Goal: Task Accomplishment & Management: Manage account settings

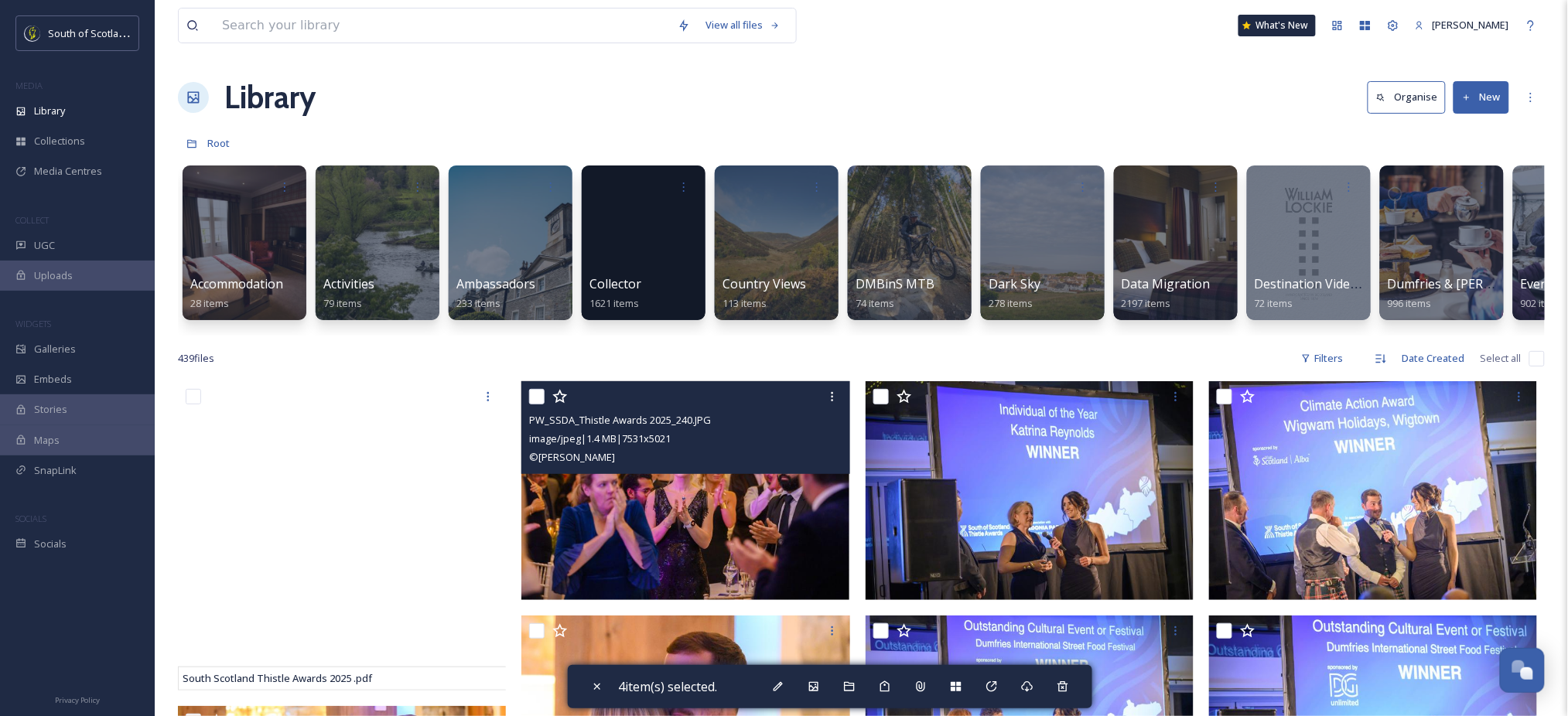
click at [537, 404] on input "checkbox" at bounding box center [536, 397] width 15 height 15
checkbox input "true"
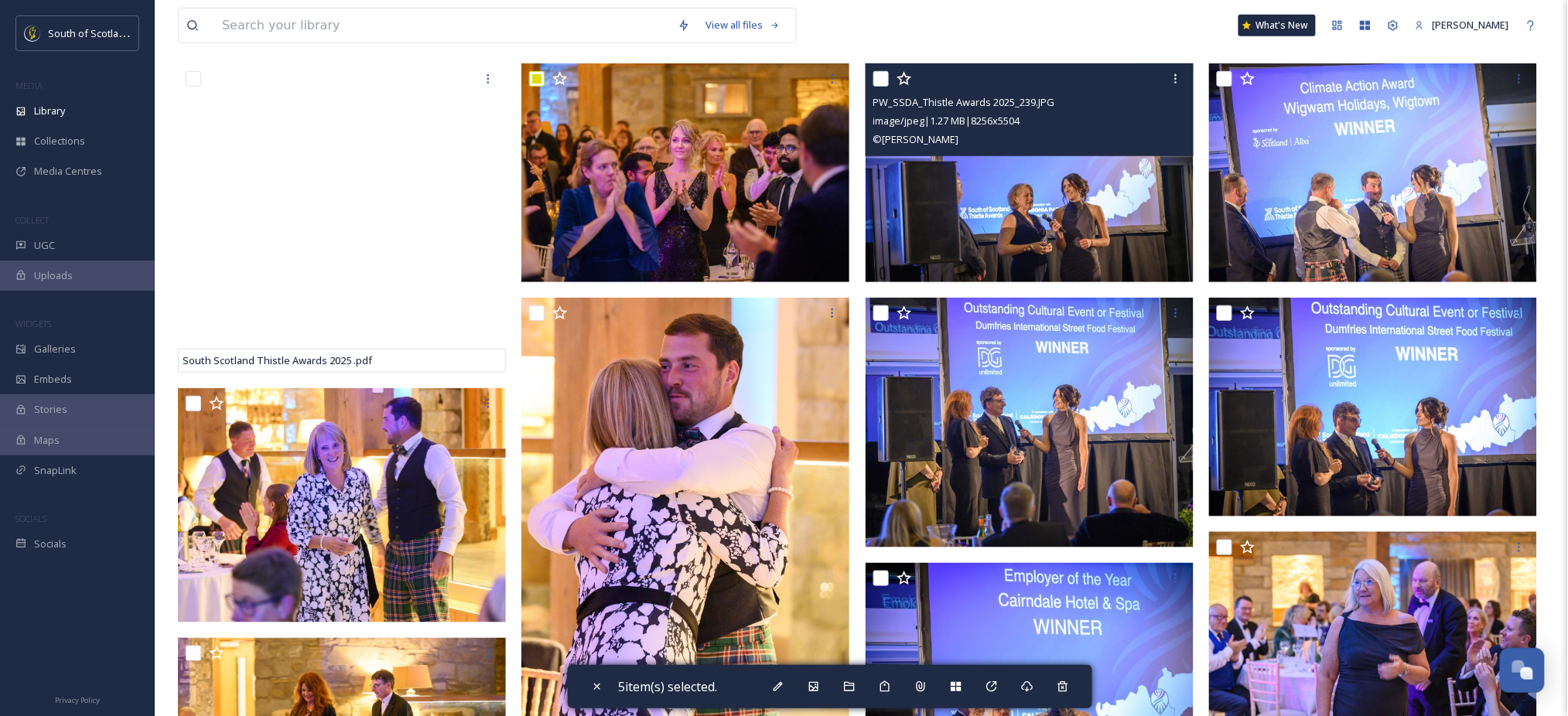
scroll to position [320, 0]
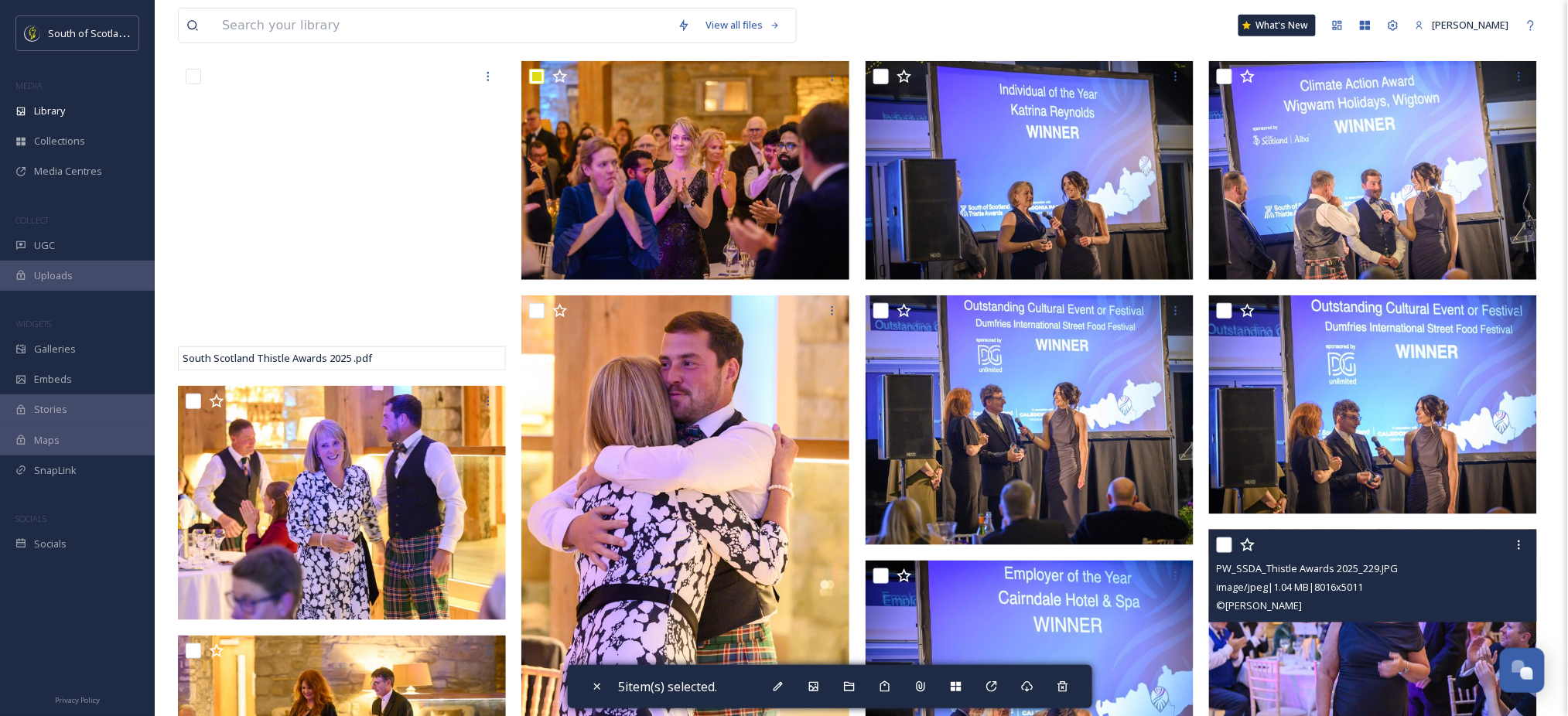
click at [1226, 553] on input "checkbox" at bounding box center [1224, 545] width 15 height 15
checkbox input "true"
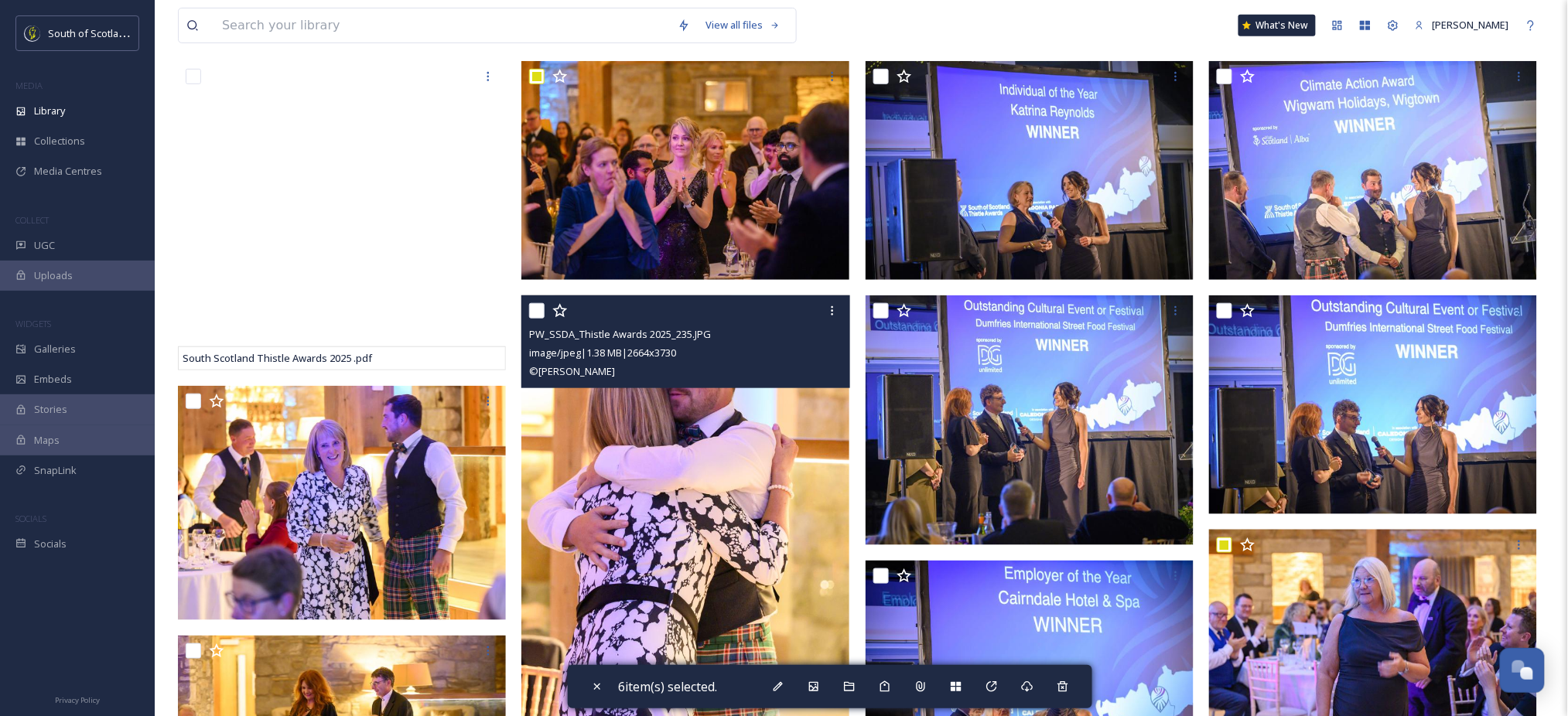
scroll to position [0, 0]
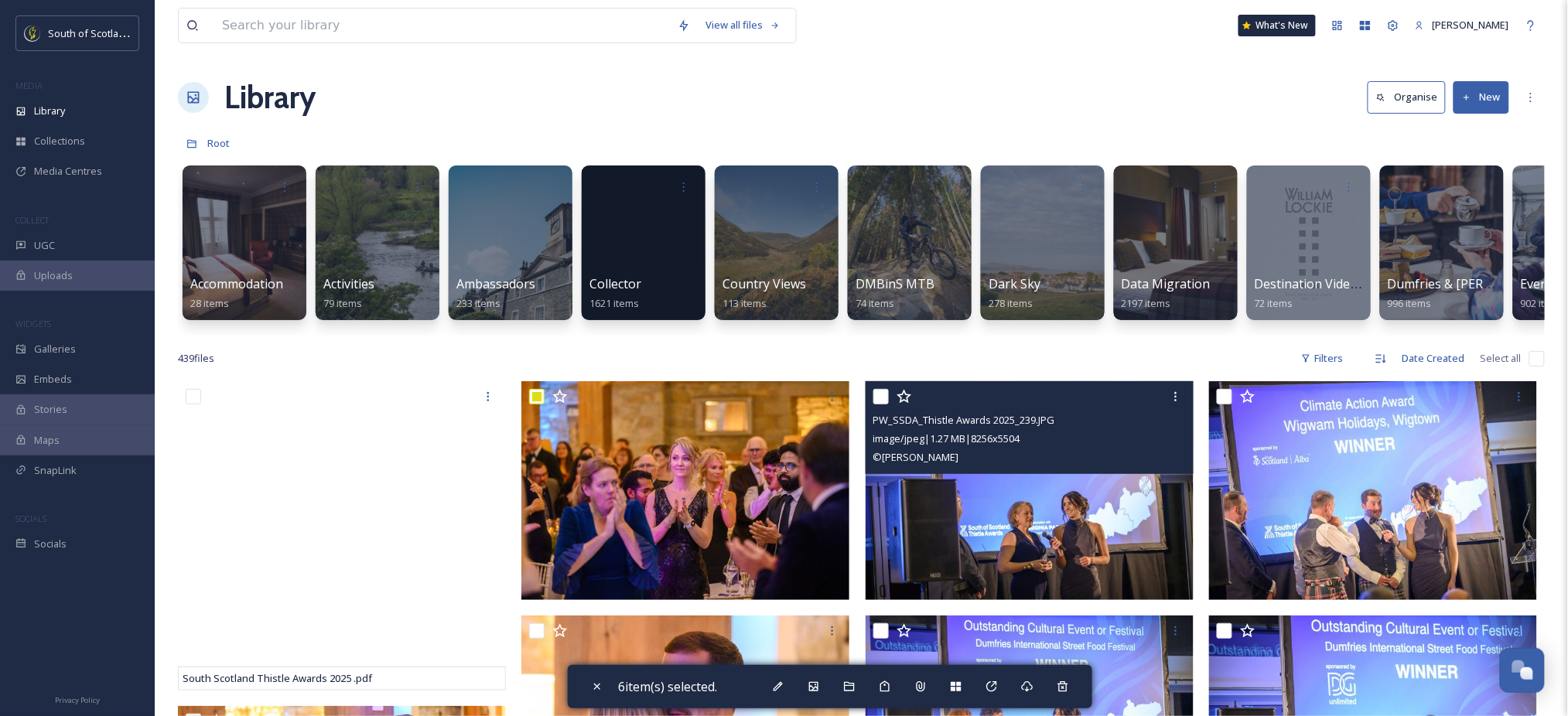
click at [875, 404] on input "checkbox" at bounding box center [881, 397] width 15 height 15
checkbox input "true"
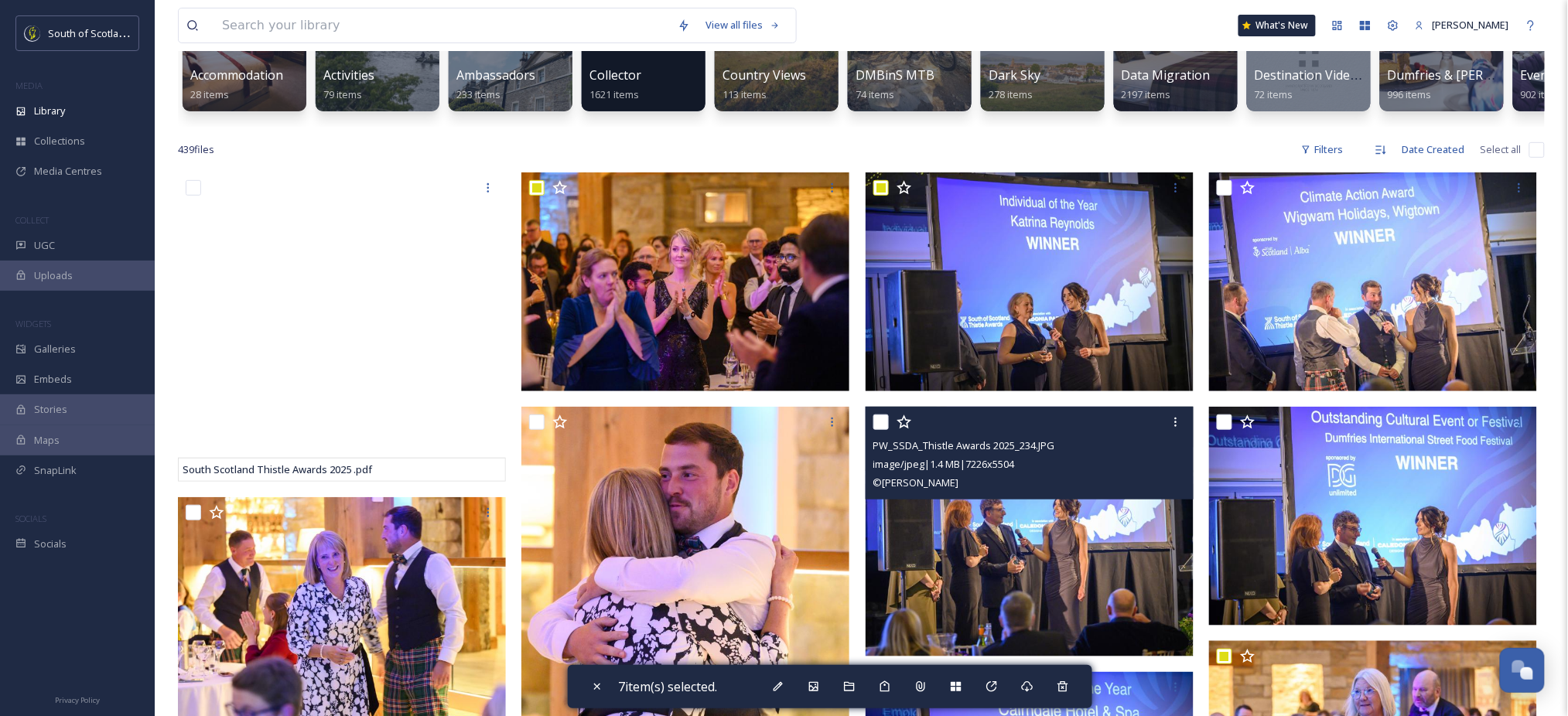
scroll to position [210, 0]
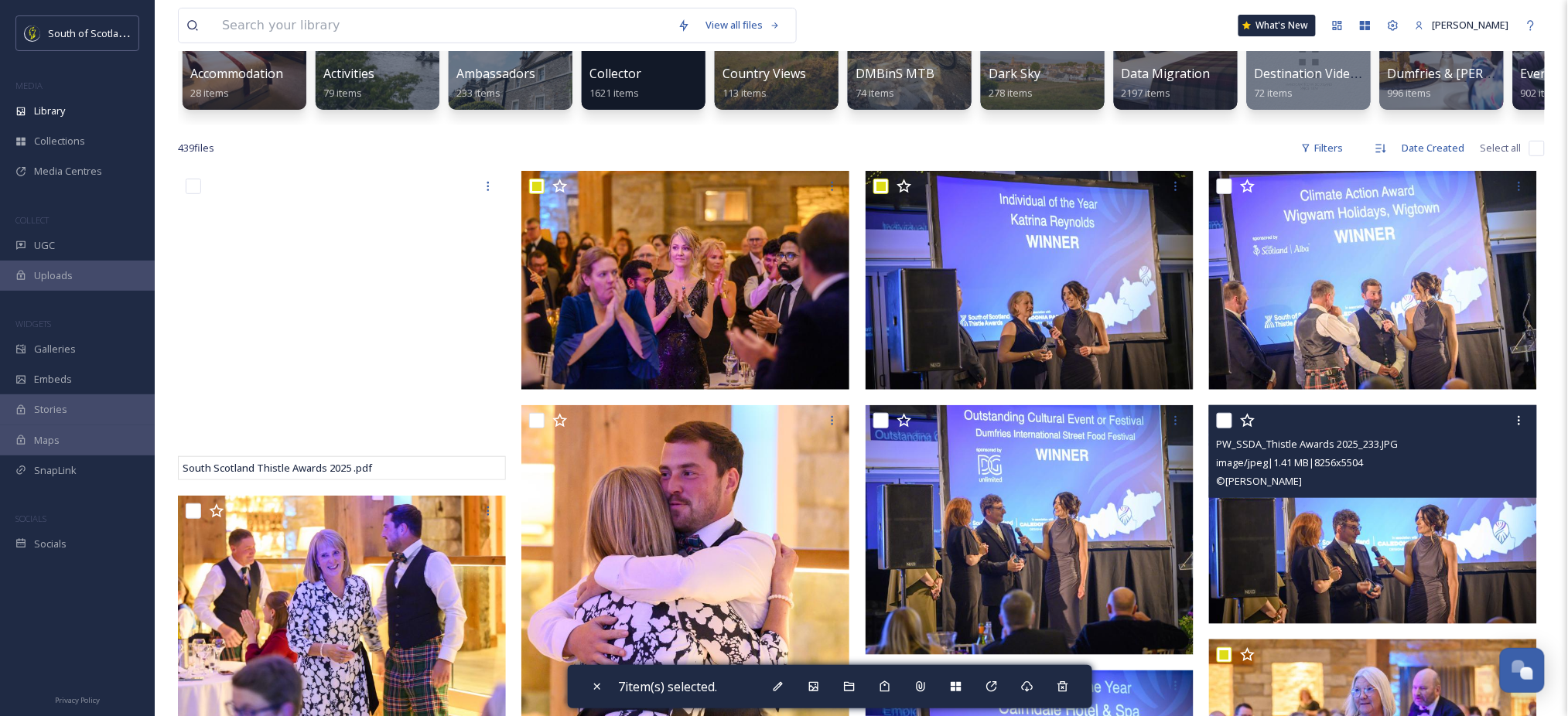
click at [1223, 429] on input "checkbox" at bounding box center [1224, 420] width 15 height 15
checkbox input "true"
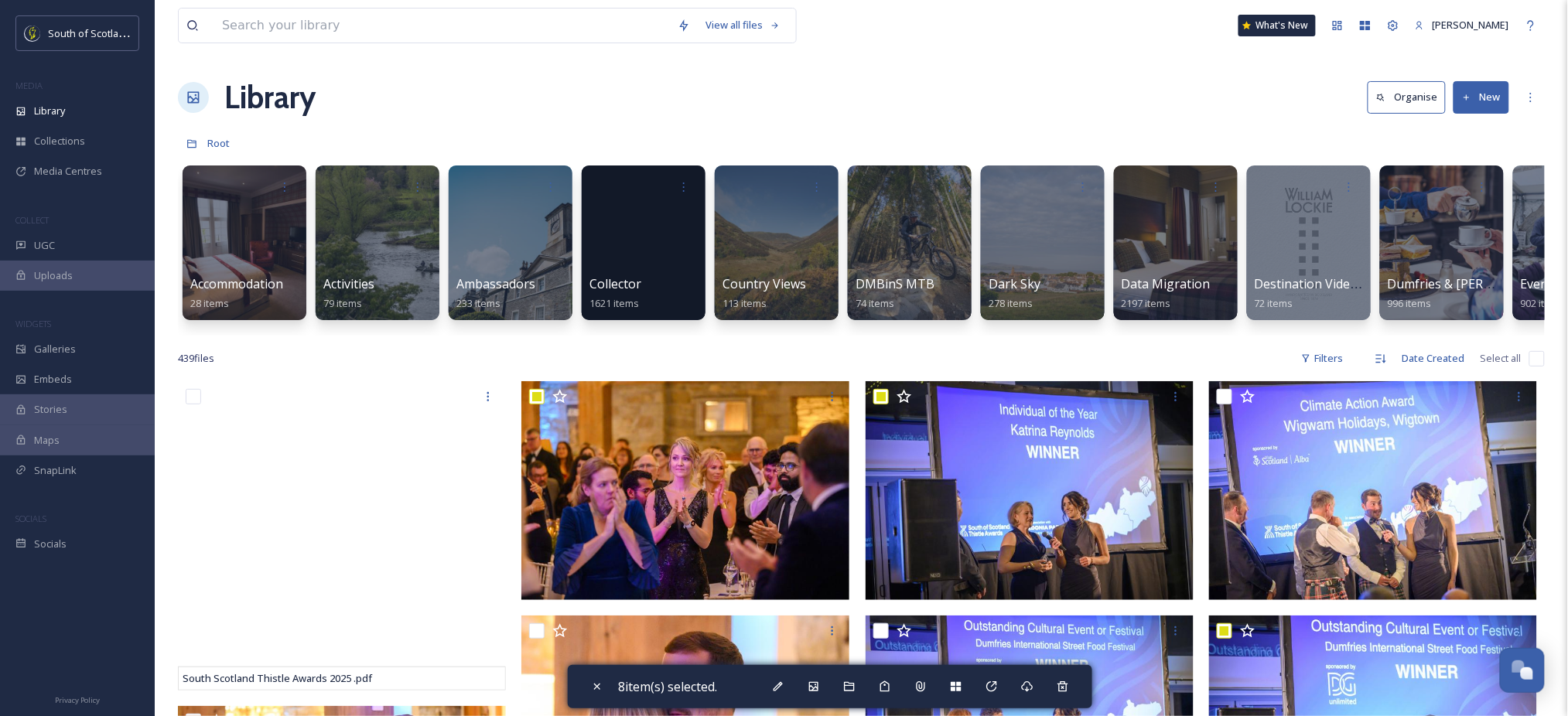
scroll to position [0, 1195]
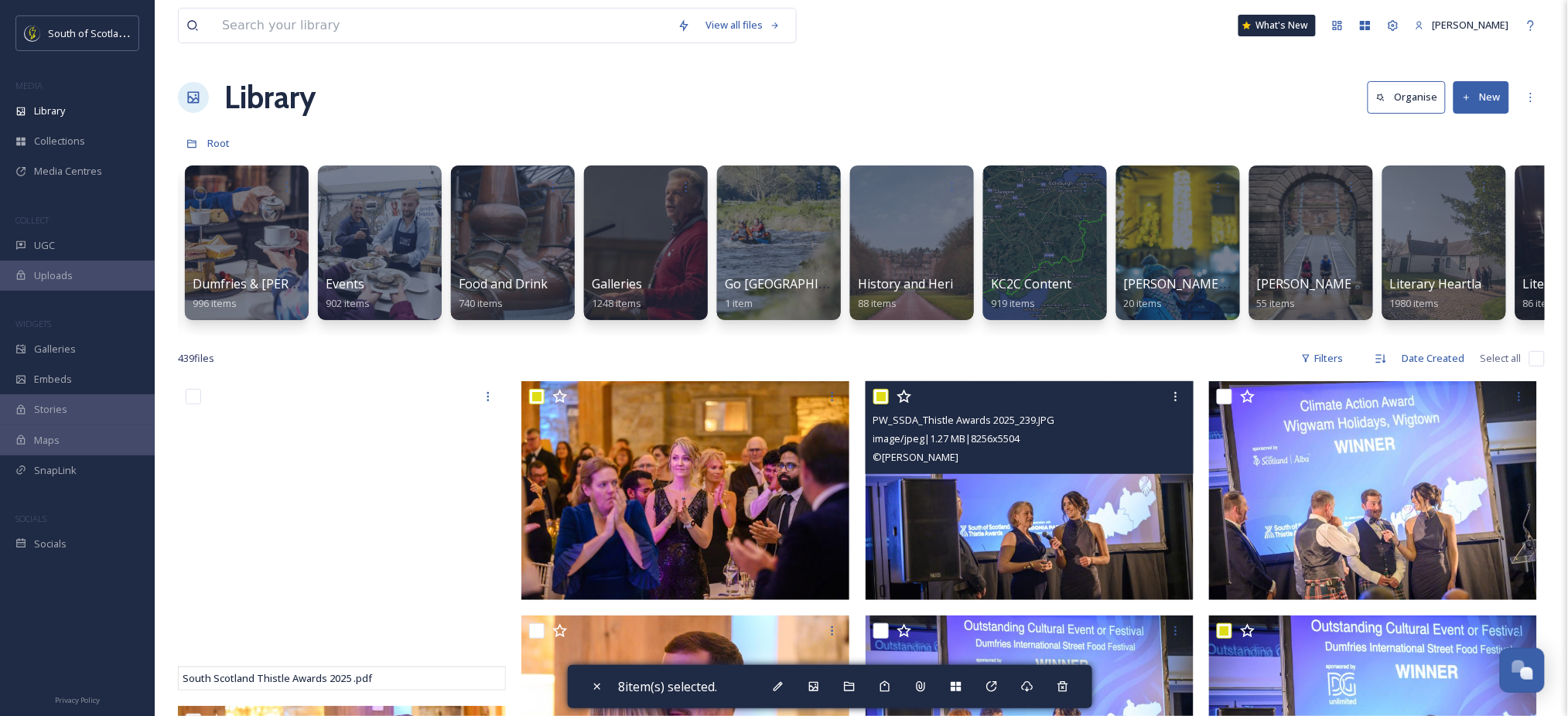
click at [886, 404] on input "checkbox" at bounding box center [881, 397] width 15 height 15
checkbox input "false"
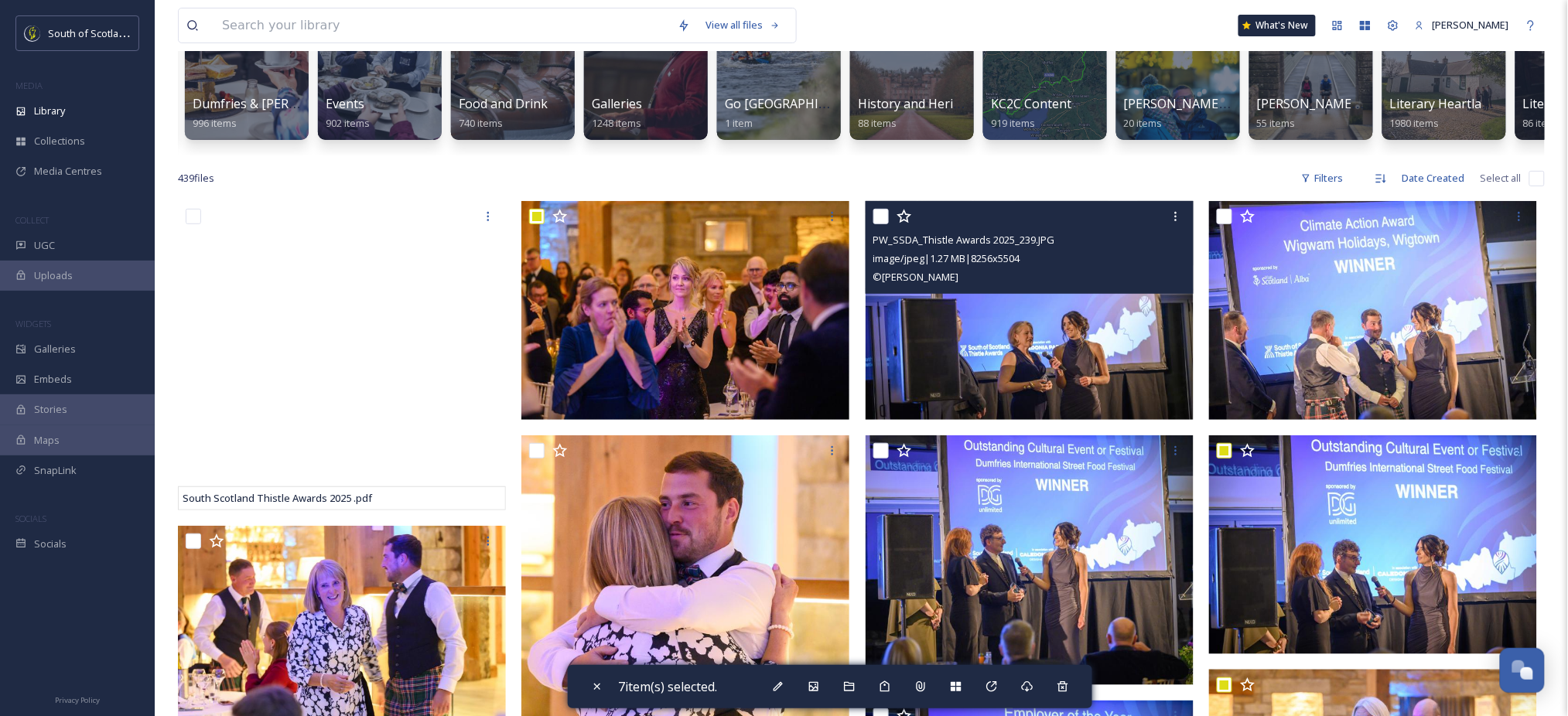
scroll to position [181, 0]
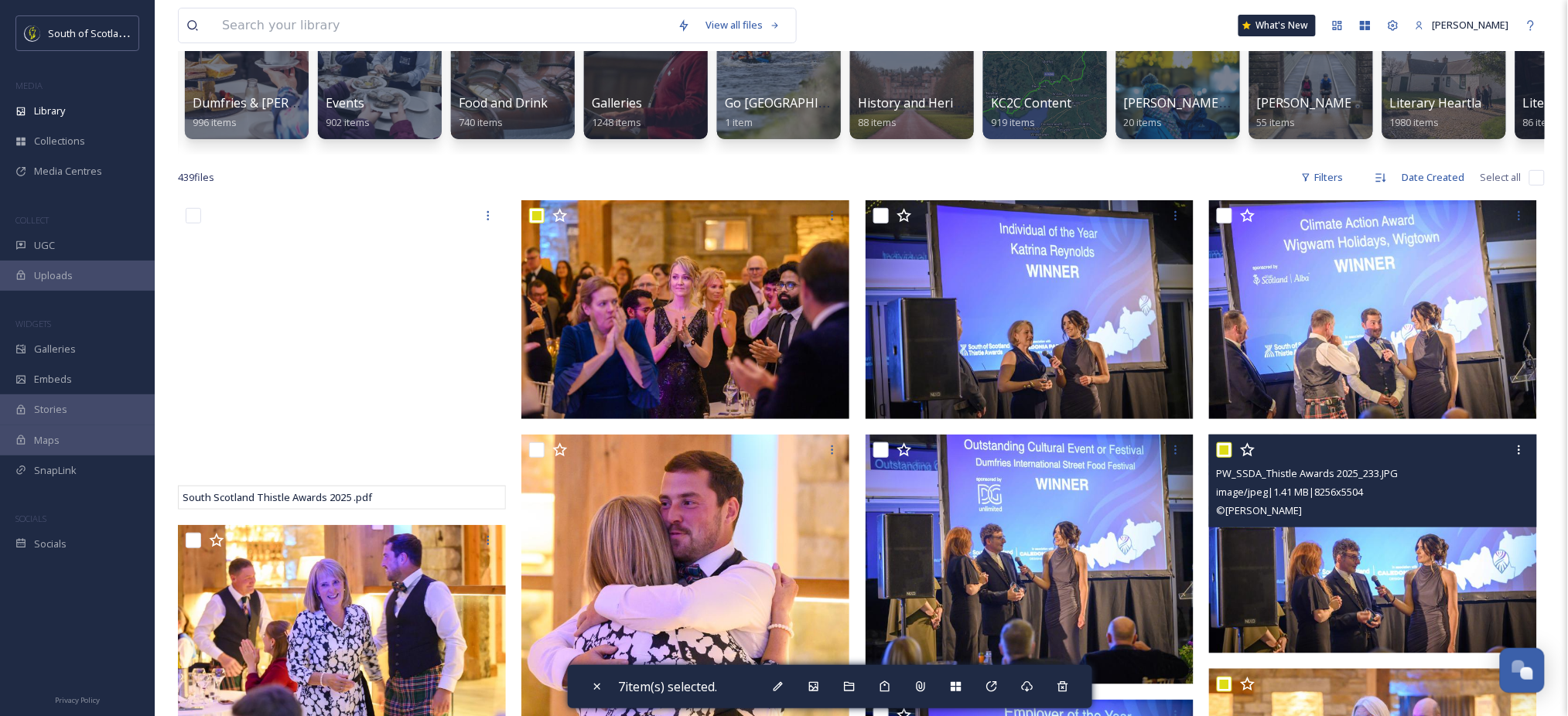
click at [1225, 458] on input "checkbox" at bounding box center [1224, 450] width 15 height 15
checkbox input "false"
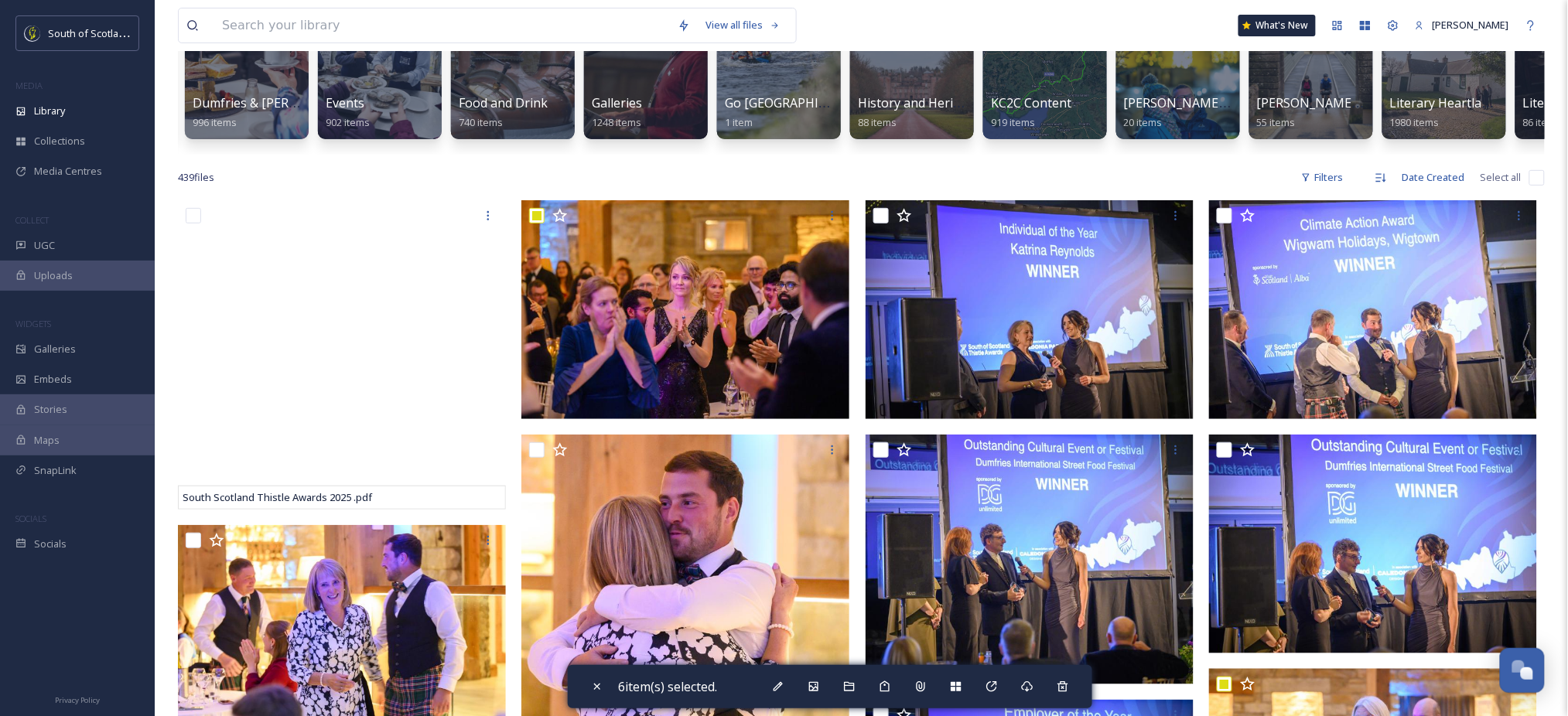
scroll to position [346, 0]
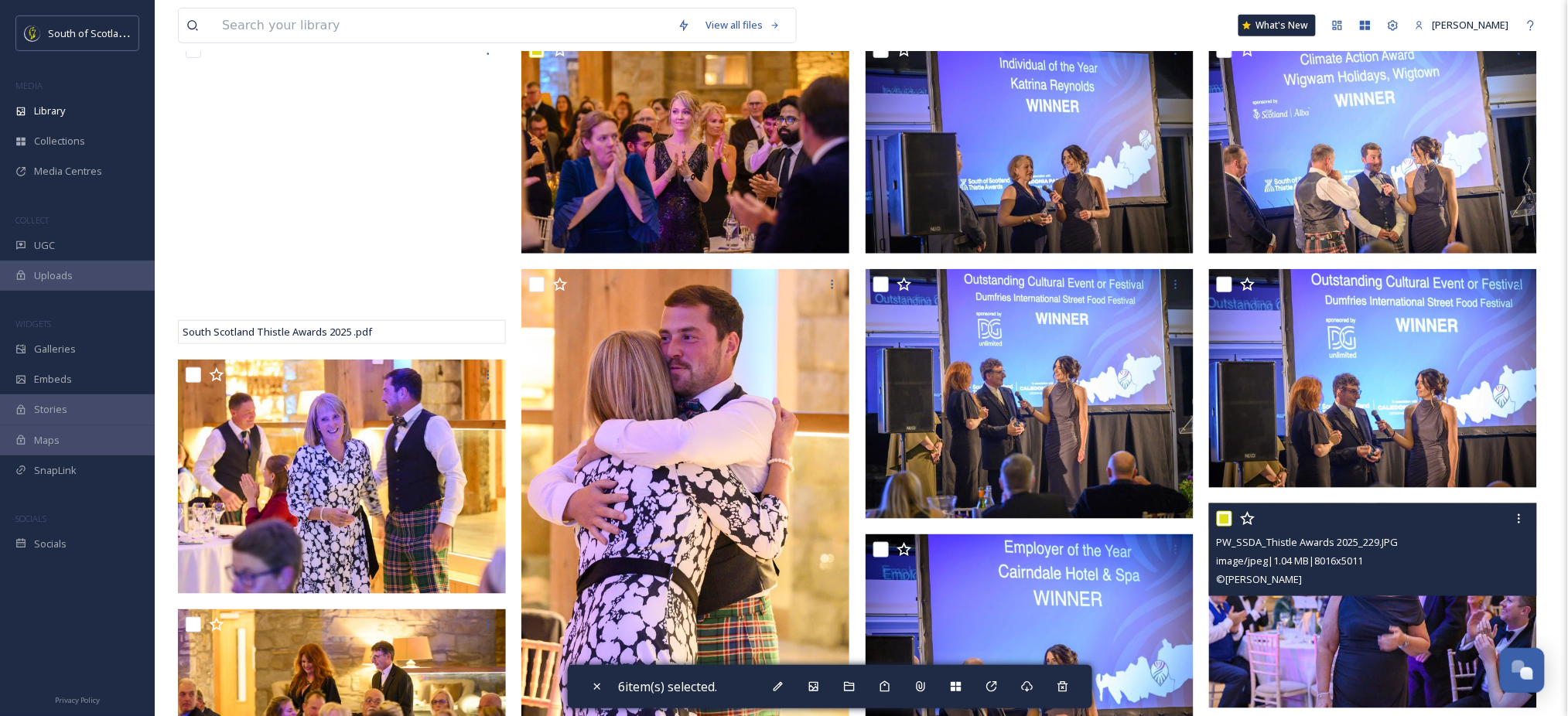
click at [1223, 527] on input "checkbox" at bounding box center [1224, 519] width 15 height 15
checkbox input "false"
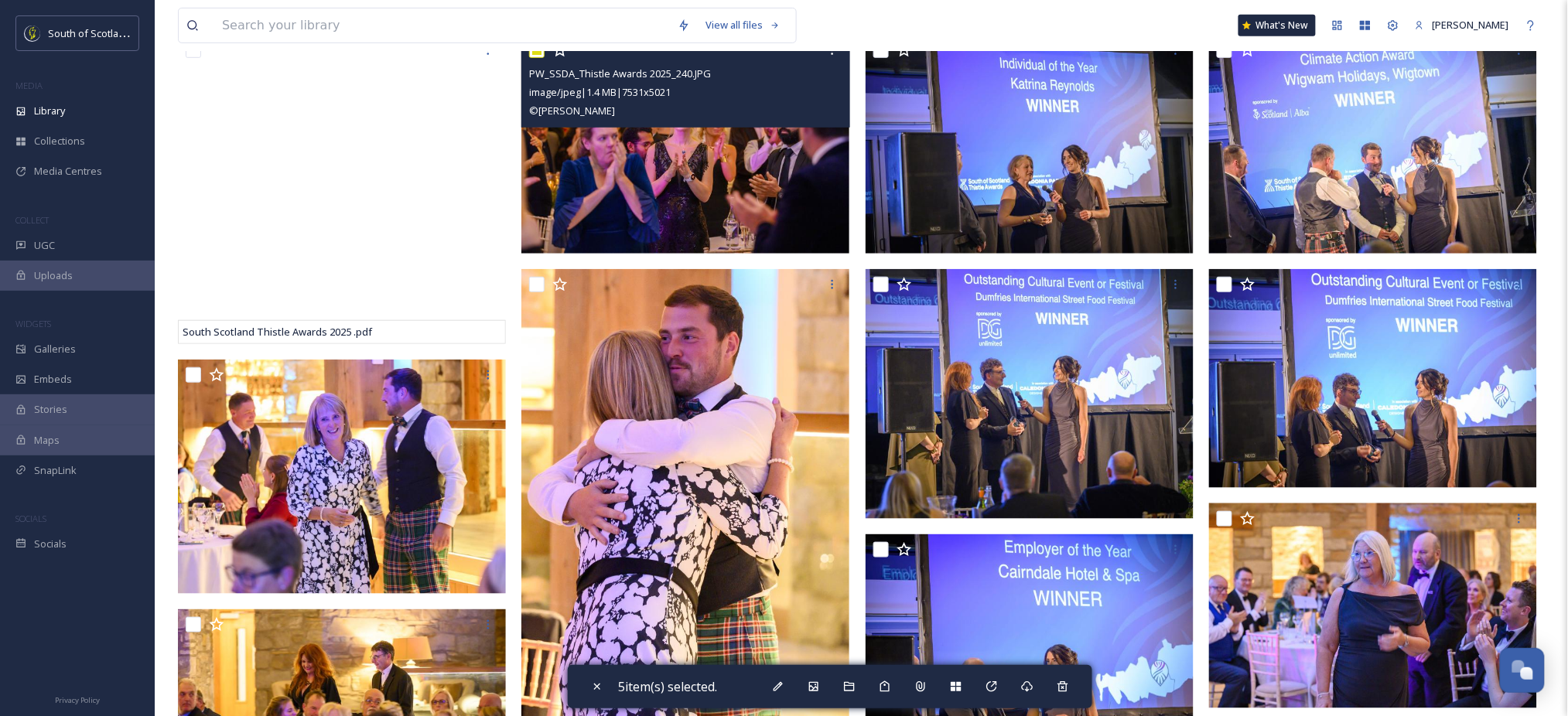
click at [538, 58] on input "checkbox" at bounding box center [536, 50] width 15 height 15
checkbox input "true"
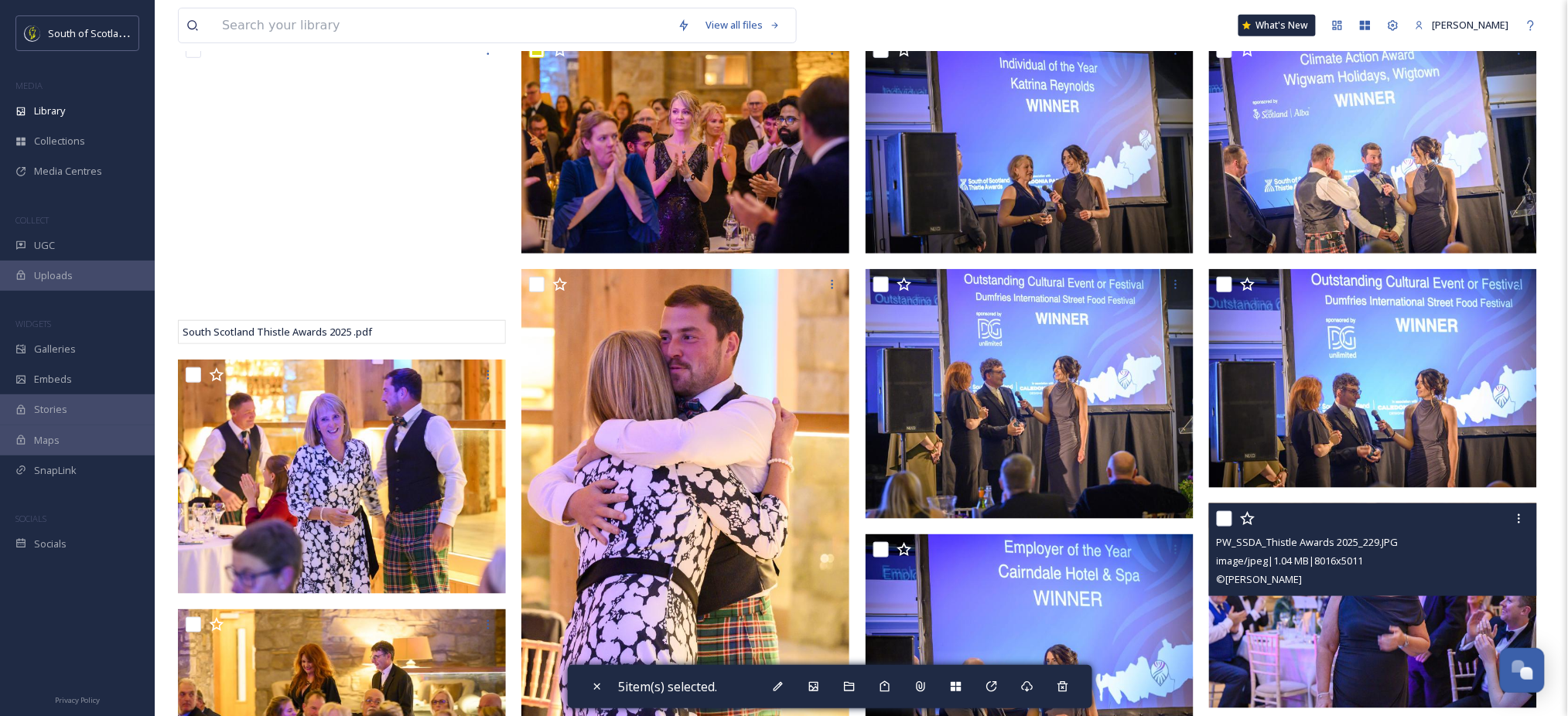
click at [1223, 527] on input "checkbox" at bounding box center [1224, 519] width 15 height 15
checkbox input "true"
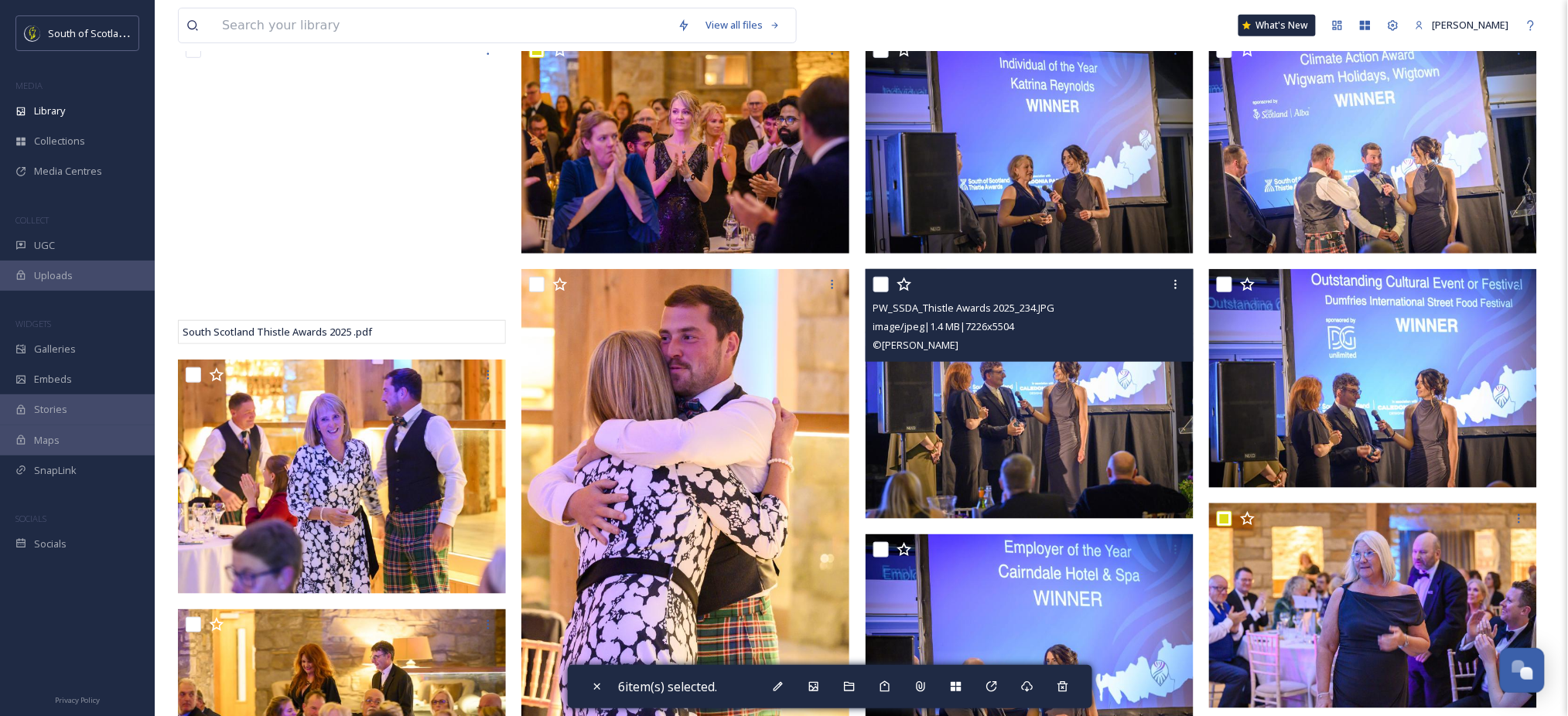
scroll to position [0, 0]
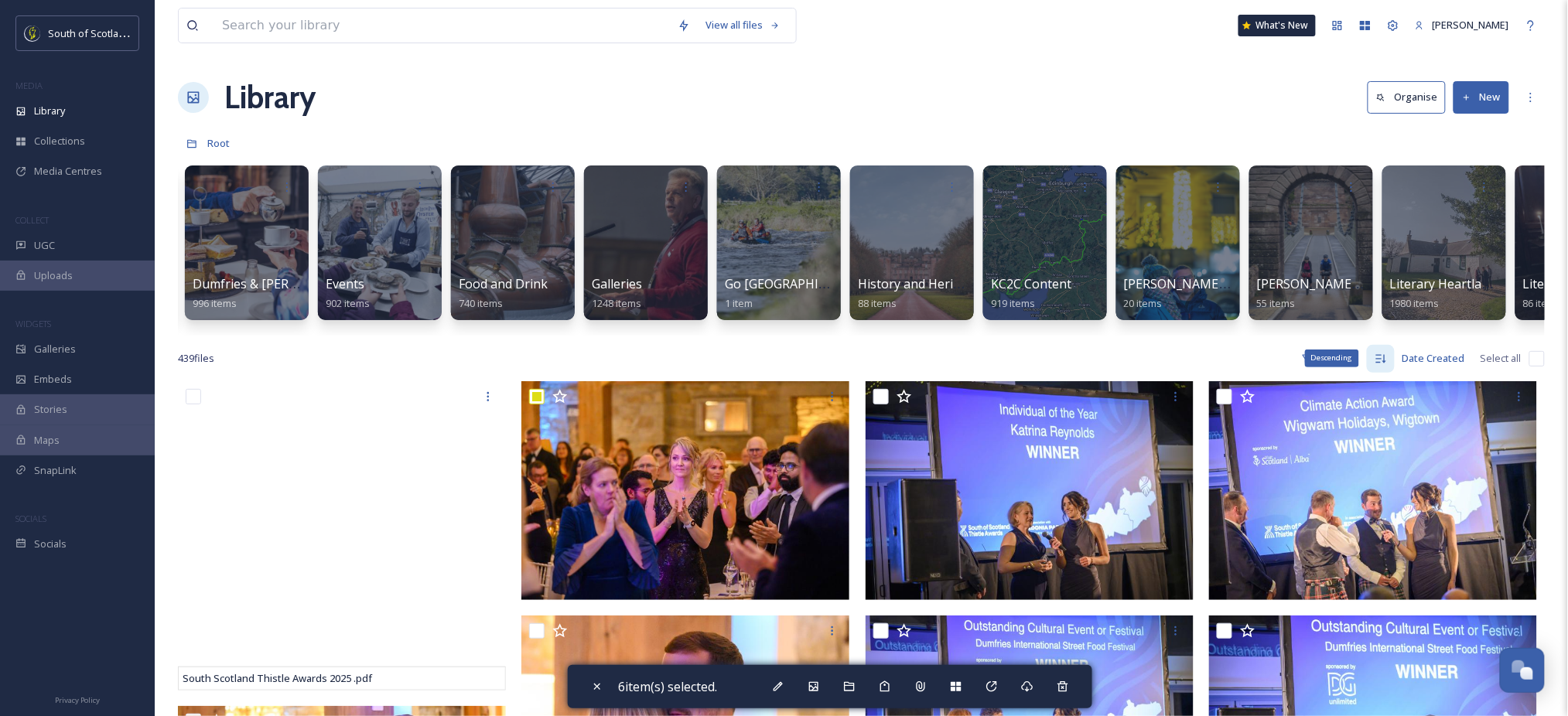
click at [1377, 365] on icon at bounding box center [1381, 359] width 13 height 13
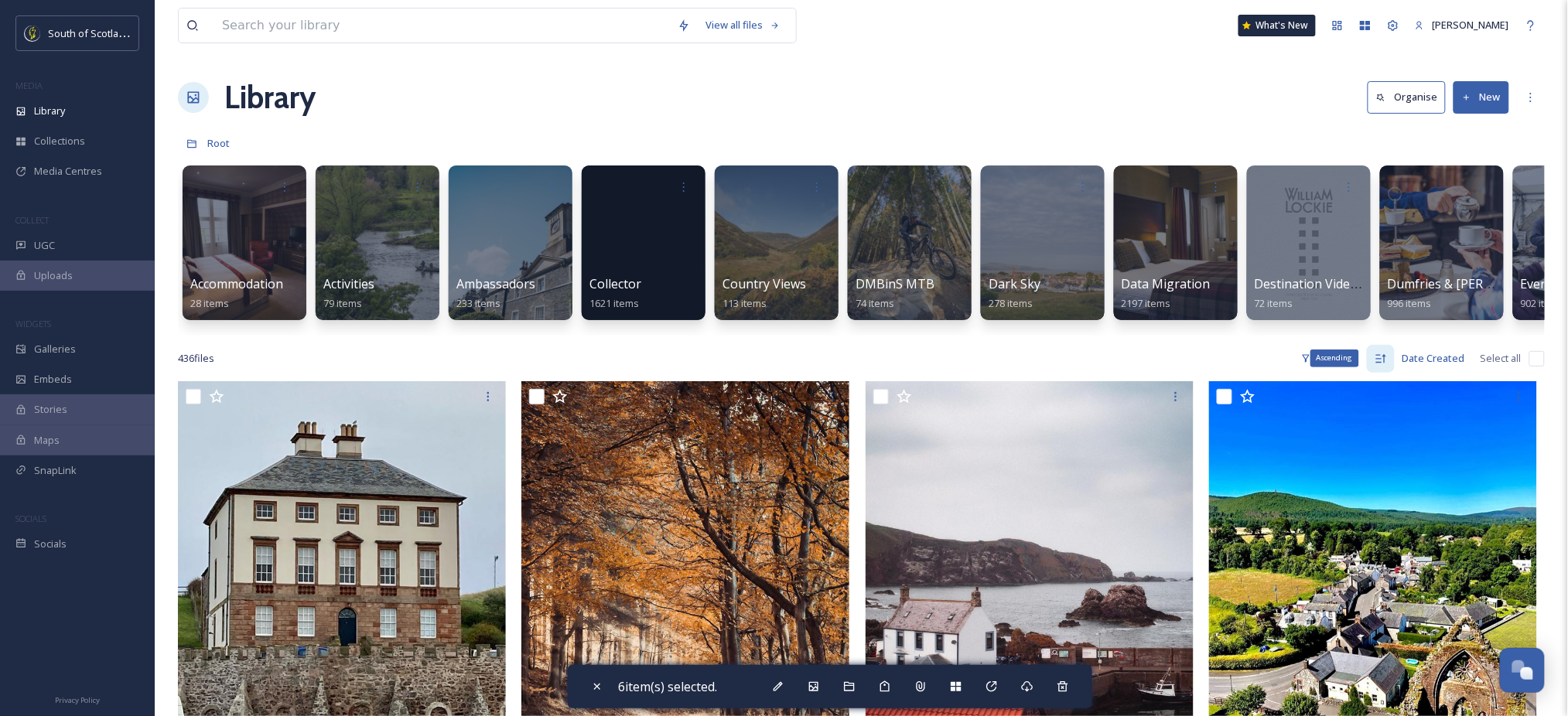
click at [1389, 372] on div "Ascending" at bounding box center [1381, 358] width 28 height 28
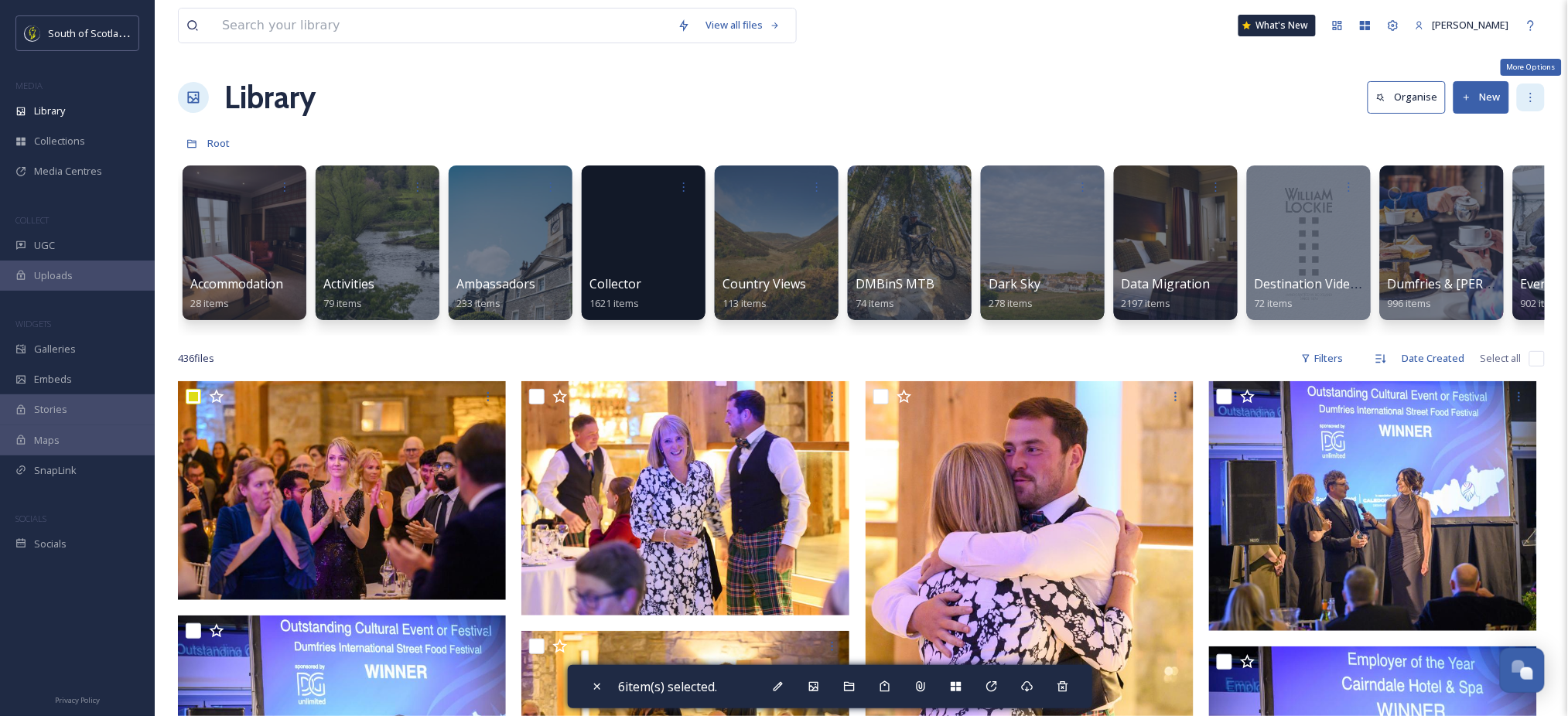
click at [1527, 107] on div "More Options" at bounding box center [1530, 97] width 28 height 28
click at [1241, 115] on div "Library Organise New" at bounding box center [862, 97] width 1367 height 46
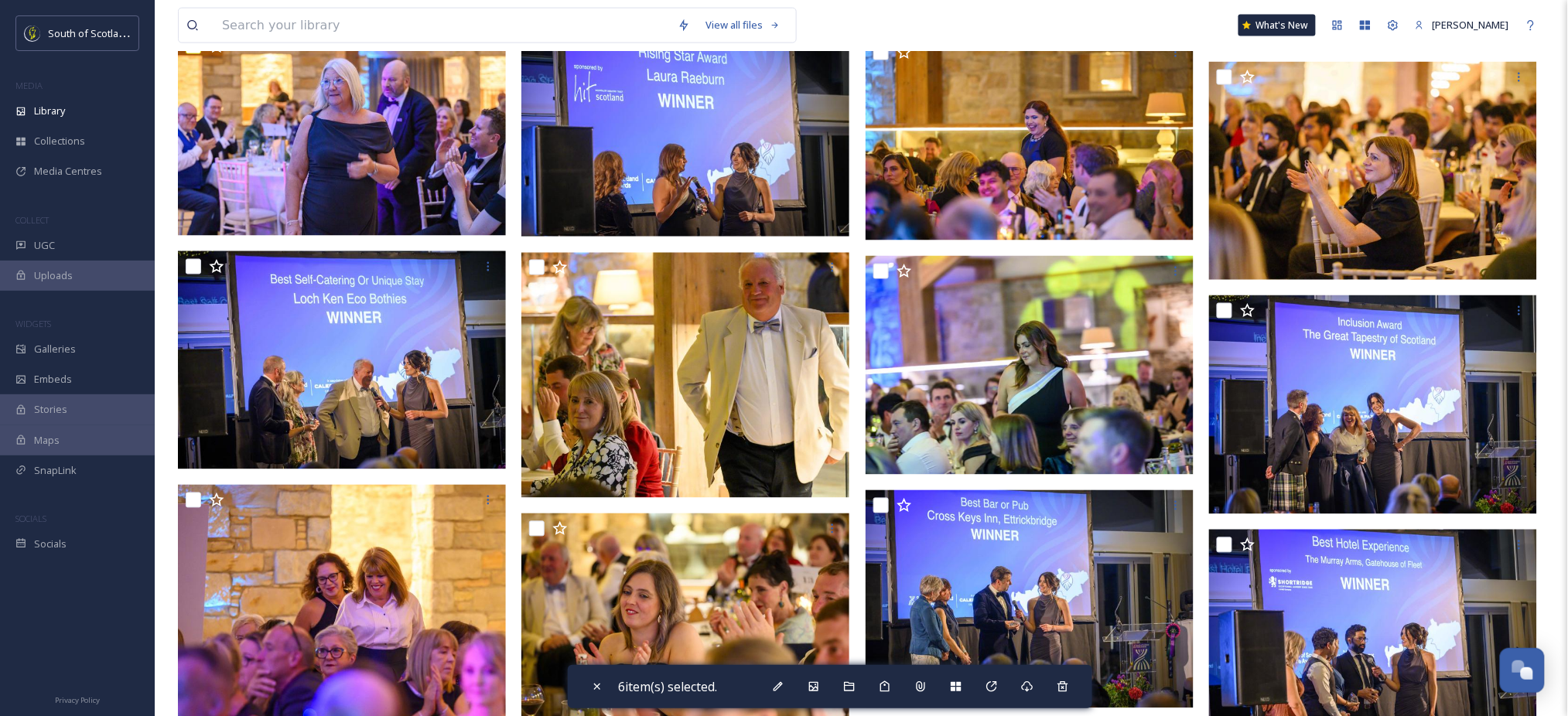
scroll to position [819, 0]
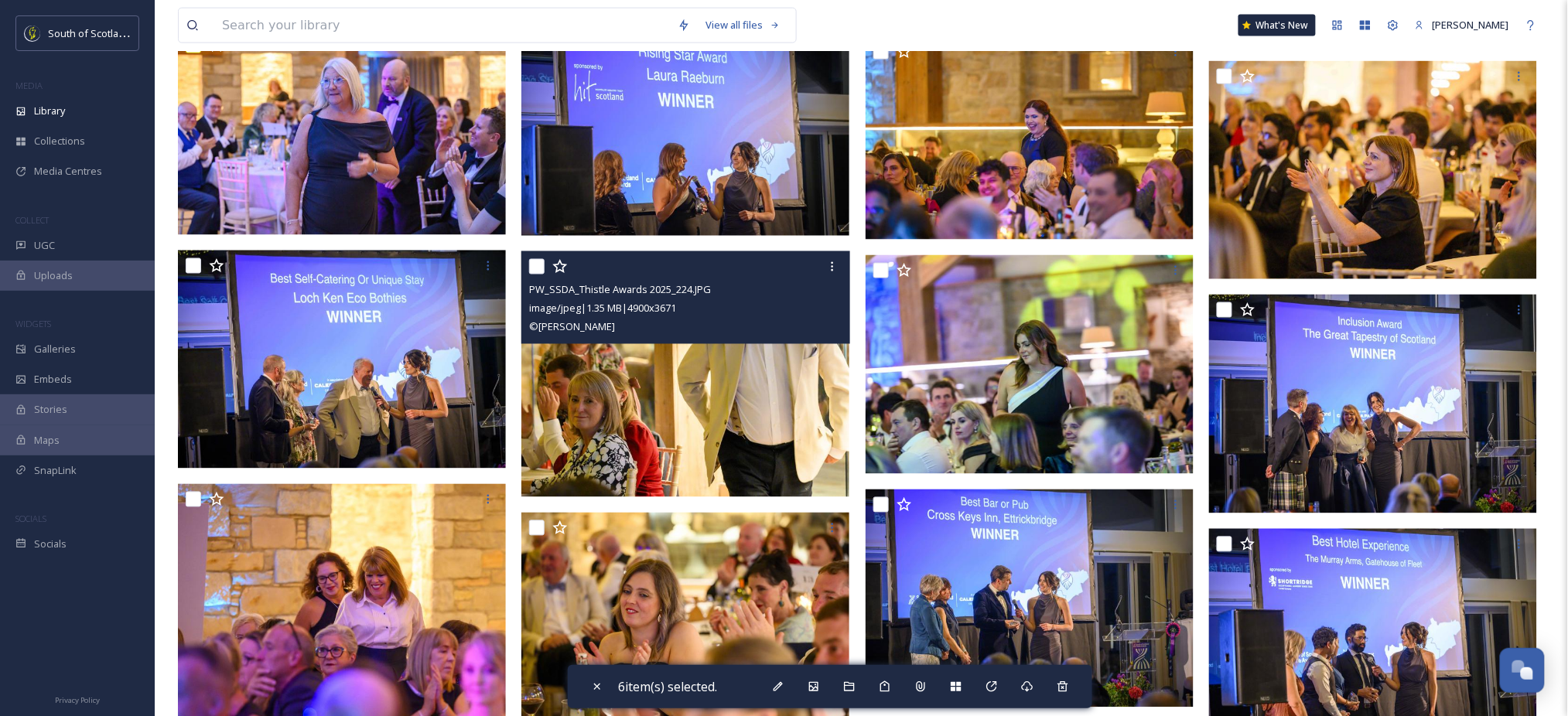
click at [663, 428] on img at bounding box center [685, 375] width 328 height 245
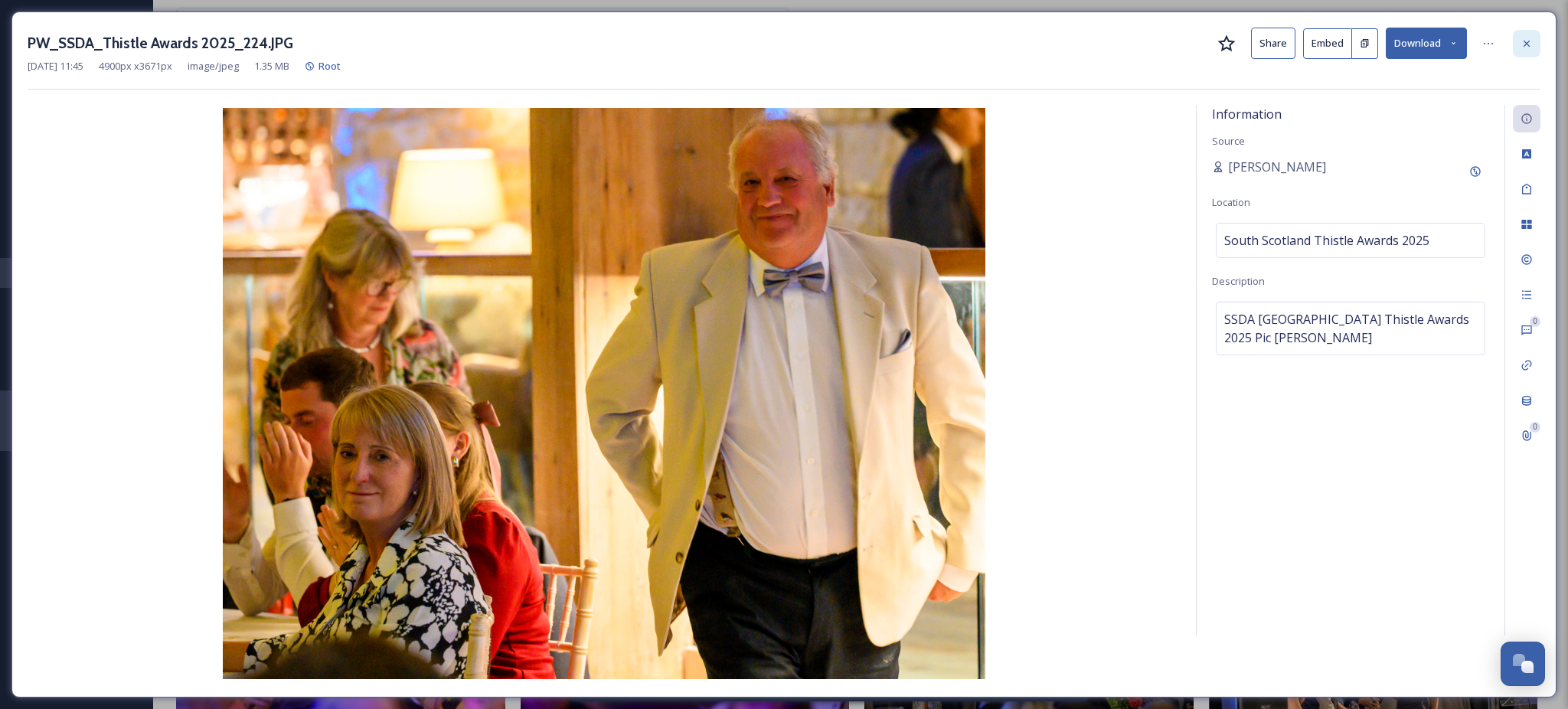
click at [1526, 43] on icon at bounding box center [1526, 42] width 6 height 6
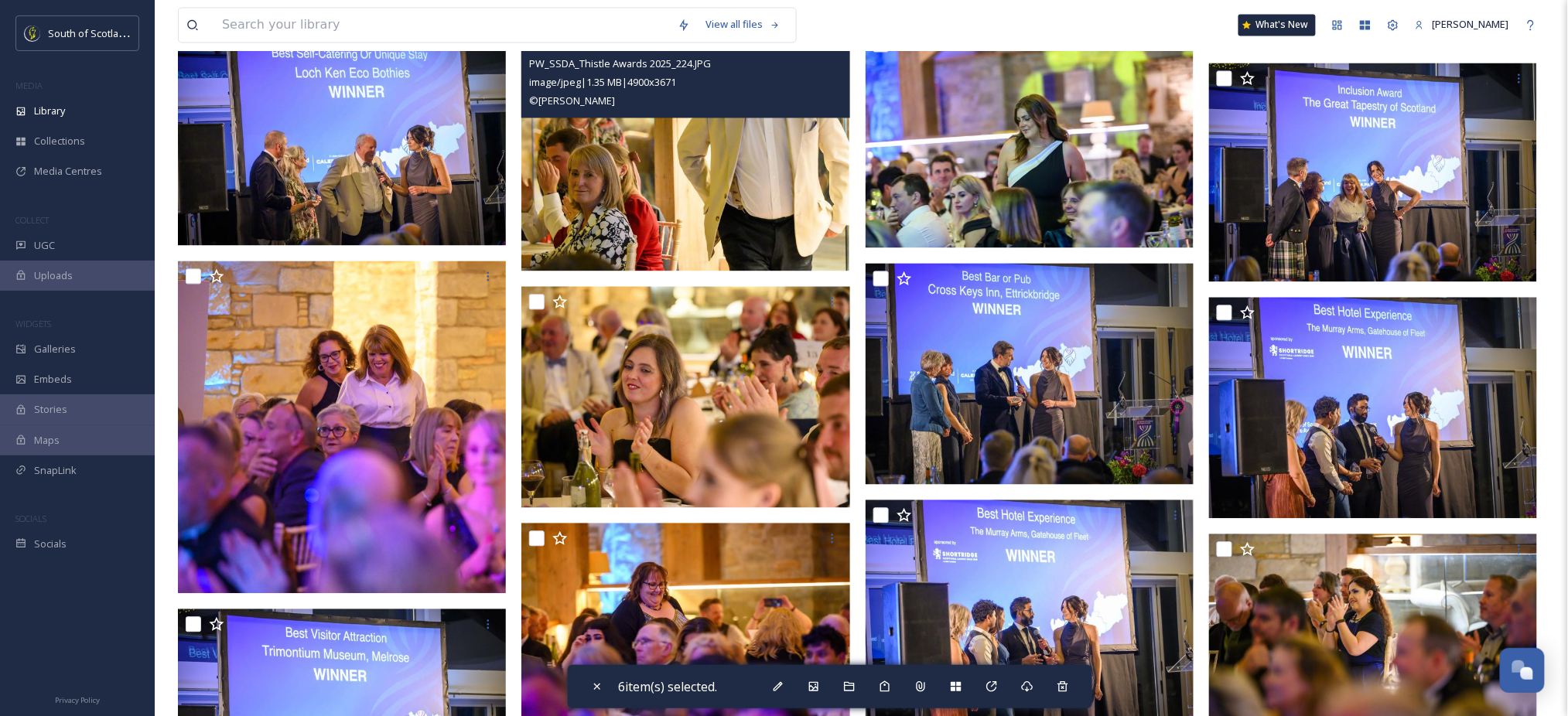
scroll to position [1306, 0]
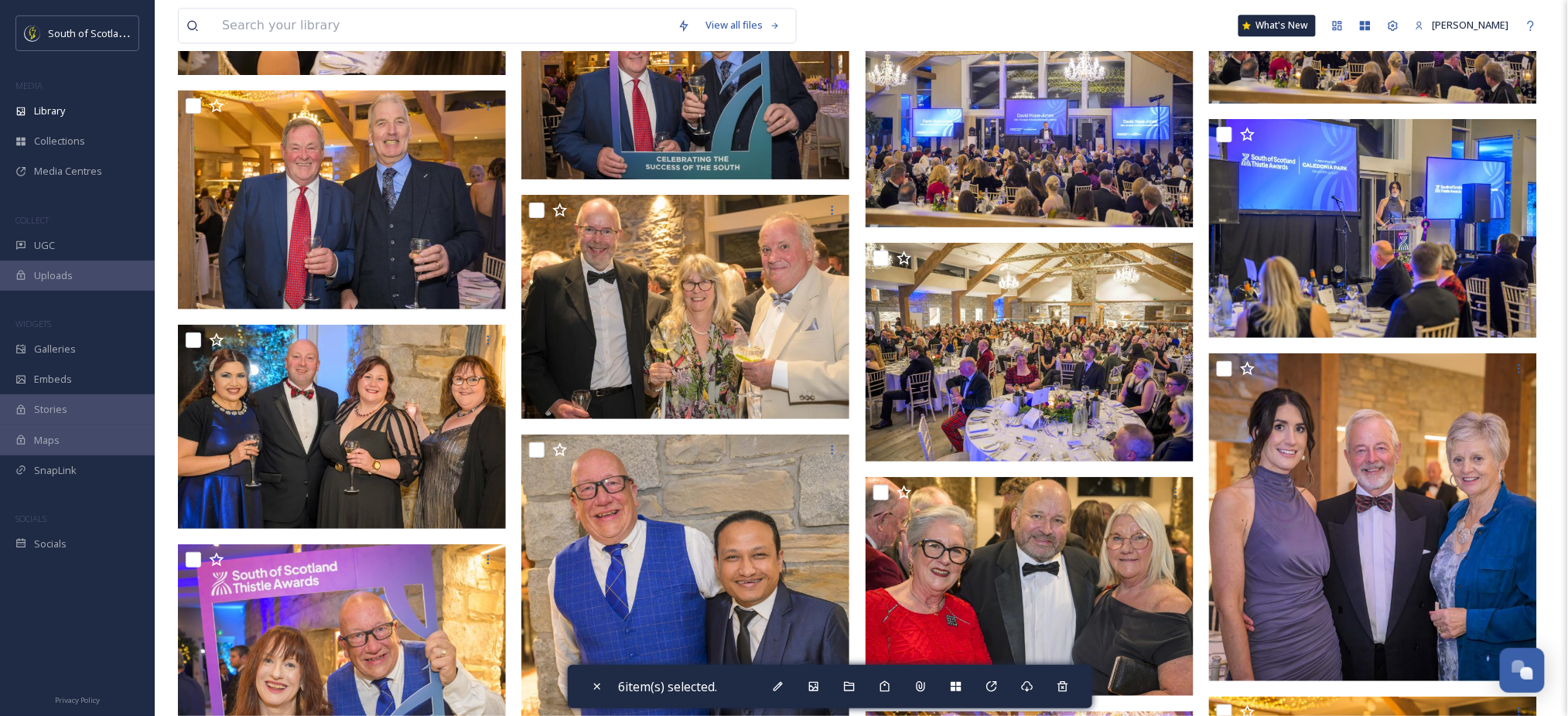
scroll to position [10074, 0]
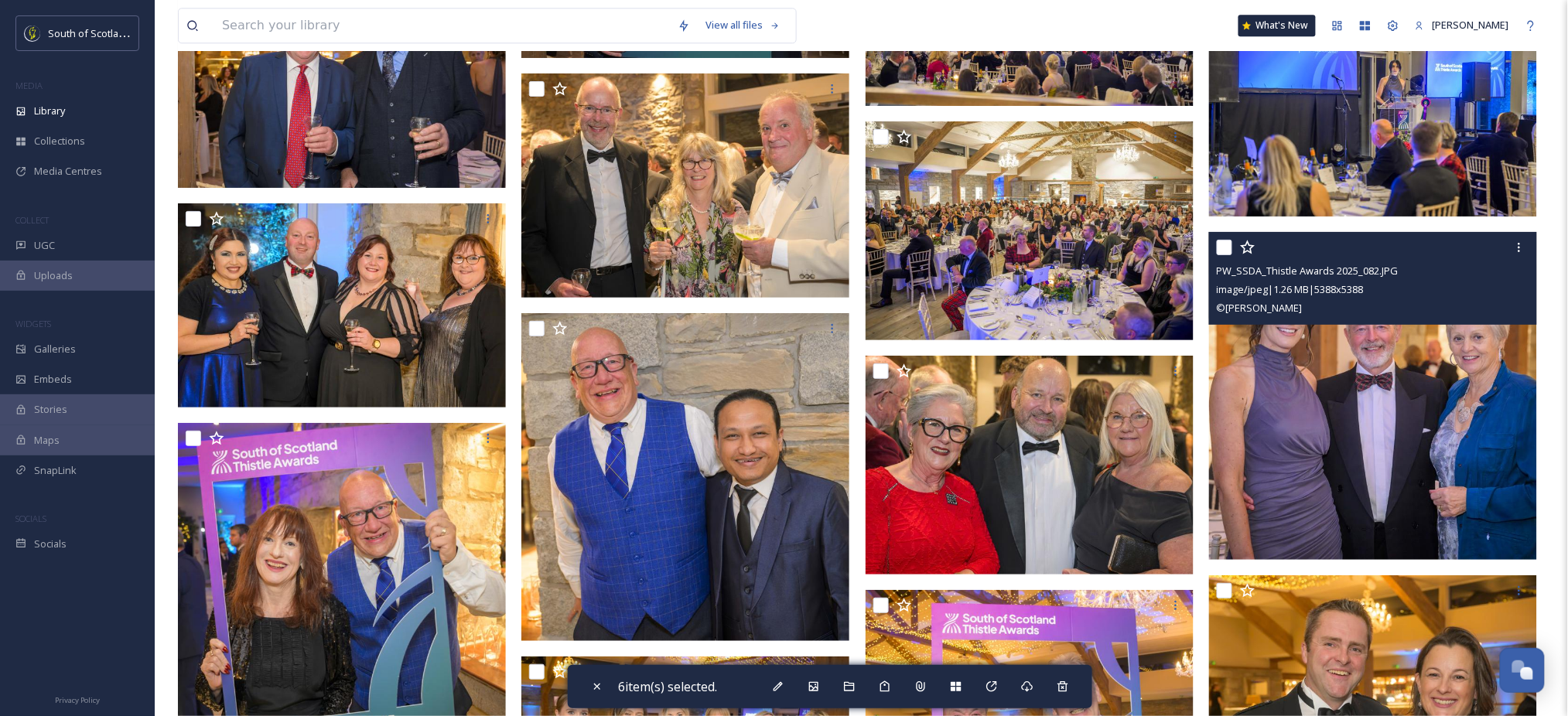
click at [1221, 255] on input "checkbox" at bounding box center [1224, 247] width 15 height 15
checkbox input "true"
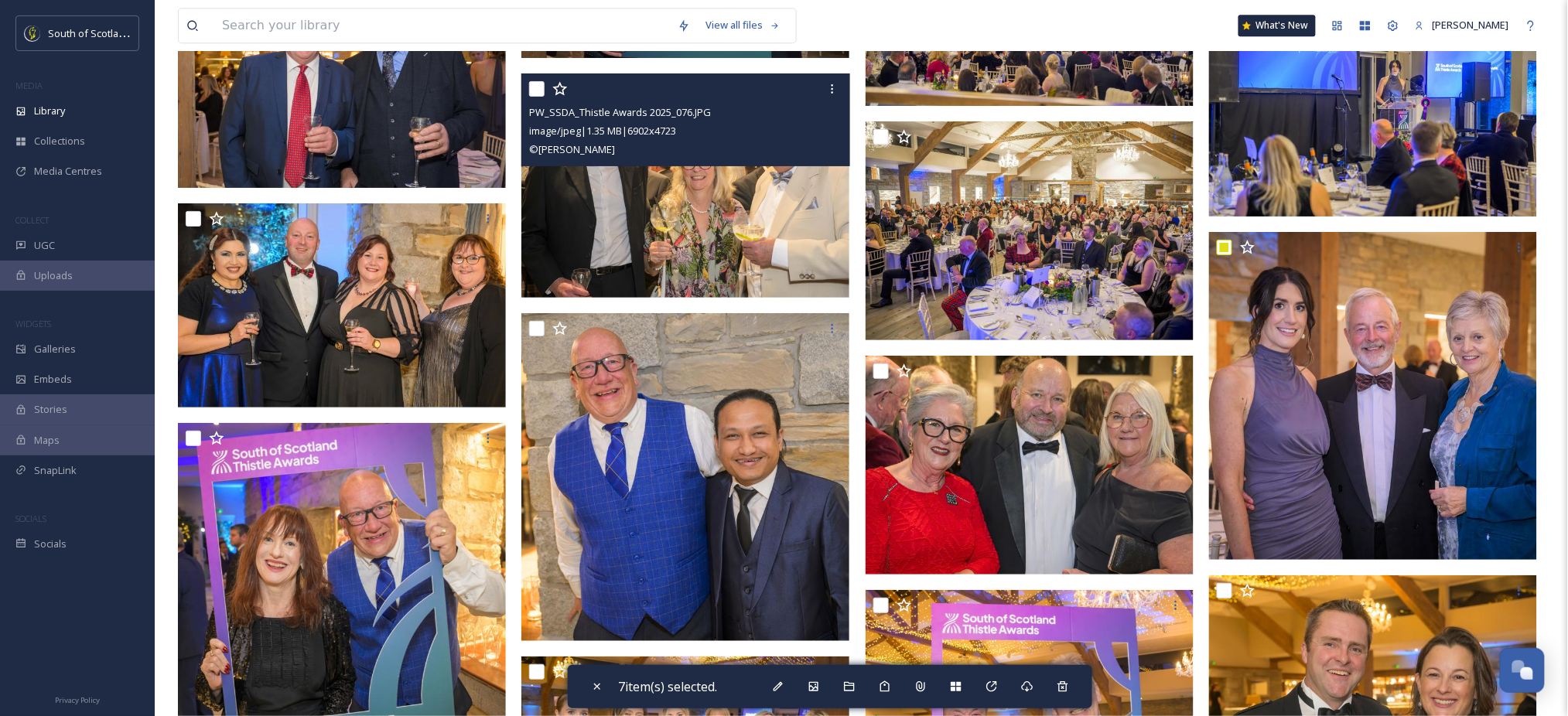
click at [532, 97] on input "checkbox" at bounding box center [536, 89] width 15 height 15
click at [536, 97] on input "checkbox" at bounding box center [536, 89] width 15 height 15
checkbox input "false"
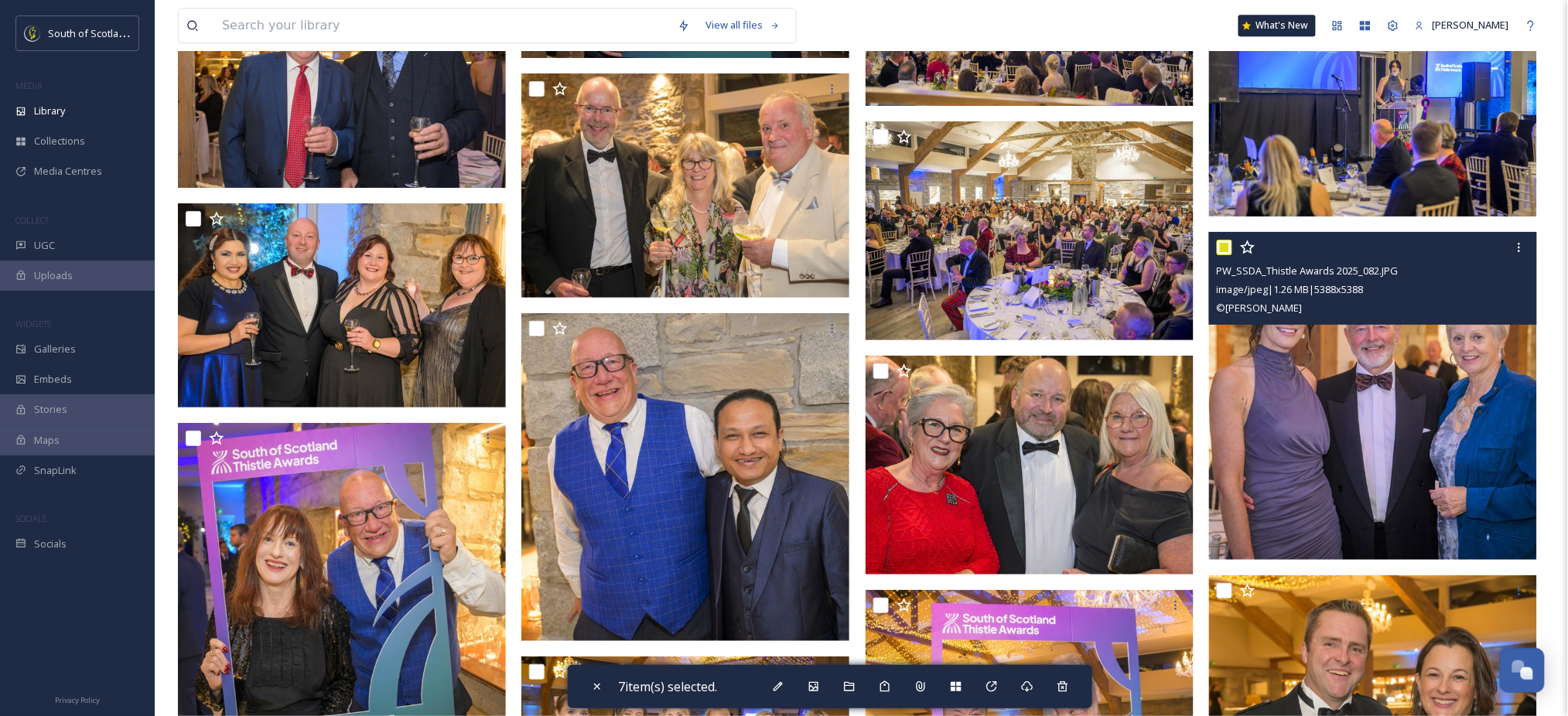
click at [1221, 255] on input "checkbox" at bounding box center [1224, 247] width 15 height 15
checkbox input "false"
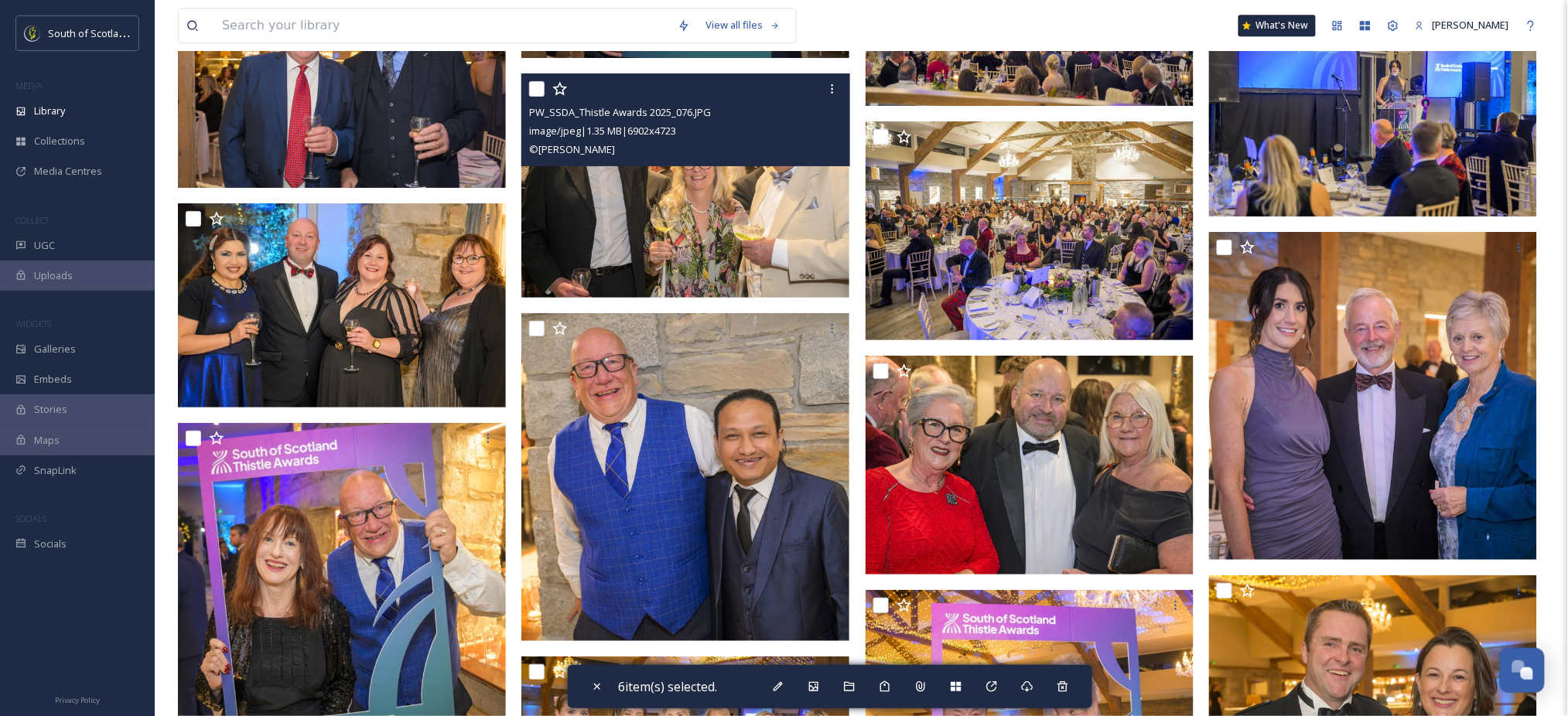
click at [539, 97] on input "checkbox" at bounding box center [536, 89] width 15 height 15
checkbox input "true"
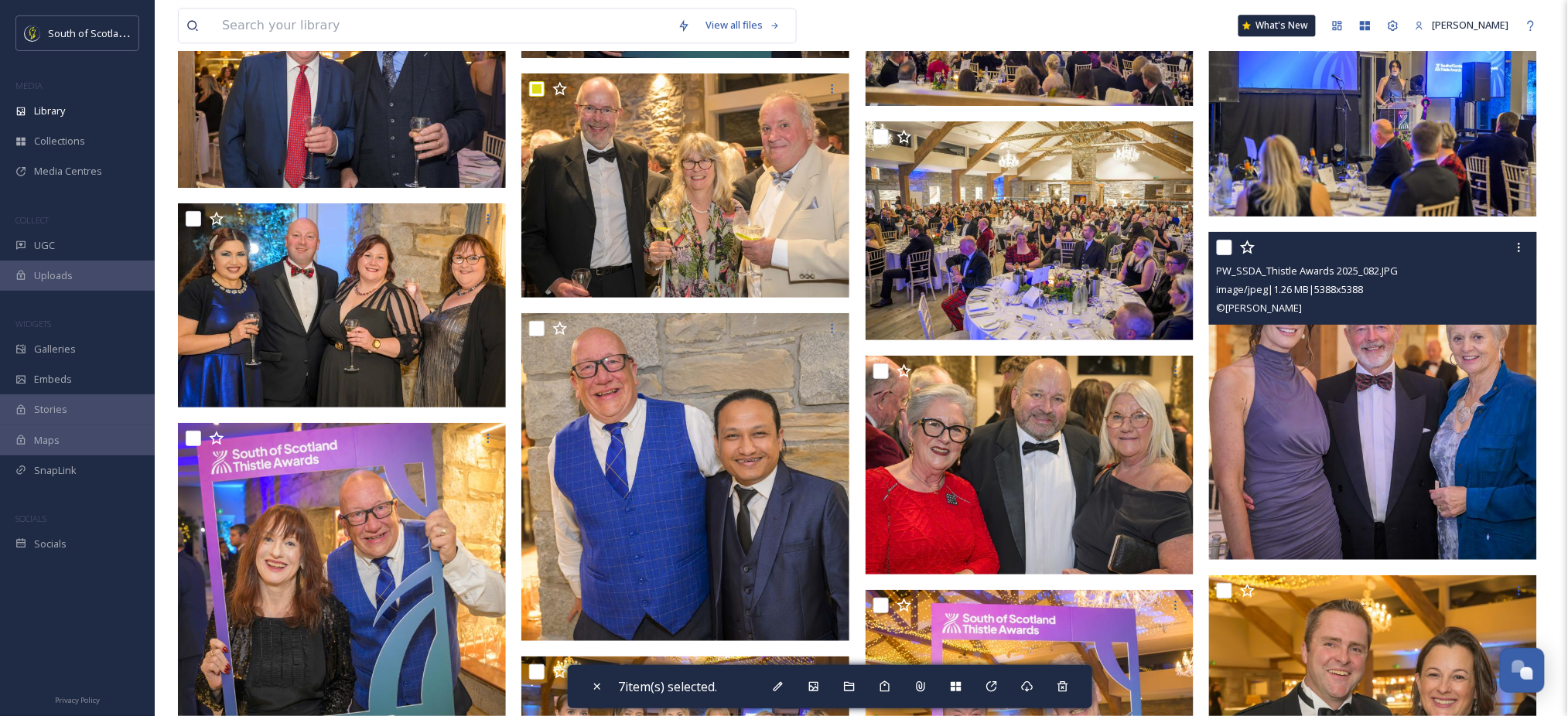
click at [1219, 255] on input "checkbox" at bounding box center [1224, 247] width 15 height 15
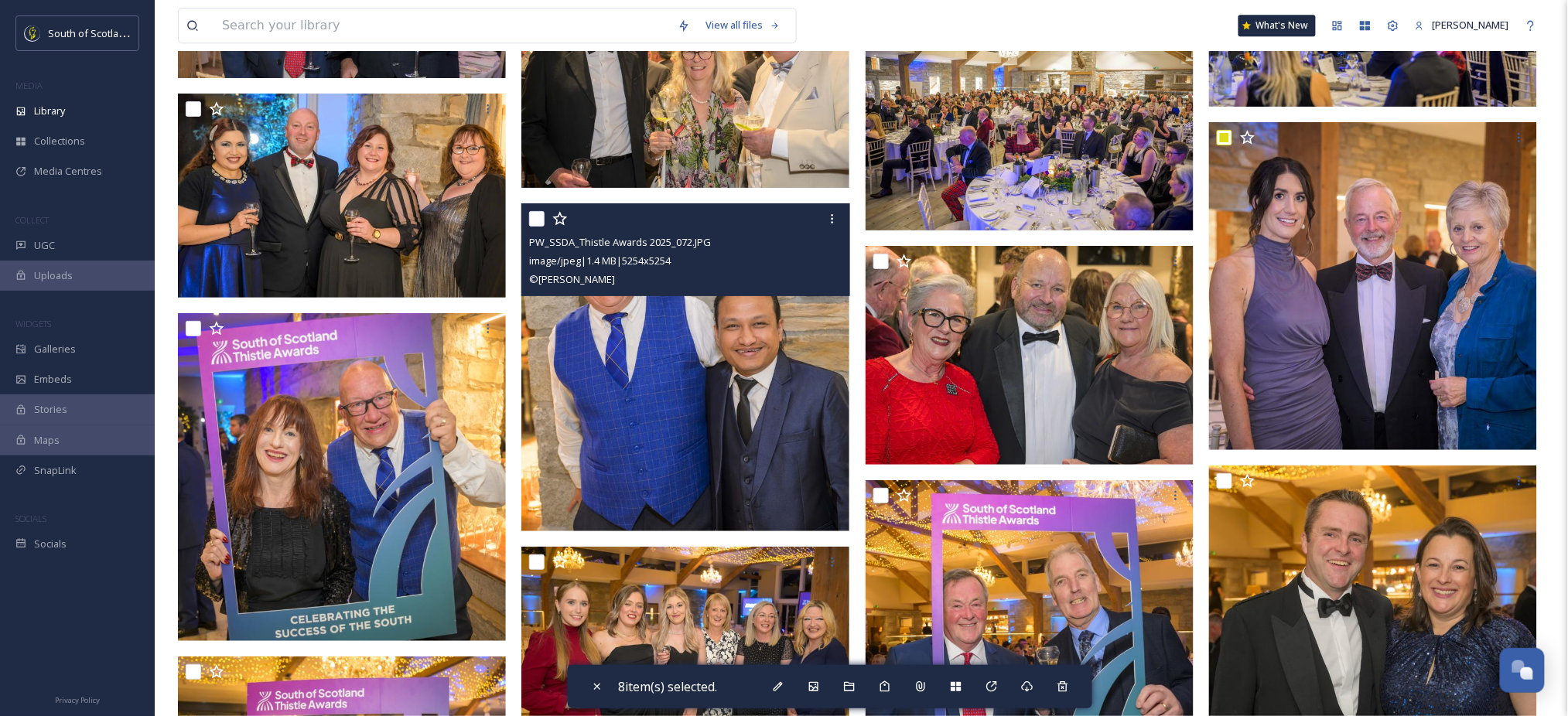
scroll to position [10029, 0]
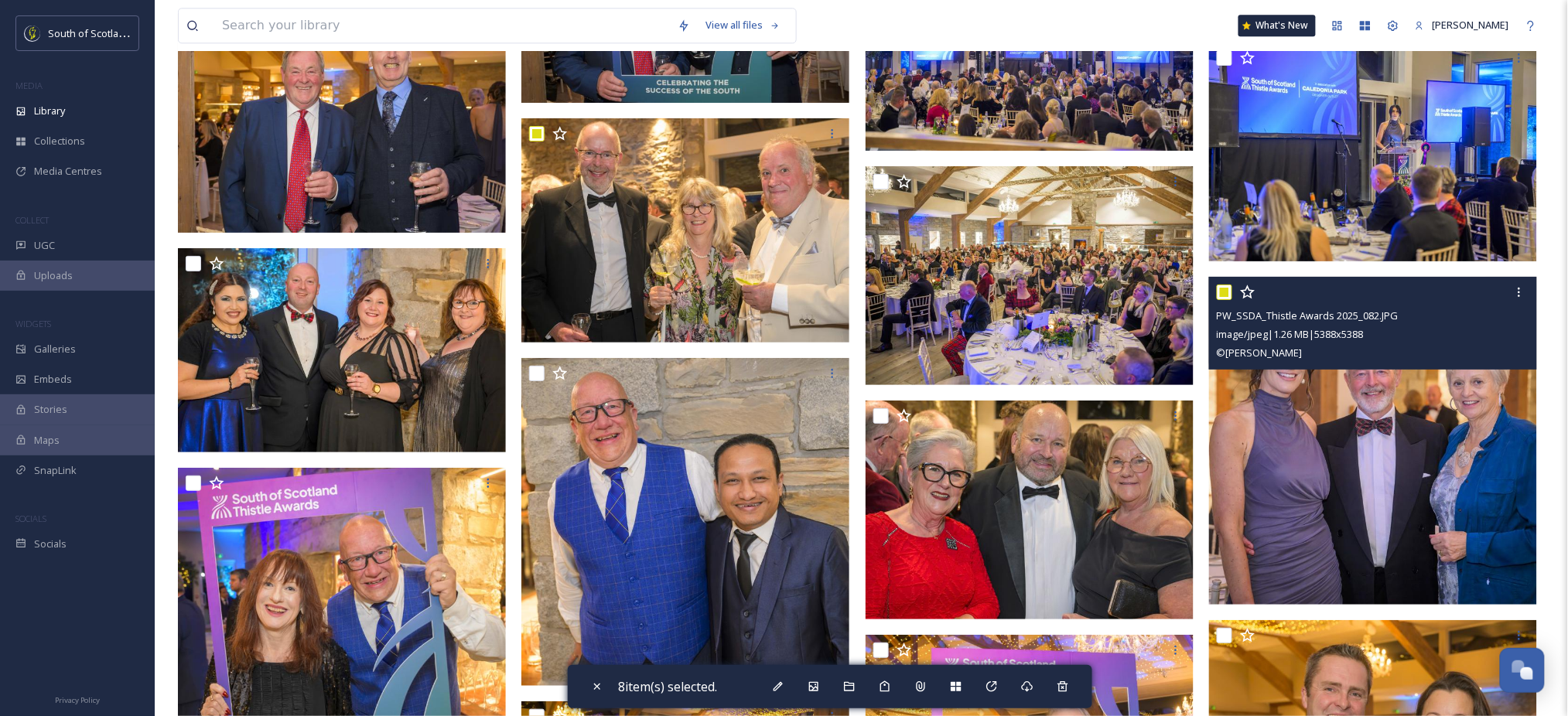
click at [1225, 300] on input "checkbox" at bounding box center [1224, 292] width 15 height 15
checkbox input "false"
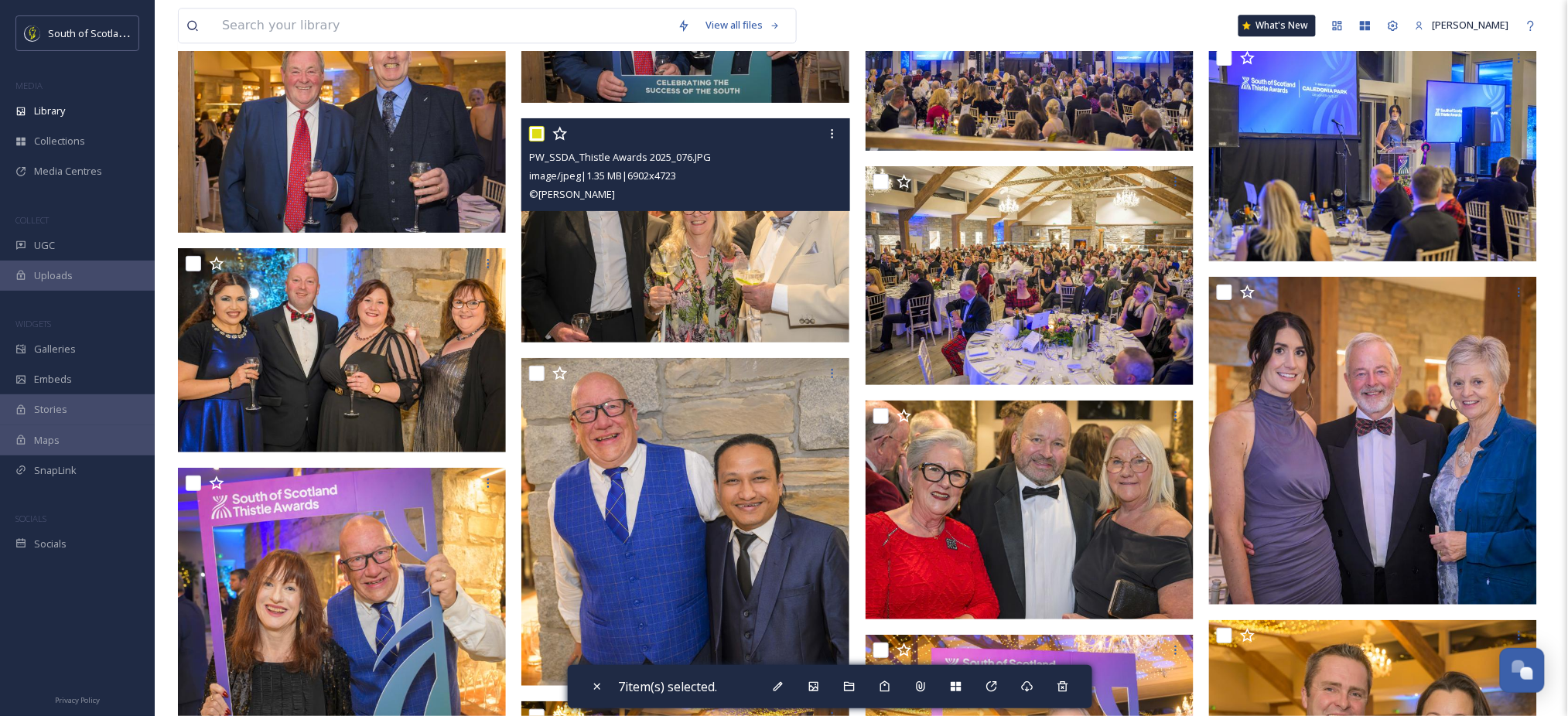
click at [537, 141] on input "checkbox" at bounding box center [536, 134] width 15 height 15
checkbox input "true"
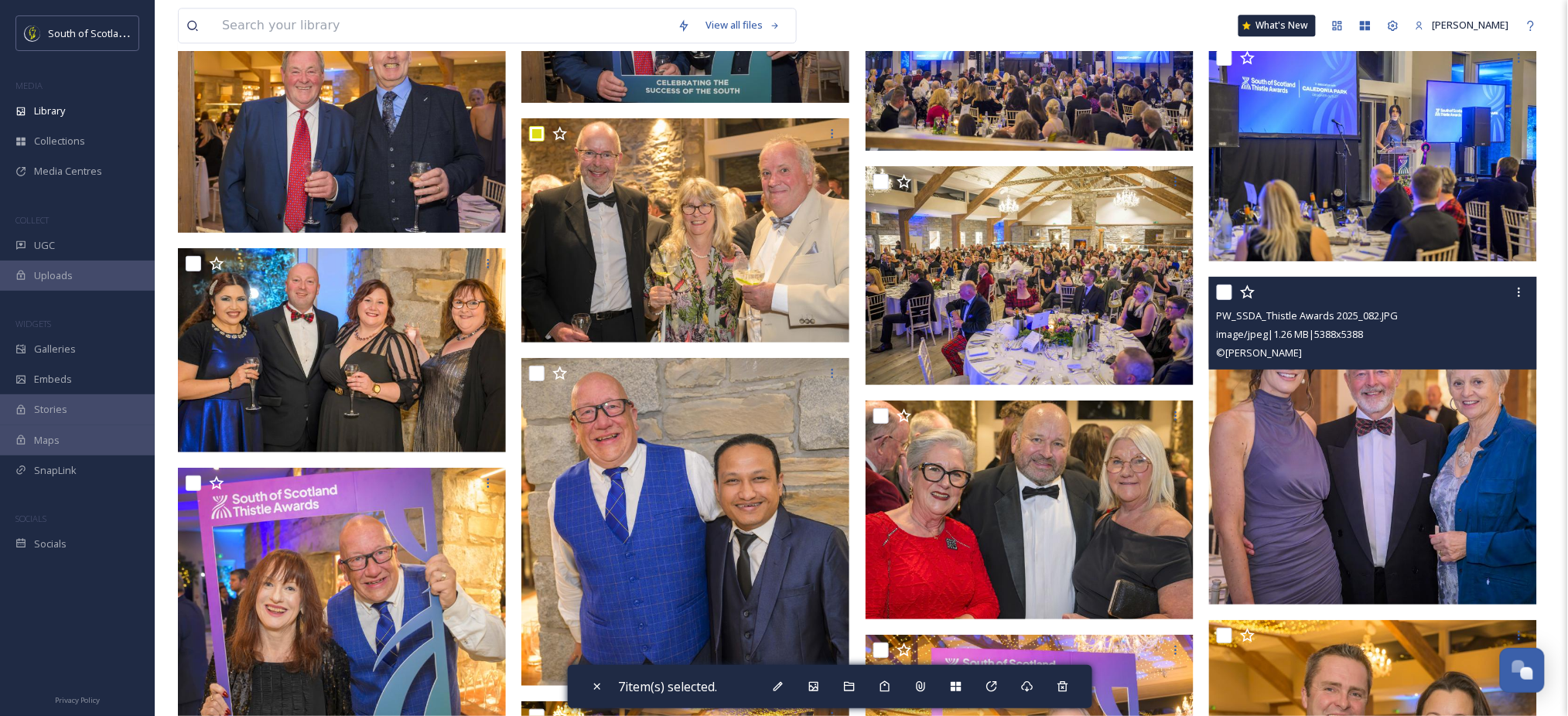
click at [1231, 300] on input "checkbox" at bounding box center [1224, 292] width 15 height 15
checkbox input "false"
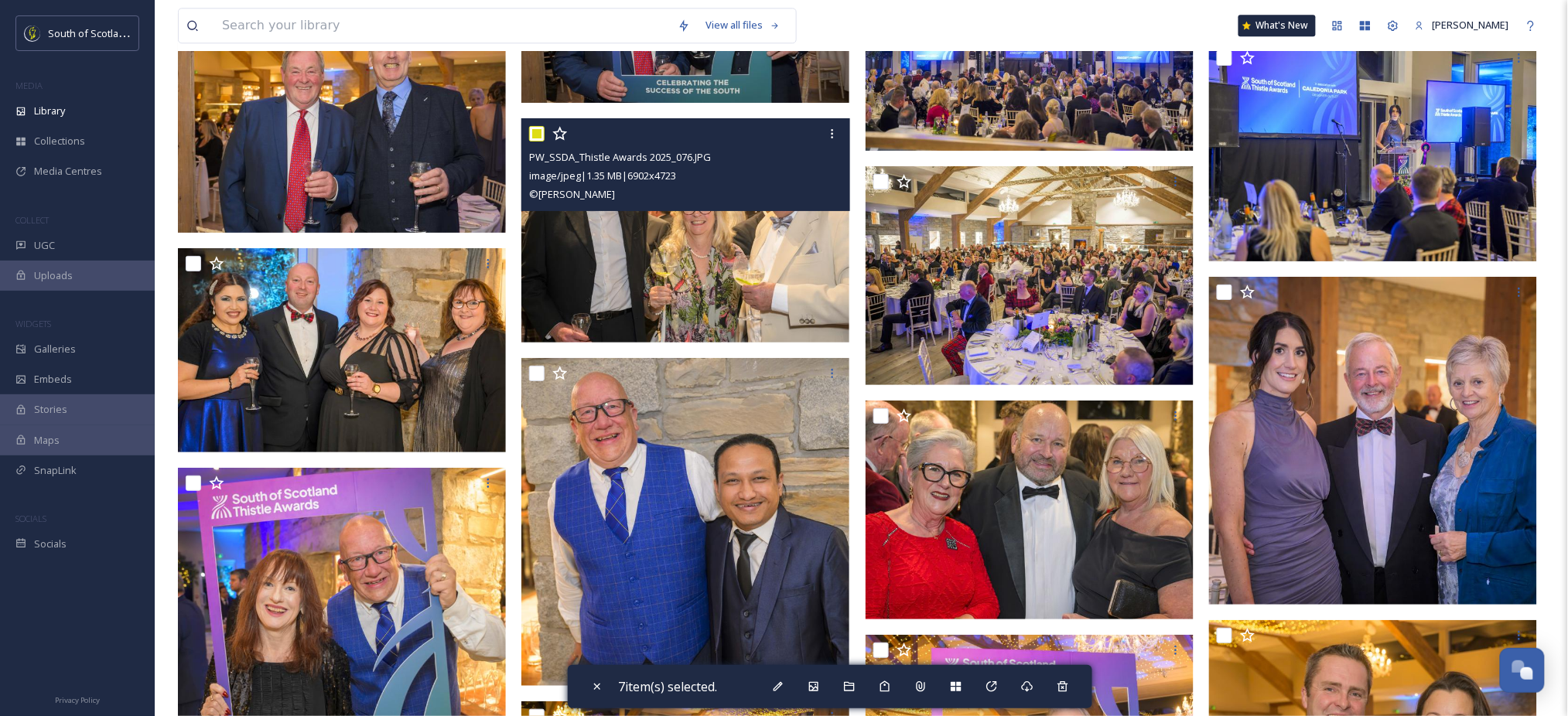
click at [530, 141] on input "checkbox" at bounding box center [536, 134] width 15 height 15
checkbox input "false"
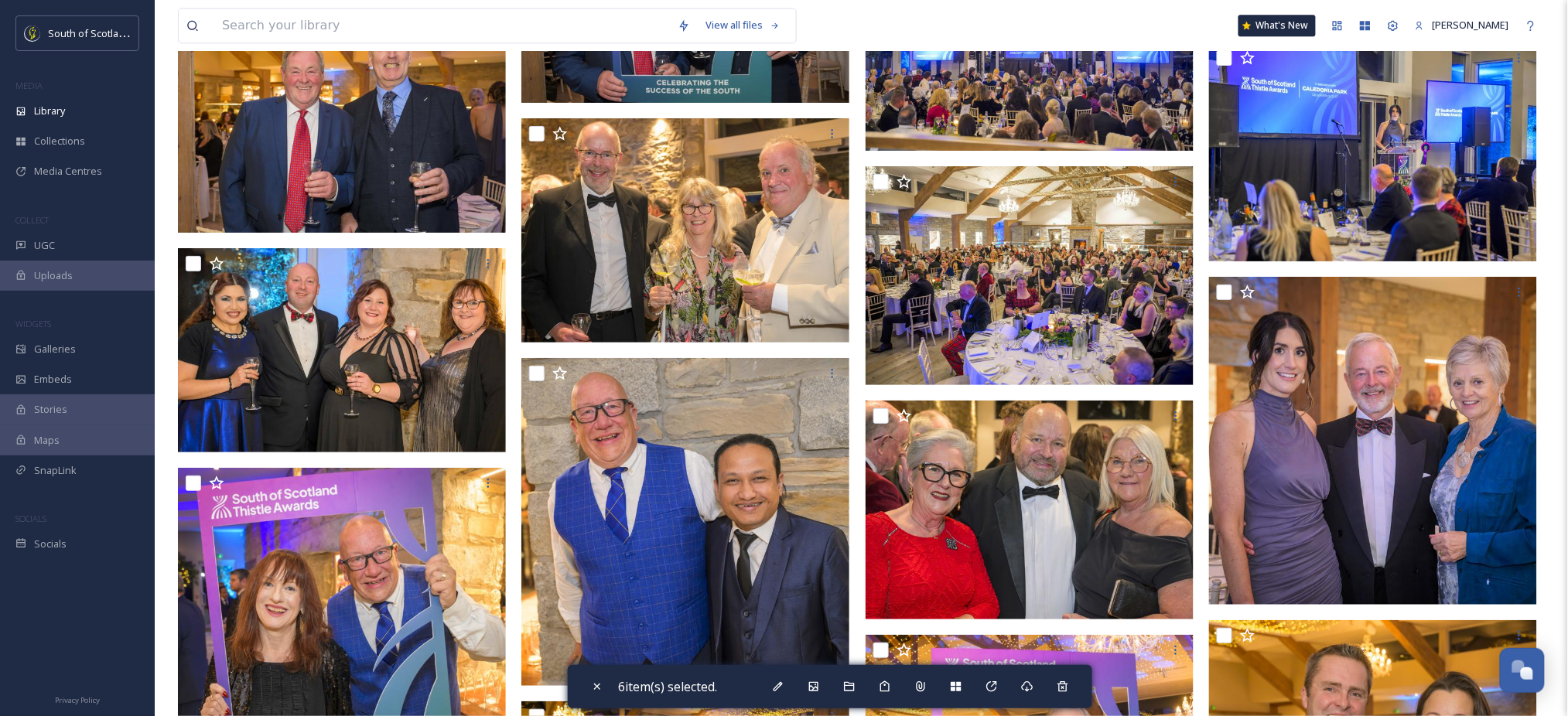
scroll to position [9892, 0]
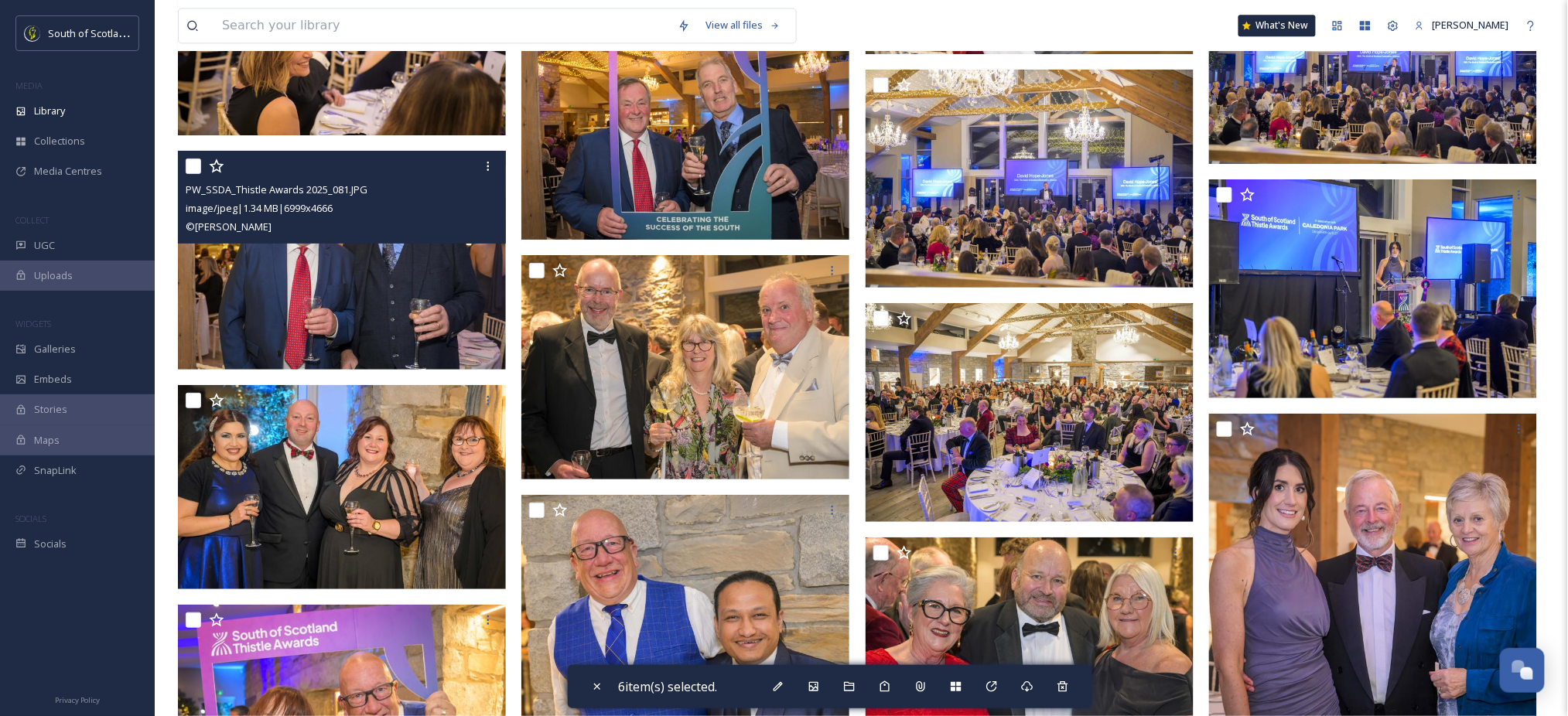
click at [190, 174] on input "checkbox" at bounding box center [193, 166] width 15 height 15
checkbox input "true"
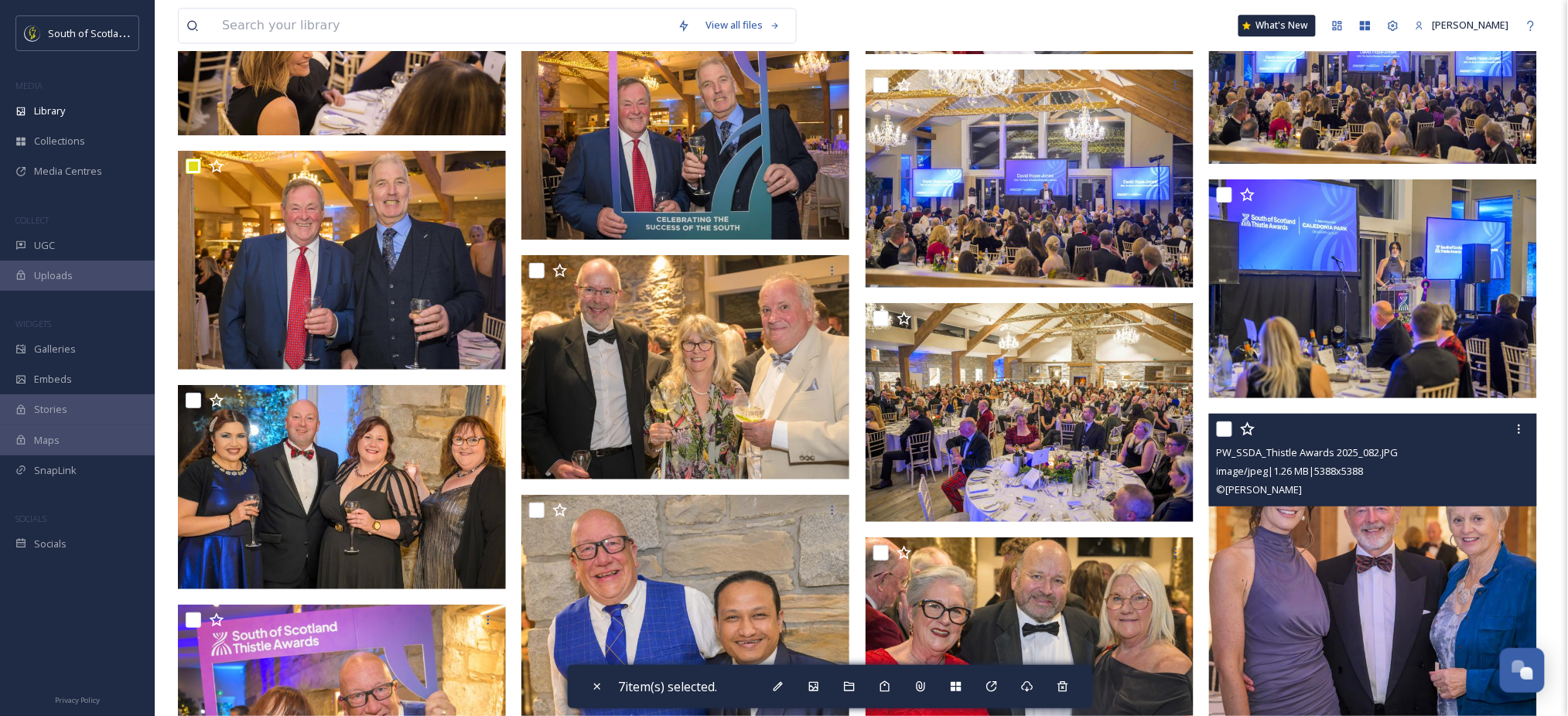
click at [1223, 437] on input "checkbox" at bounding box center [1224, 429] width 15 height 15
checkbox input "true"
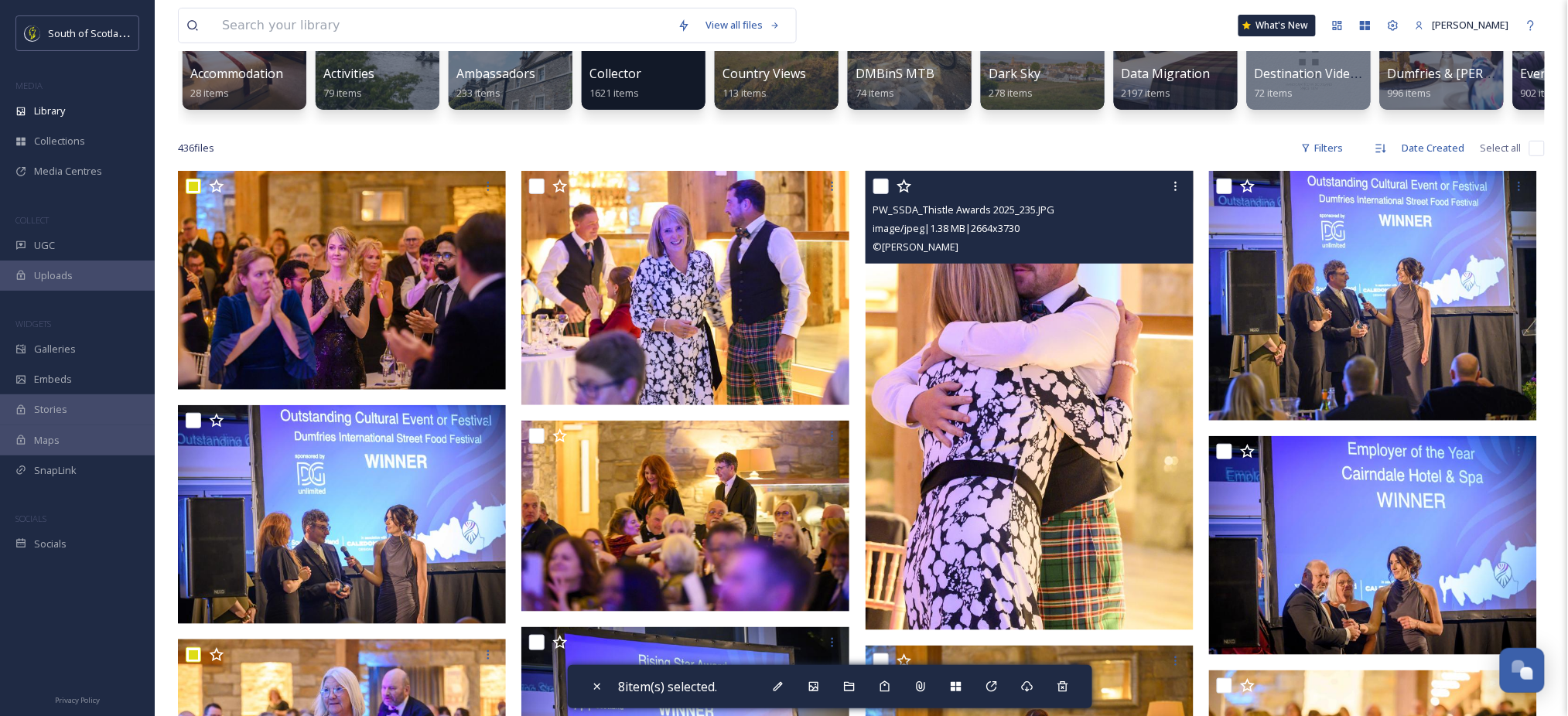
scroll to position [0, 0]
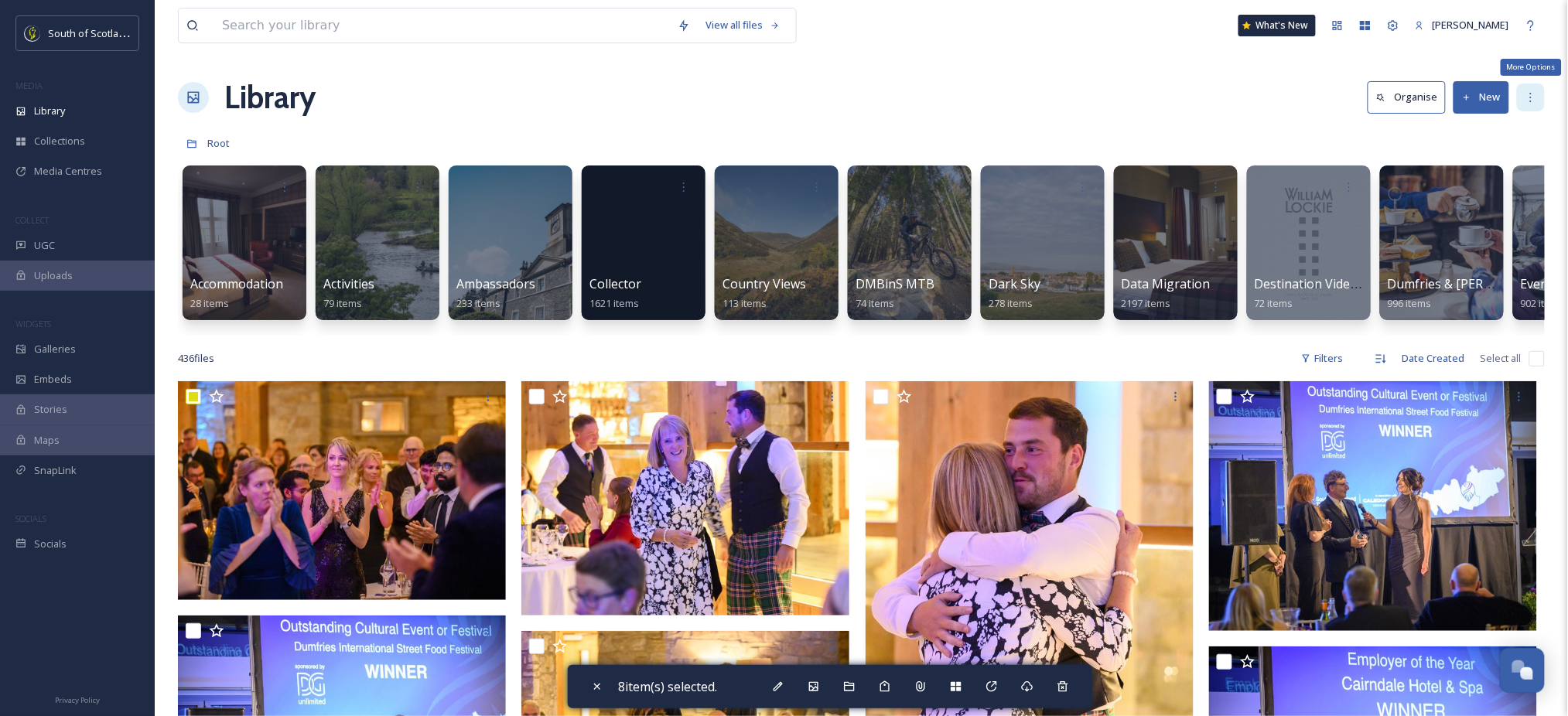
click at [1536, 95] on icon at bounding box center [1530, 97] width 13 height 13
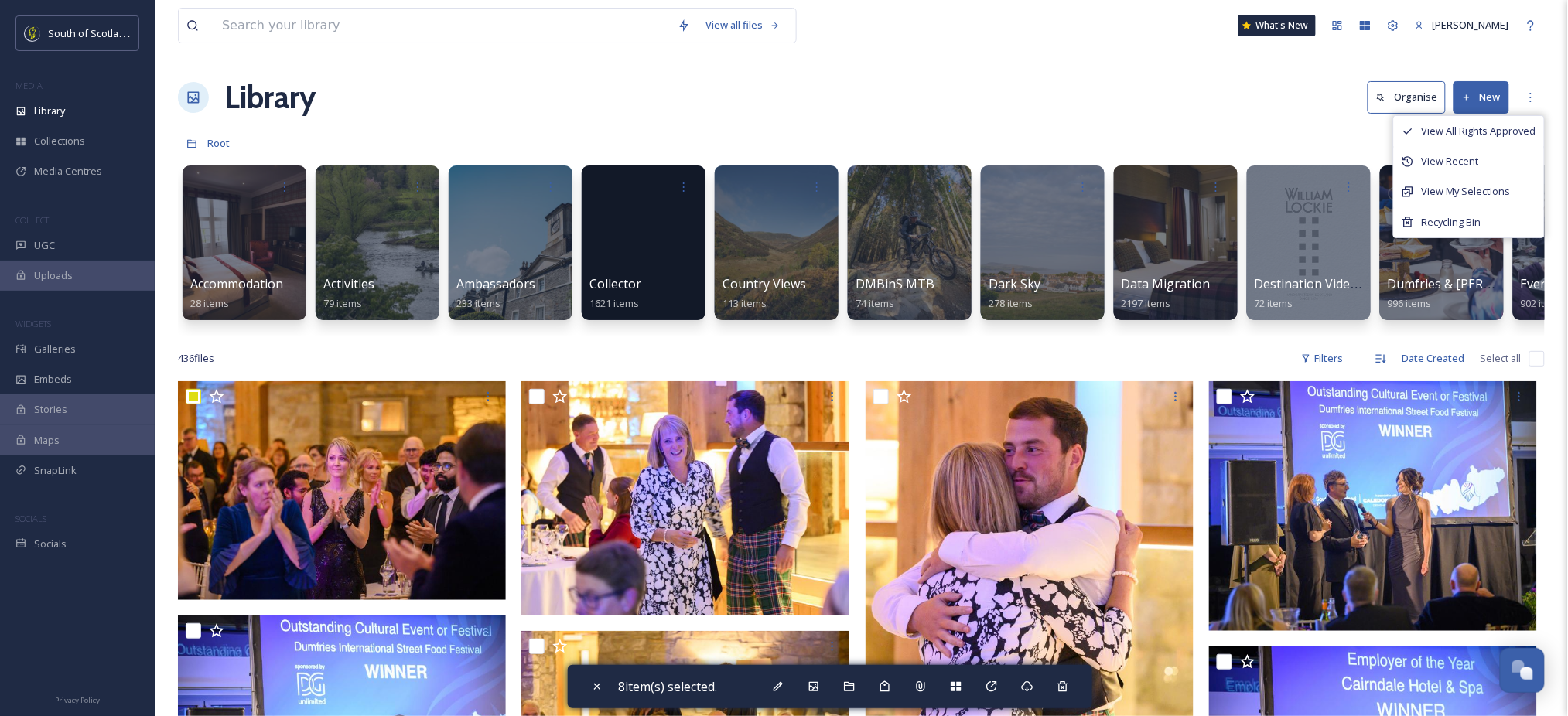
click at [1302, 75] on div "Library Organise New View All Rights Approved View Recent View My Selections Re…" at bounding box center [862, 97] width 1367 height 46
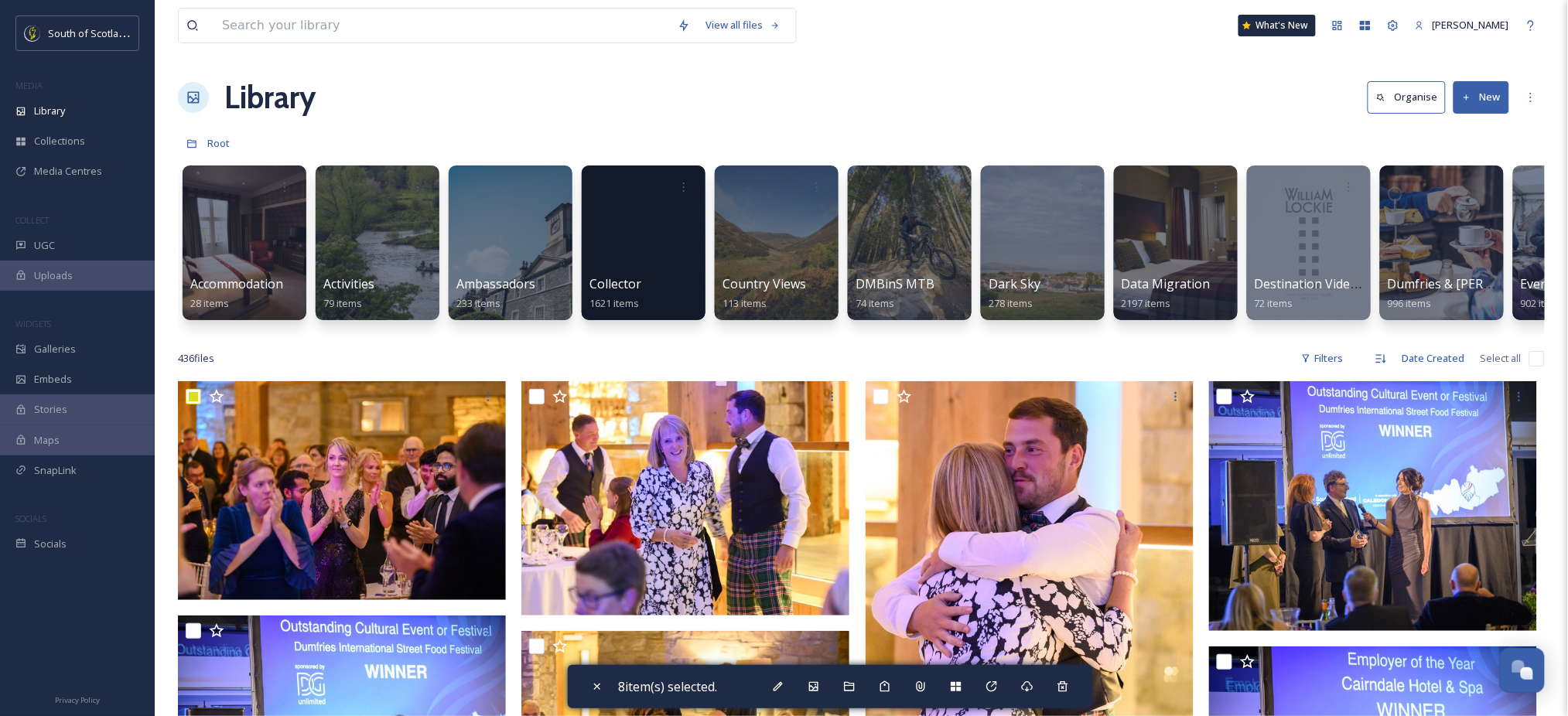
click at [1436, 98] on button "Organise" at bounding box center [1407, 97] width 78 height 32
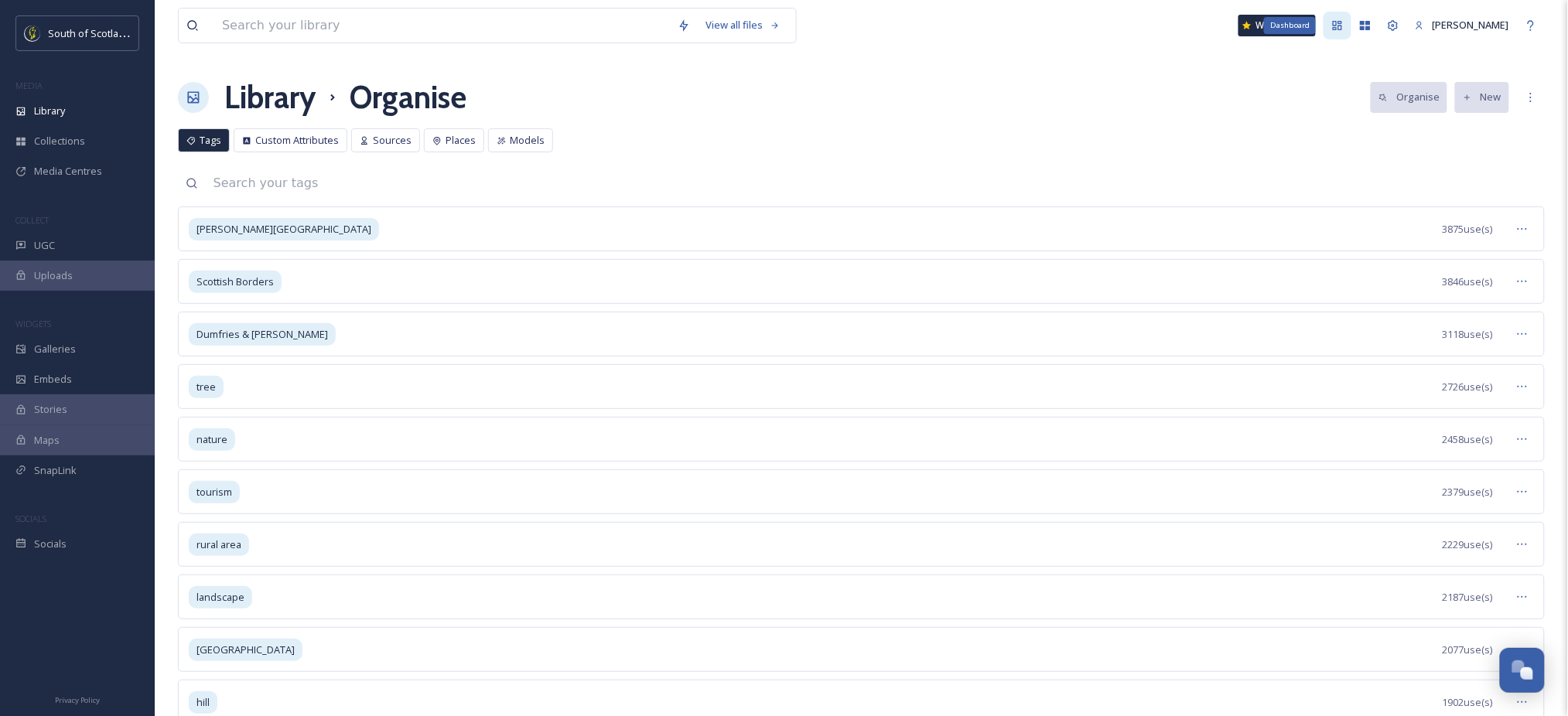
click at [1337, 24] on div "Dashboard" at bounding box center [1337, 25] width 28 height 28
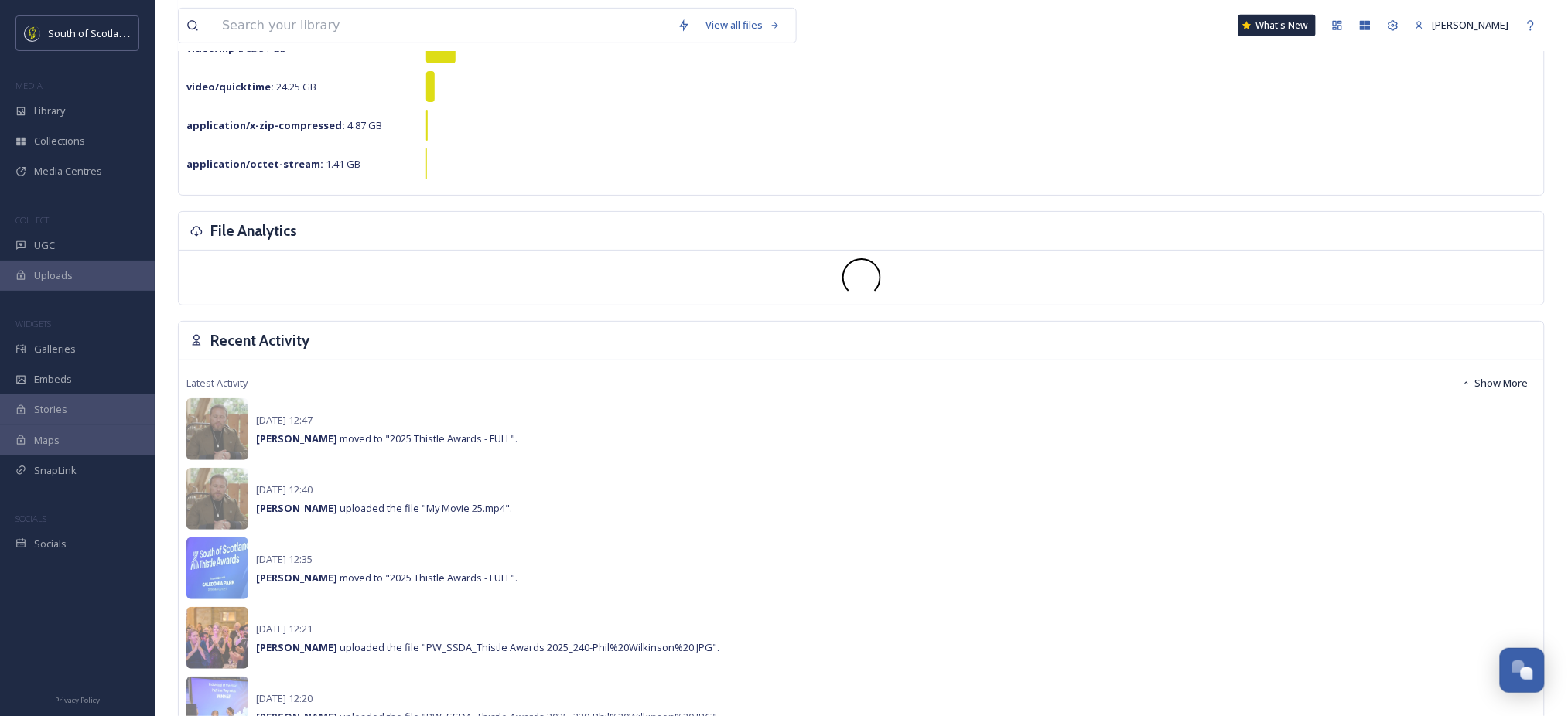
scroll to position [282, 0]
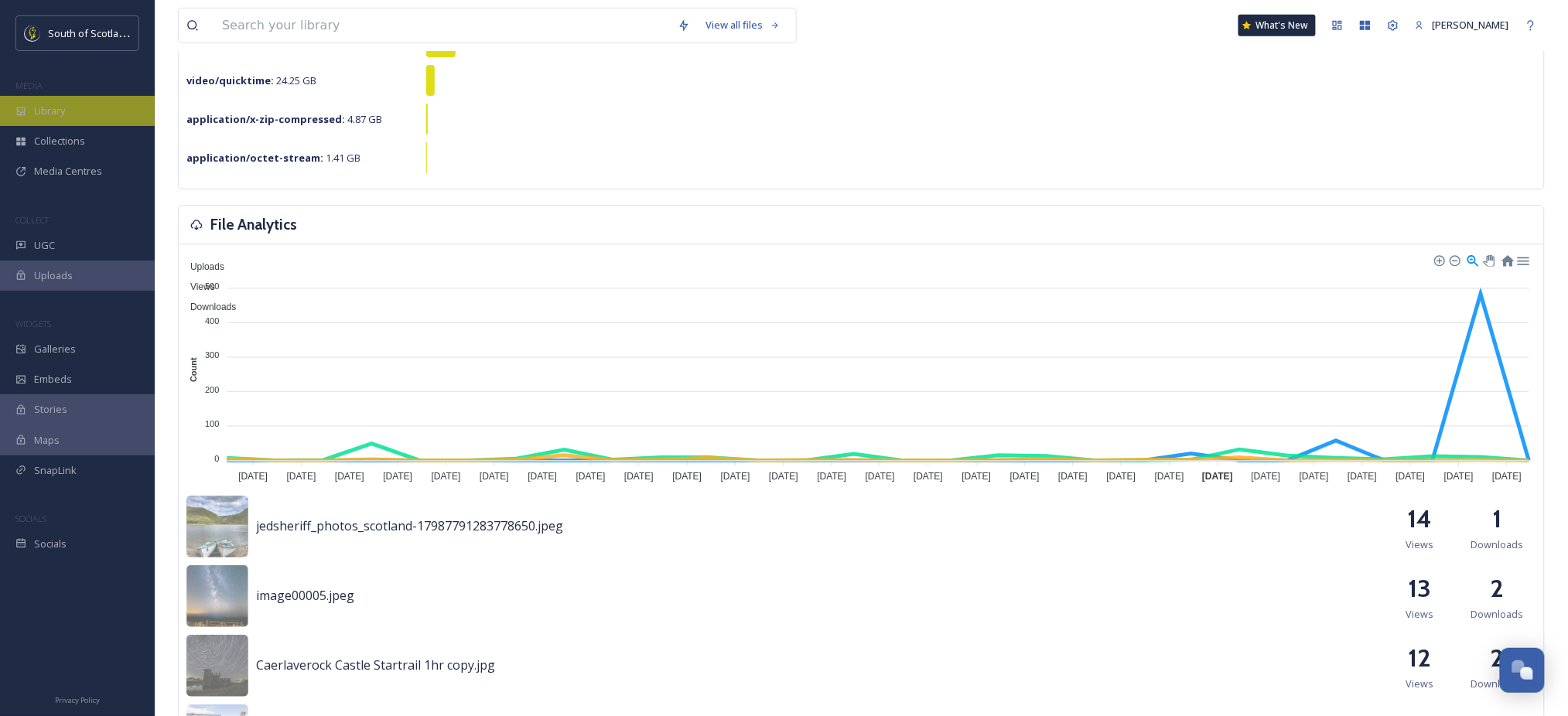
click at [66, 121] on div "Library" at bounding box center [77, 111] width 155 height 30
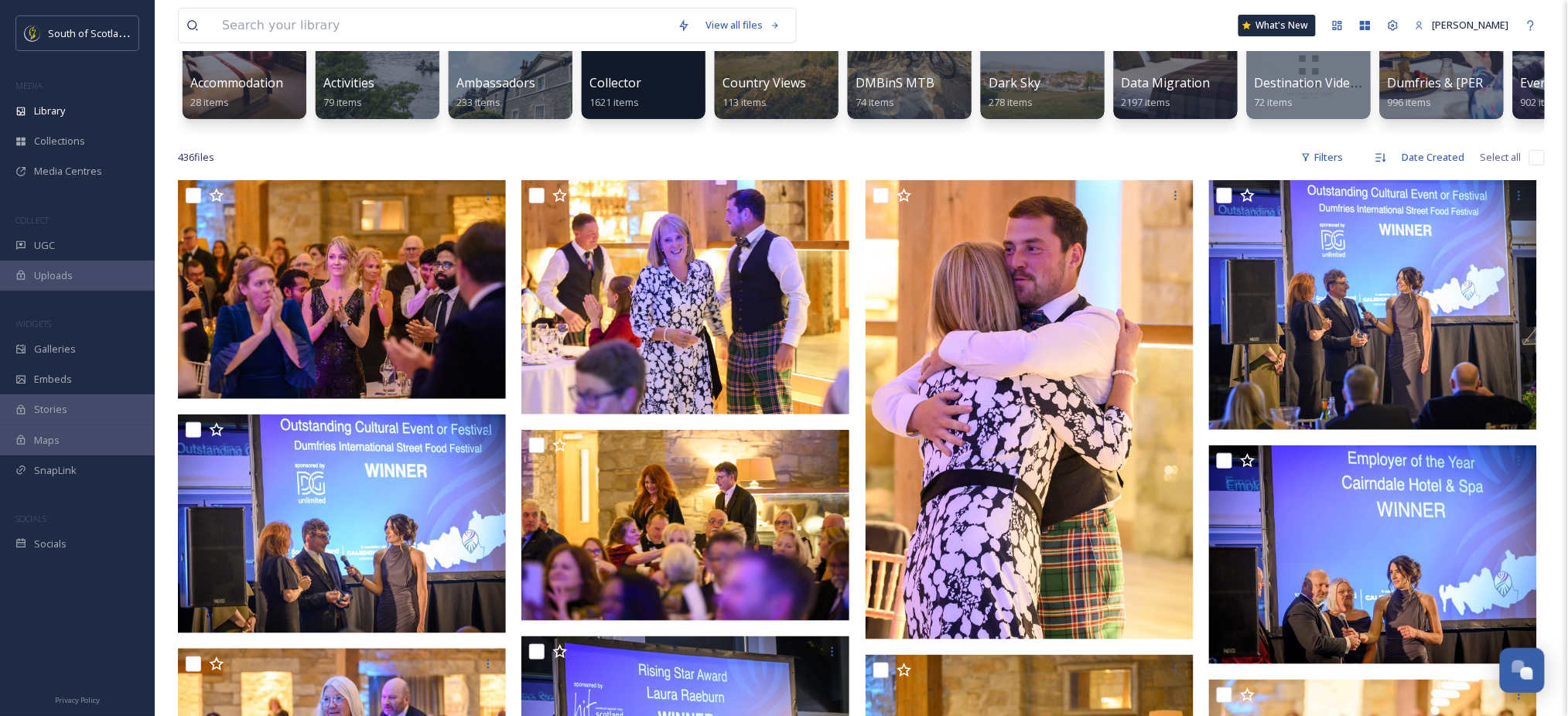
scroll to position [206, 0]
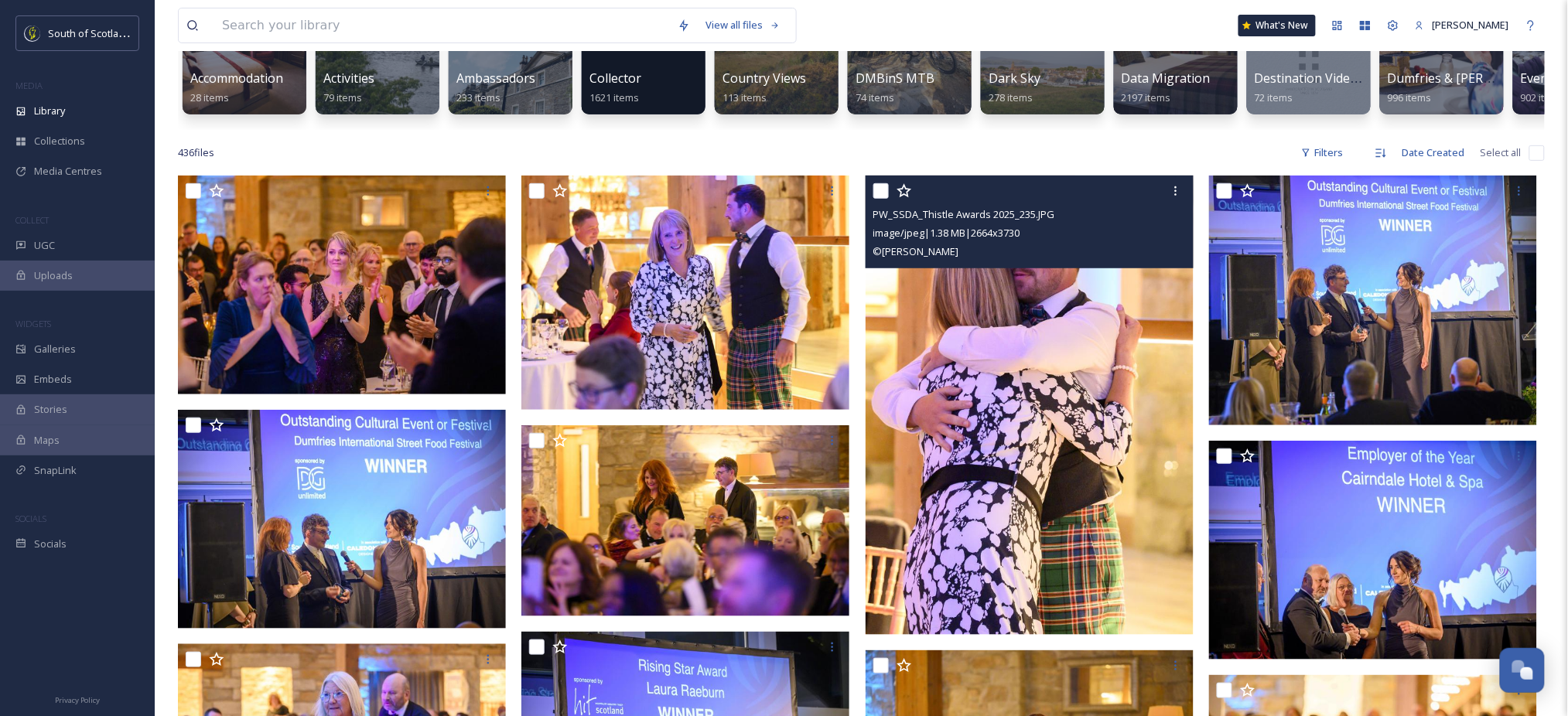
click at [947, 359] on img at bounding box center [1030, 405] width 328 height 459
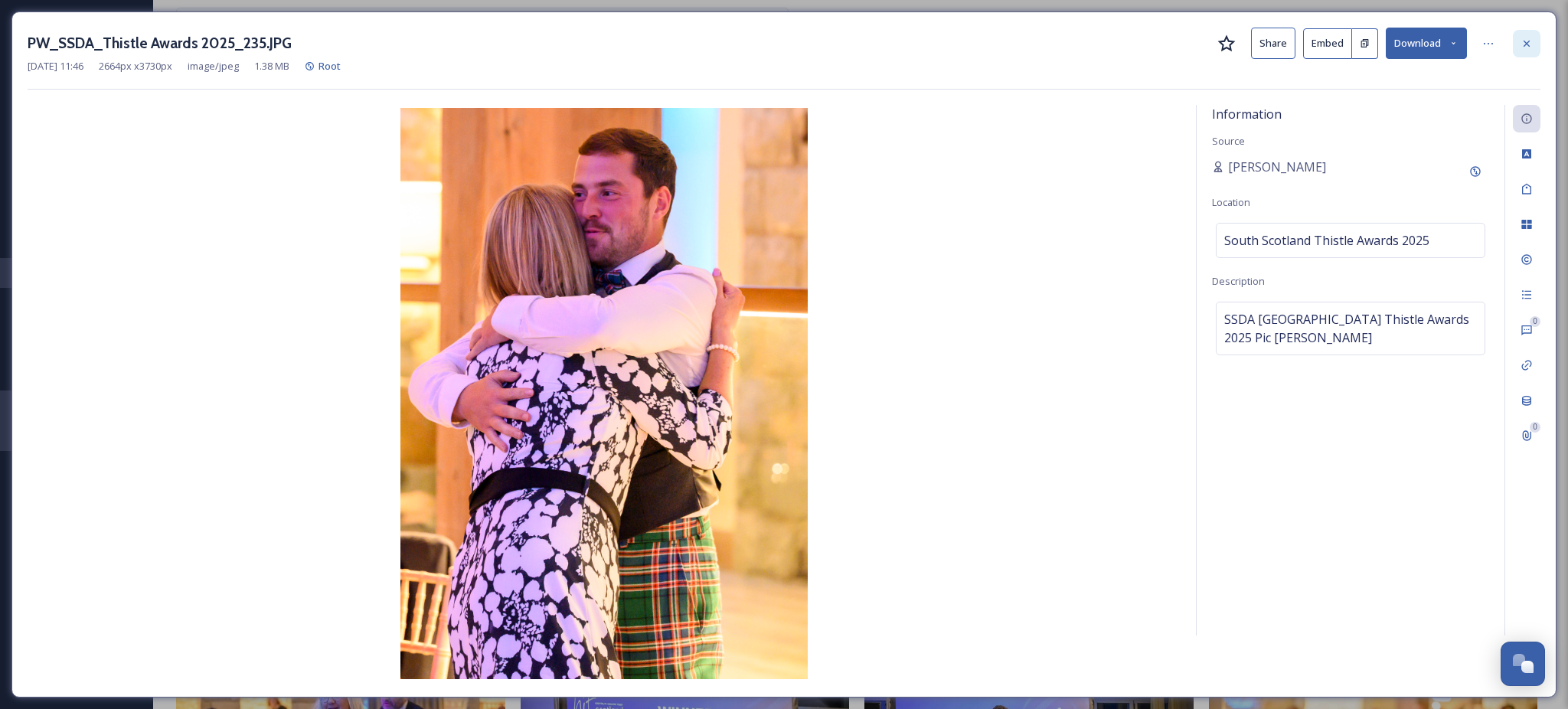
click at [1527, 45] on icon at bounding box center [1526, 43] width 12 height 12
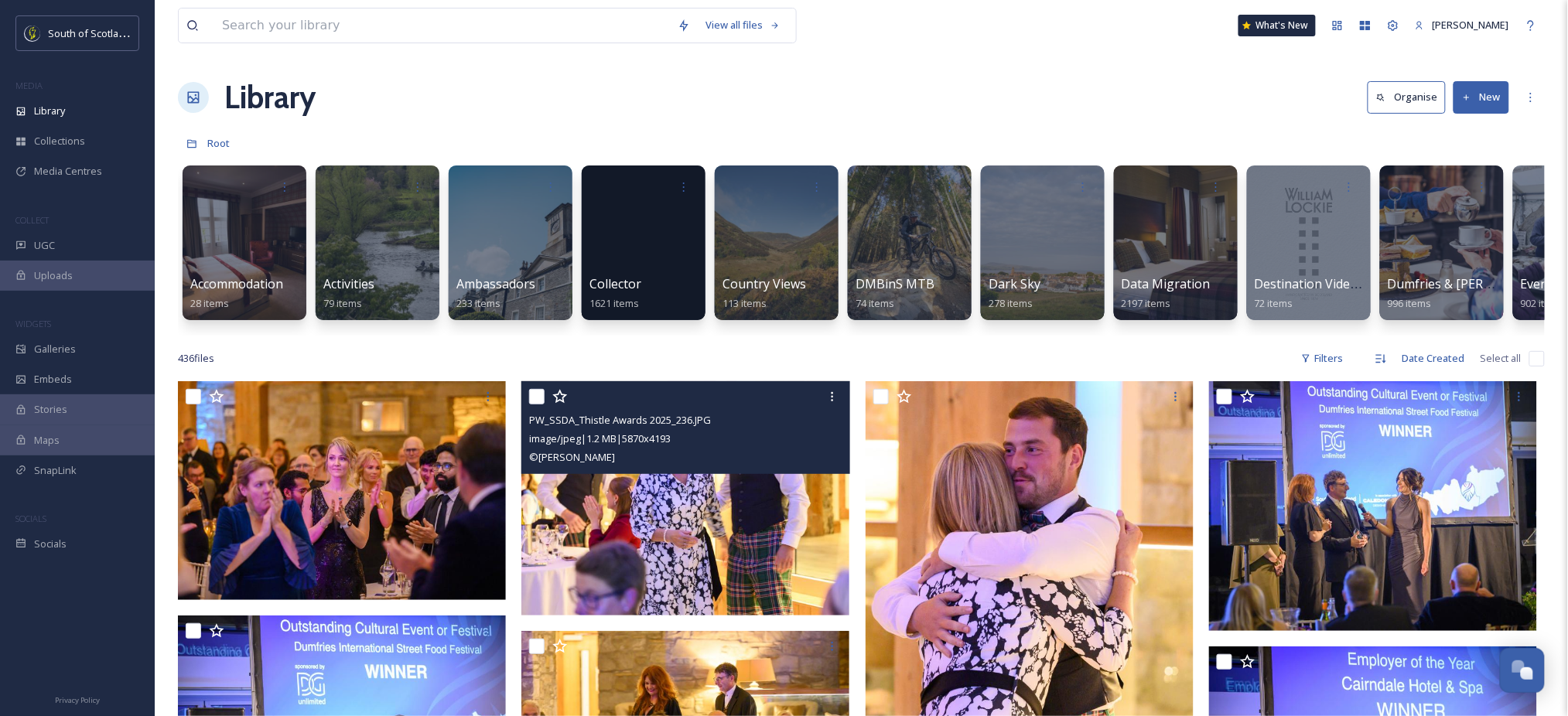
click at [535, 404] on input "checkbox" at bounding box center [536, 397] width 15 height 15
checkbox input "true"
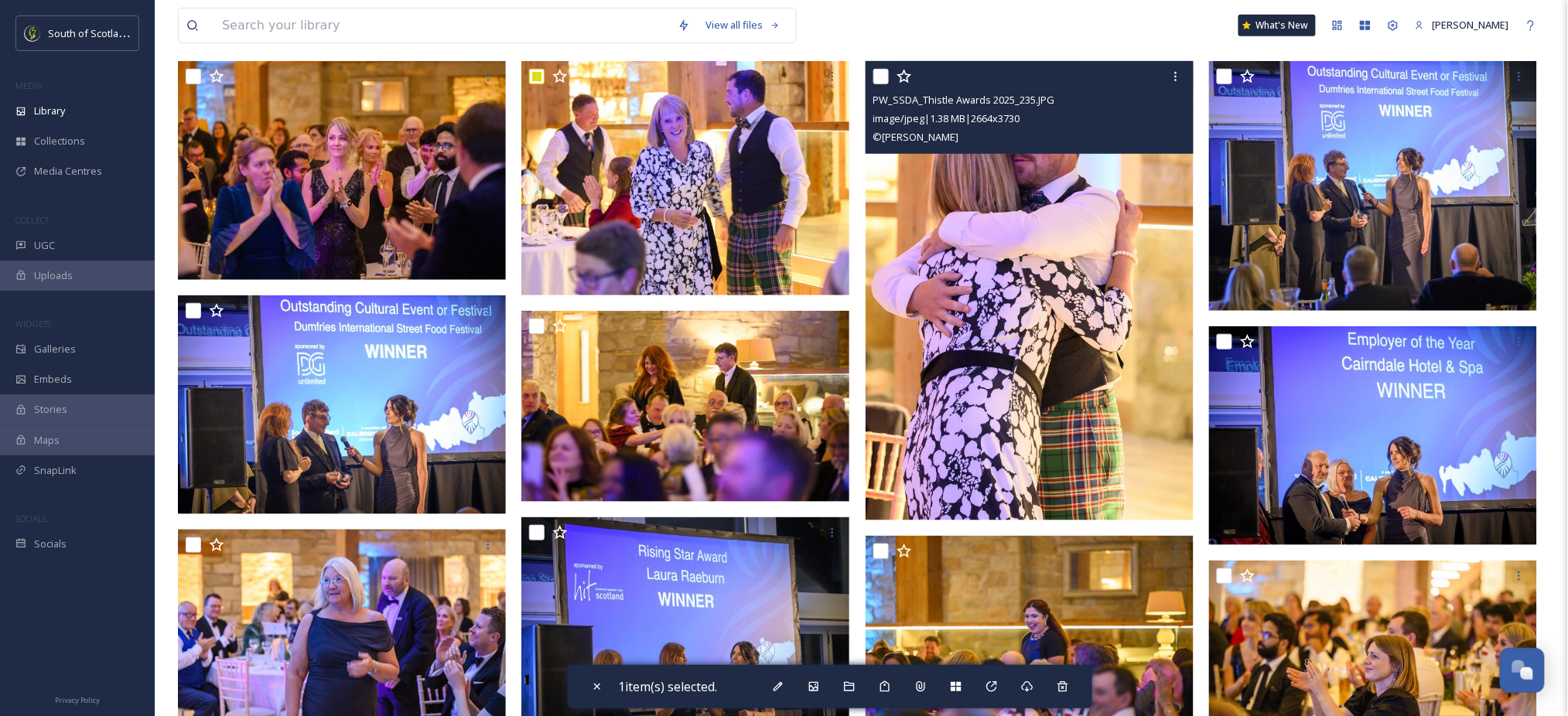
scroll to position [369, 0]
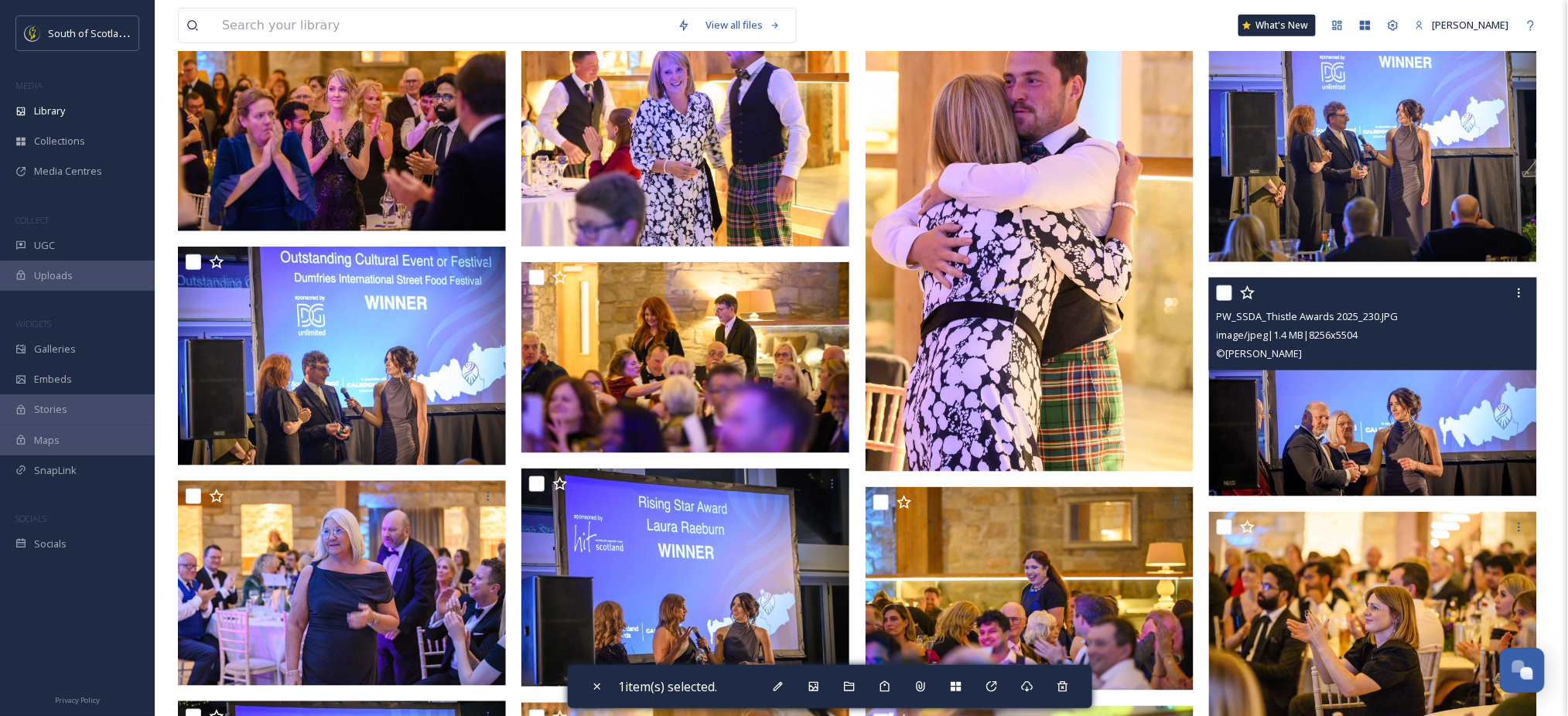
click at [1393, 427] on img at bounding box center [1373, 387] width 328 height 218
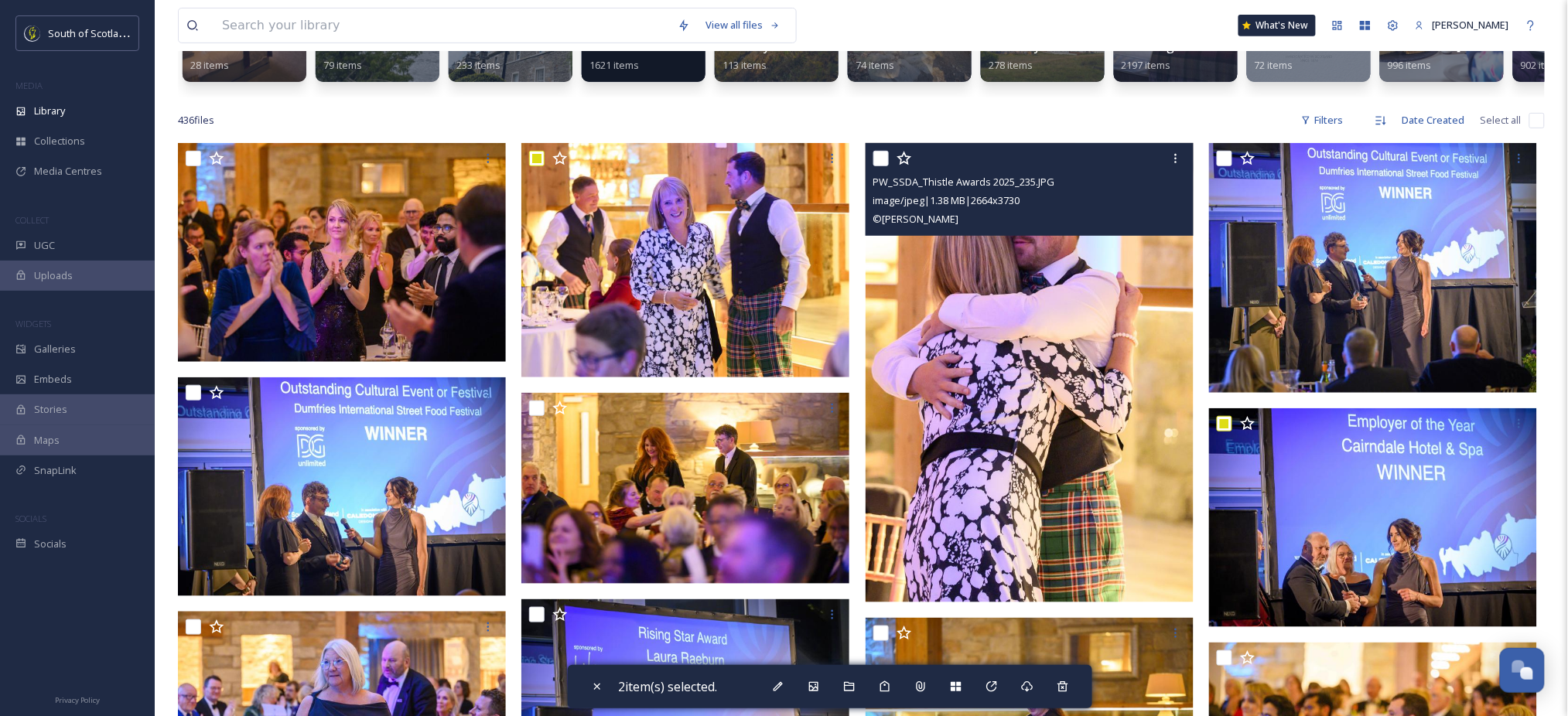
scroll to position [345, 0]
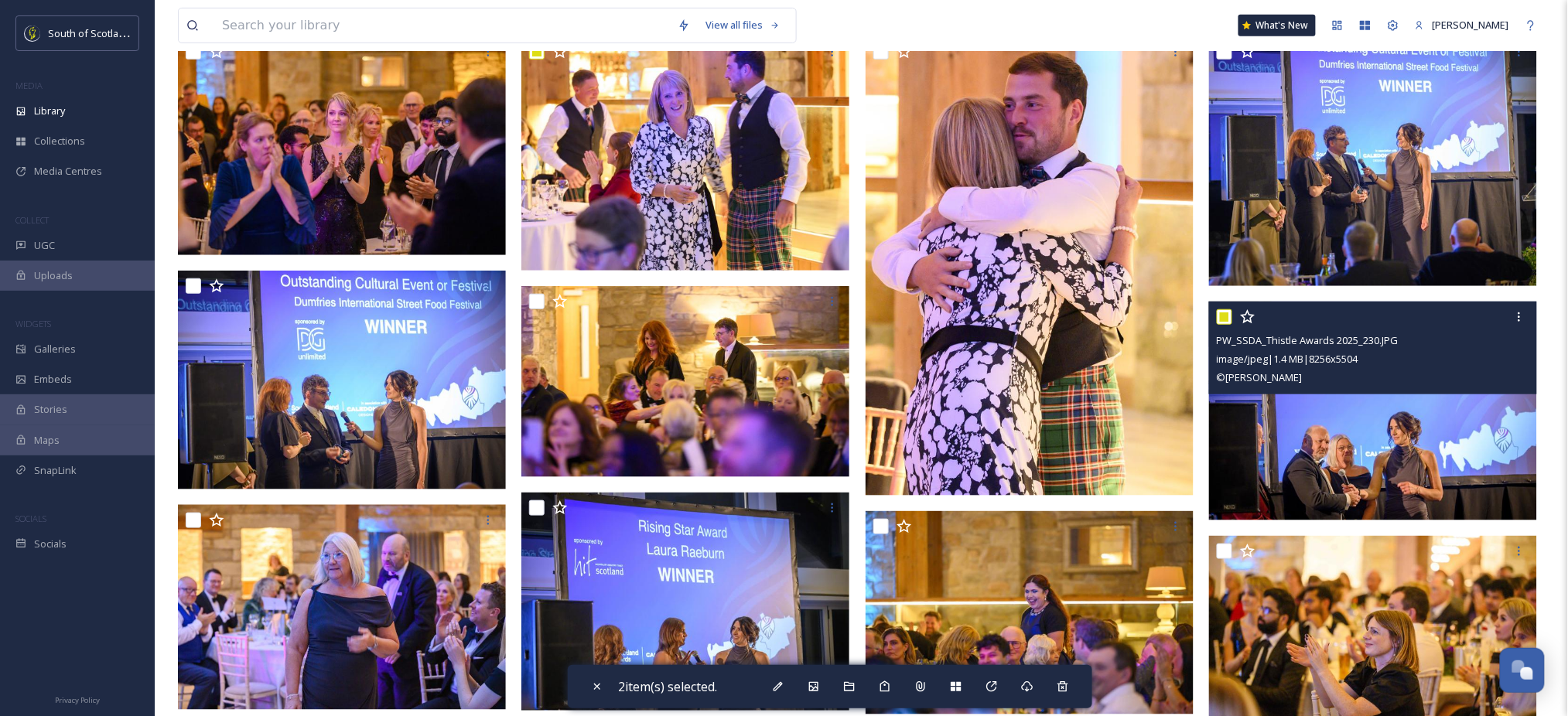
click at [1228, 324] on input "checkbox" at bounding box center [1224, 317] width 15 height 15
checkbox input "false"
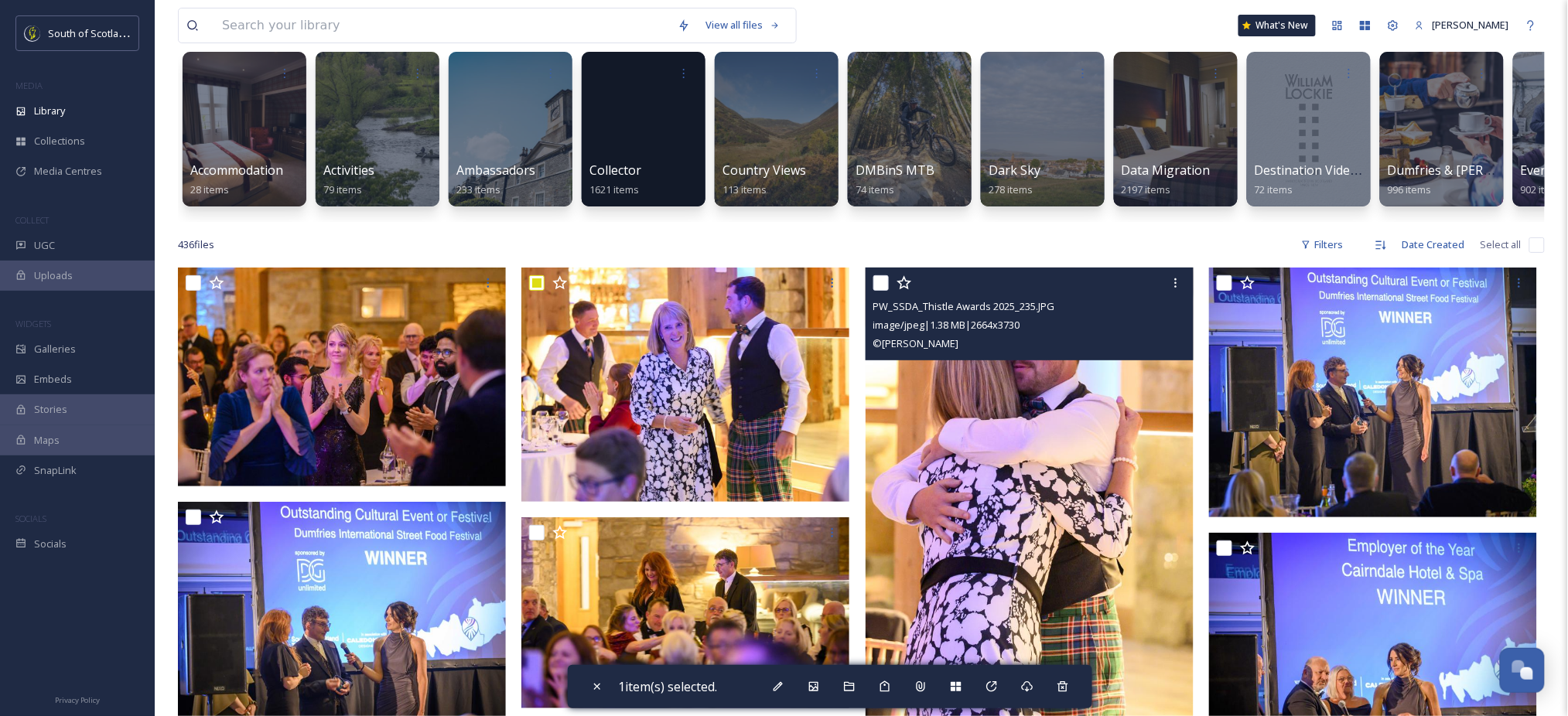
scroll to position [112, 0]
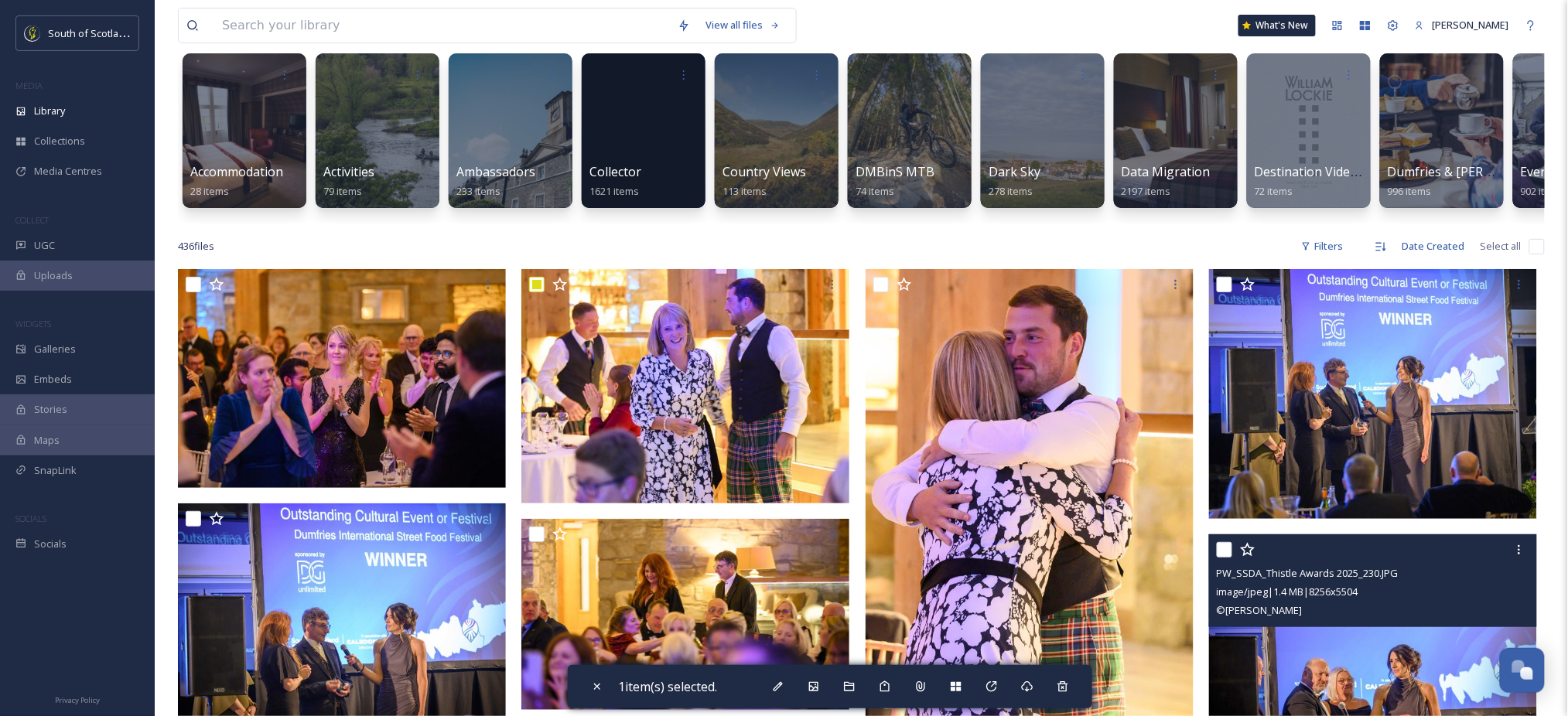
click at [1386, 645] on img at bounding box center [1373, 644] width 328 height 218
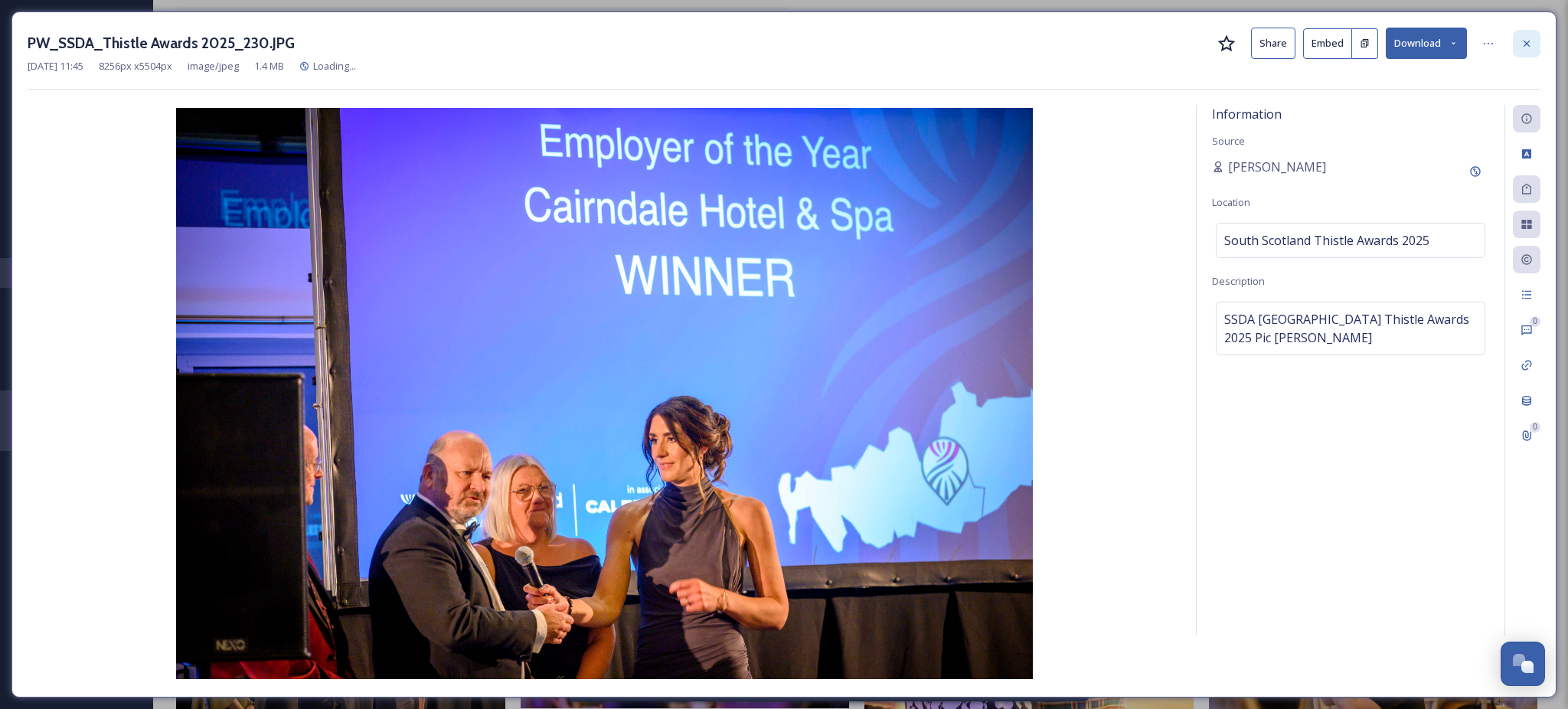
click at [1519, 36] on div at bounding box center [1526, 43] width 27 height 27
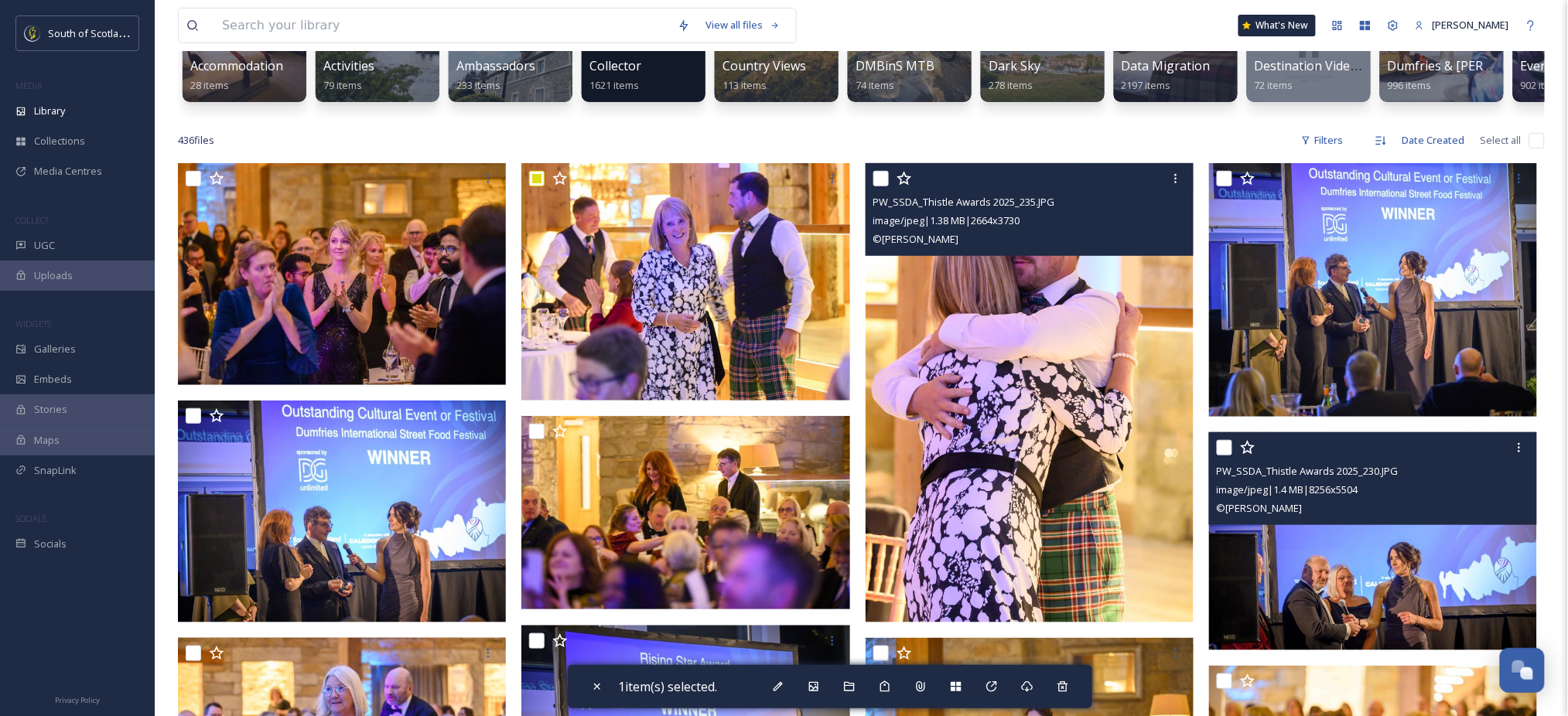
scroll to position [220, 0]
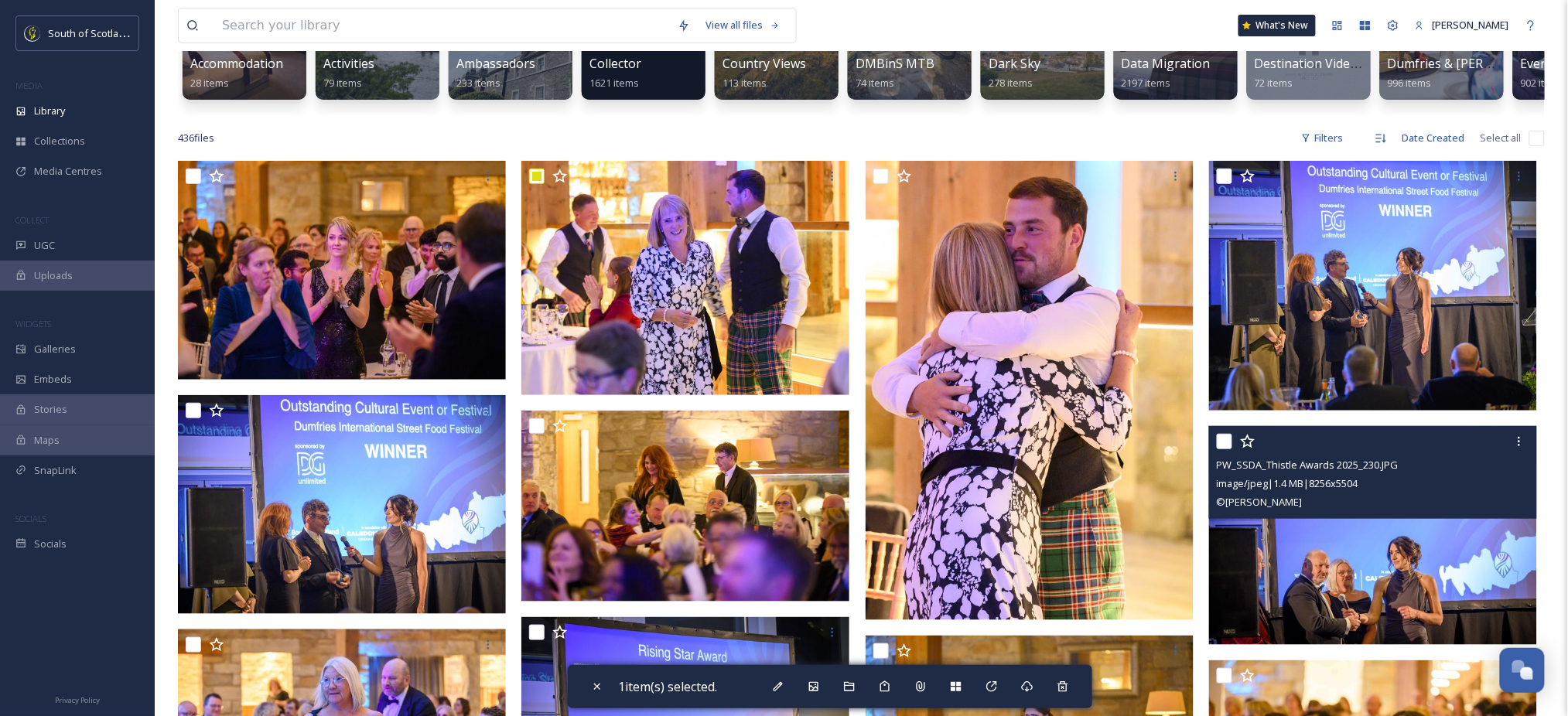
click at [1282, 594] on img at bounding box center [1373, 535] width 328 height 218
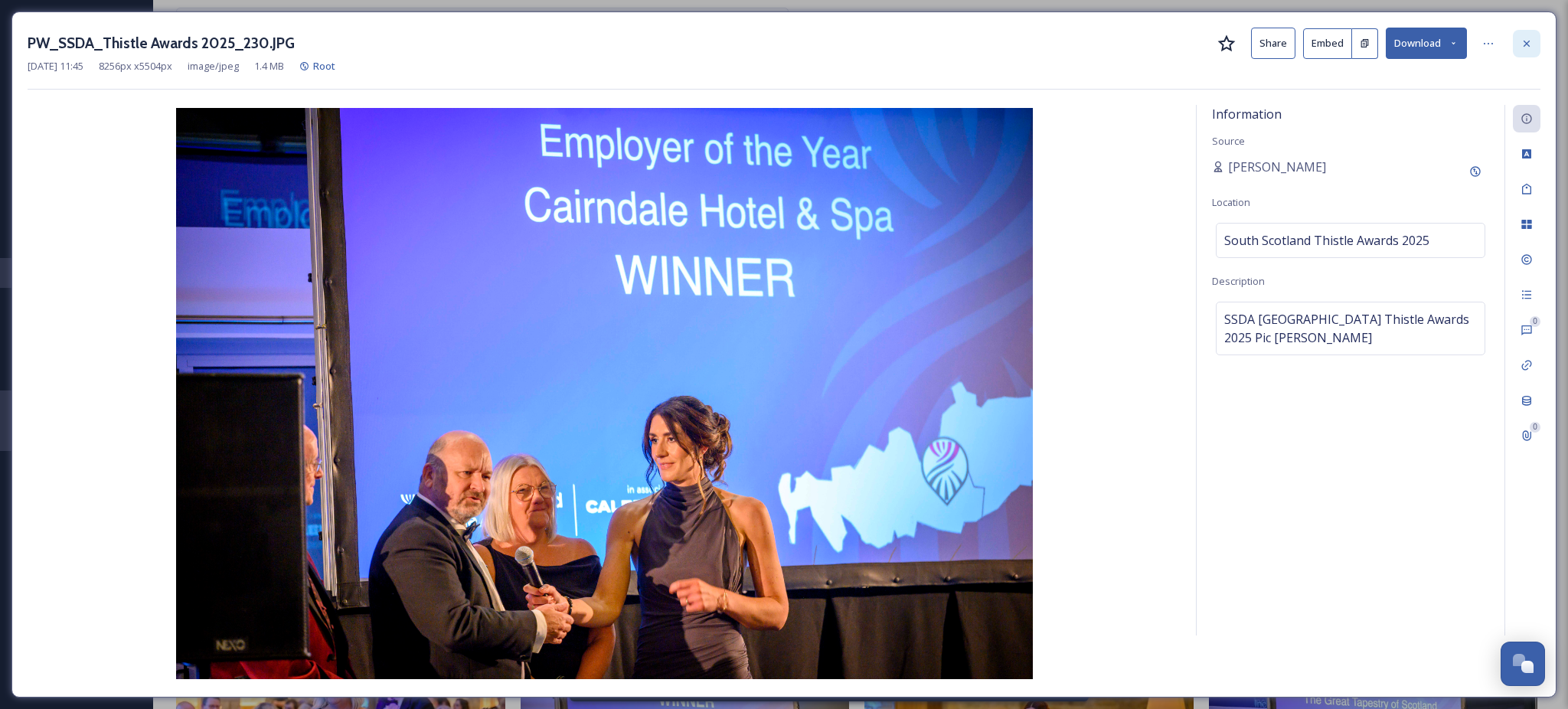
click at [1526, 43] on icon at bounding box center [1526, 42] width 6 height 6
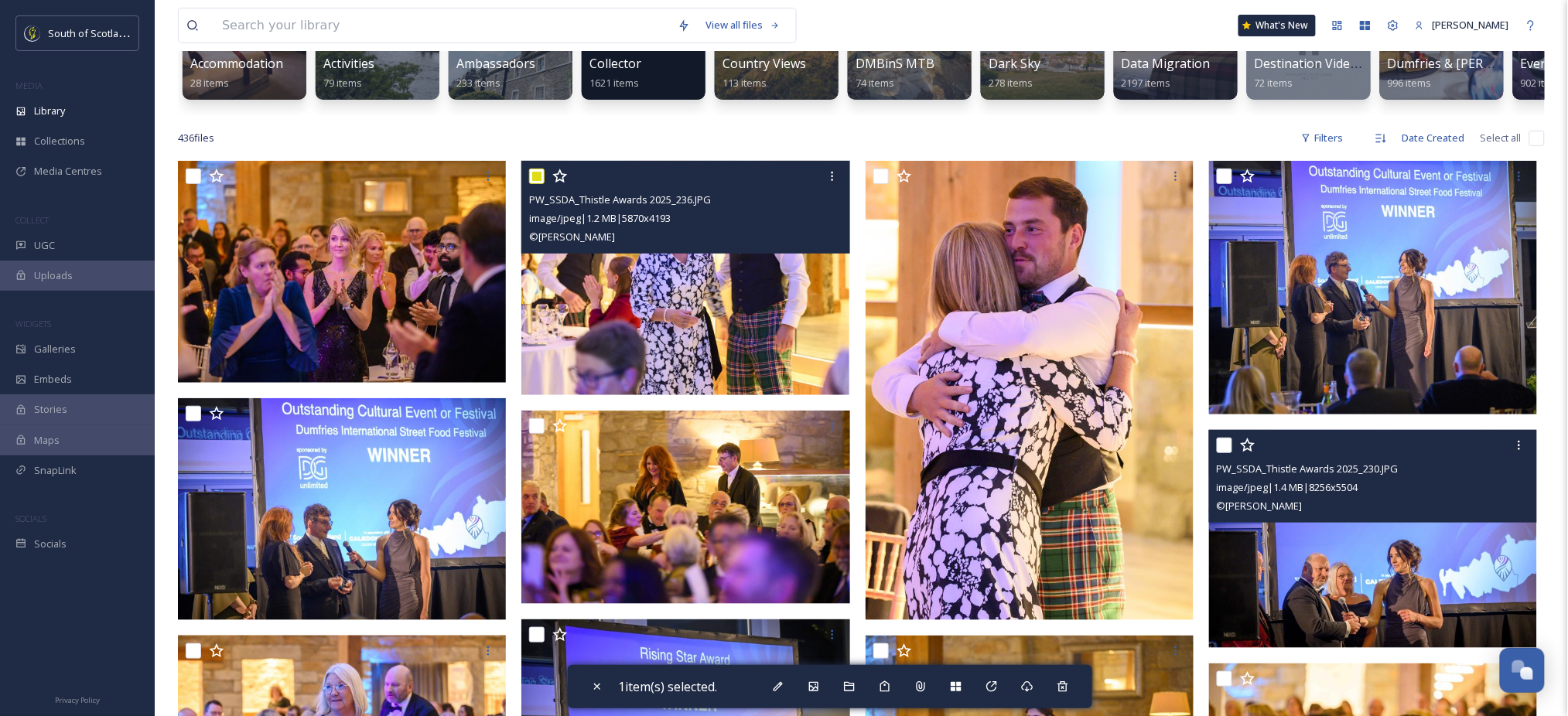
click at [533, 184] on input "checkbox" at bounding box center [536, 176] width 15 height 15
checkbox input "false"
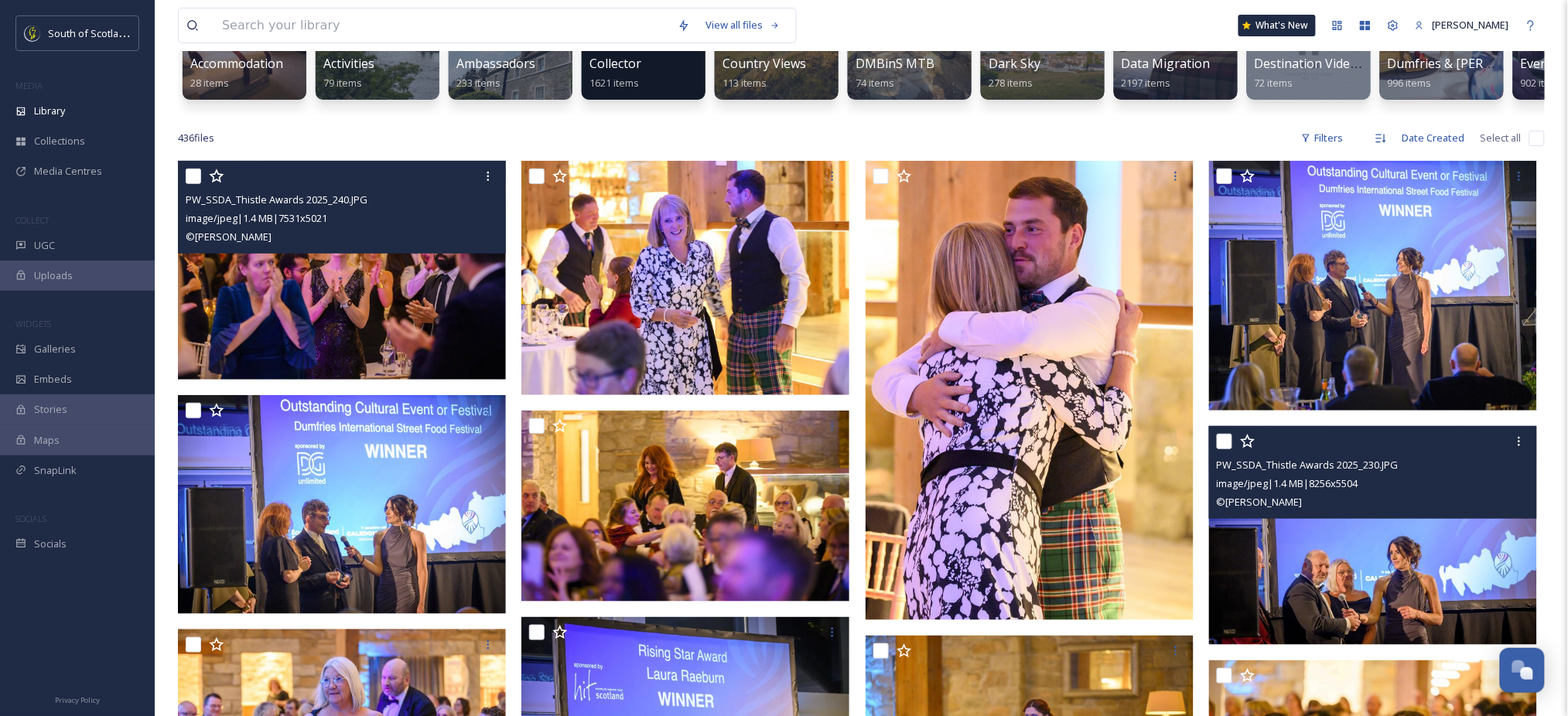
click at [199, 184] on input "checkbox" at bounding box center [193, 176] width 15 height 15
checkbox input "true"
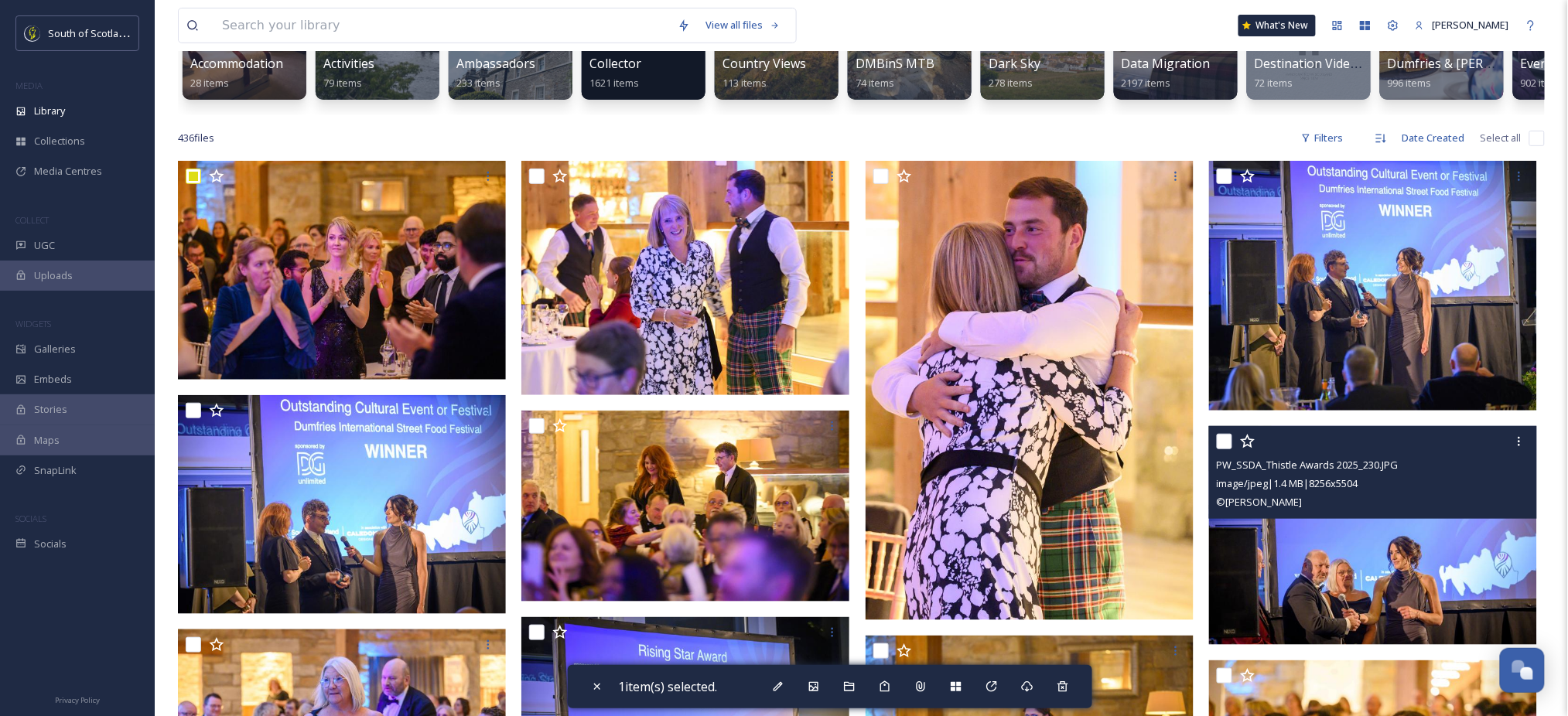
click at [1378, 594] on img at bounding box center [1373, 535] width 328 height 218
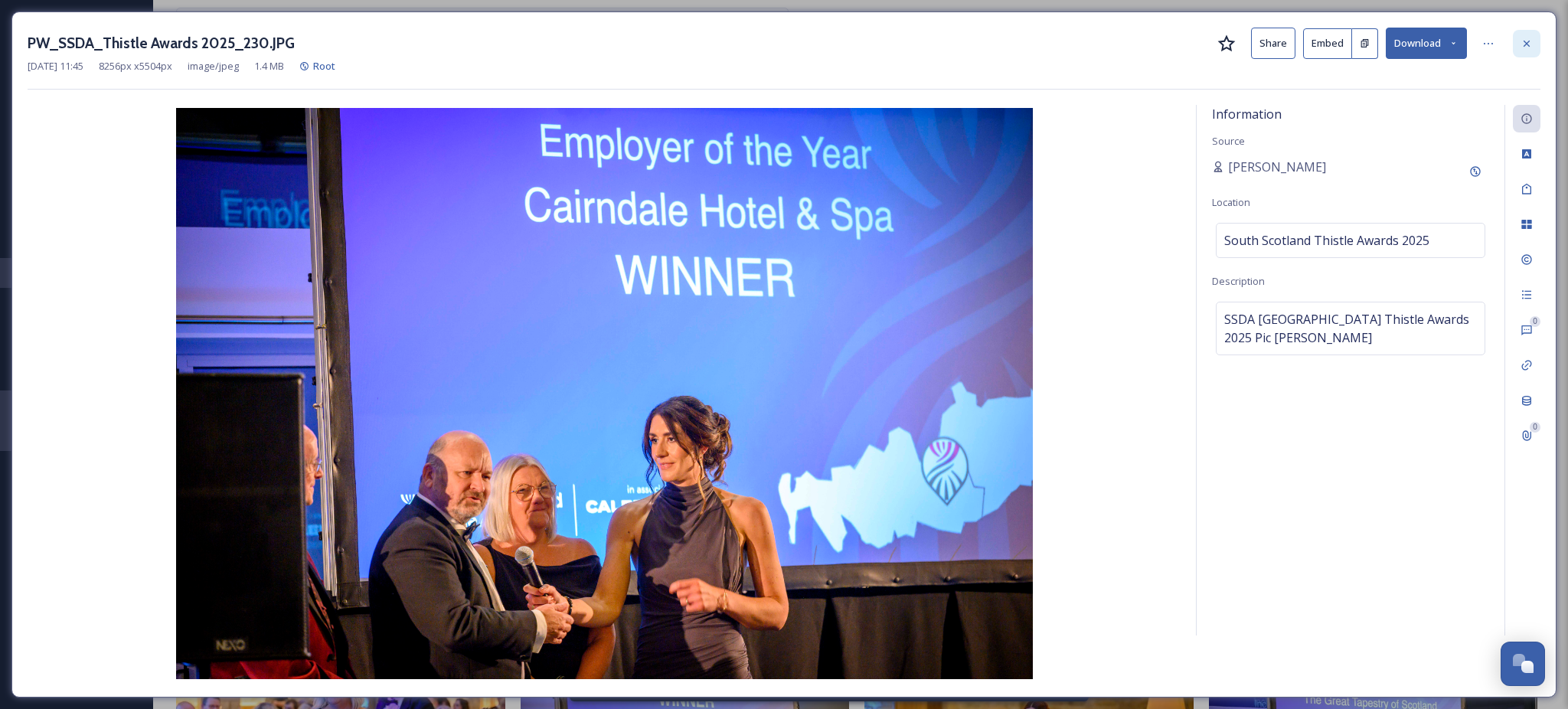
click at [1521, 52] on div at bounding box center [1526, 43] width 27 height 27
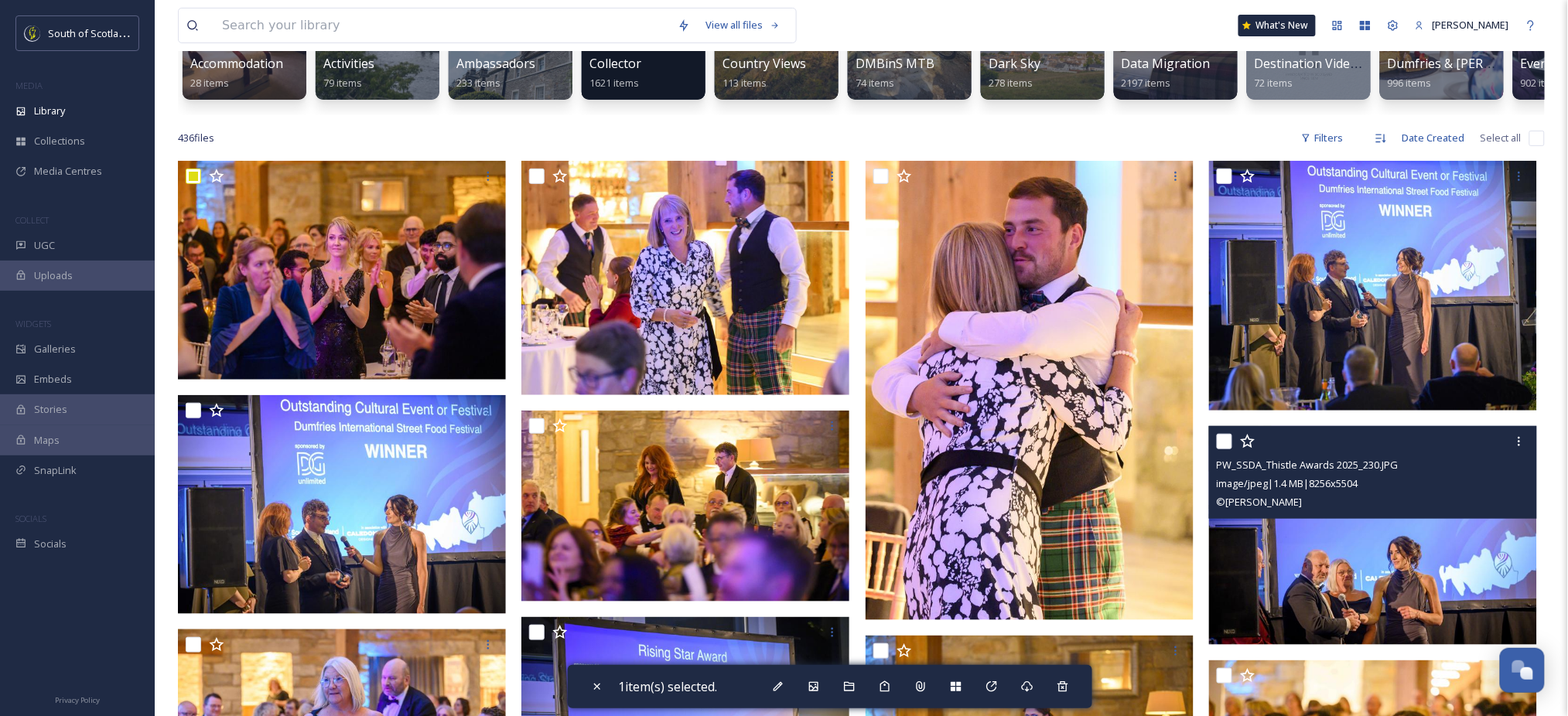
click at [1338, 589] on img at bounding box center [1373, 535] width 328 height 218
checkbox input "true"
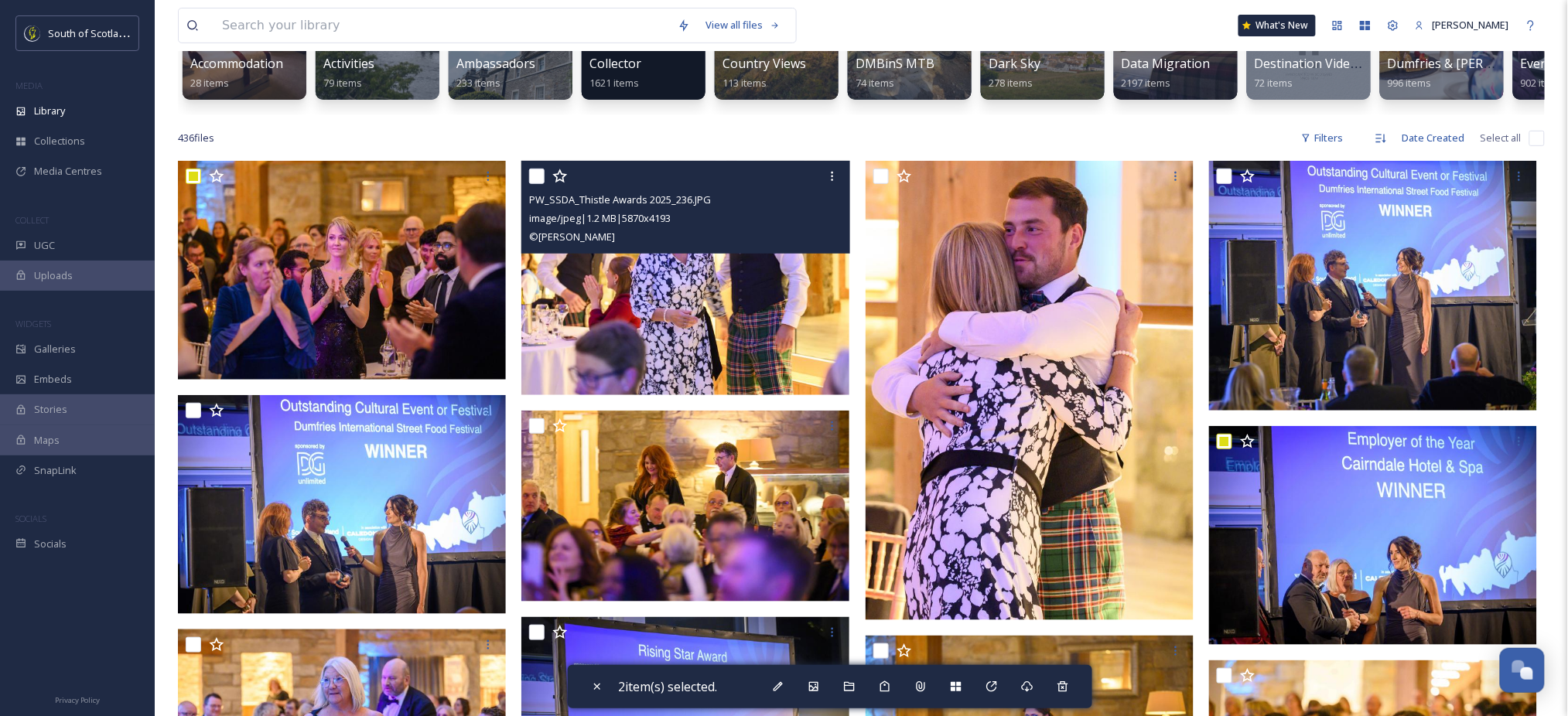
click at [735, 380] on img at bounding box center [685, 277] width 328 height 234
checkbox input "true"
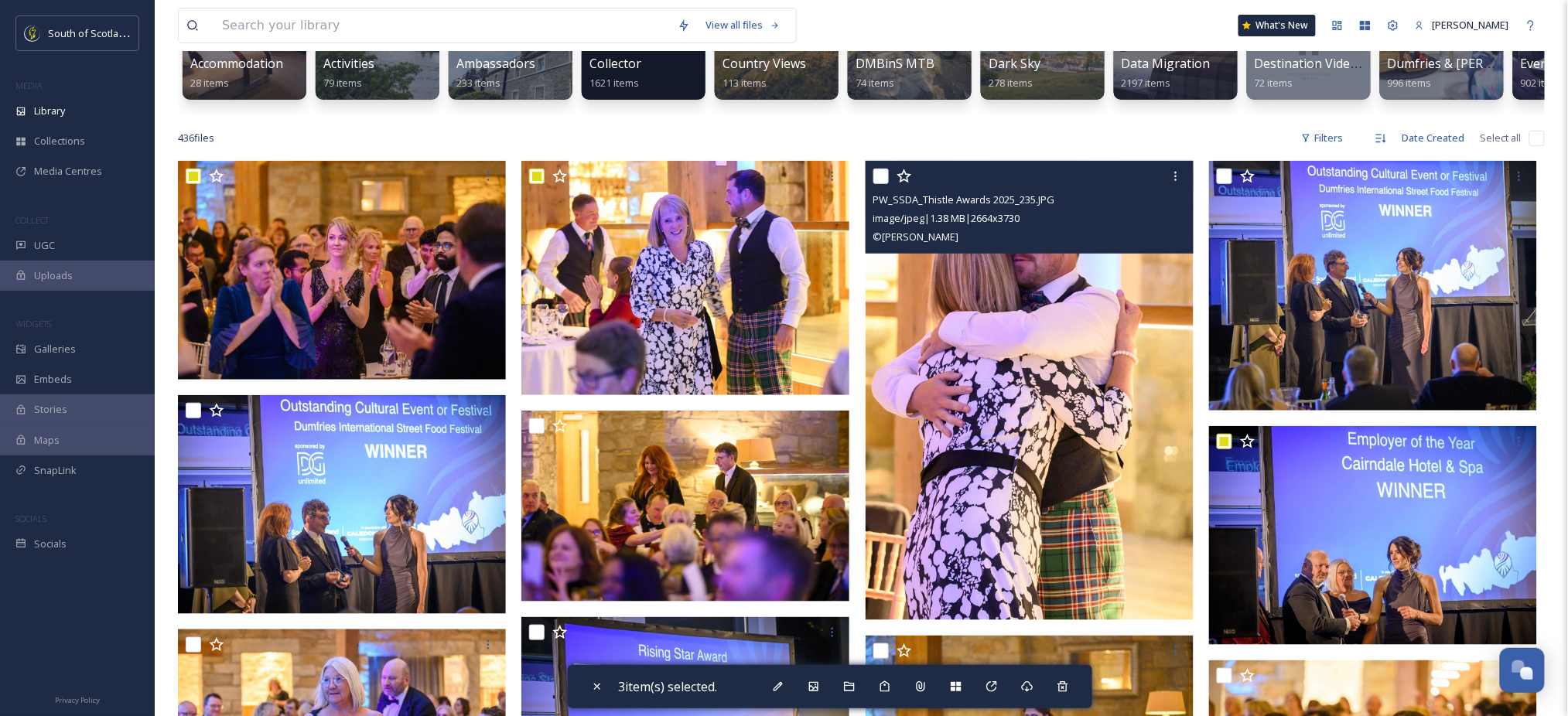
click at [1059, 449] on img at bounding box center [1030, 390] width 328 height 459
checkbox input "true"
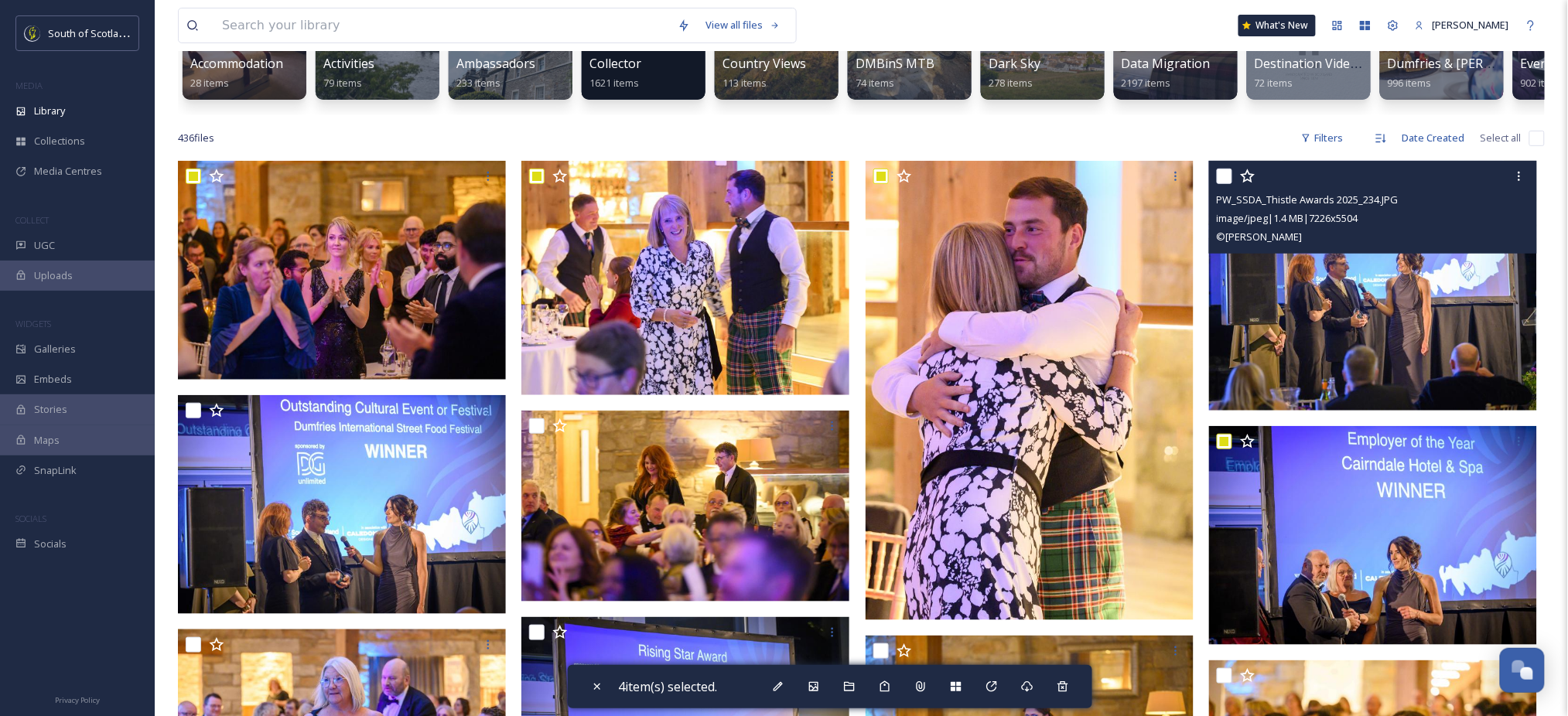
click at [1251, 304] on img at bounding box center [1373, 285] width 328 height 250
checkbox input "true"
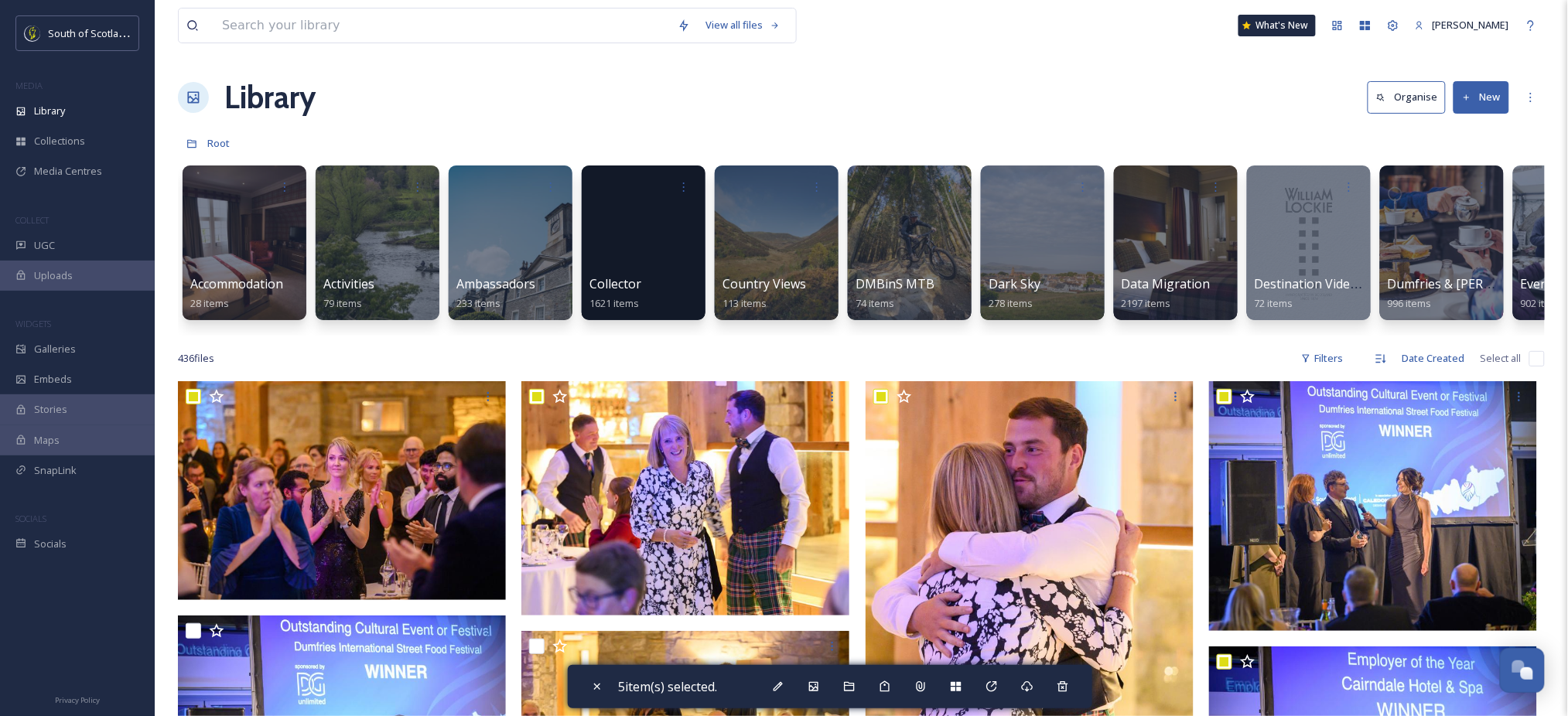
click at [1466, 47] on div "View all files What's New [PERSON_NAME]" at bounding box center [862, 25] width 1367 height 51
click at [1459, 36] on div "[PERSON_NAME]" at bounding box center [1462, 25] width 110 height 30
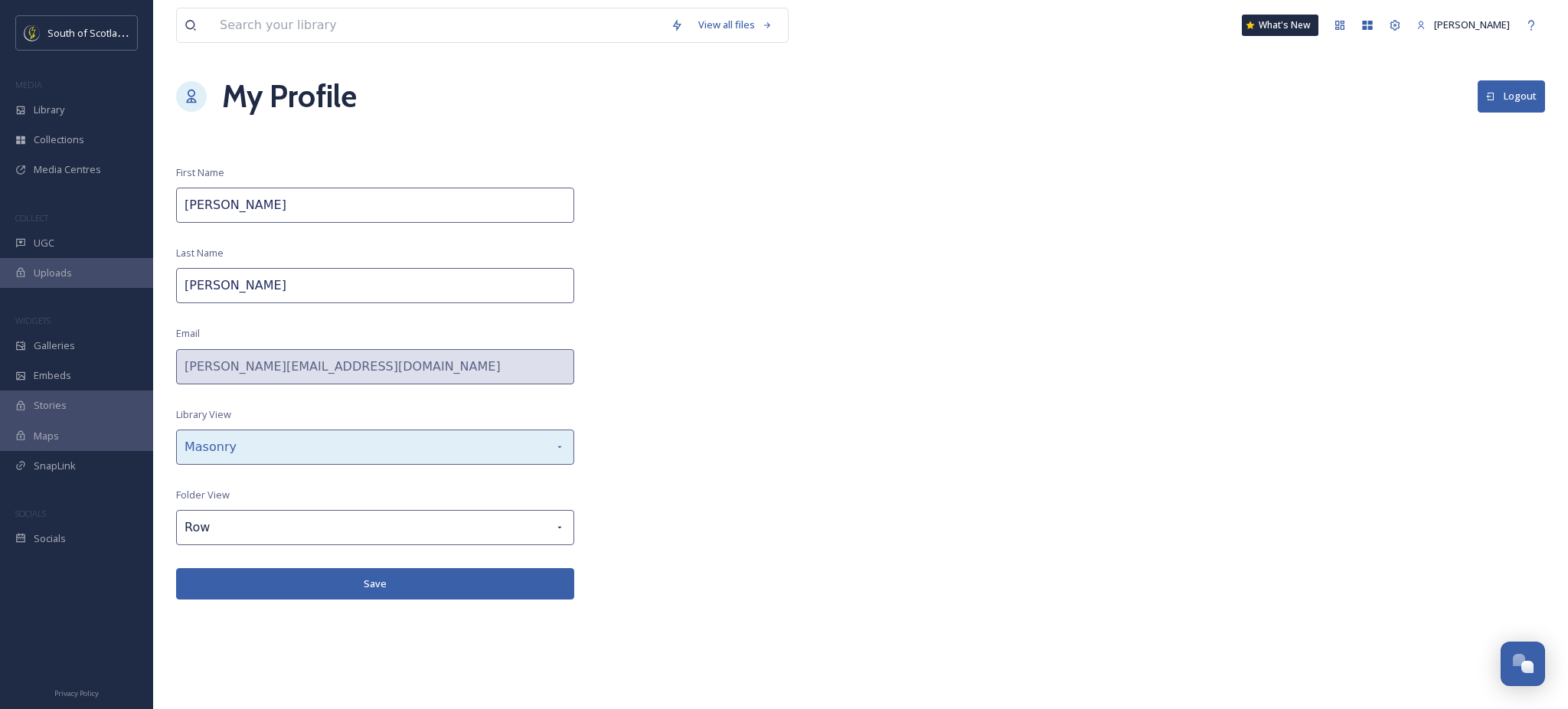
click at [558, 448] on icon at bounding box center [559, 447] width 12 height 12
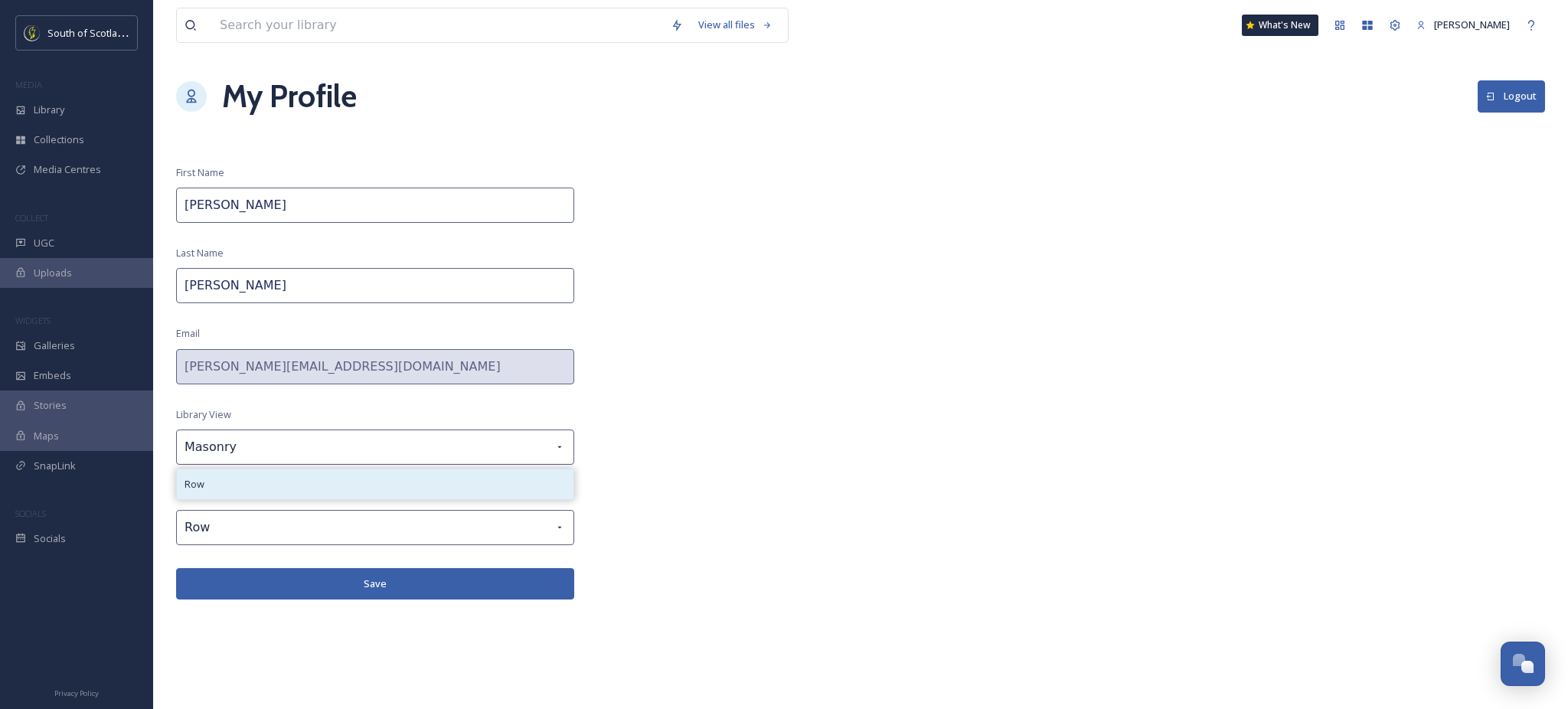
click at [343, 478] on div "Row" at bounding box center [375, 484] width 397 height 30
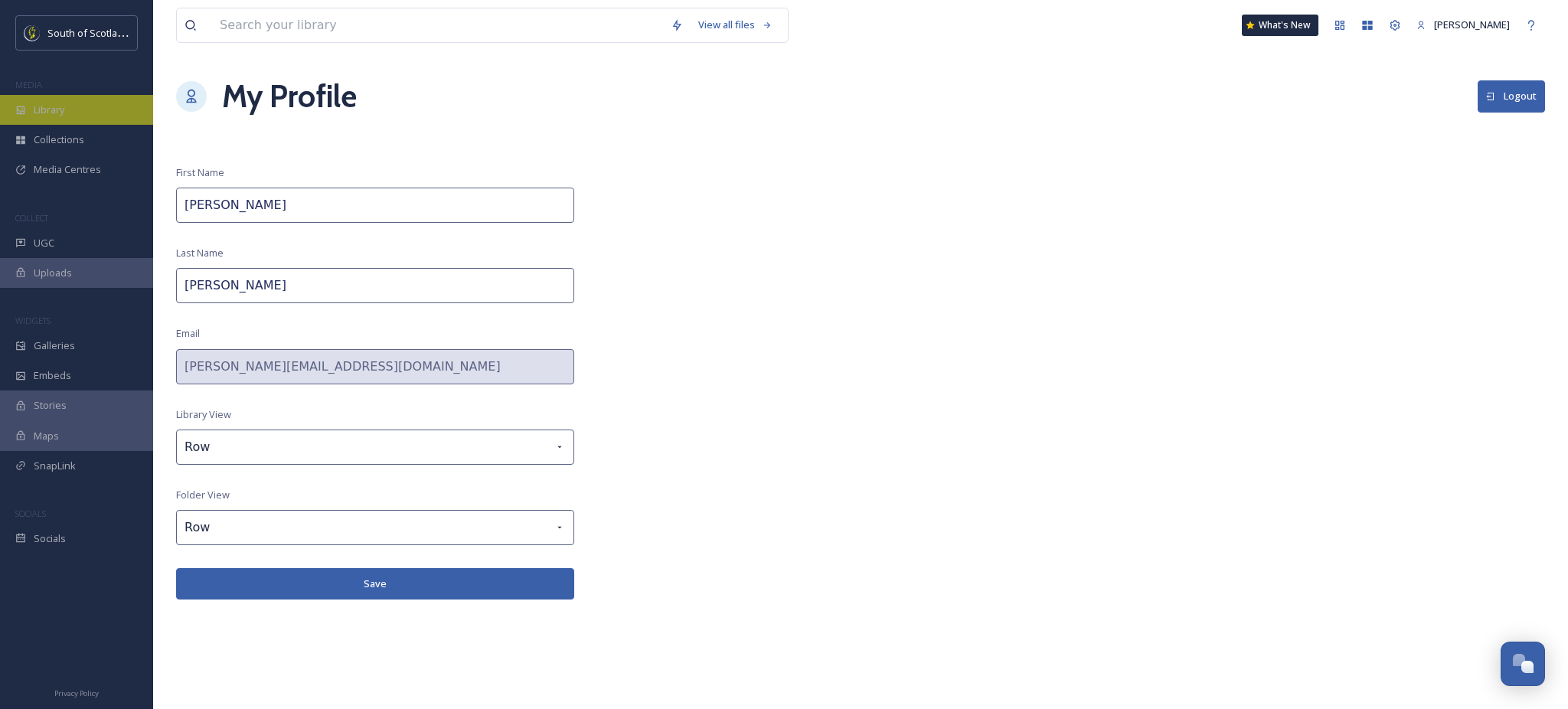
click at [58, 97] on div "Library" at bounding box center [77, 110] width 153 height 30
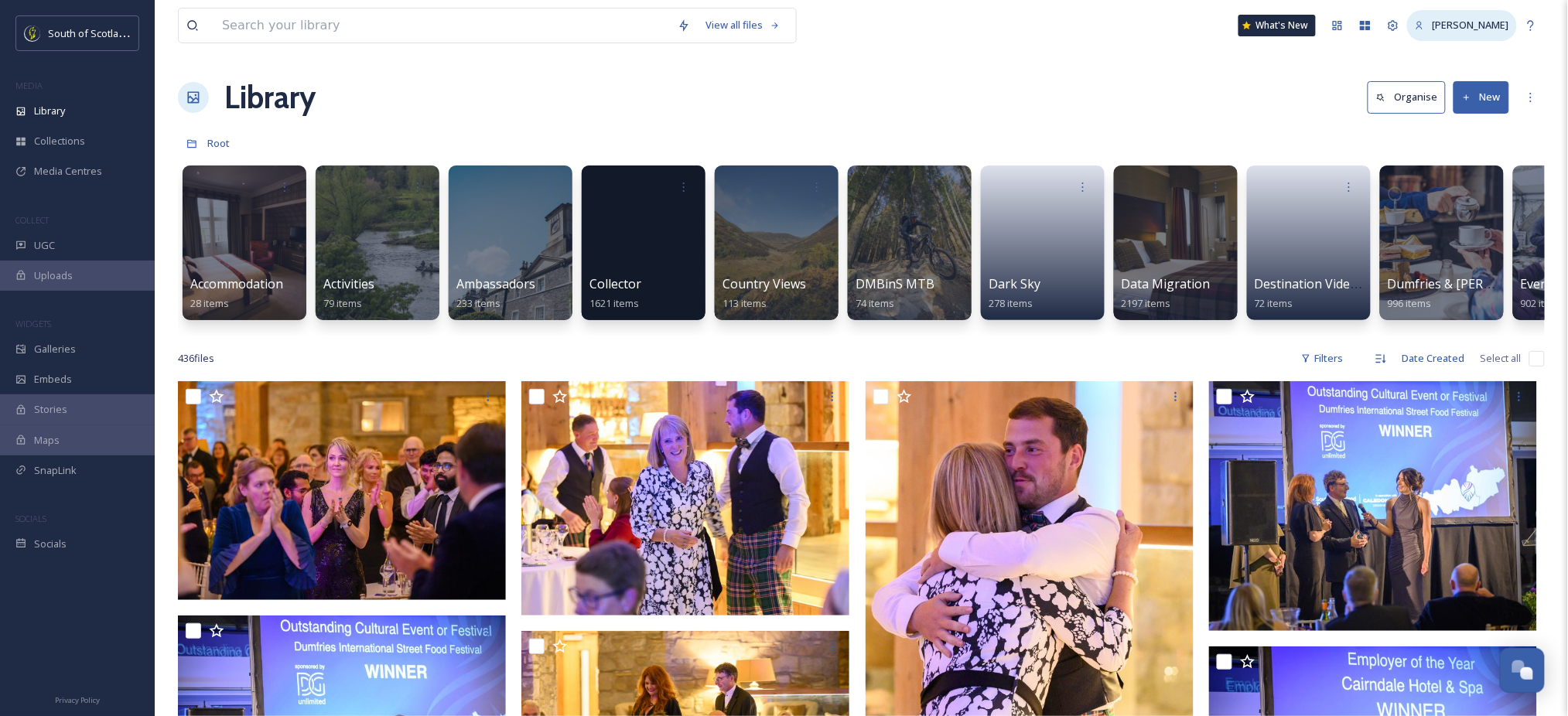
click at [1446, 29] on span "[PERSON_NAME]" at bounding box center [1470, 24] width 77 height 14
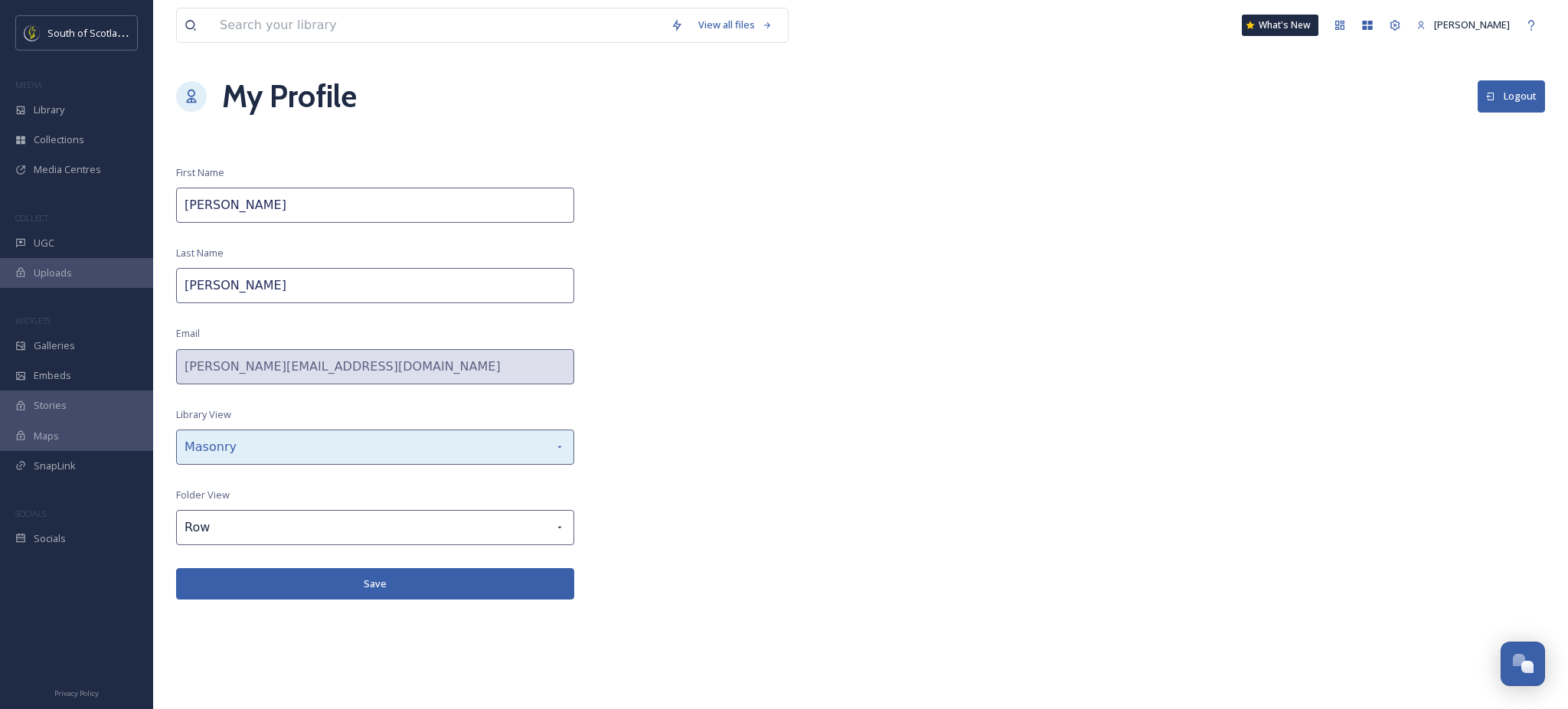
click at [455, 449] on div "Masonry" at bounding box center [375, 447] width 398 height 35
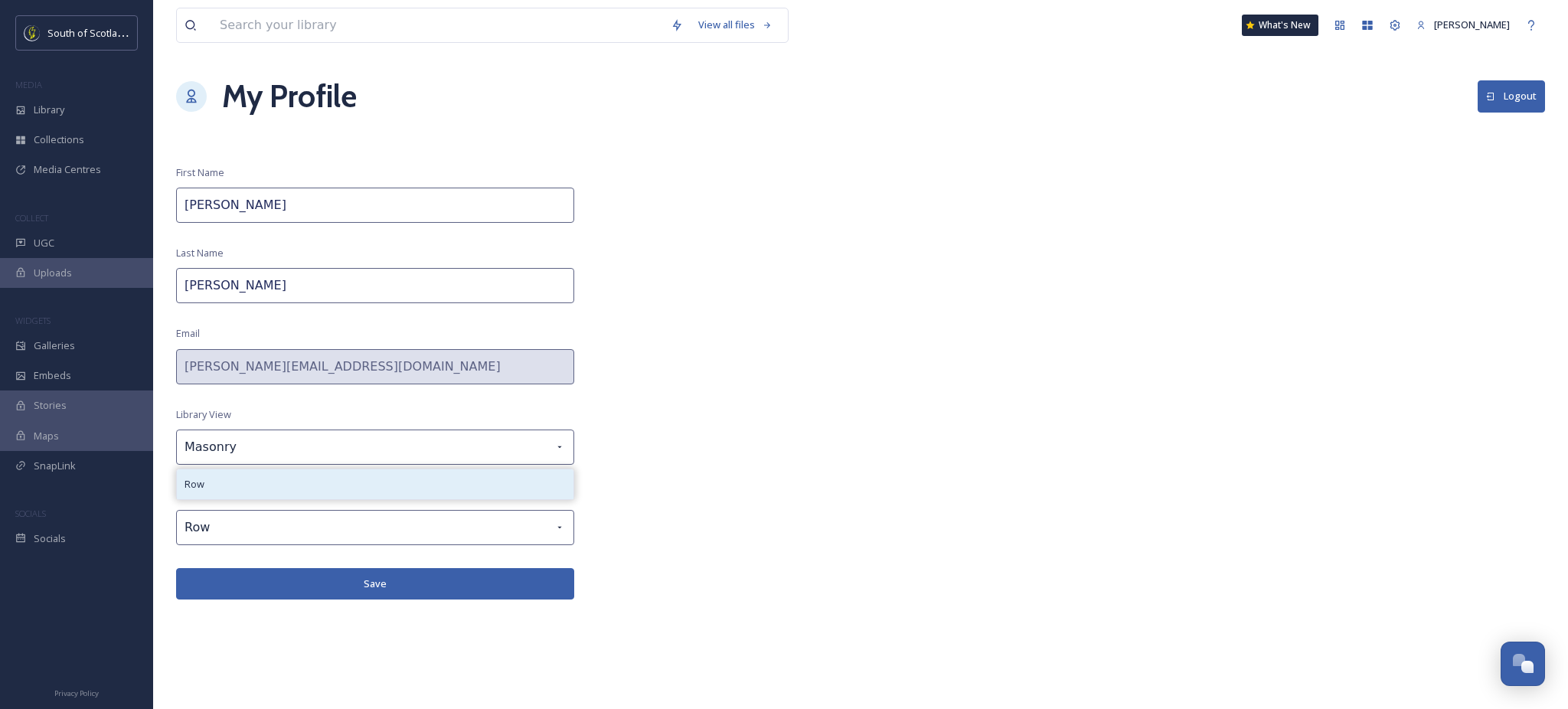
click at [325, 483] on div "Row" at bounding box center [375, 484] width 397 height 30
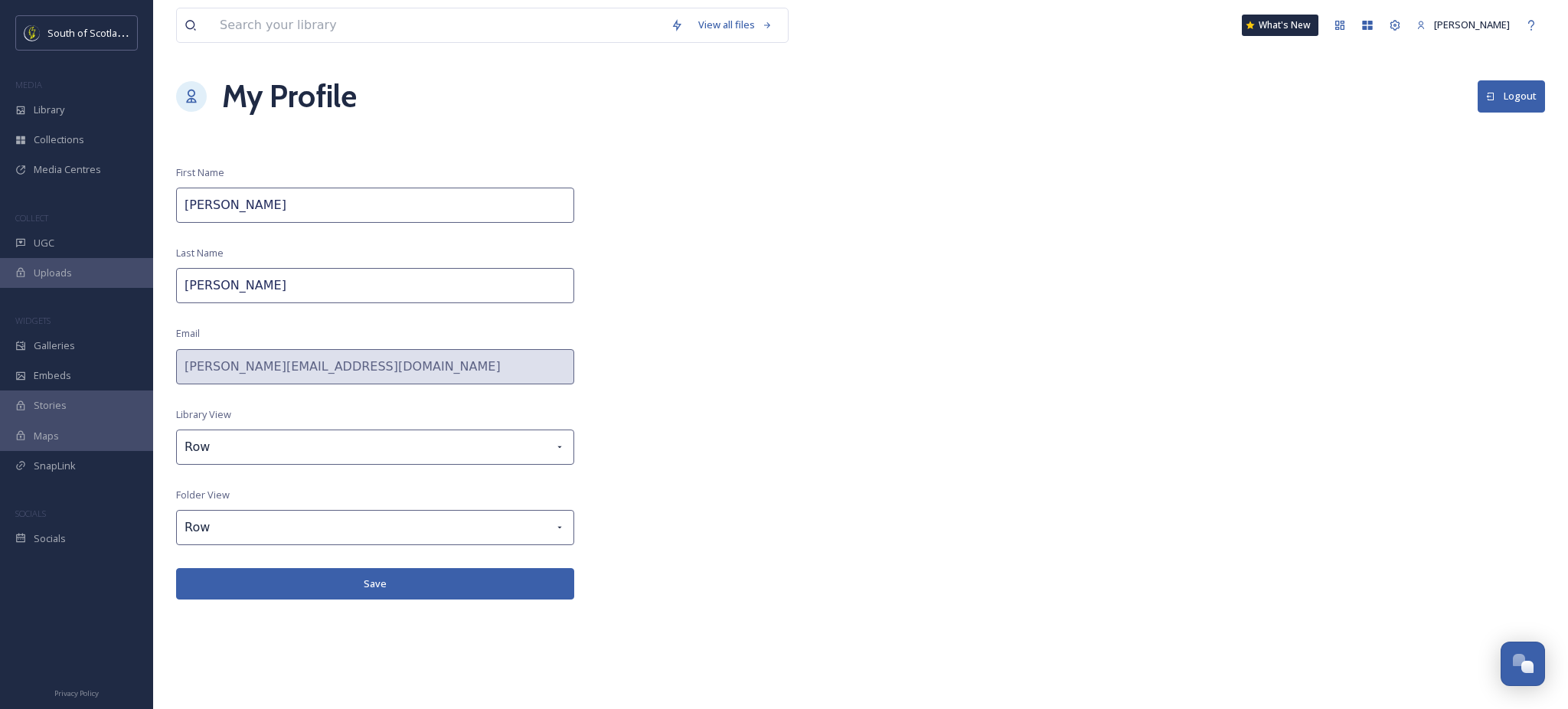
click at [354, 583] on button "Save" at bounding box center [375, 584] width 398 height 32
click at [67, 113] on div "Library" at bounding box center [77, 110] width 153 height 30
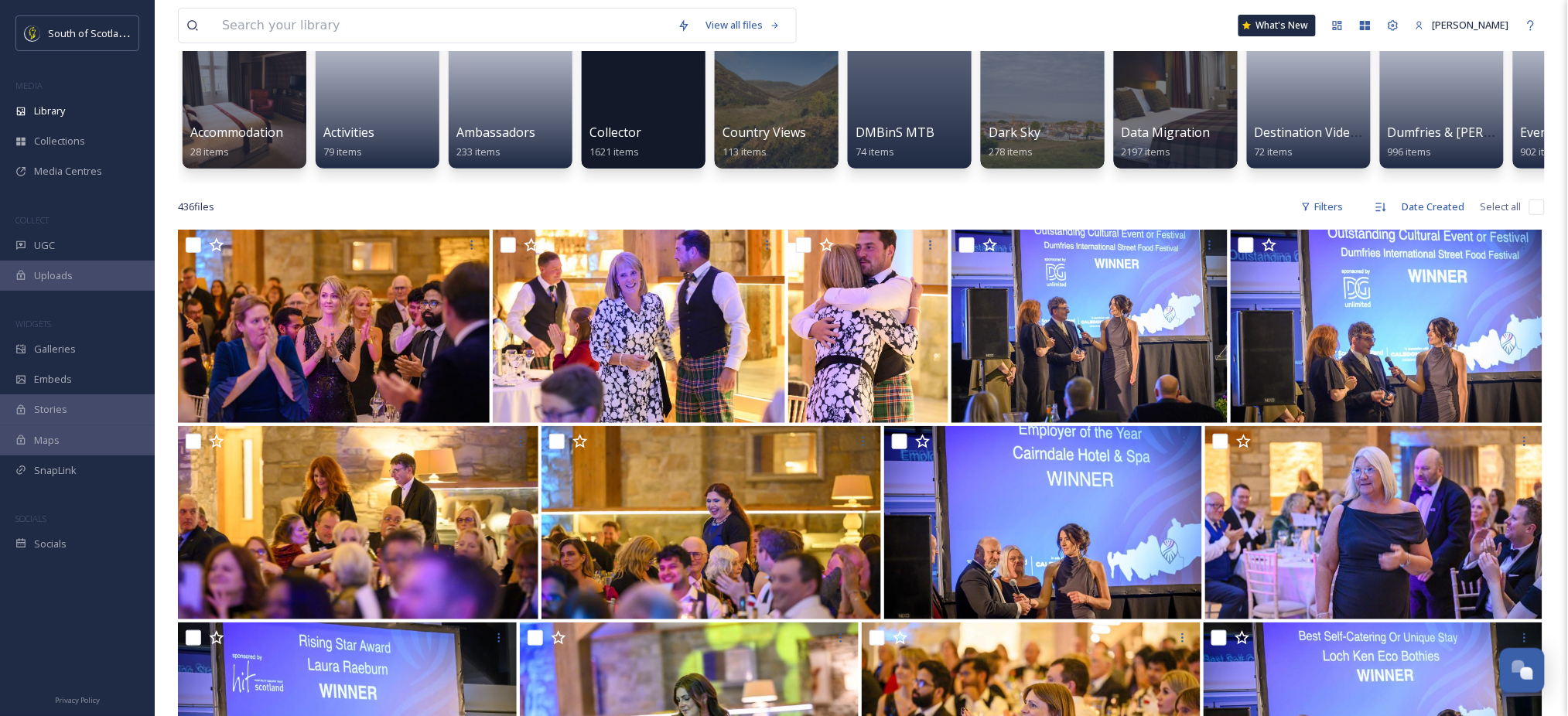
scroll to position [152, 0]
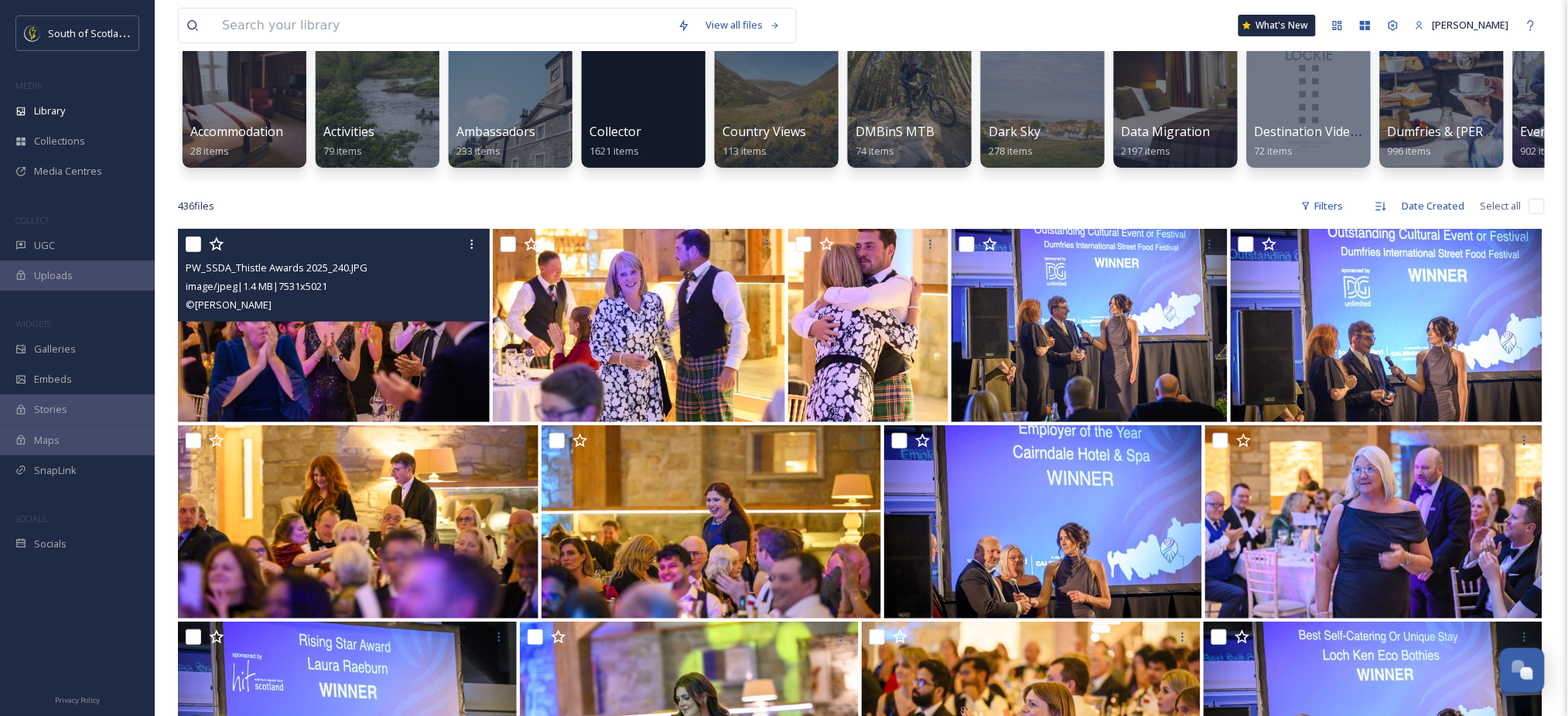
click at [189, 252] on input "checkbox" at bounding box center [193, 245] width 15 height 15
checkbox input "true"
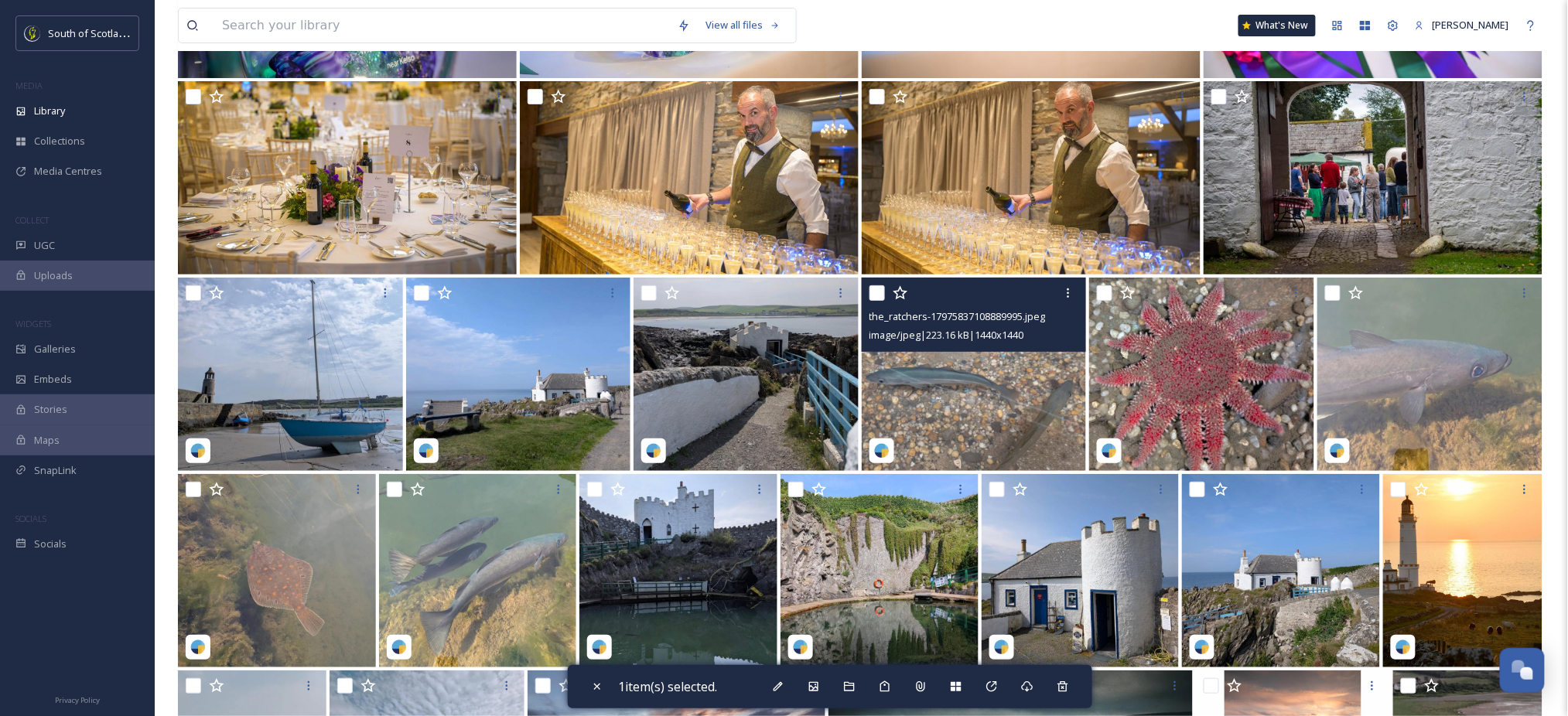
scroll to position [10643, 0]
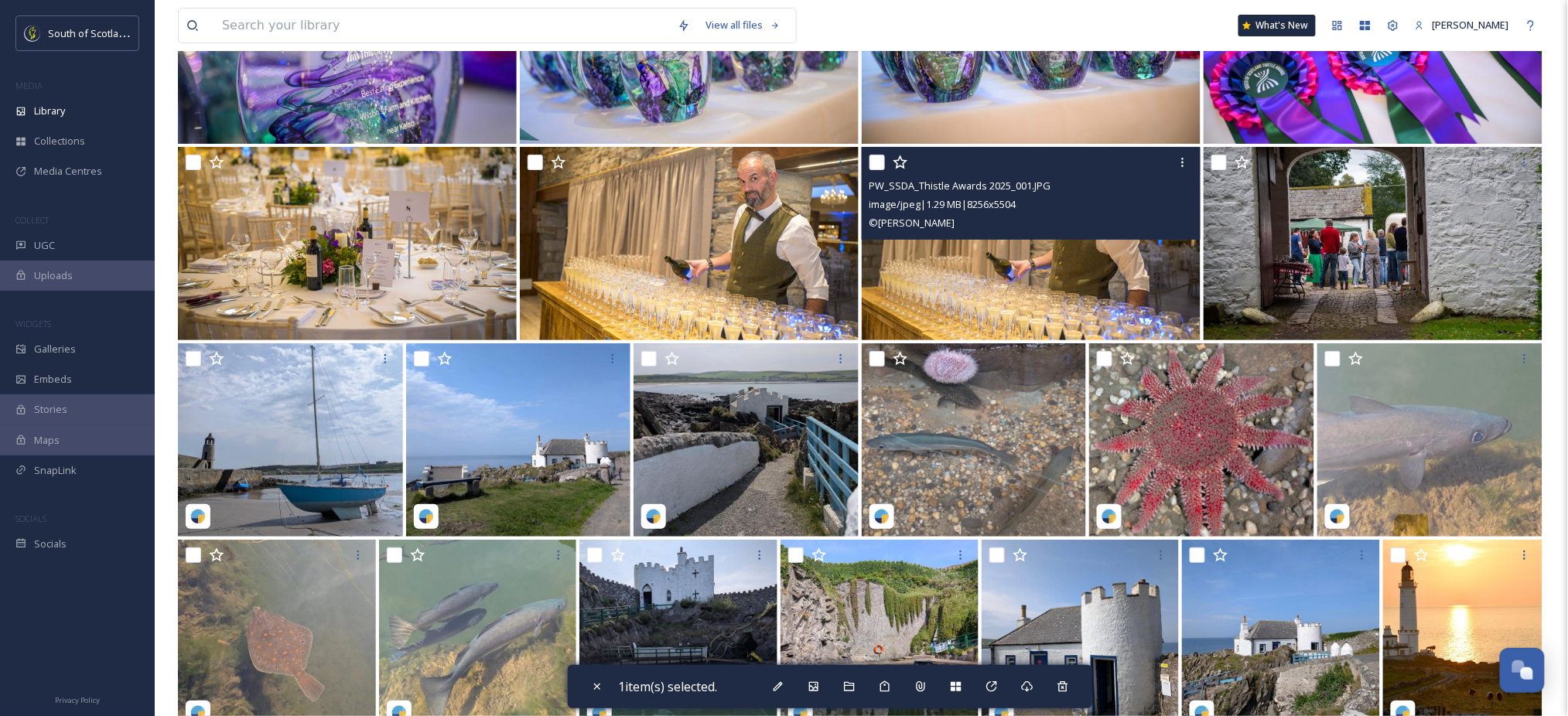
click at [1124, 232] on div "© [PERSON_NAME]" at bounding box center [1032, 223] width 327 height 18
click at [999, 296] on img at bounding box center [1031, 244] width 339 height 193
checkbox input "true"
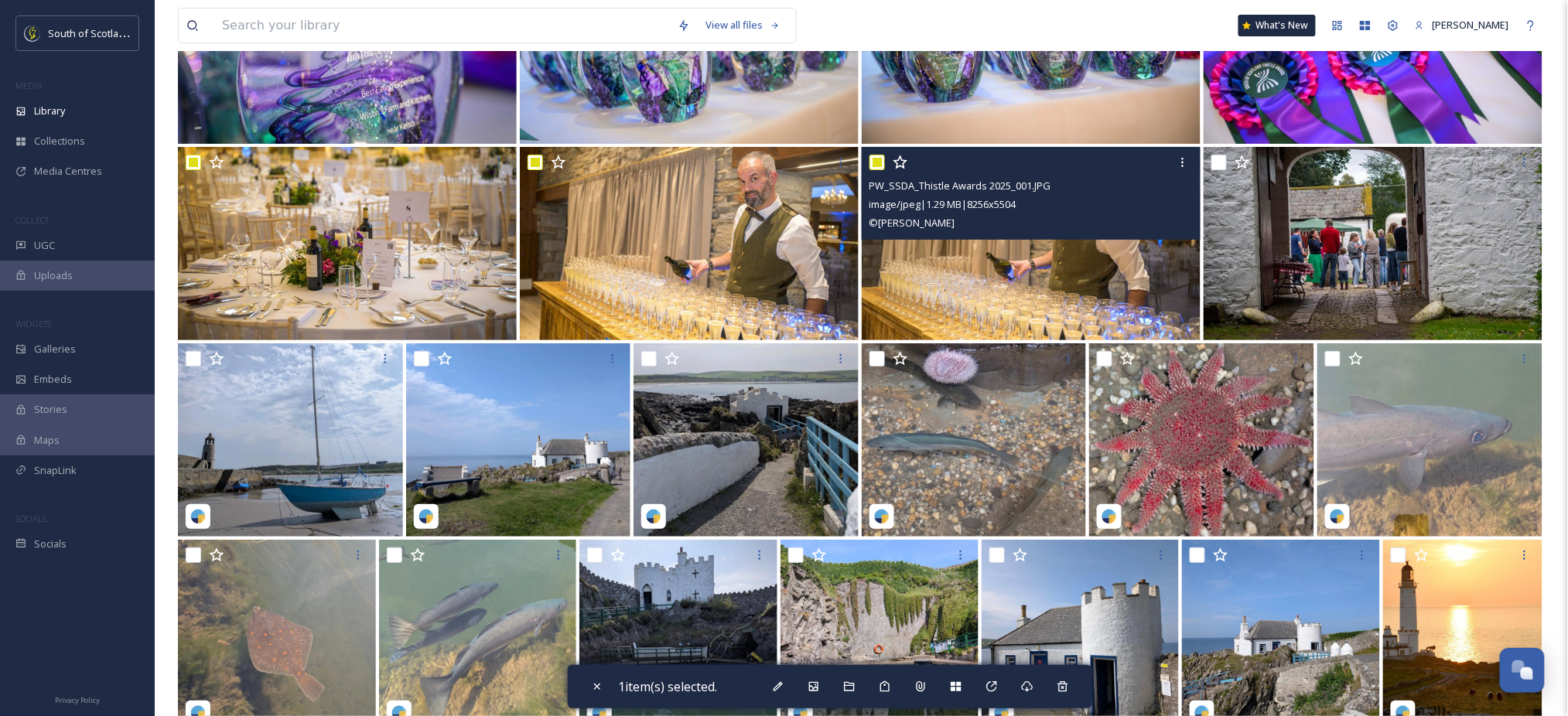
checkbox input "true"
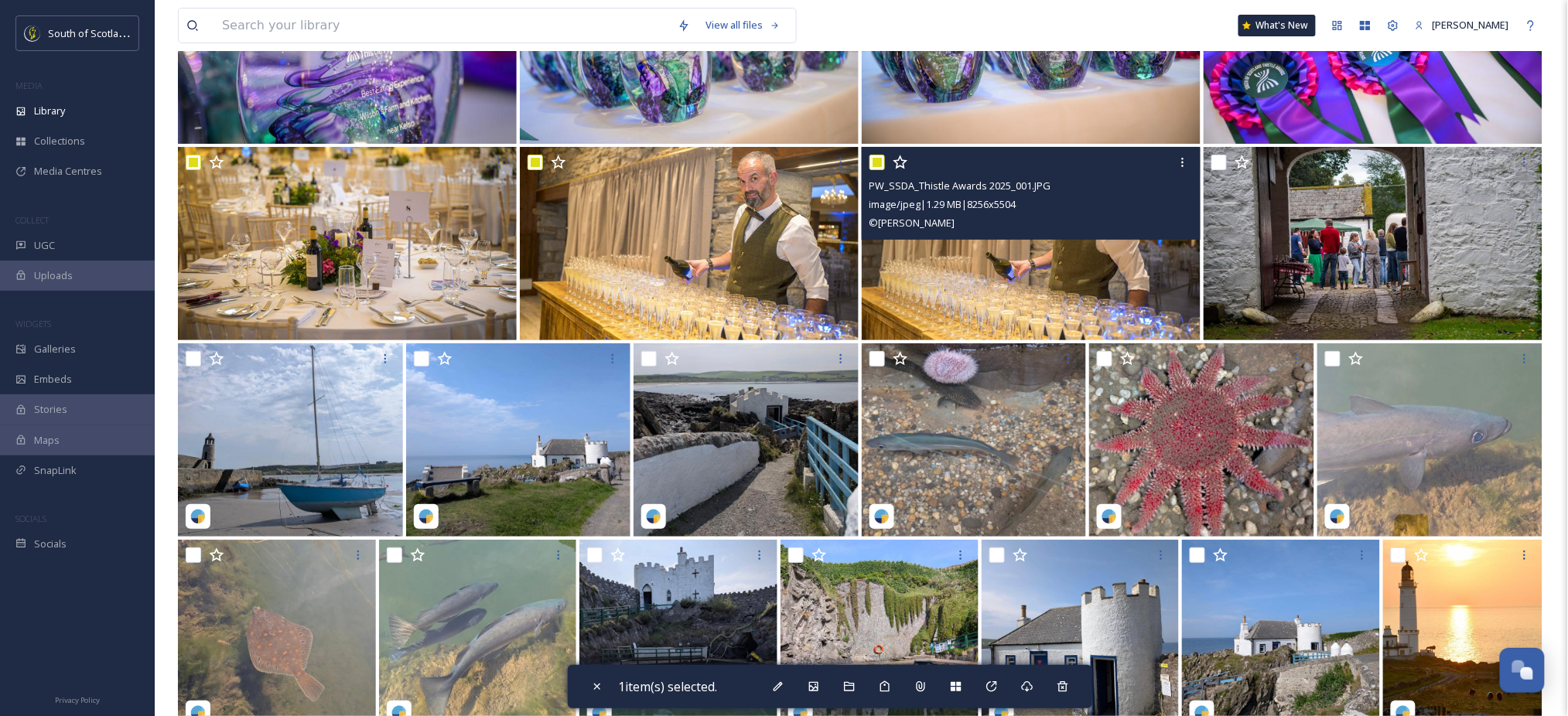
checkbox input "true"
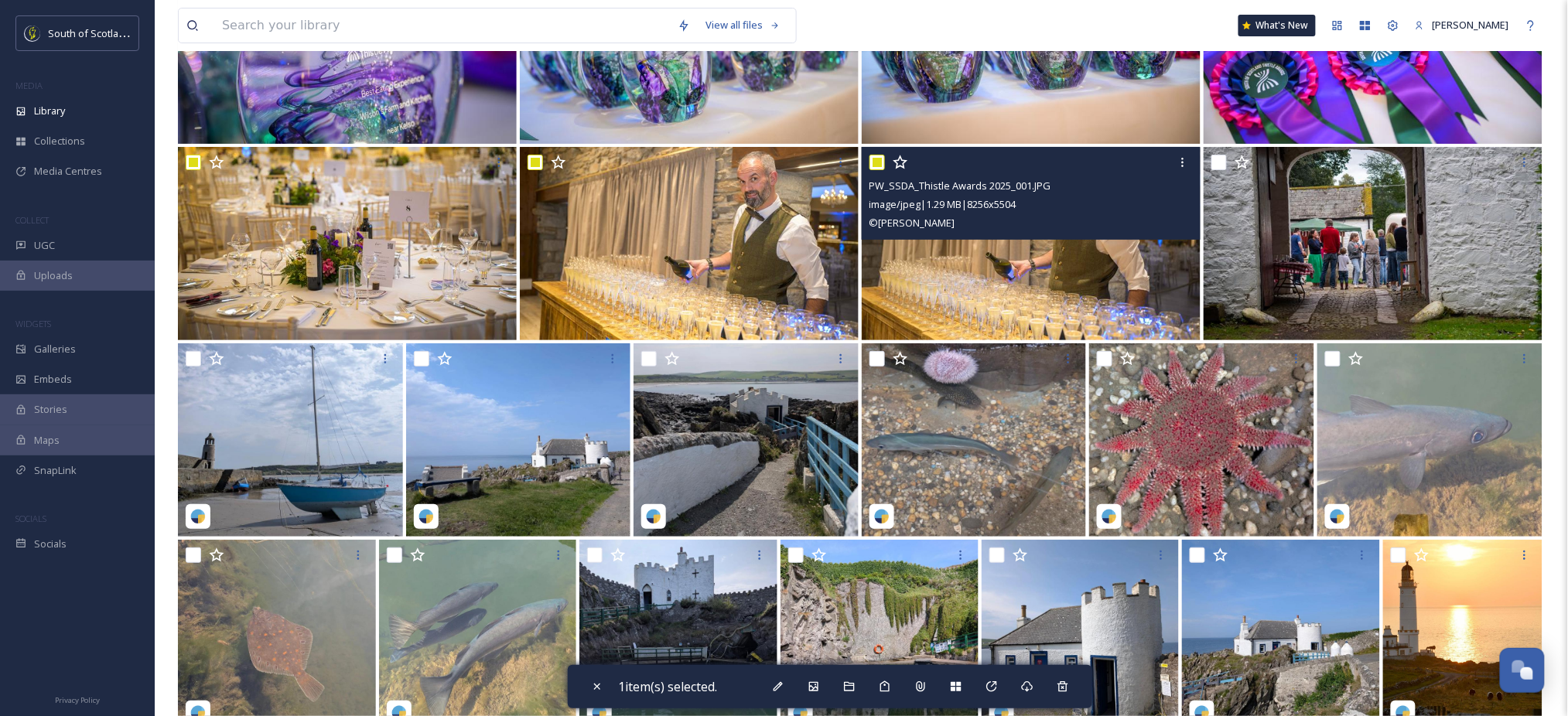
checkbox input "true"
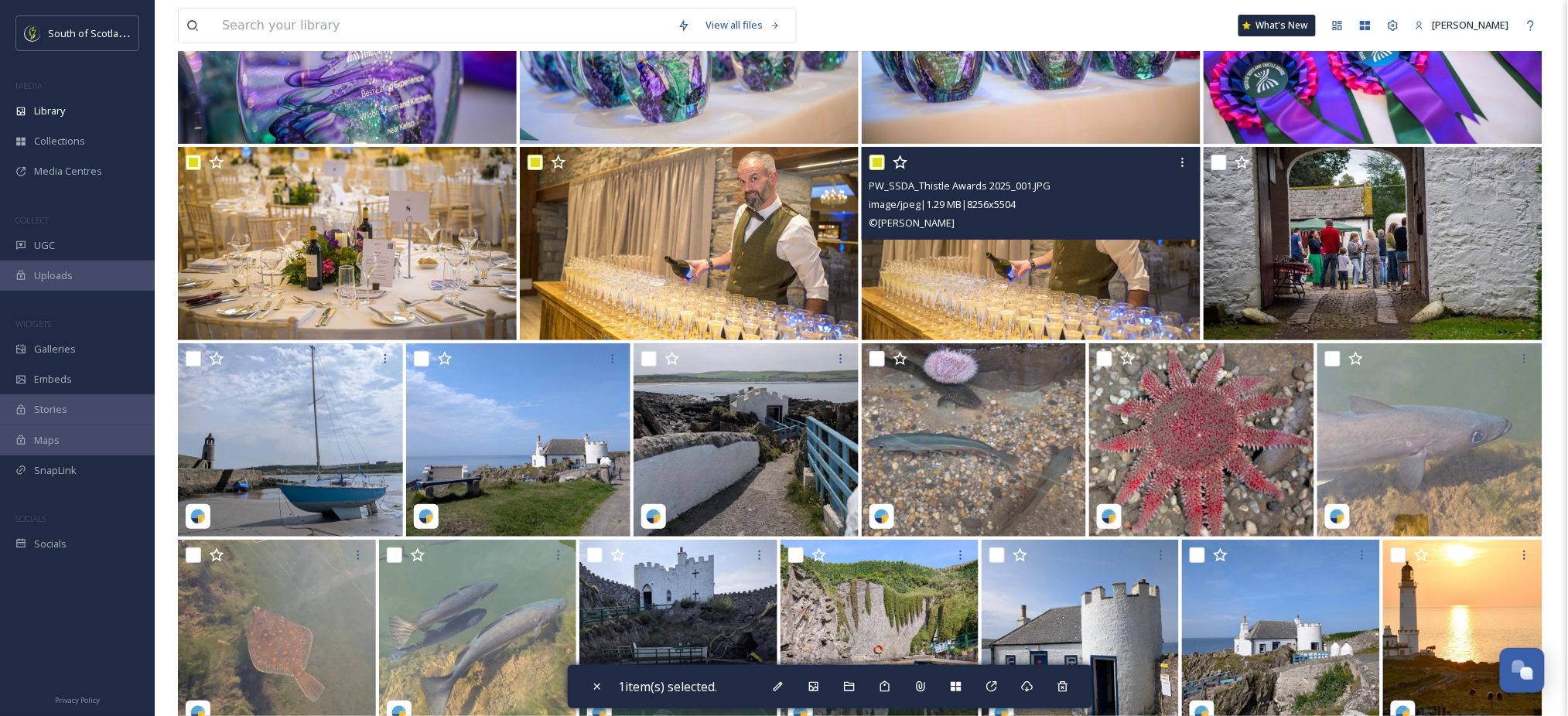
checkbox input "true"
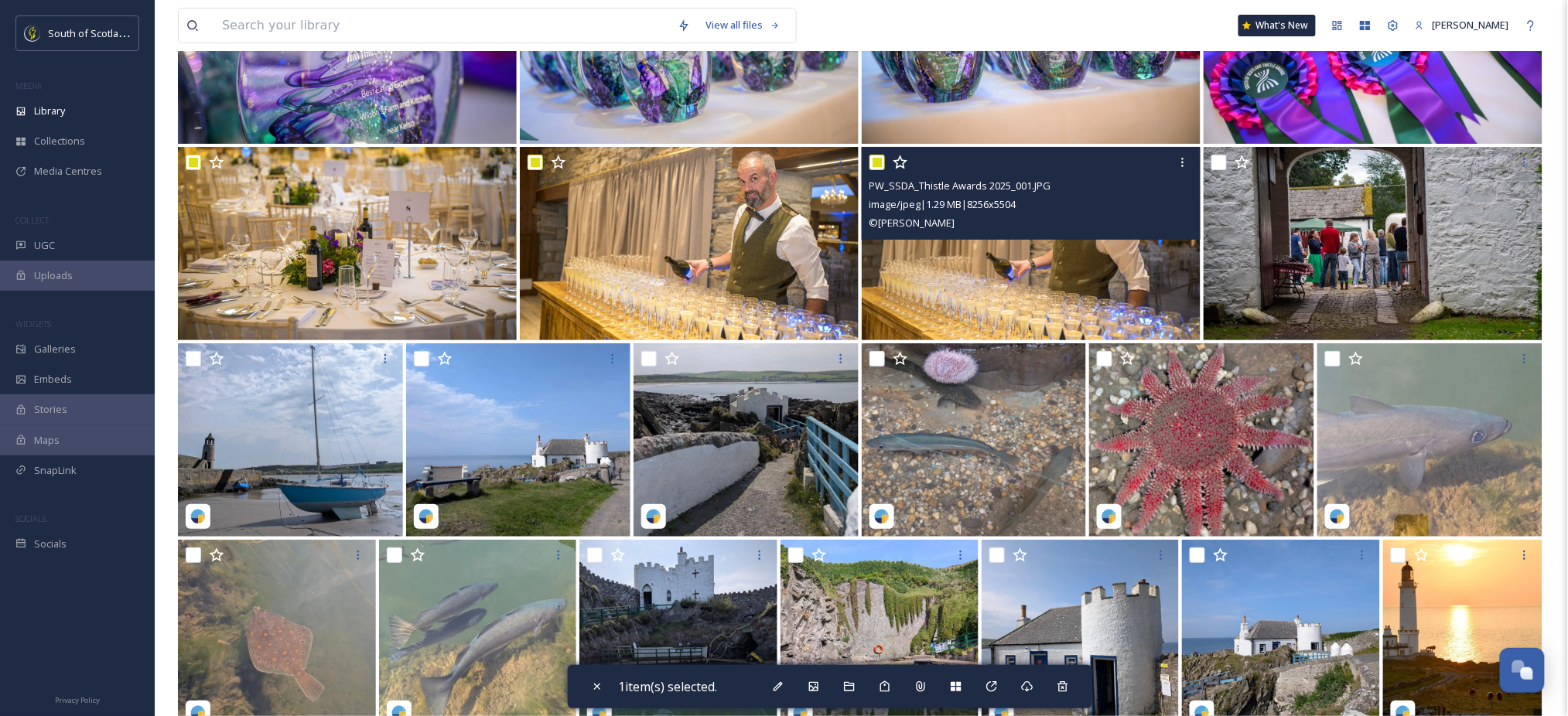
checkbox input "true"
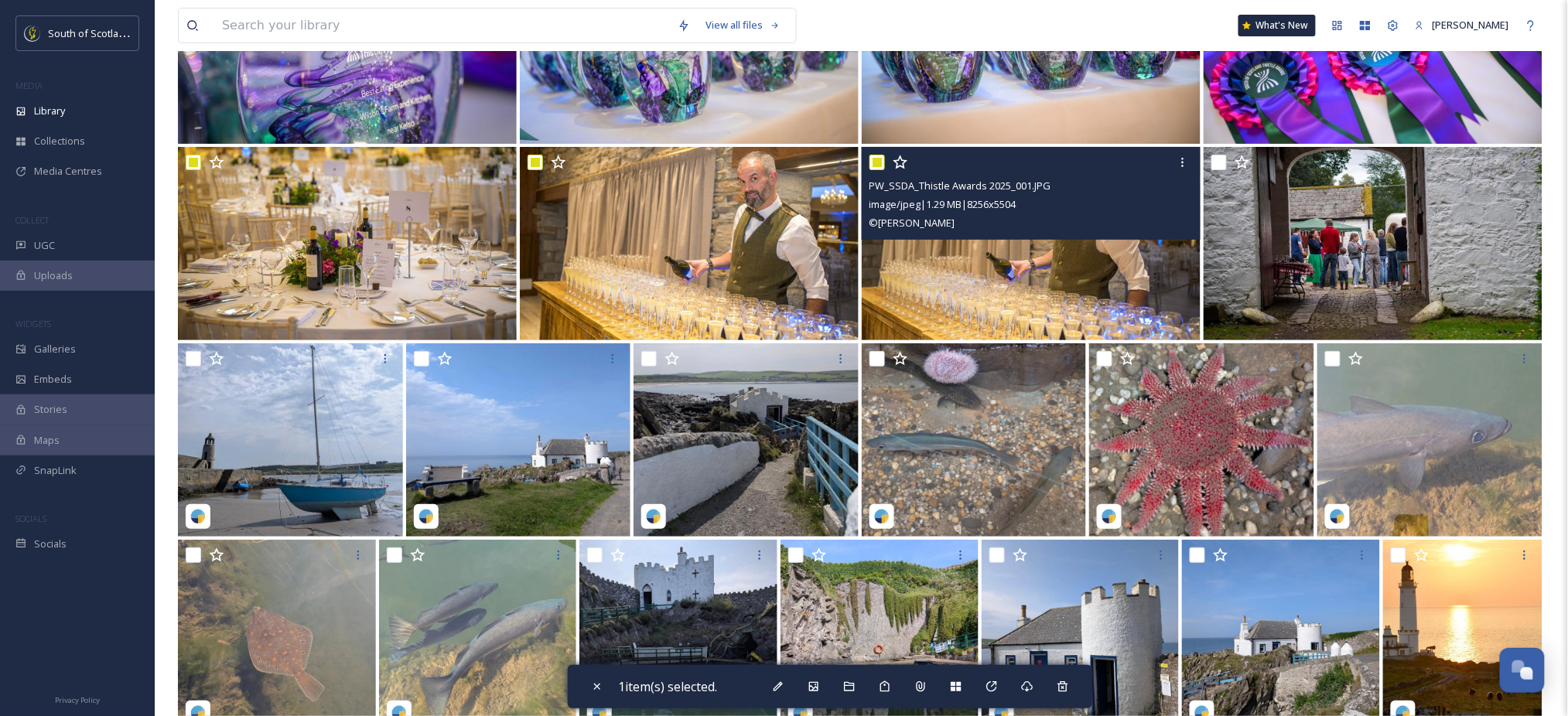
checkbox input "true"
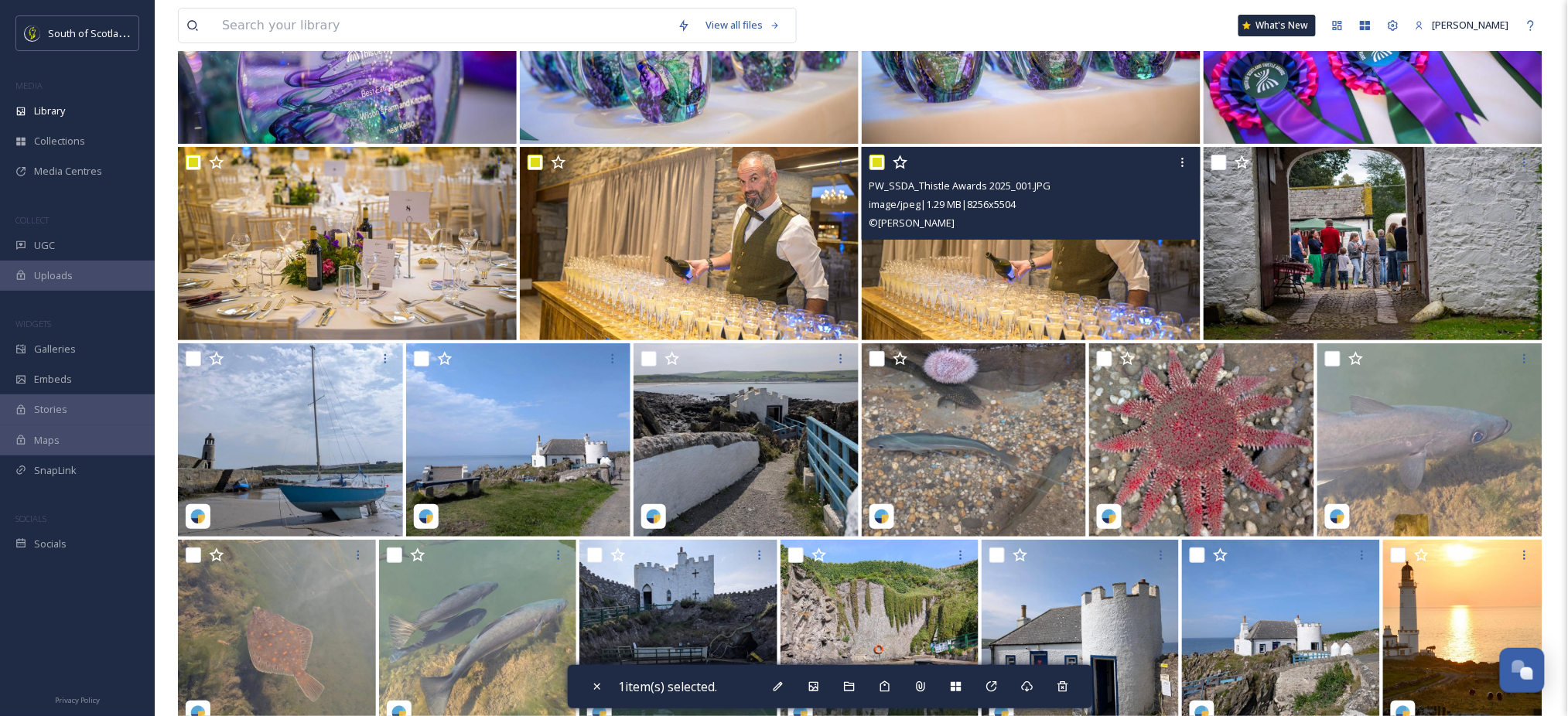
checkbox input "true"
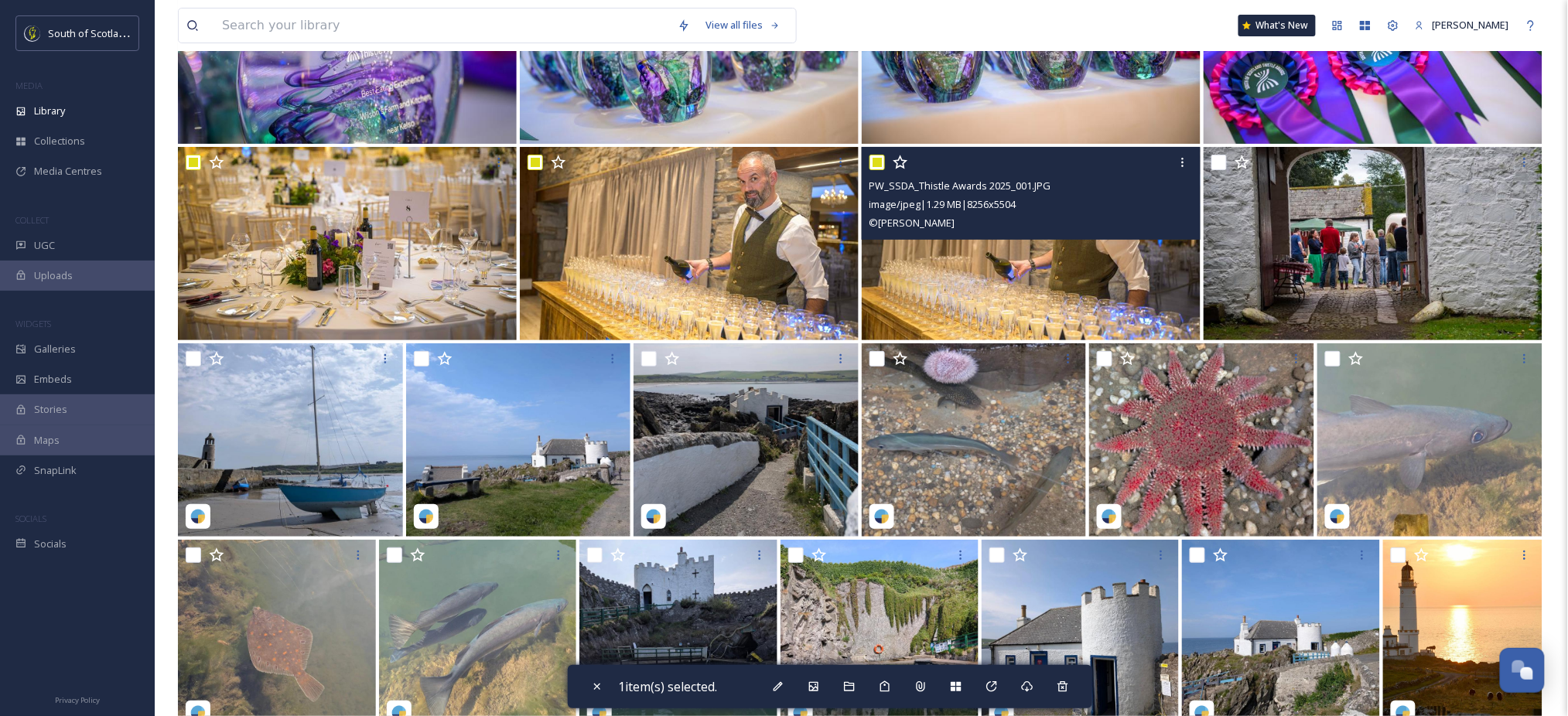
checkbox input "true"
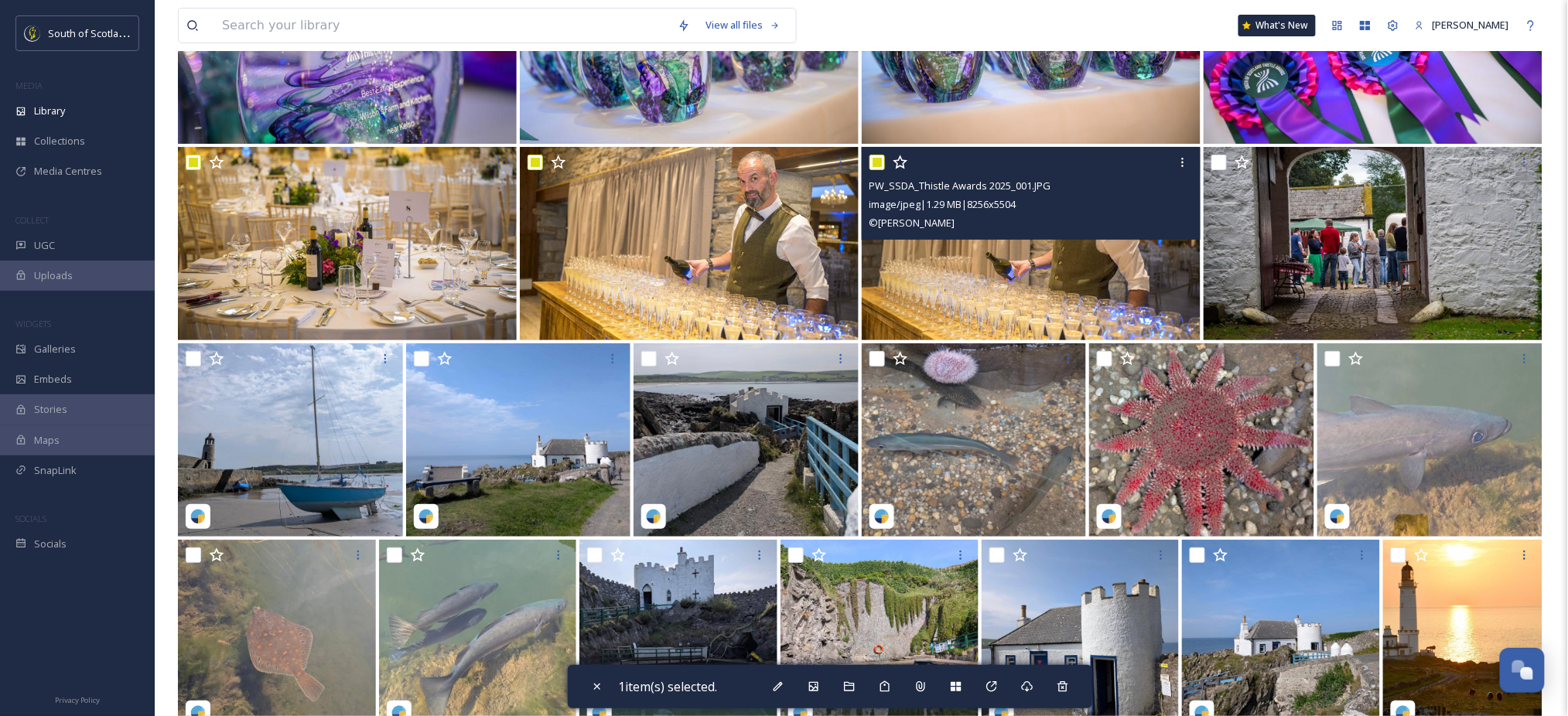
checkbox input "true"
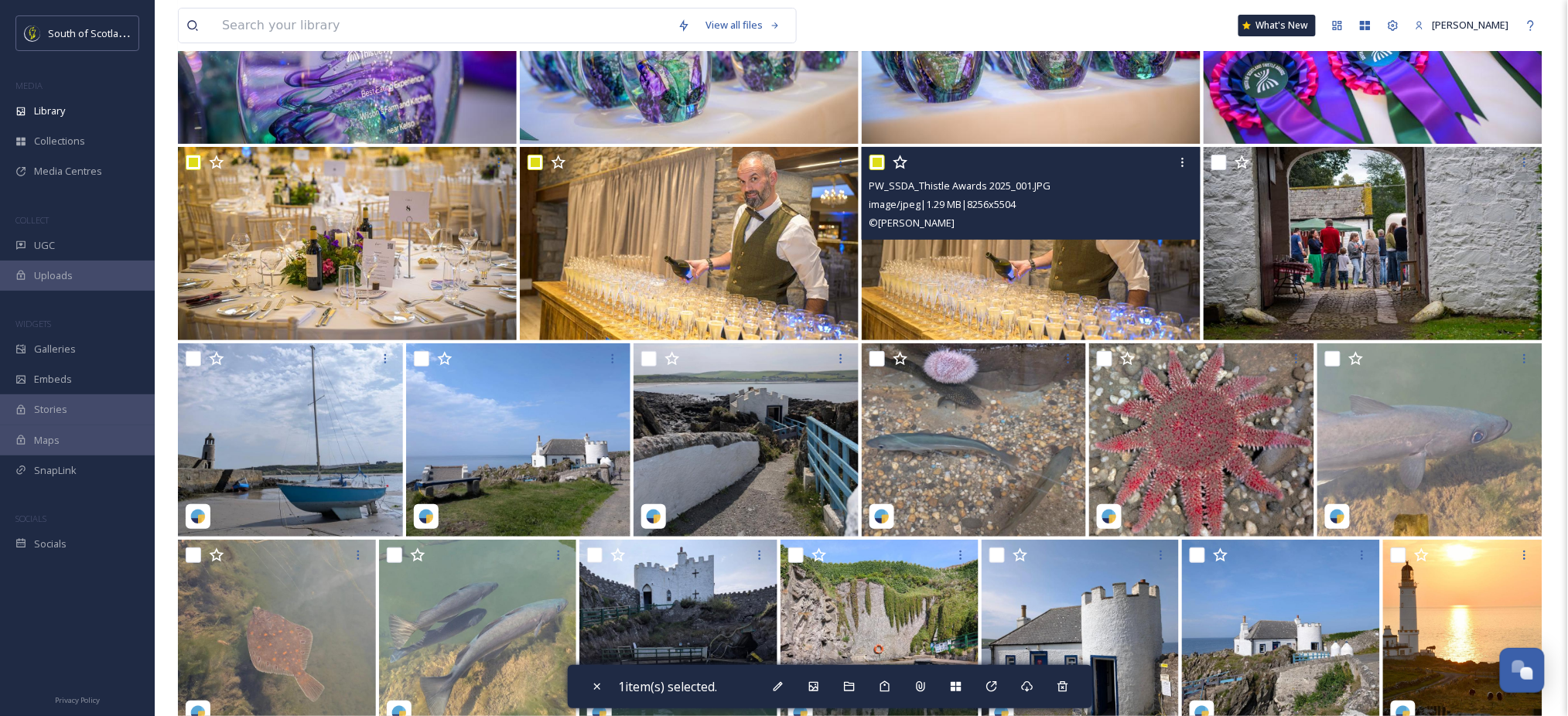
checkbox input "true"
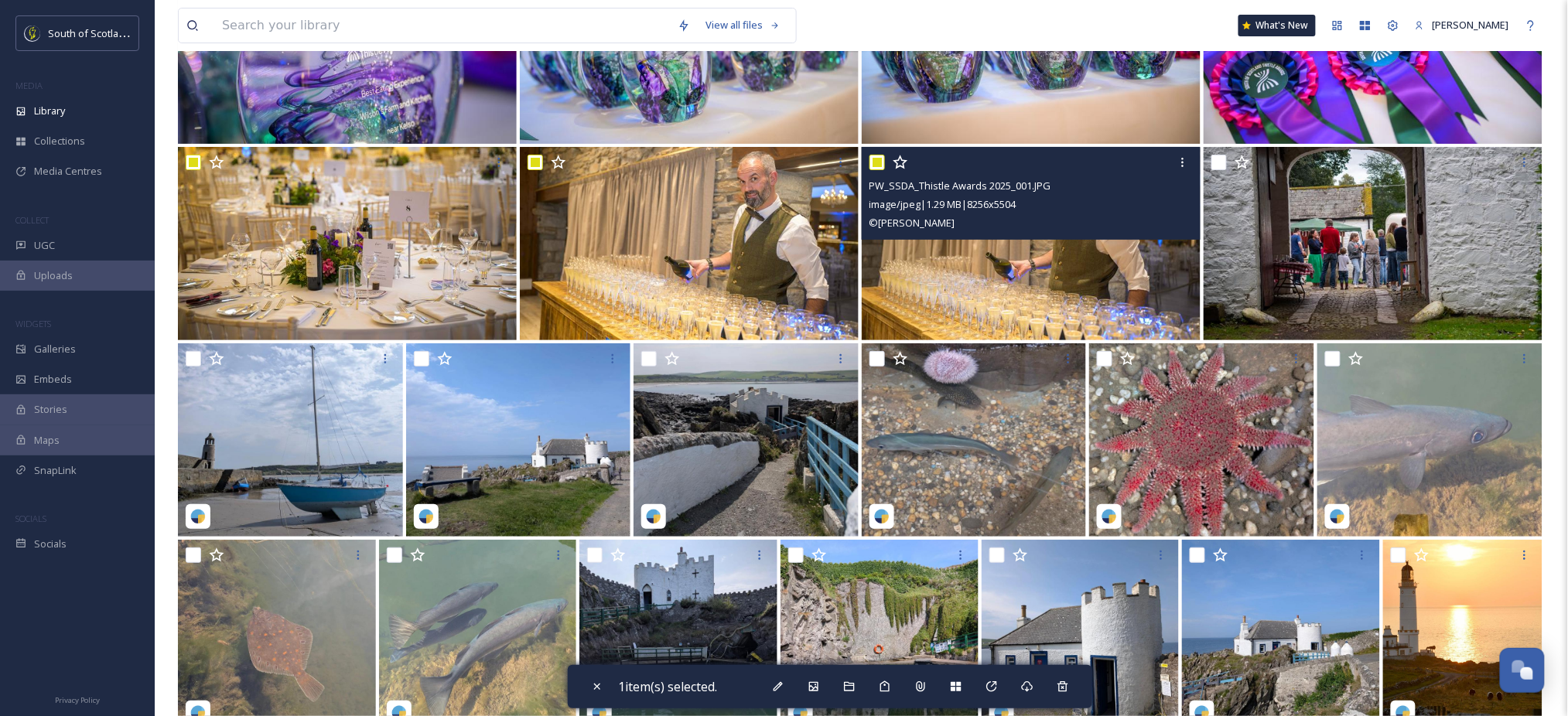
checkbox input "true"
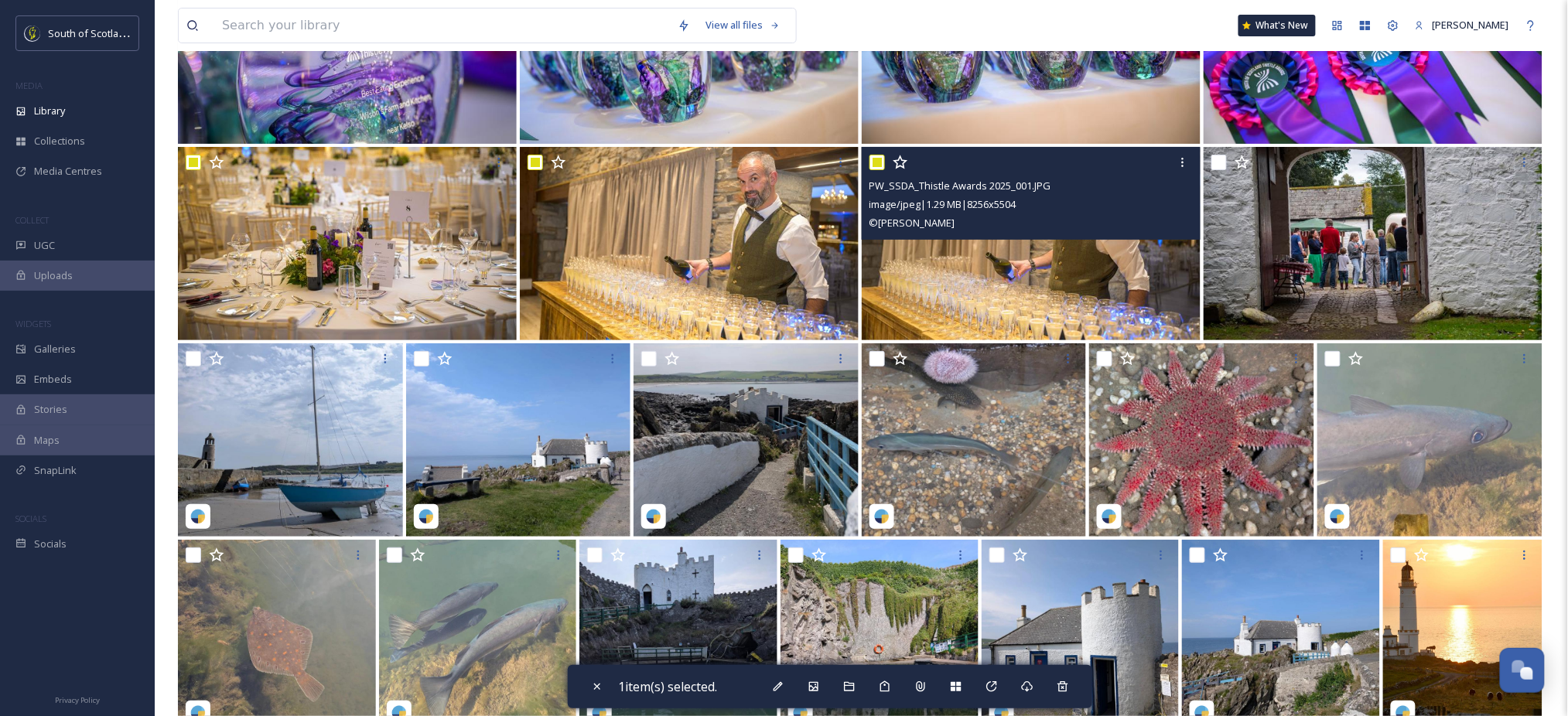
checkbox input "true"
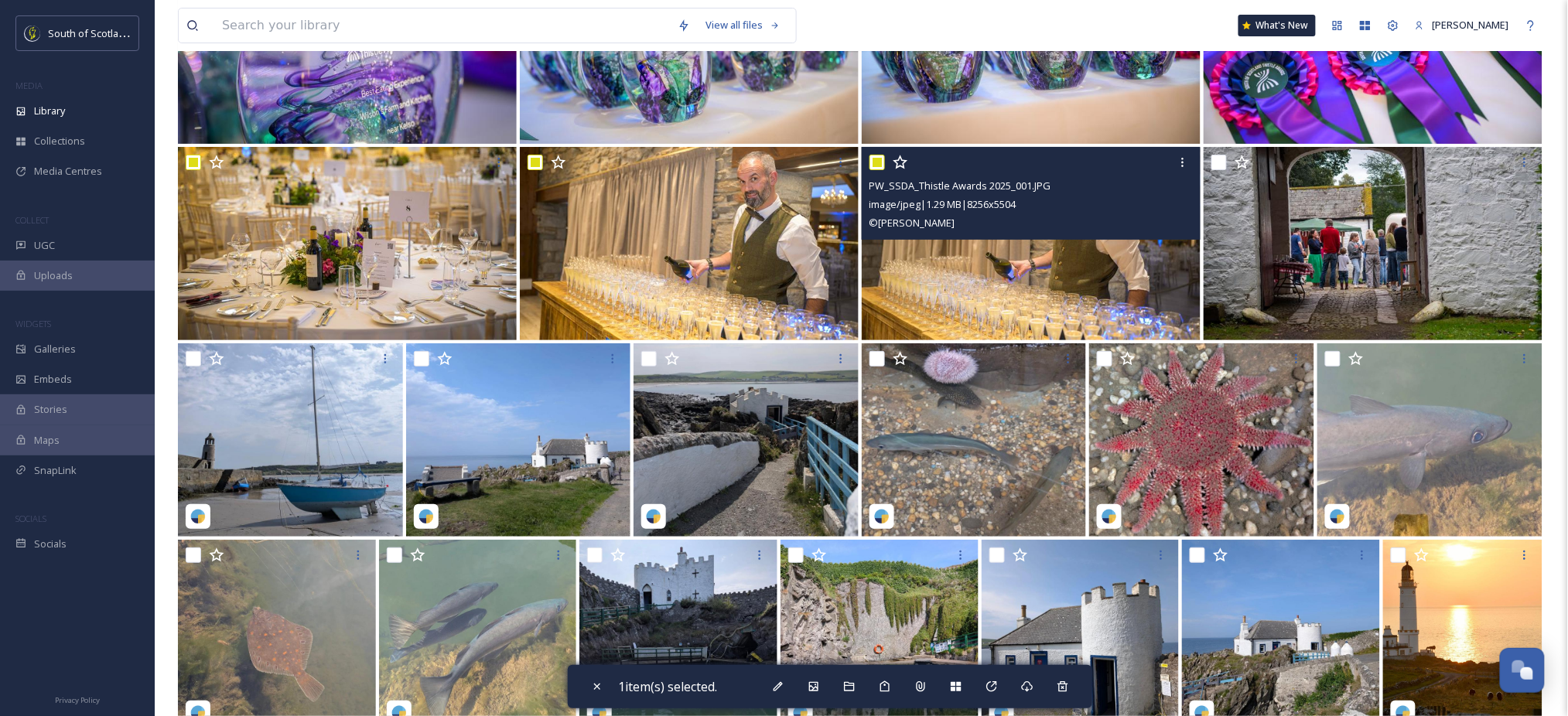
checkbox input "true"
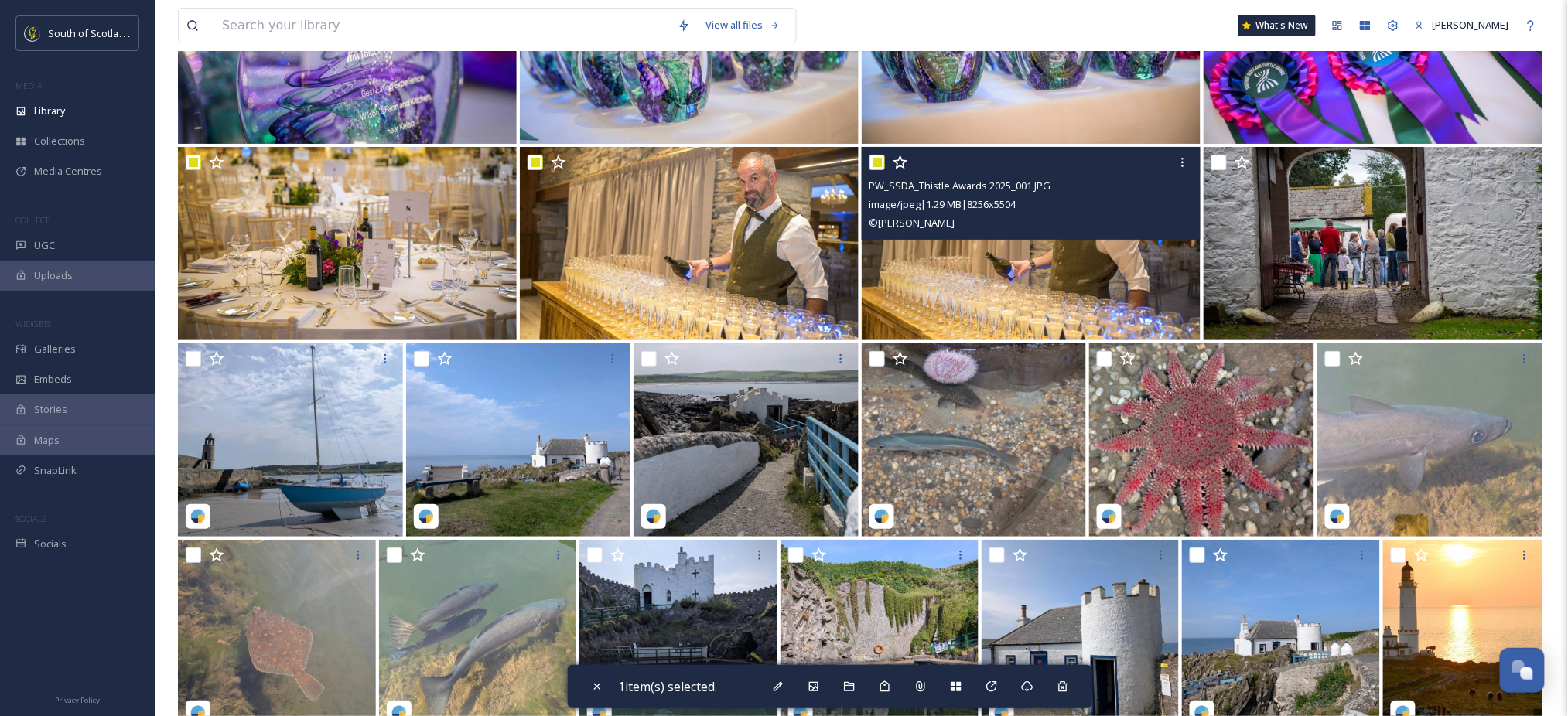
checkbox input "true"
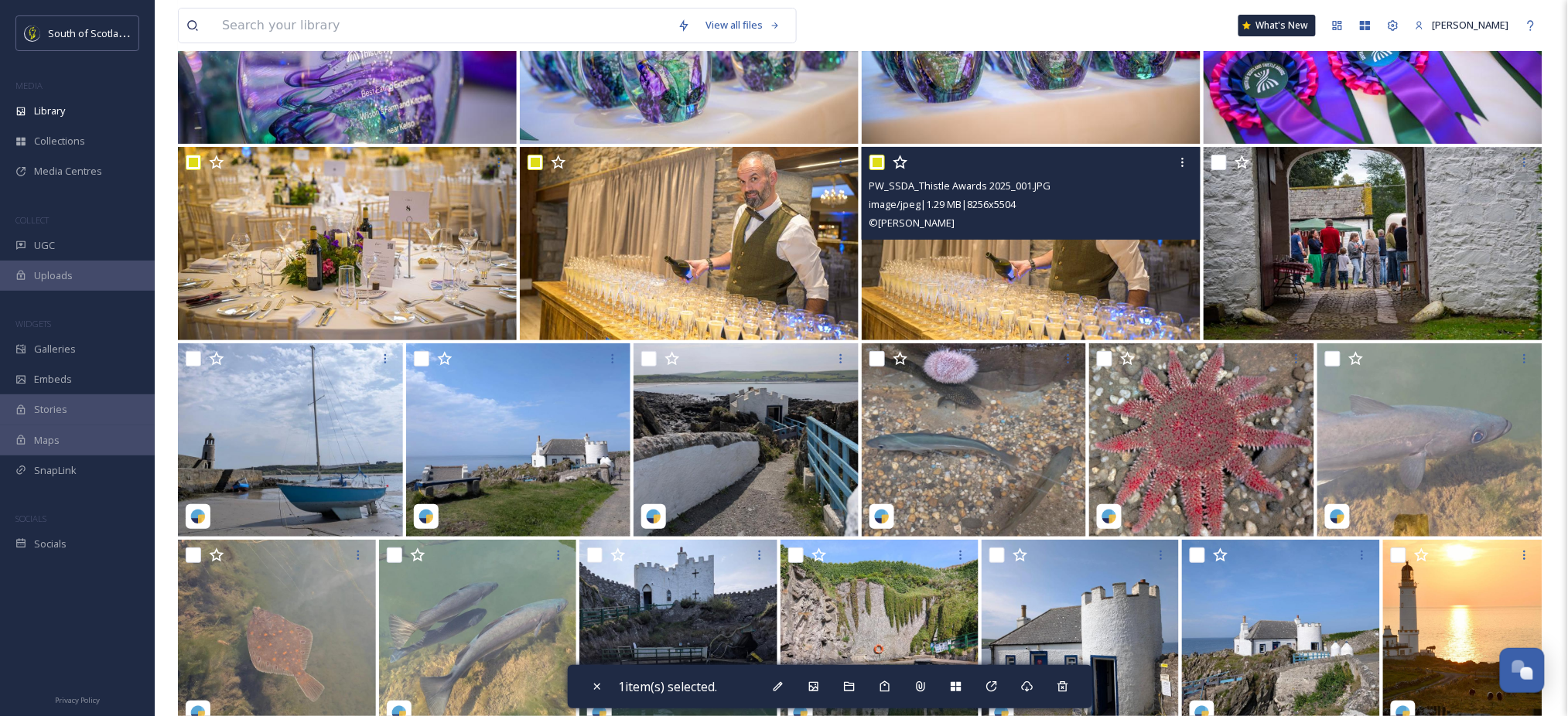
checkbox input "true"
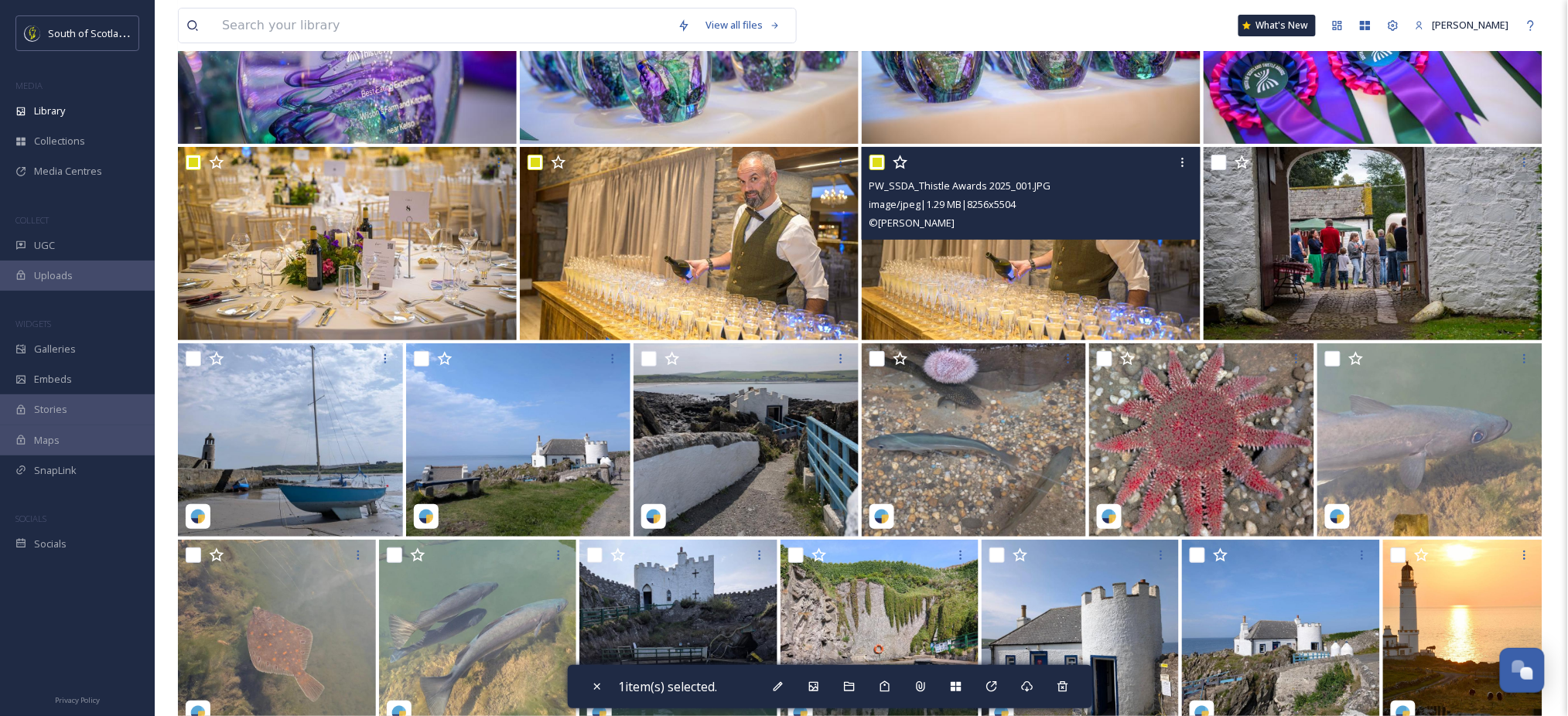
checkbox input "true"
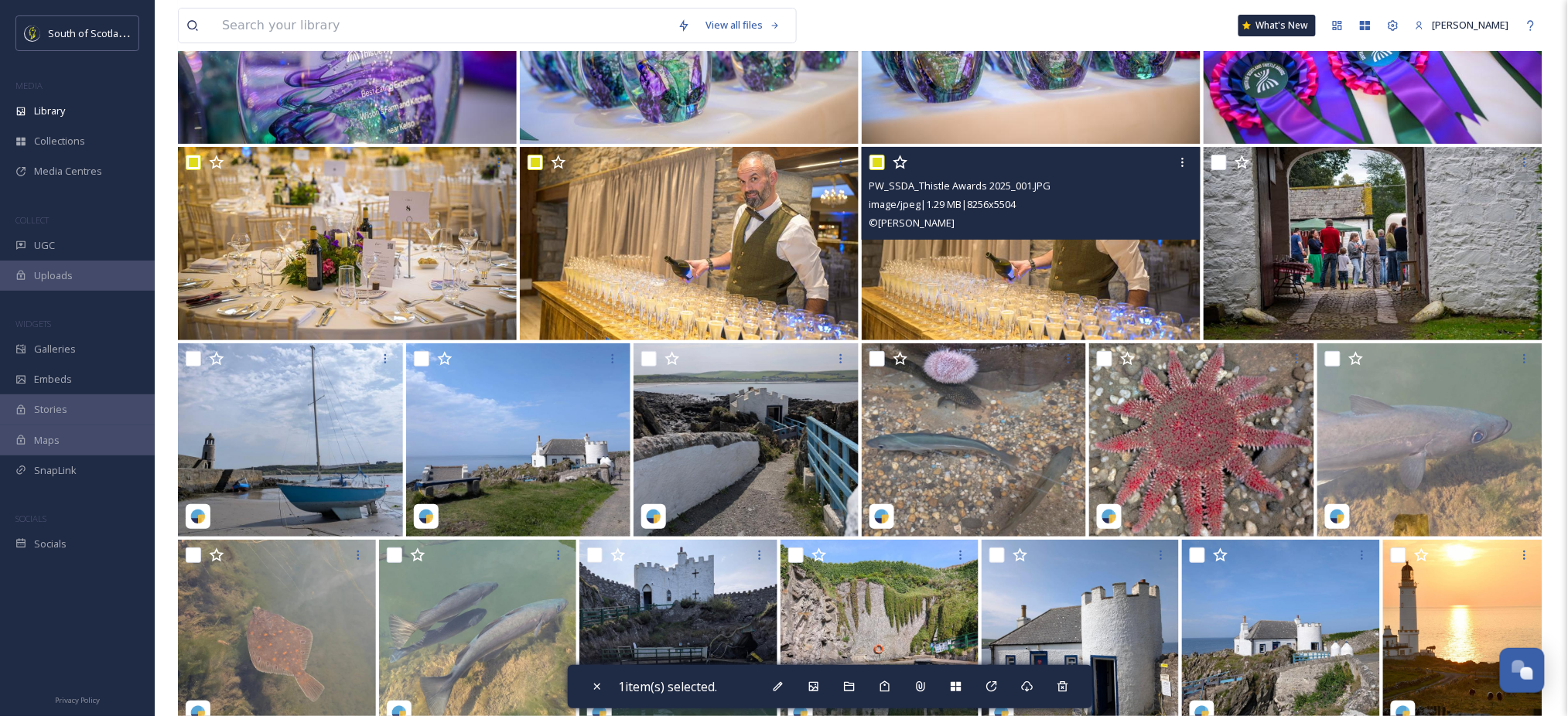
checkbox input "true"
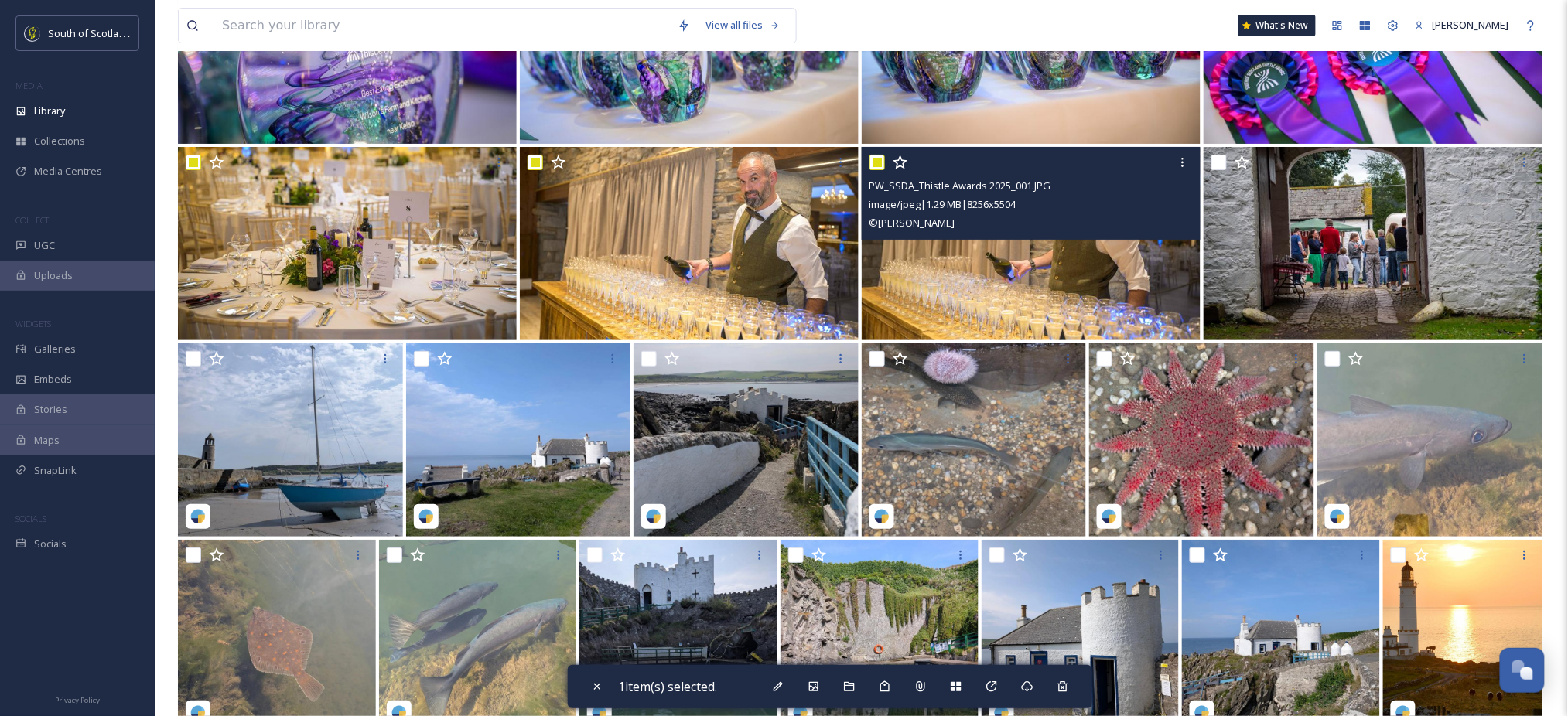
checkbox input "true"
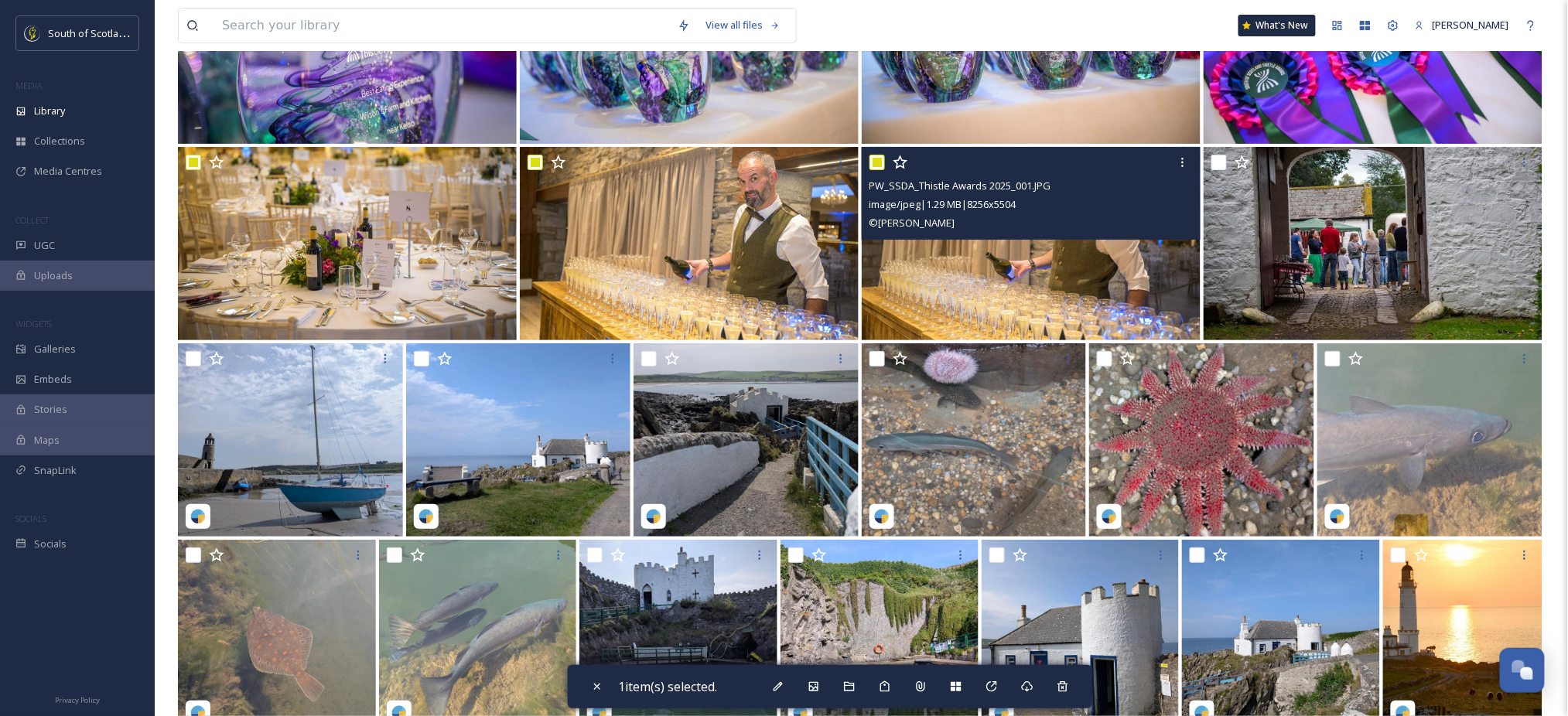
checkbox input "true"
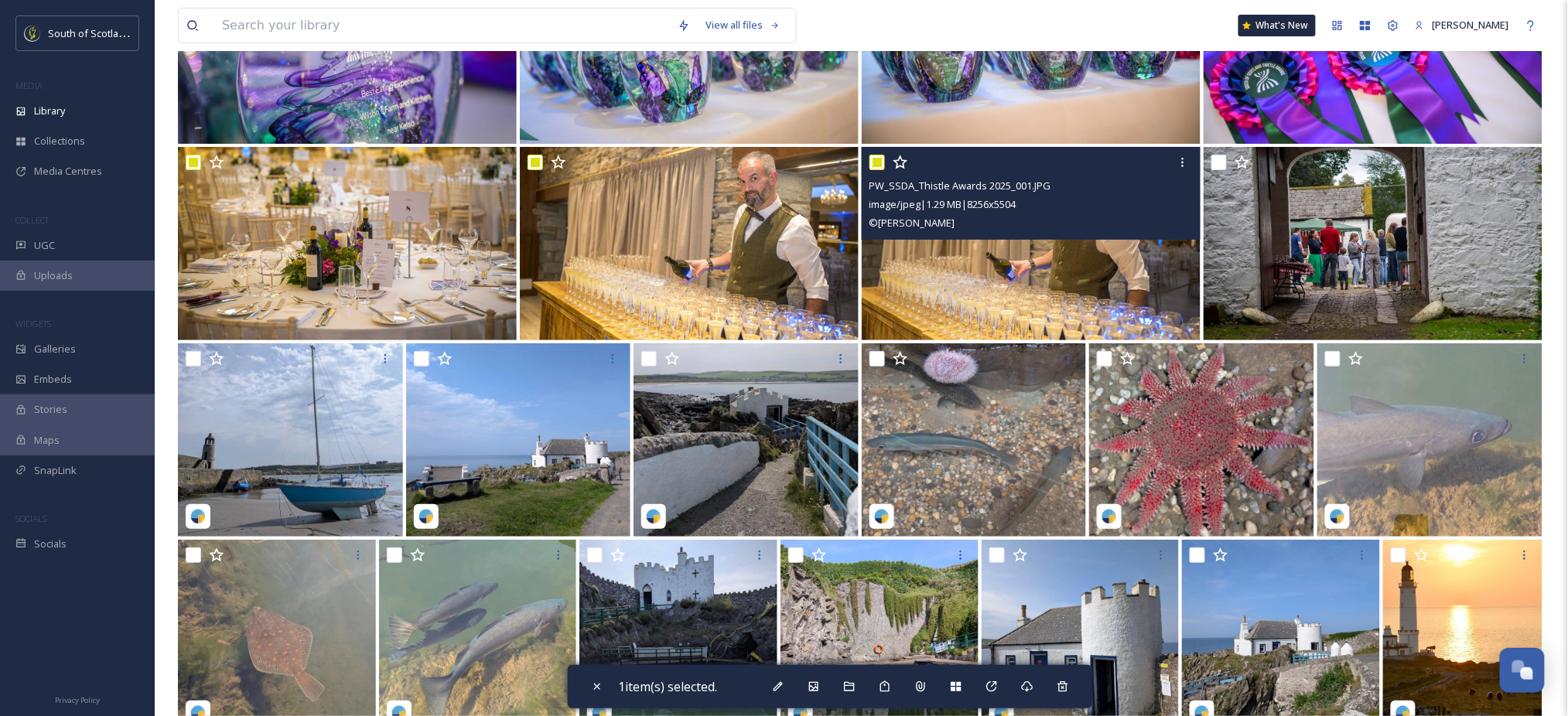
checkbox input "true"
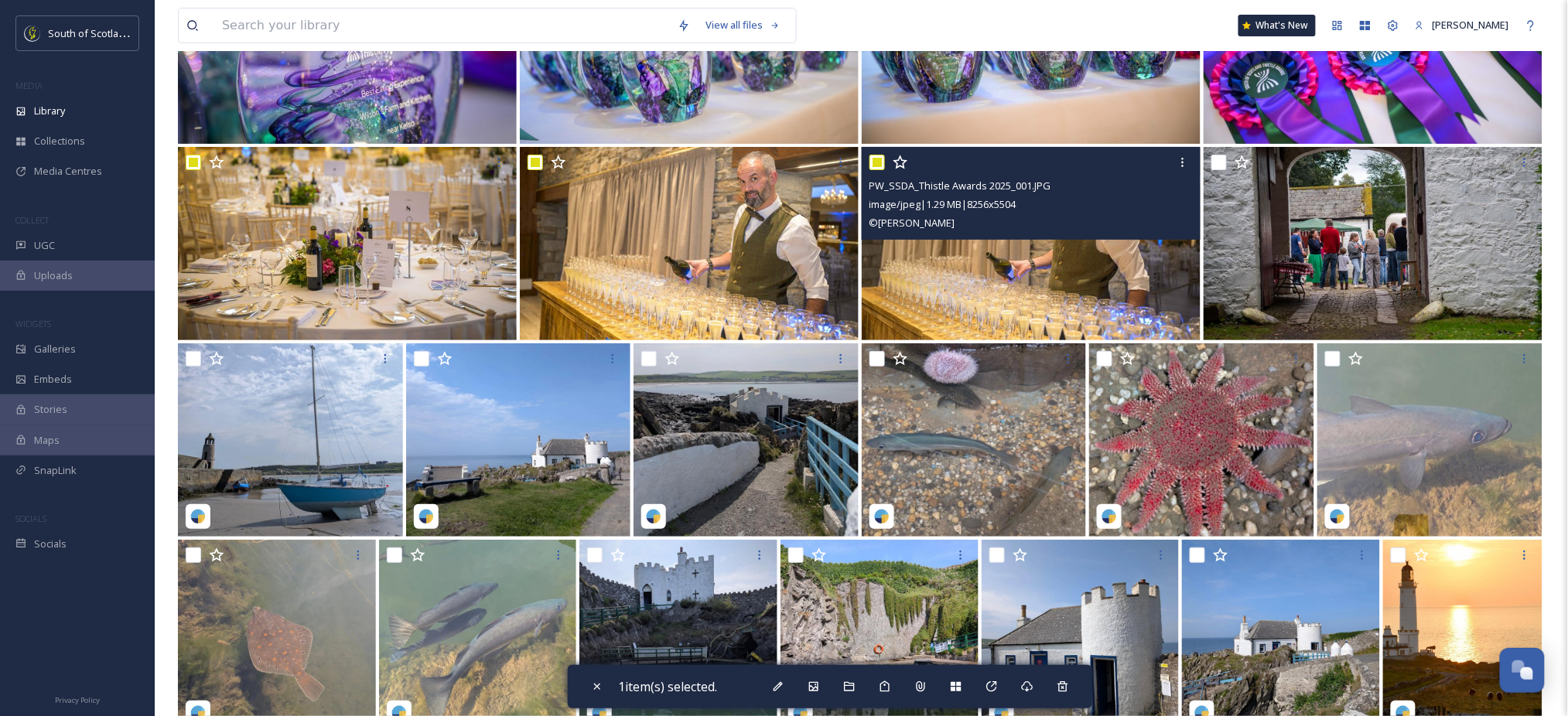
checkbox input "true"
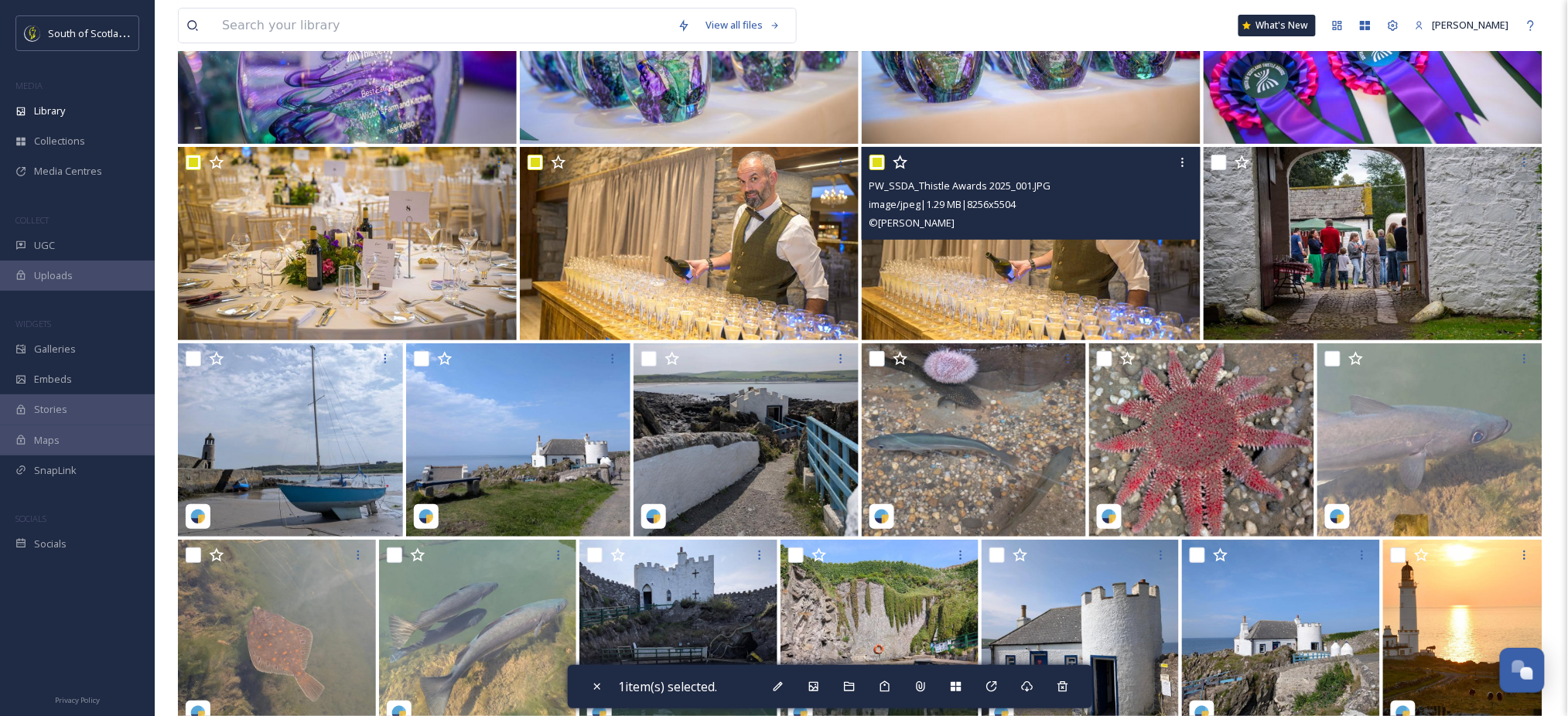
checkbox input "true"
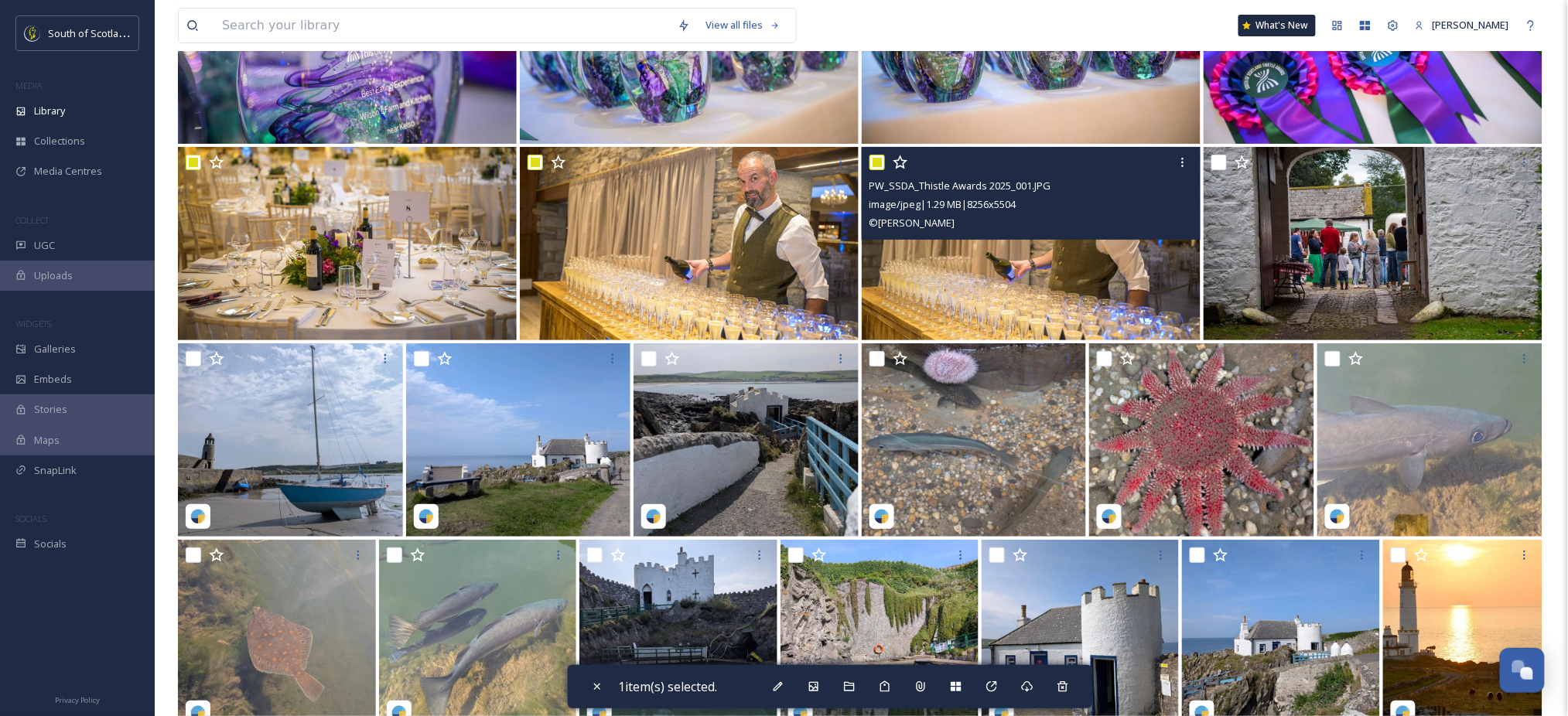
checkbox input "true"
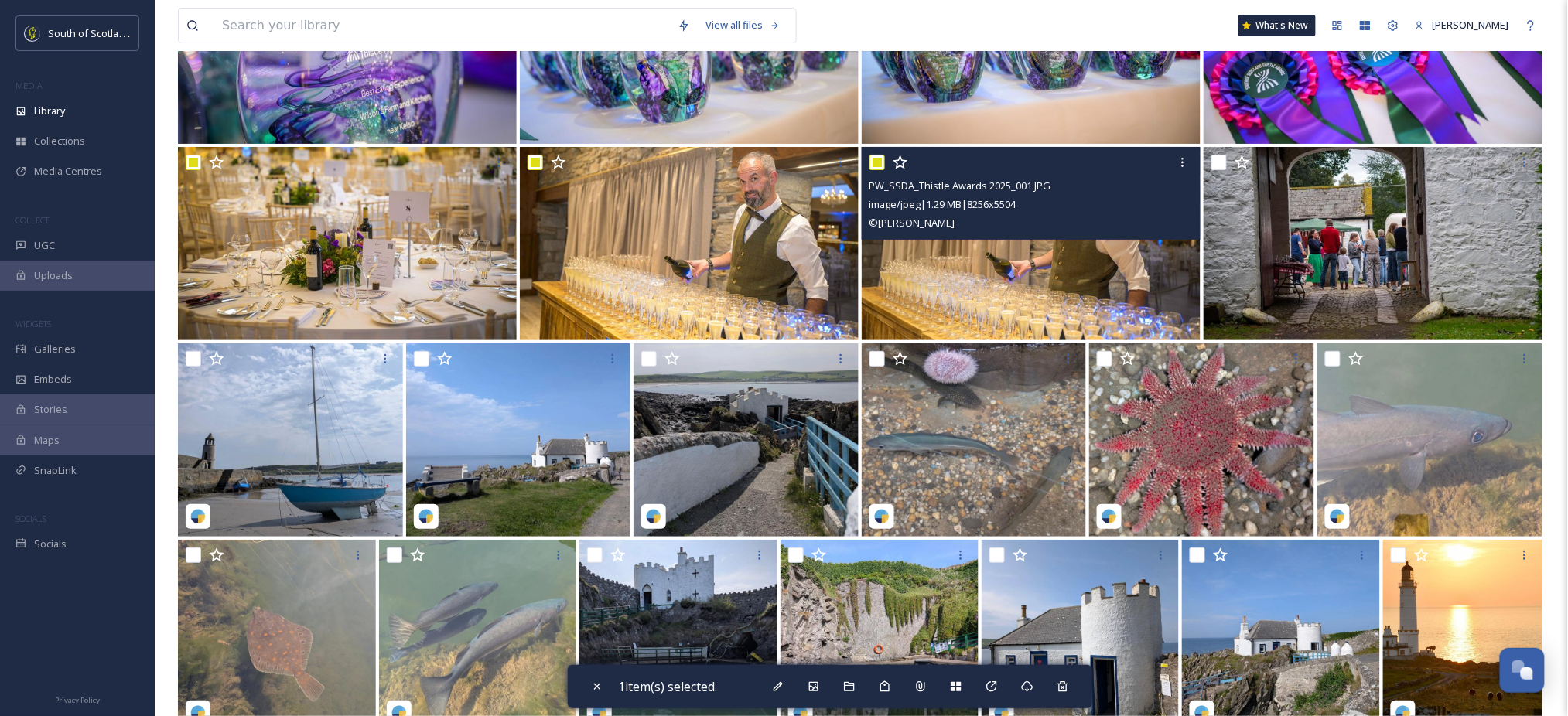
checkbox input "true"
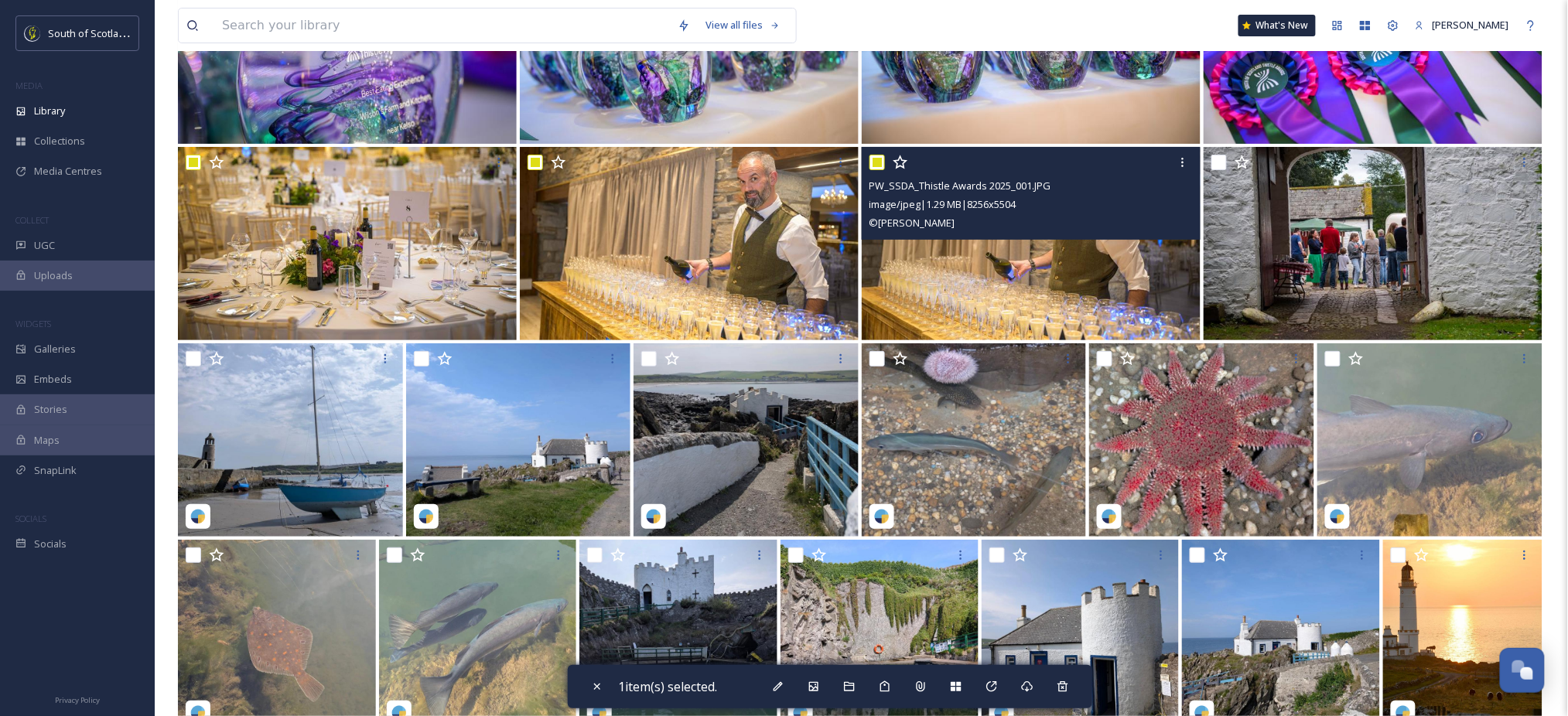
checkbox input "true"
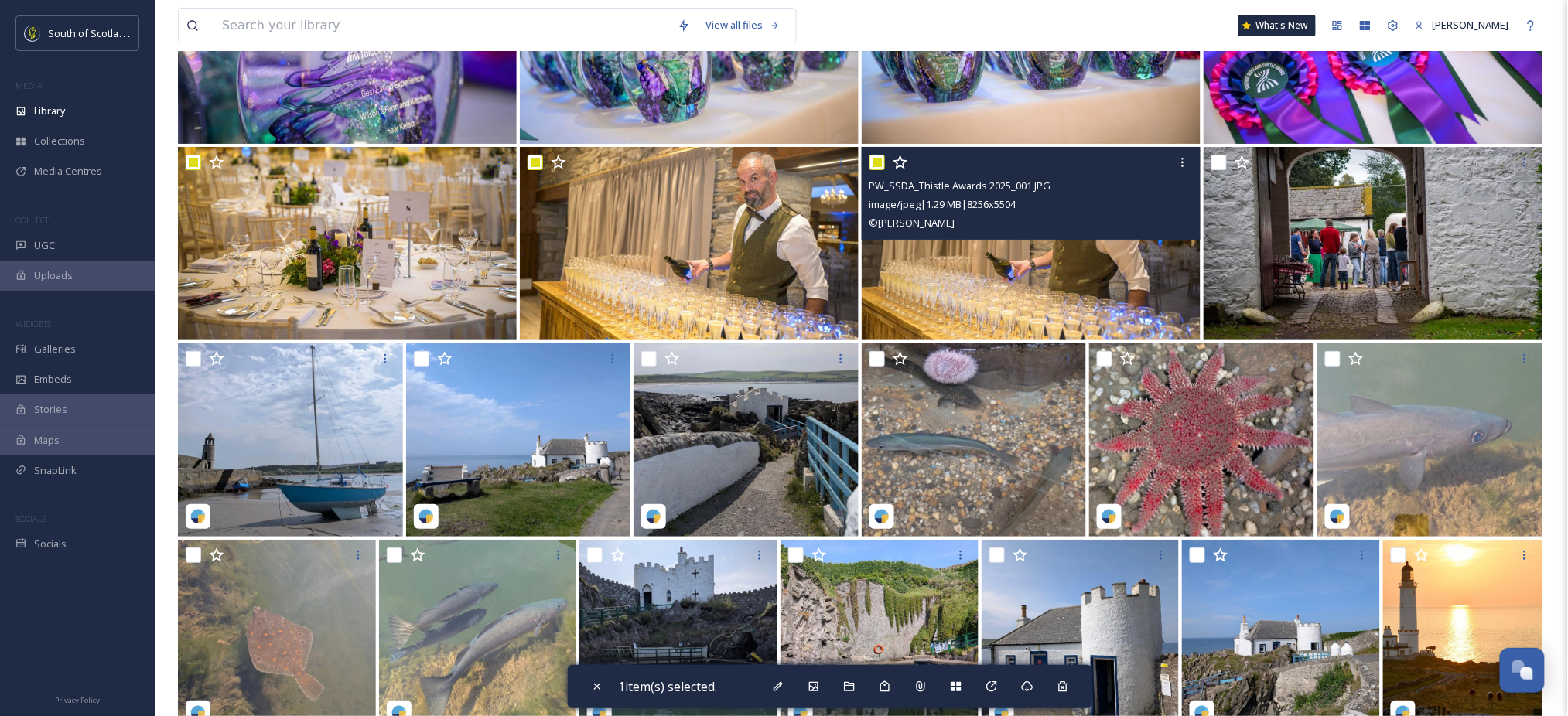
checkbox input "true"
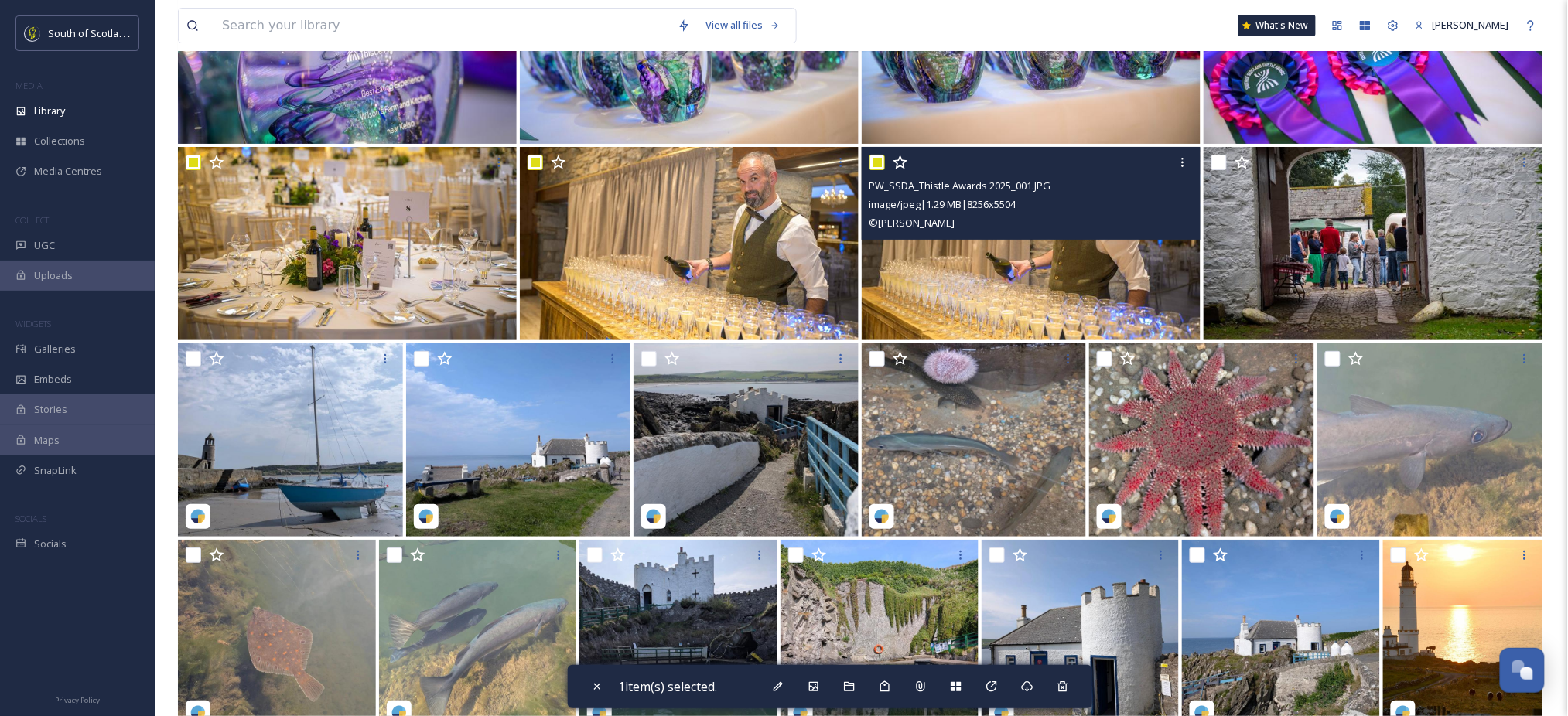
checkbox input "true"
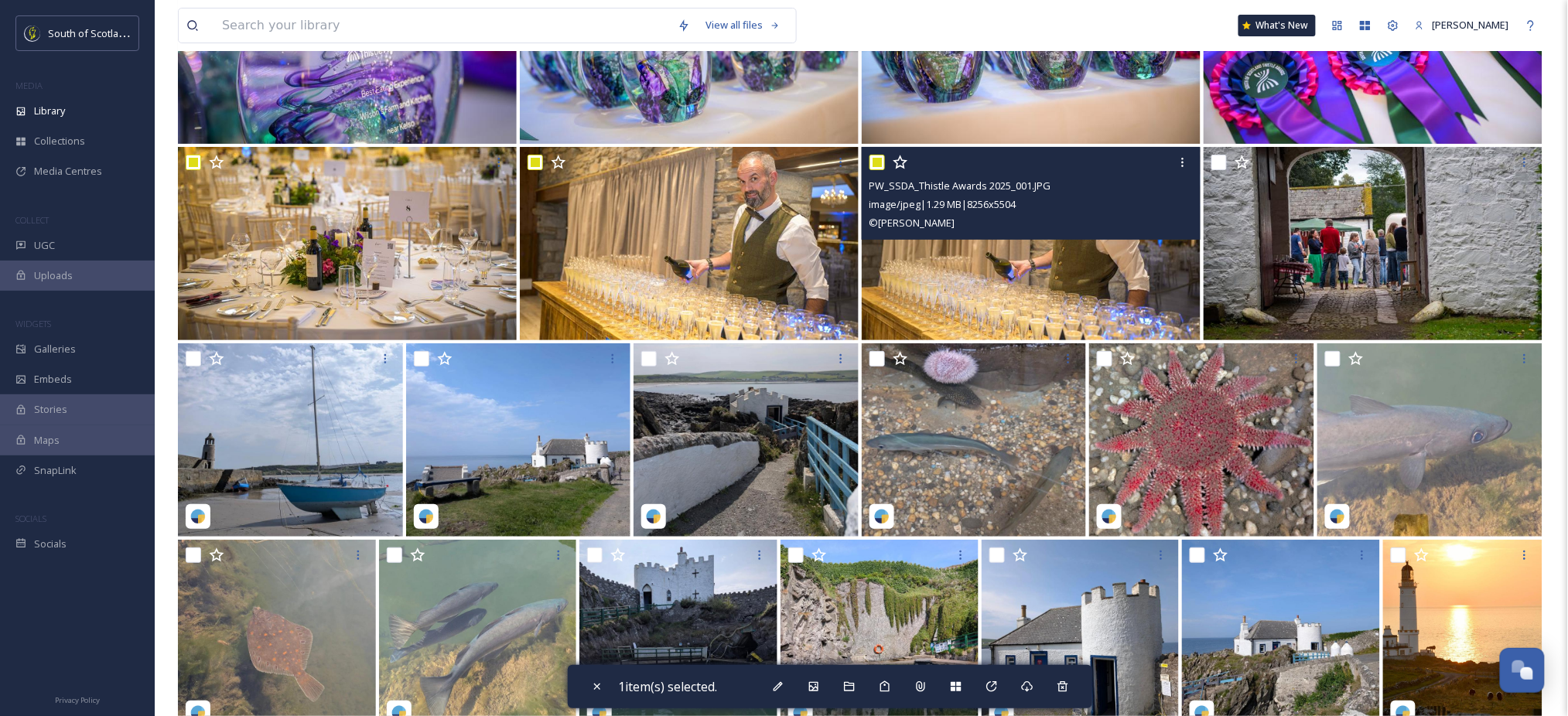
checkbox input "true"
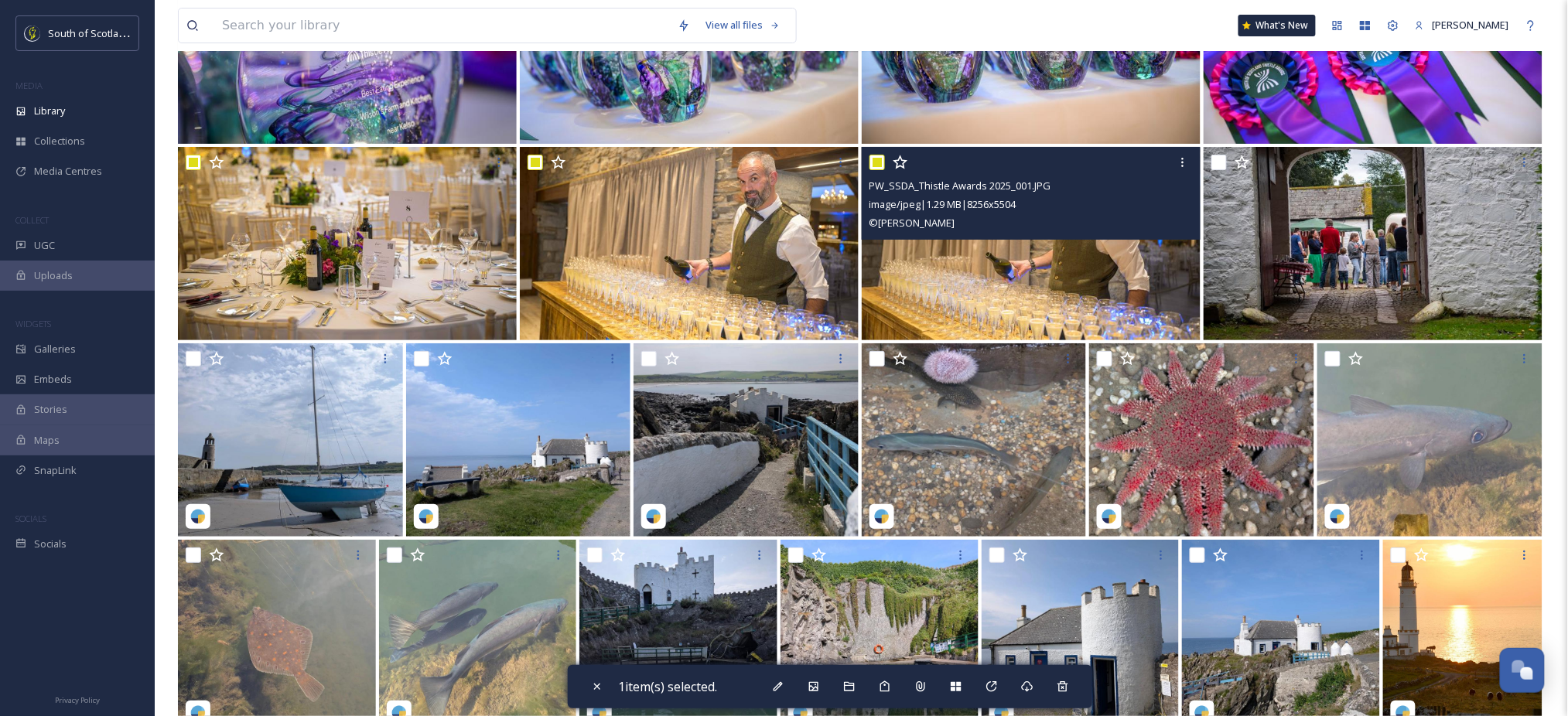
checkbox input "true"
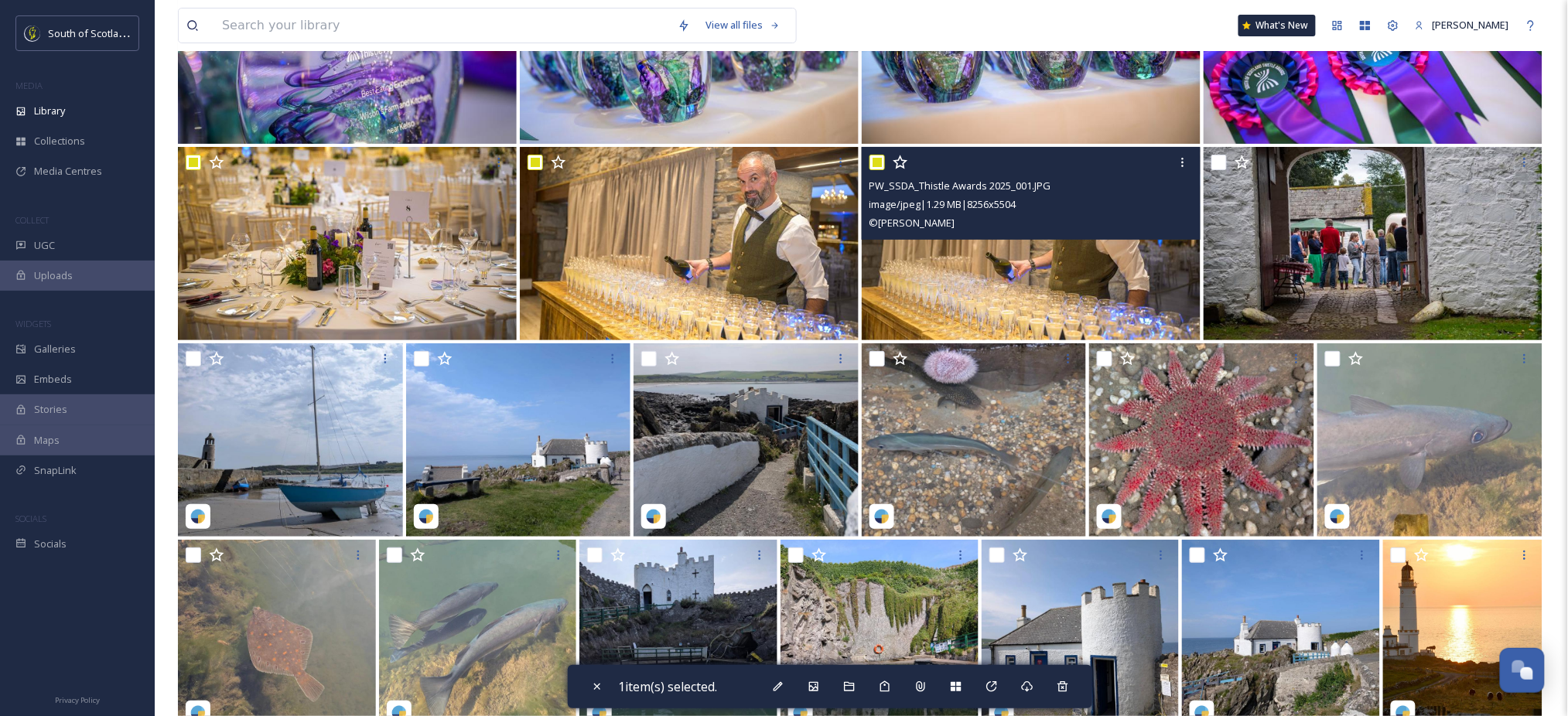
checkbox input "true"
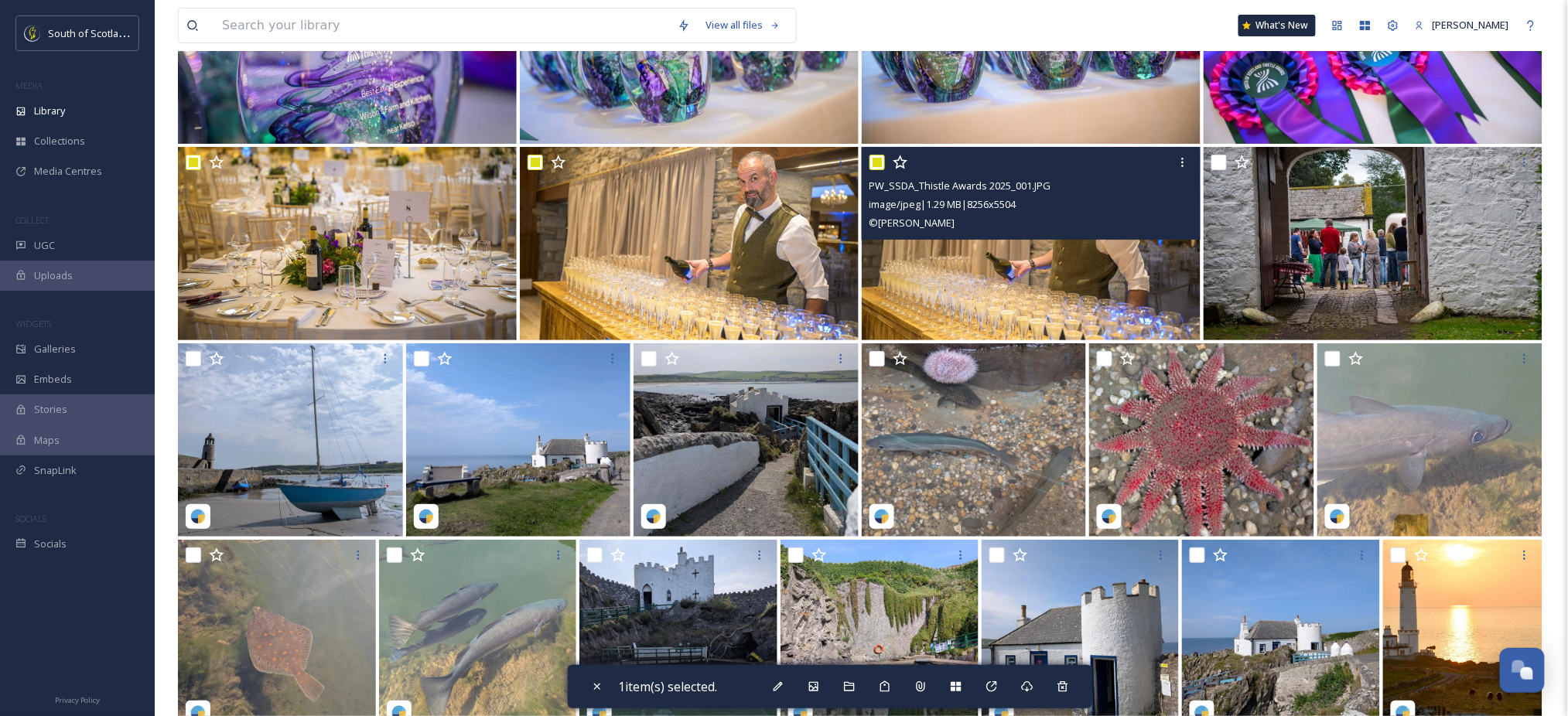
checkbox input "true"
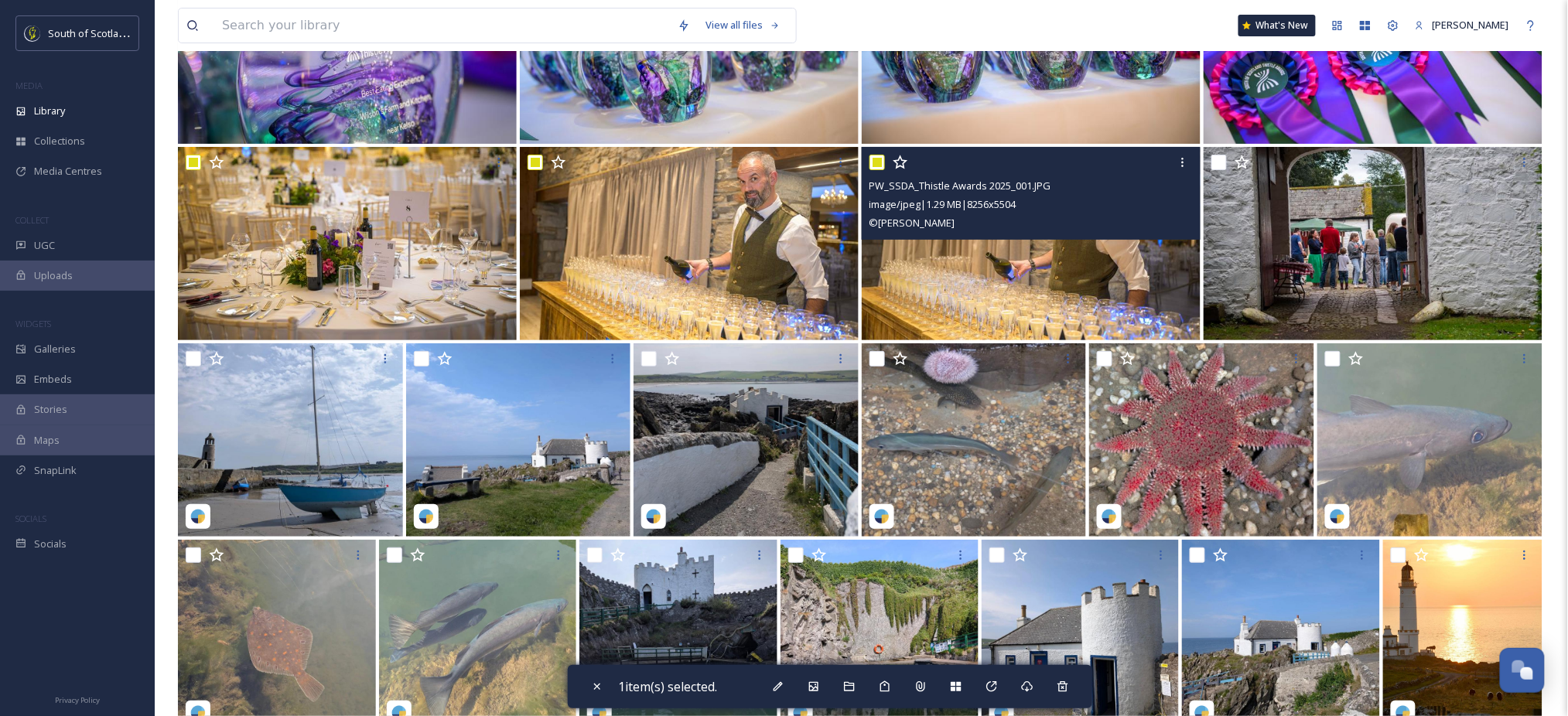
checkbox input "true"
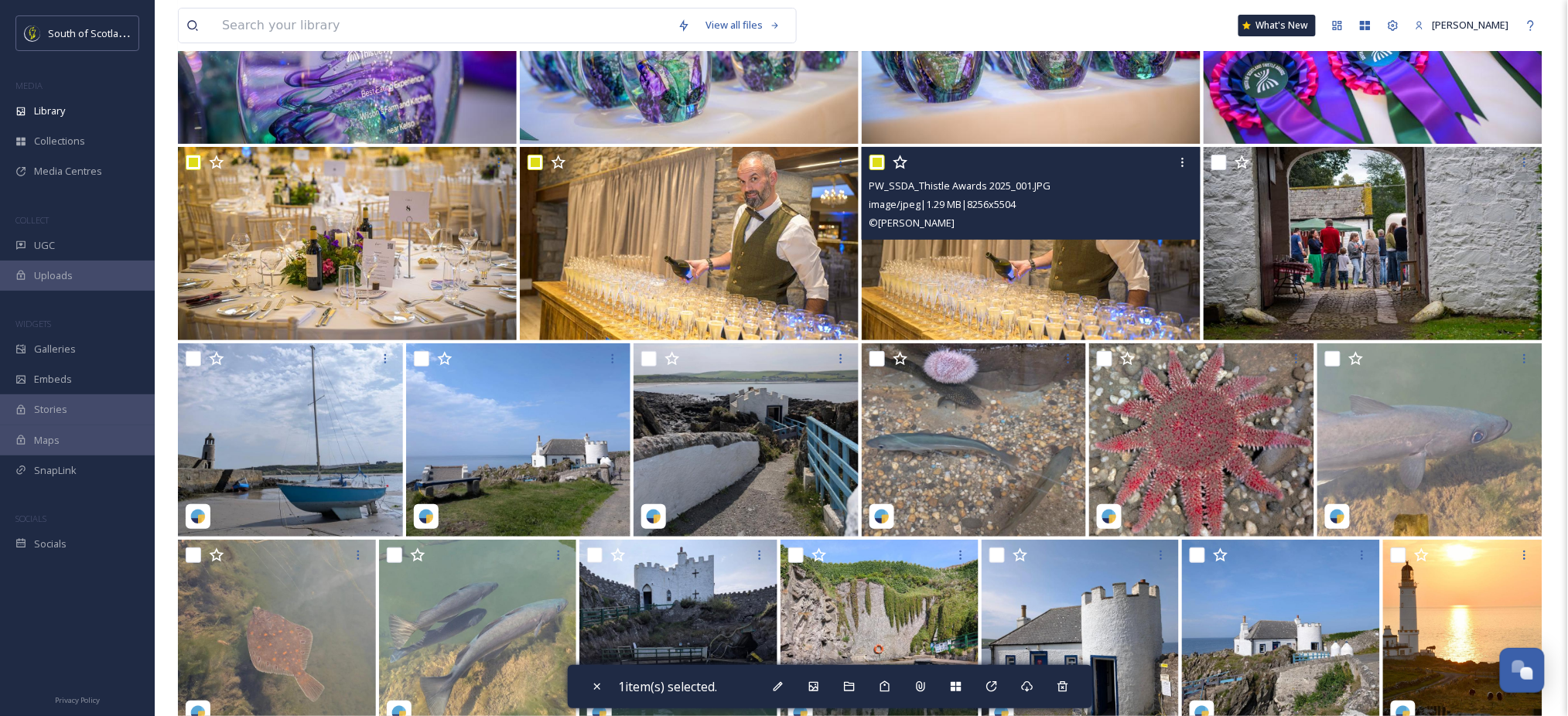
checkbox input "true"
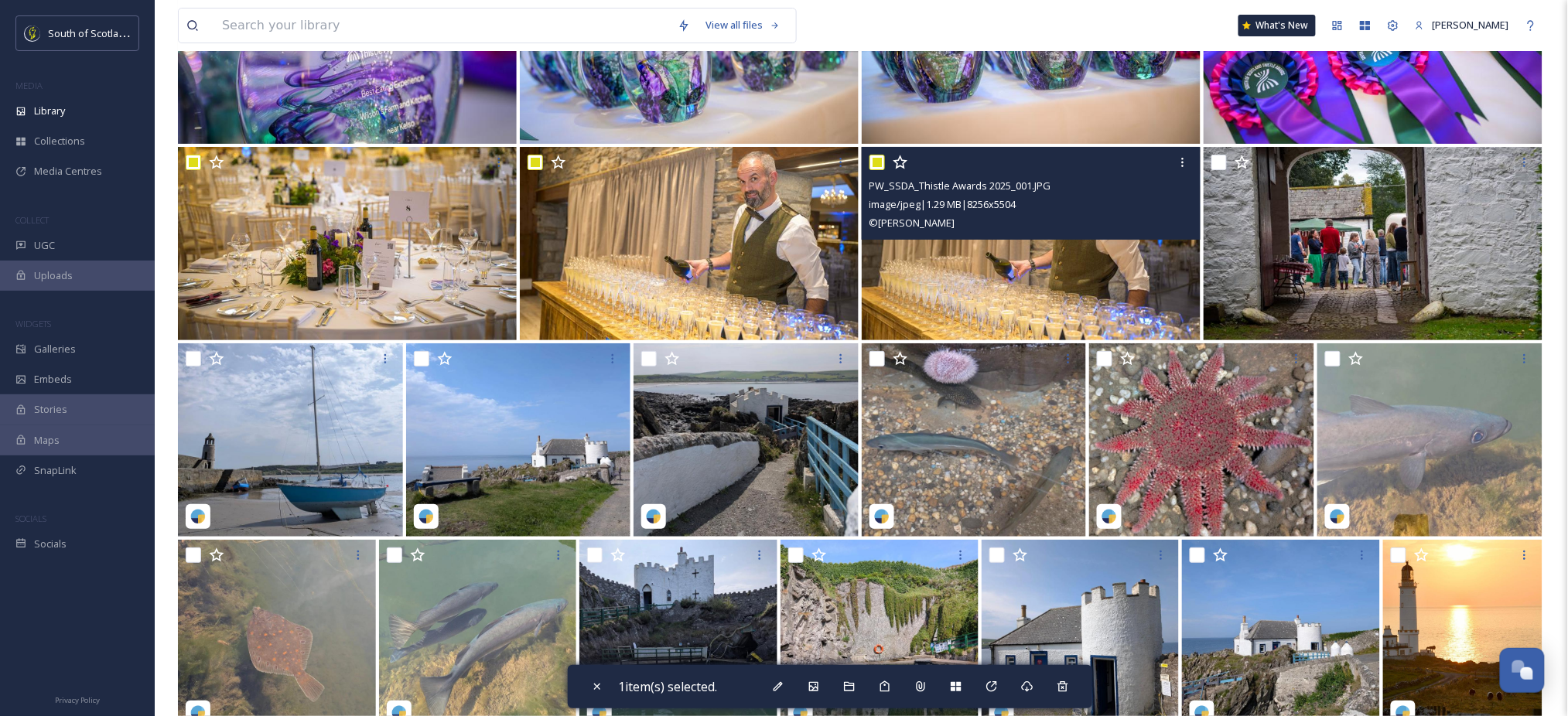
checkbox input "true"
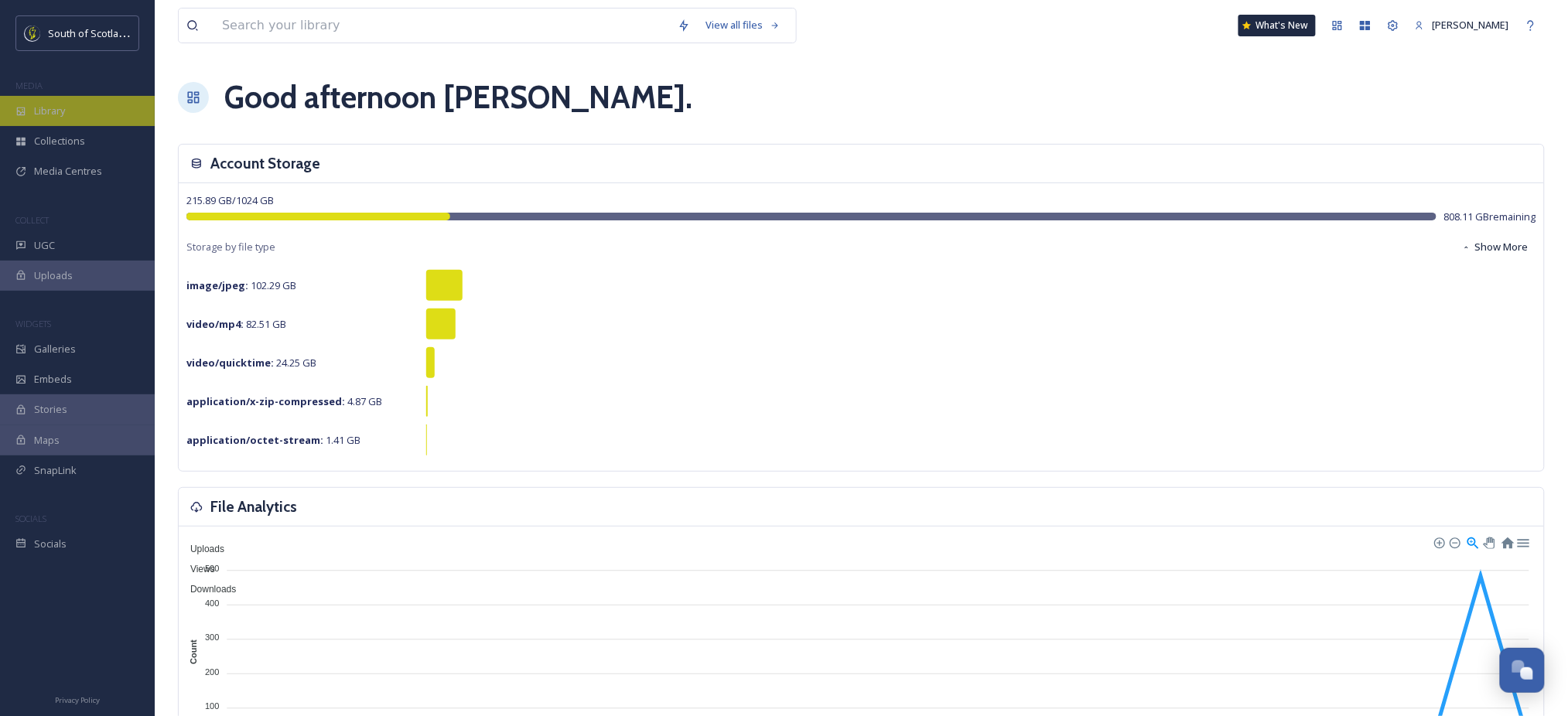
click at [45, 116] on span "Library" at bounding box center [49, 110] width 31 height 14
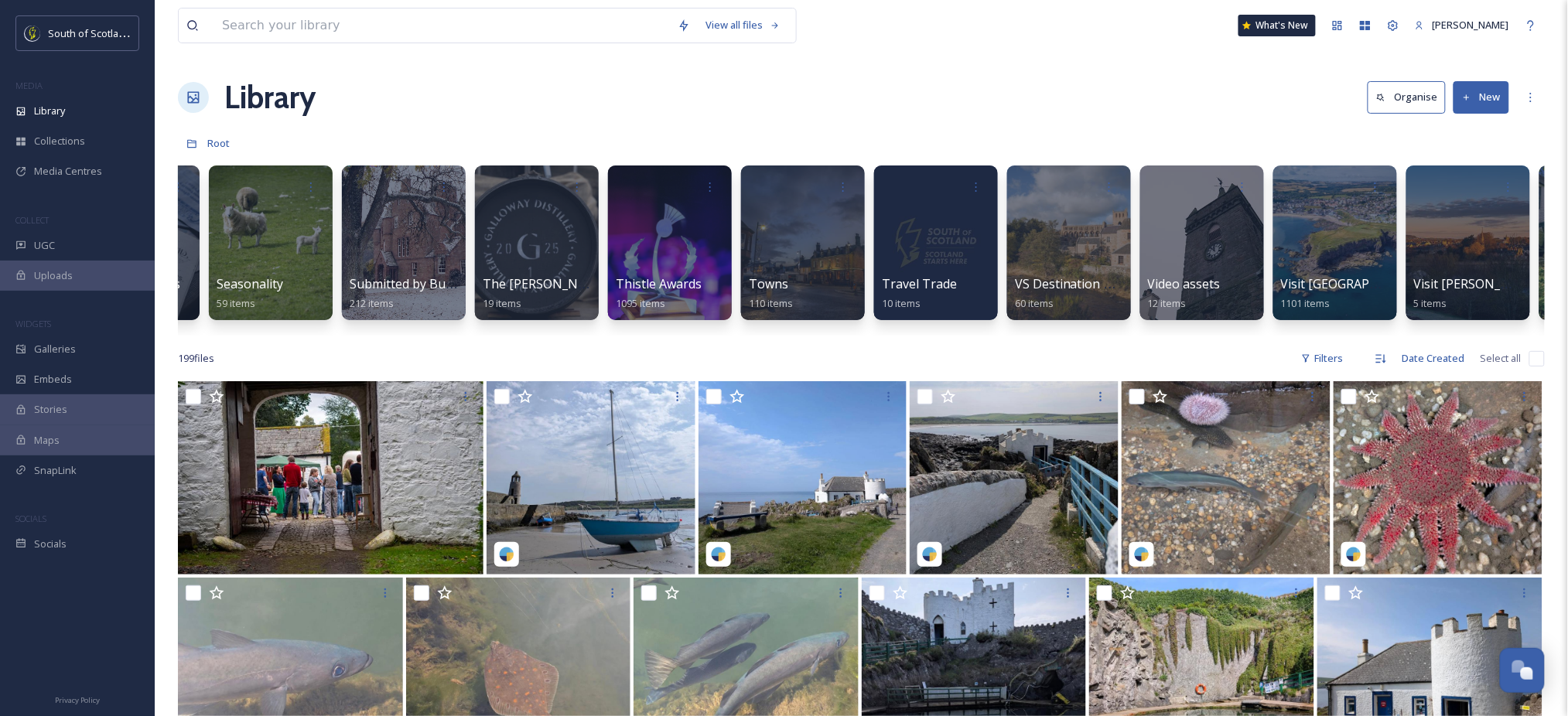
scroll to position [0, 4765]
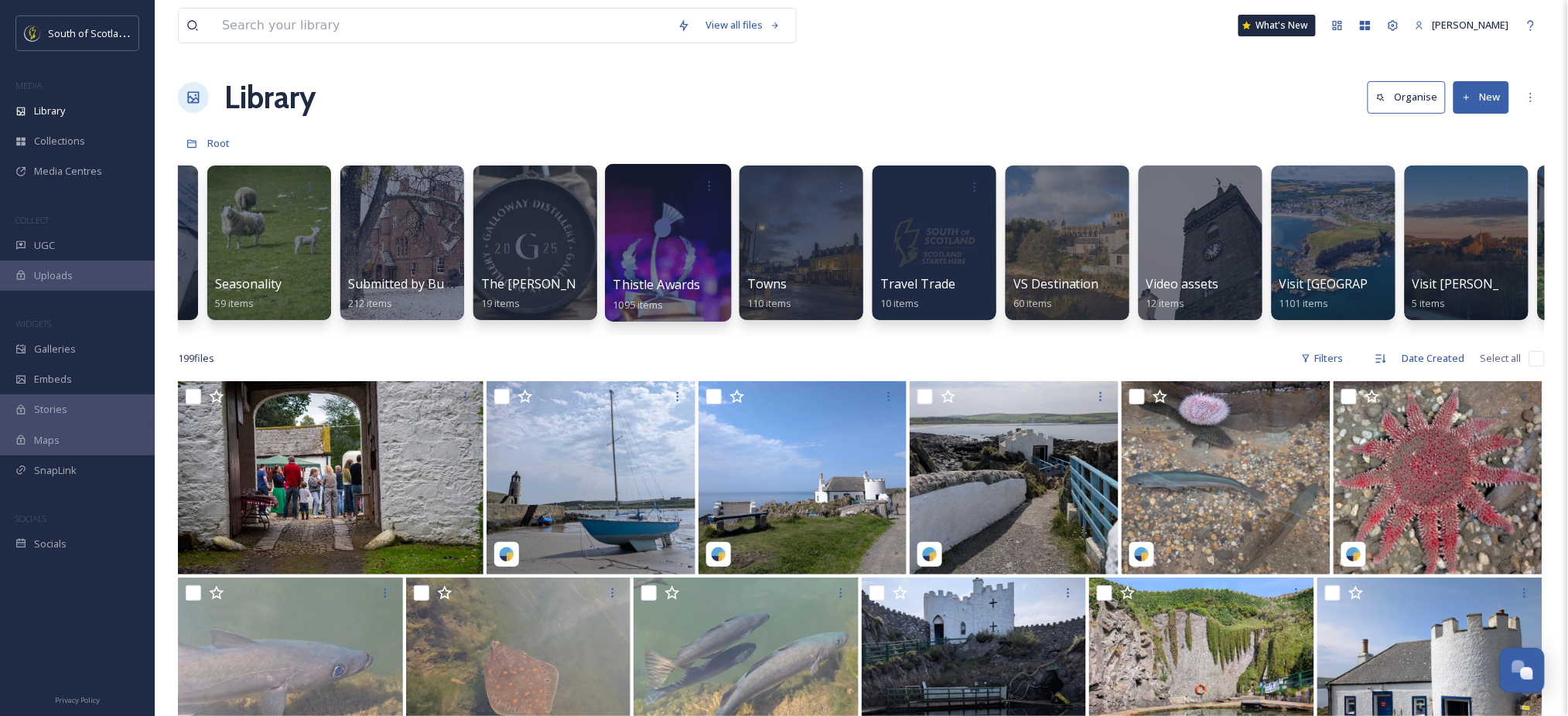
click at [654, 241] on div at bounding box center [668, 243] width 126 height 158
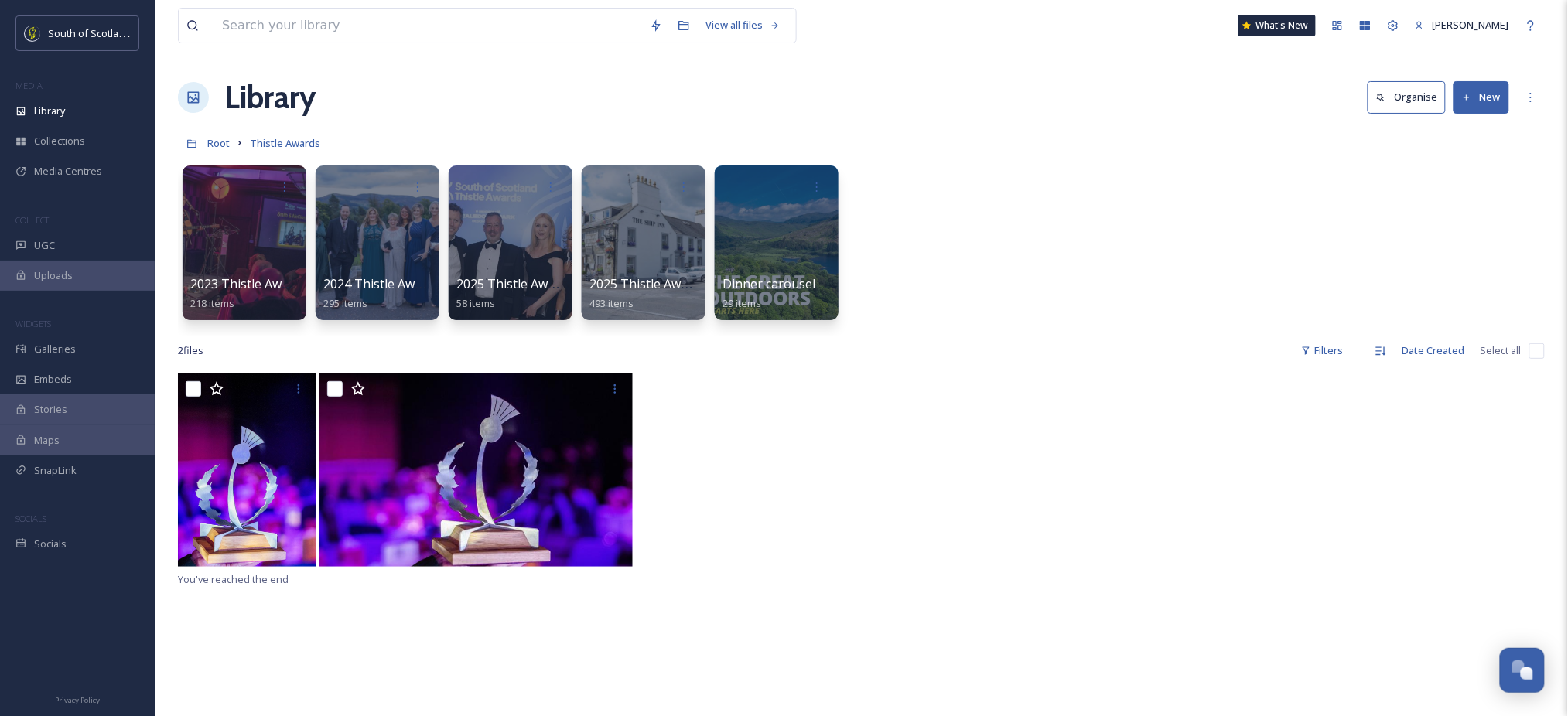
click at [654, 241] on div at bounding box center [643, 243] width 124 height 155
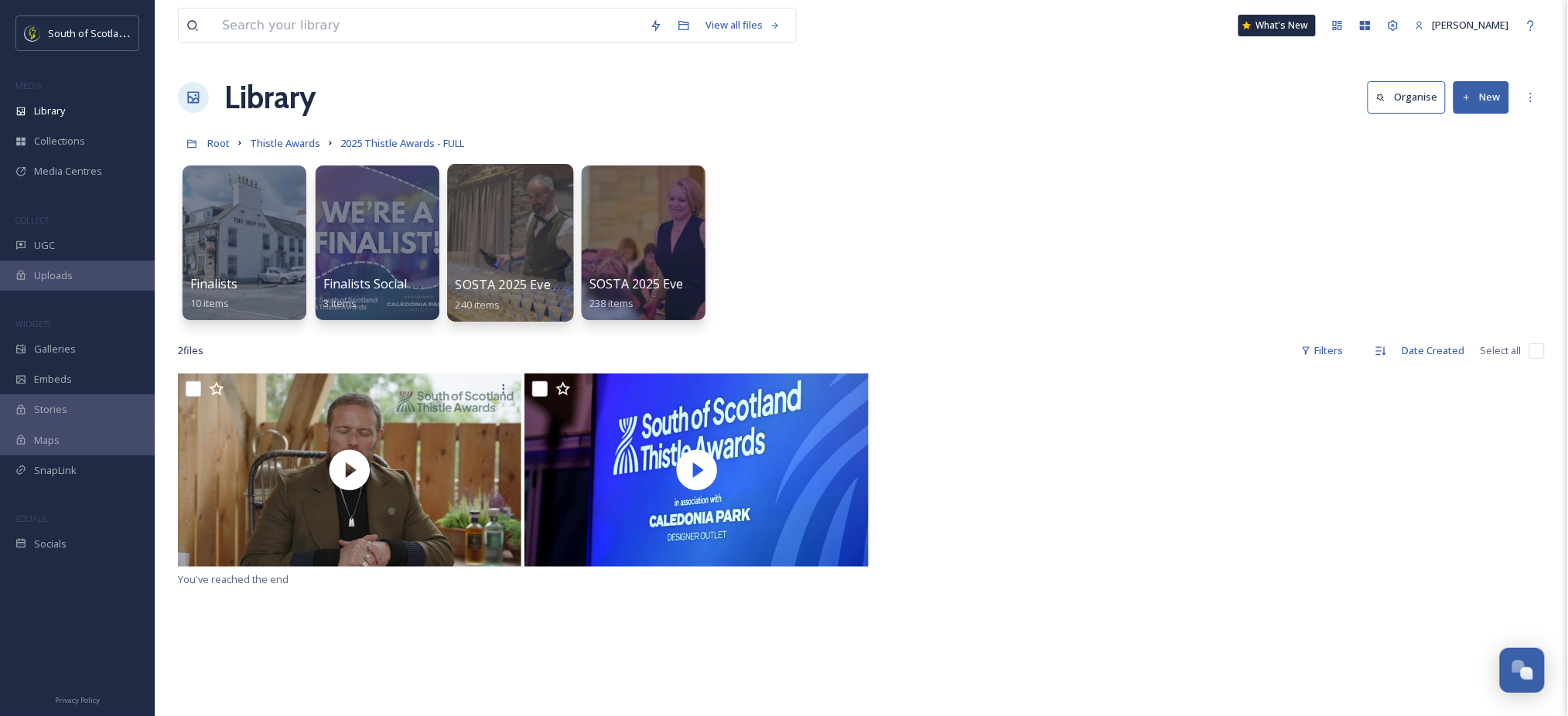
click at [517, 236] on div at bounding box center [510, 243] width 126 height 158
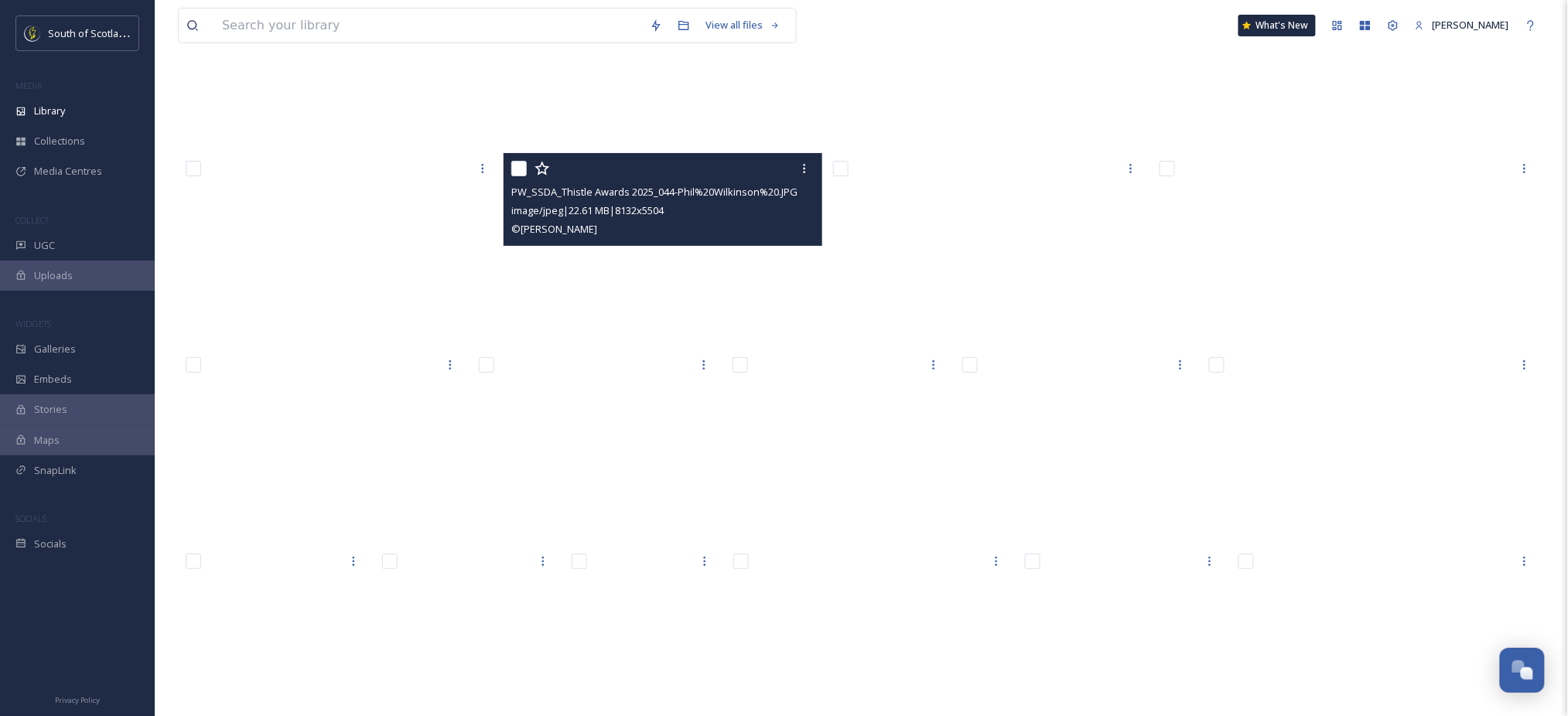
scroll to position [8615, 0]
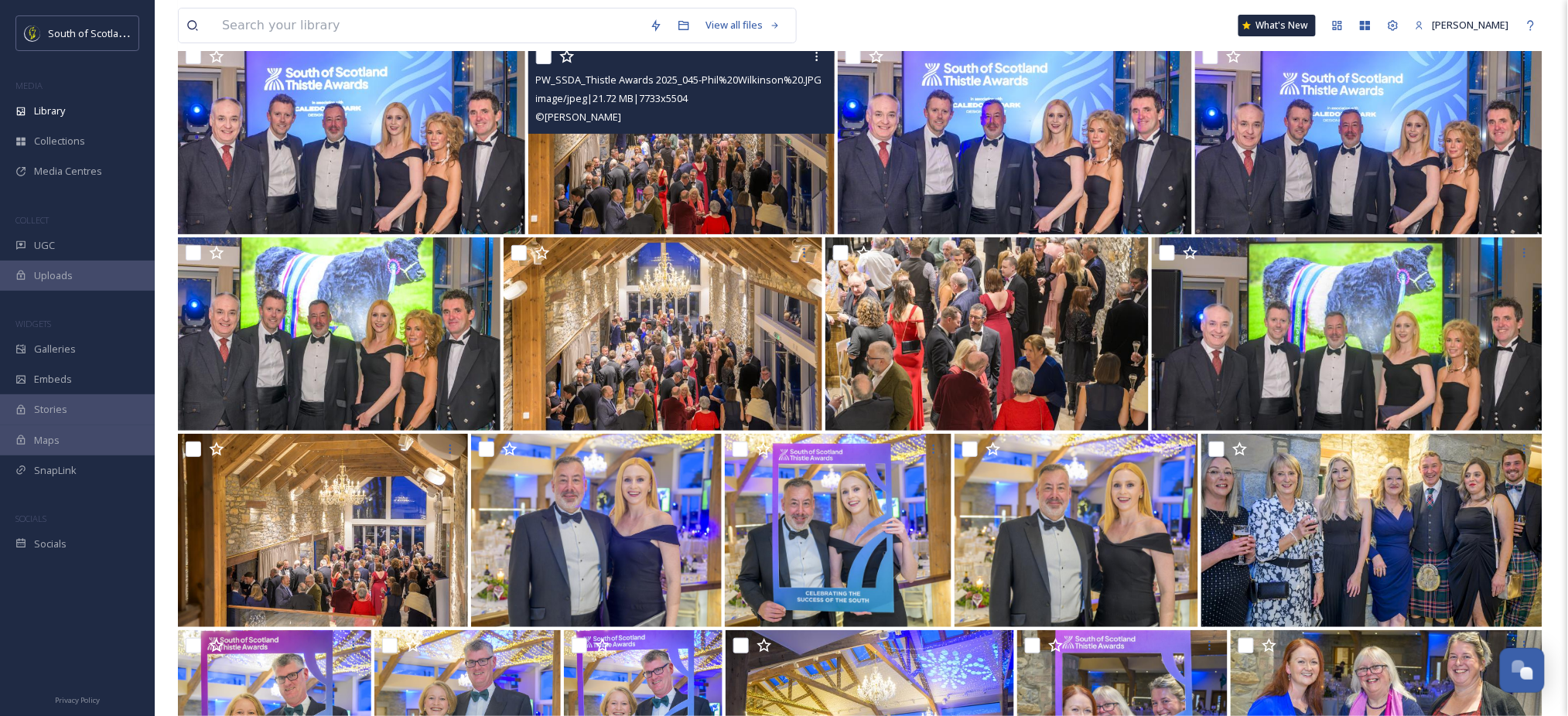
click at [694, 166] on img at bounding box center [681, 138] width 307 height 193
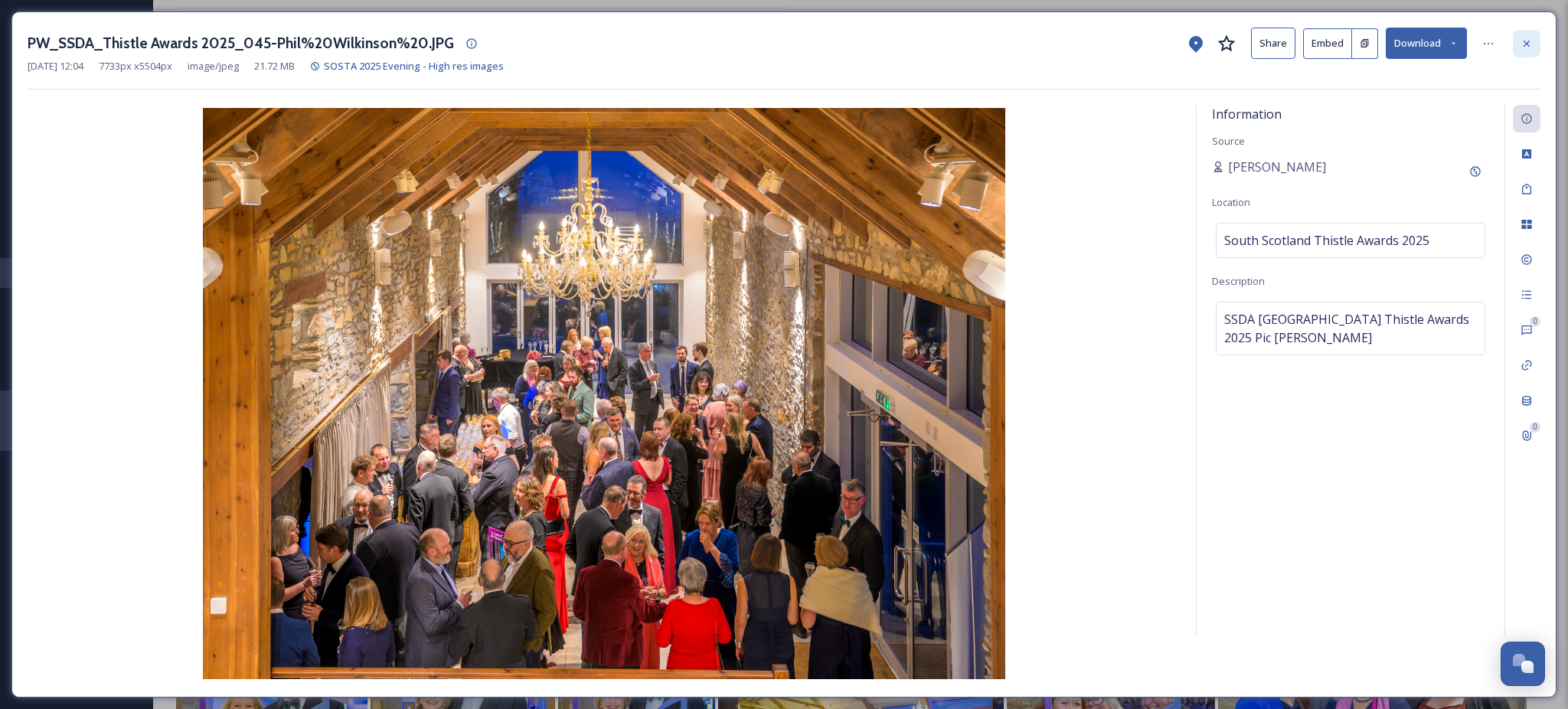
click at [1534, 47] on div at bounding box center [1526, 43] width 27 height 27
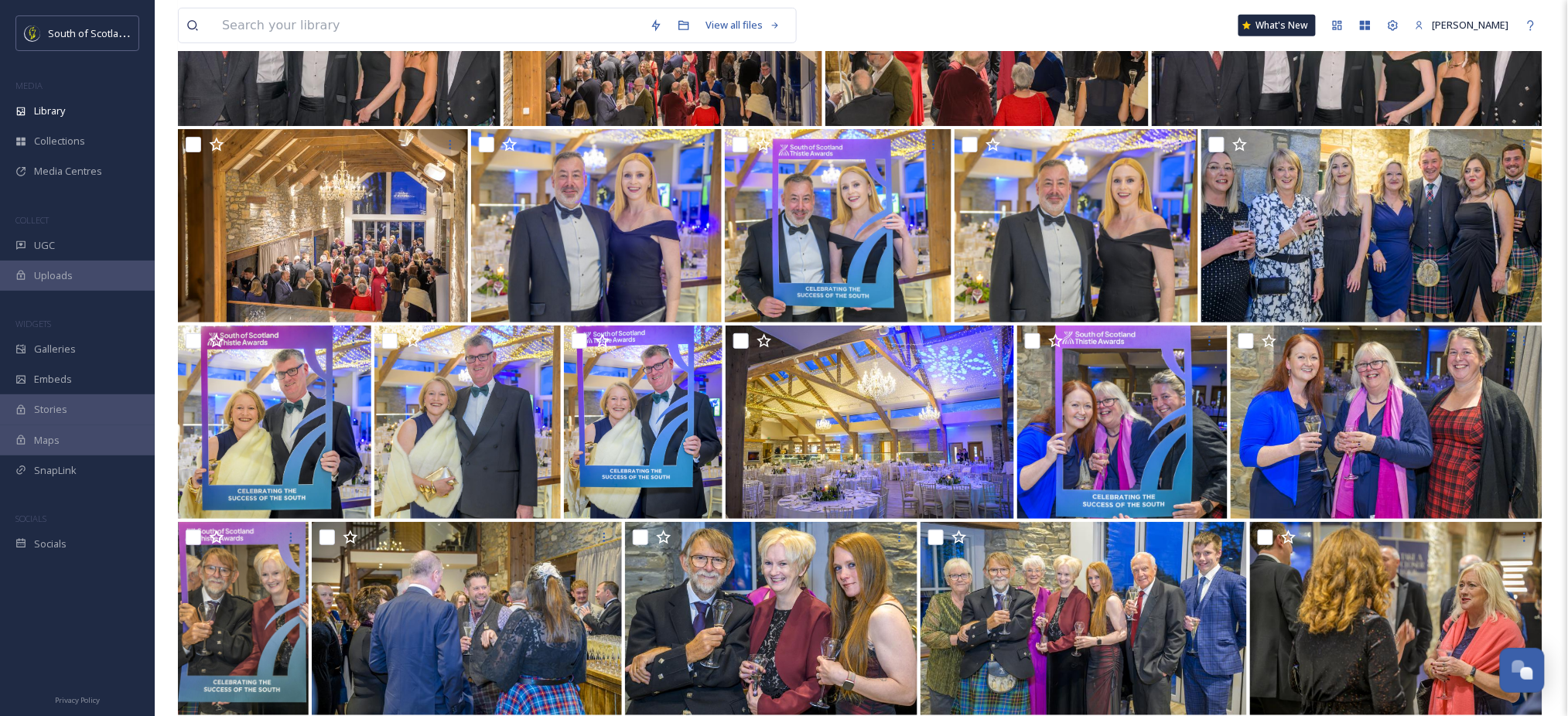
scroll to position [8985, 0]
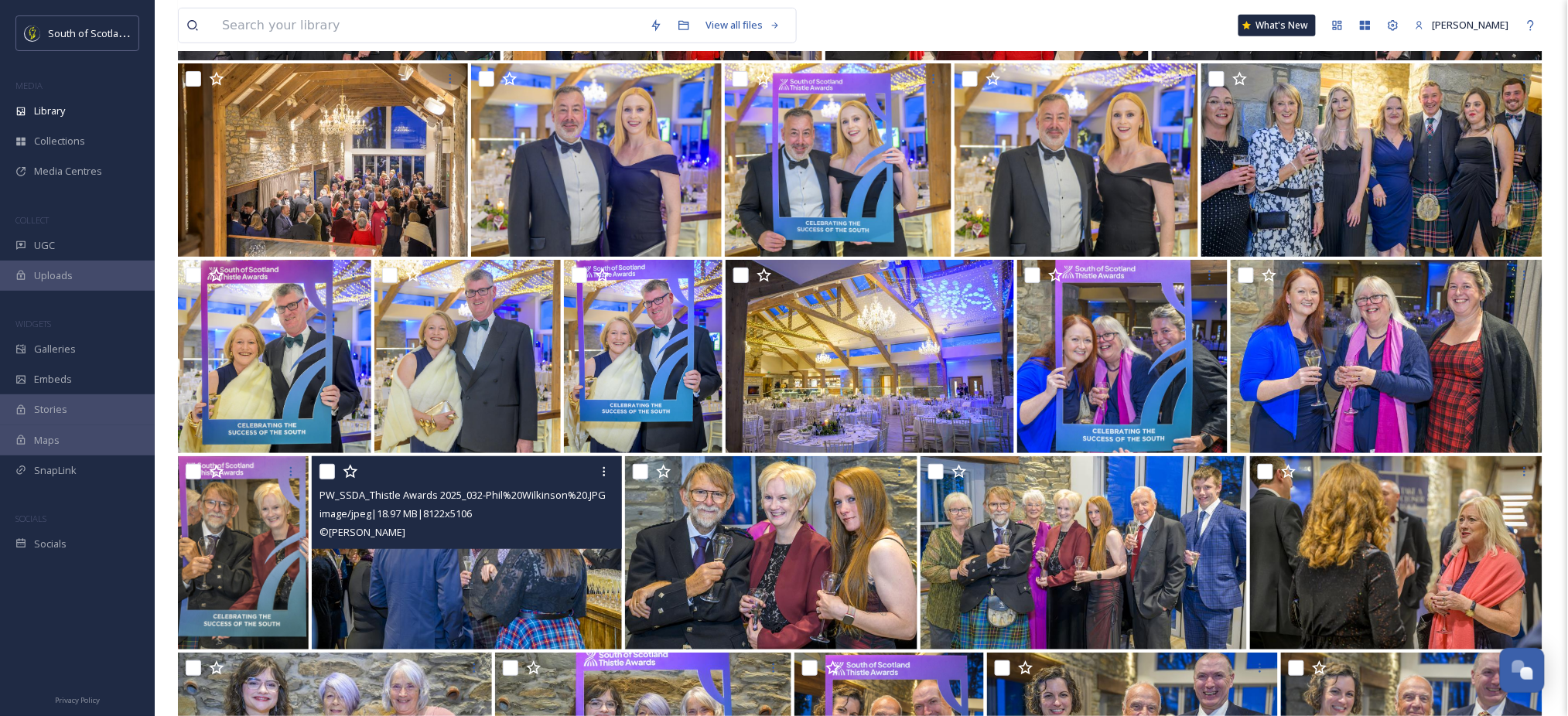
click at [461, 589] on img at bounding box center [467, 553] width 309 height 193
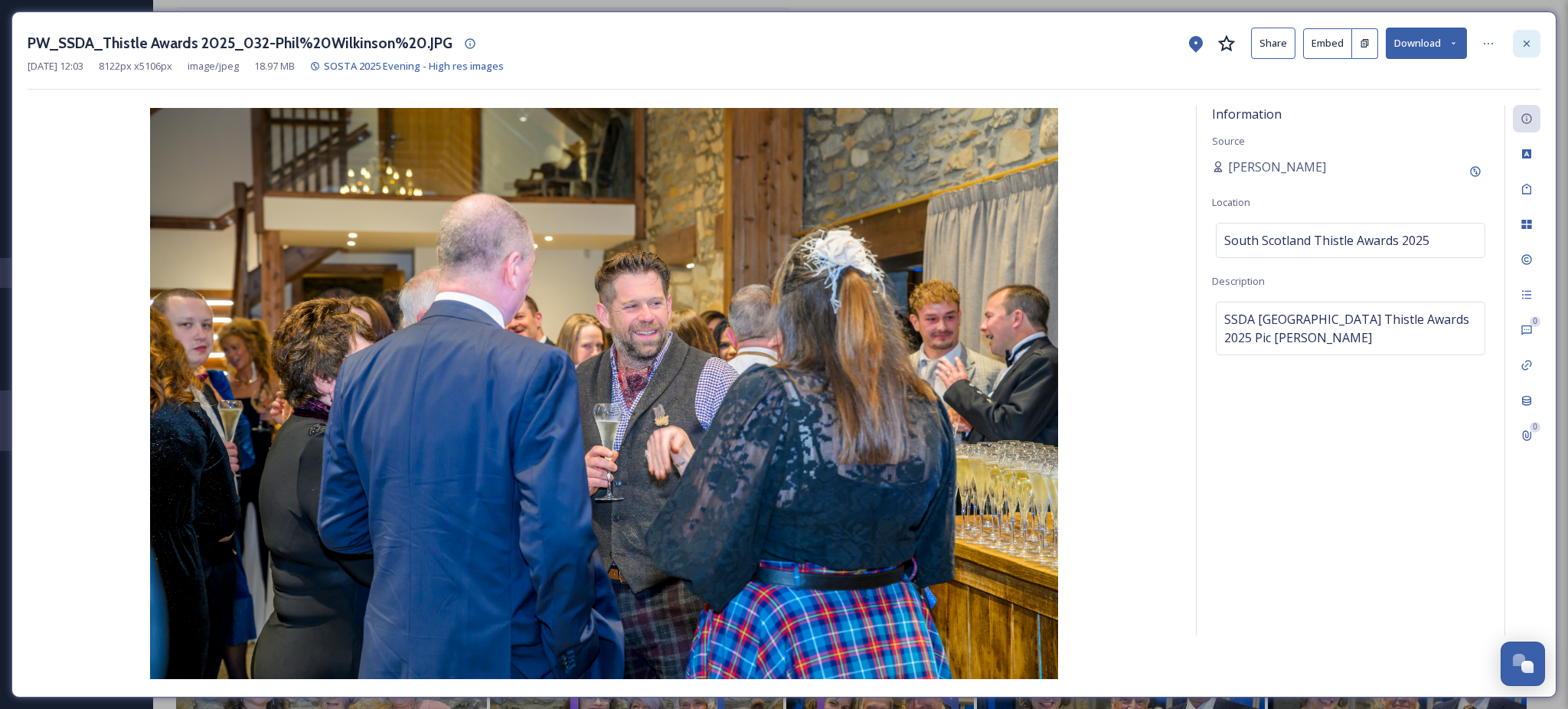
click at [1522, 41] on icon at bounding box center [1526, 43] width 12 height 12
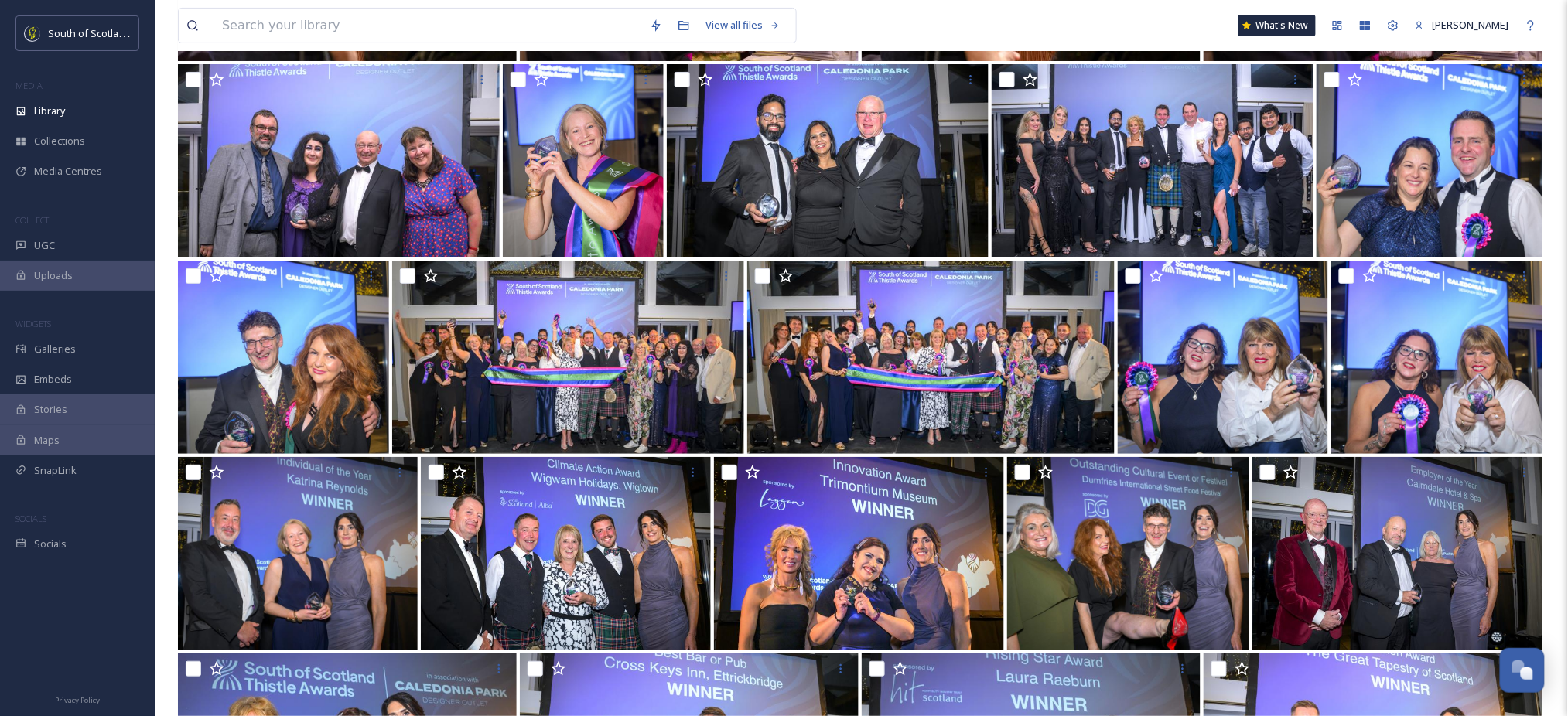
scroll to position [4393, 0]
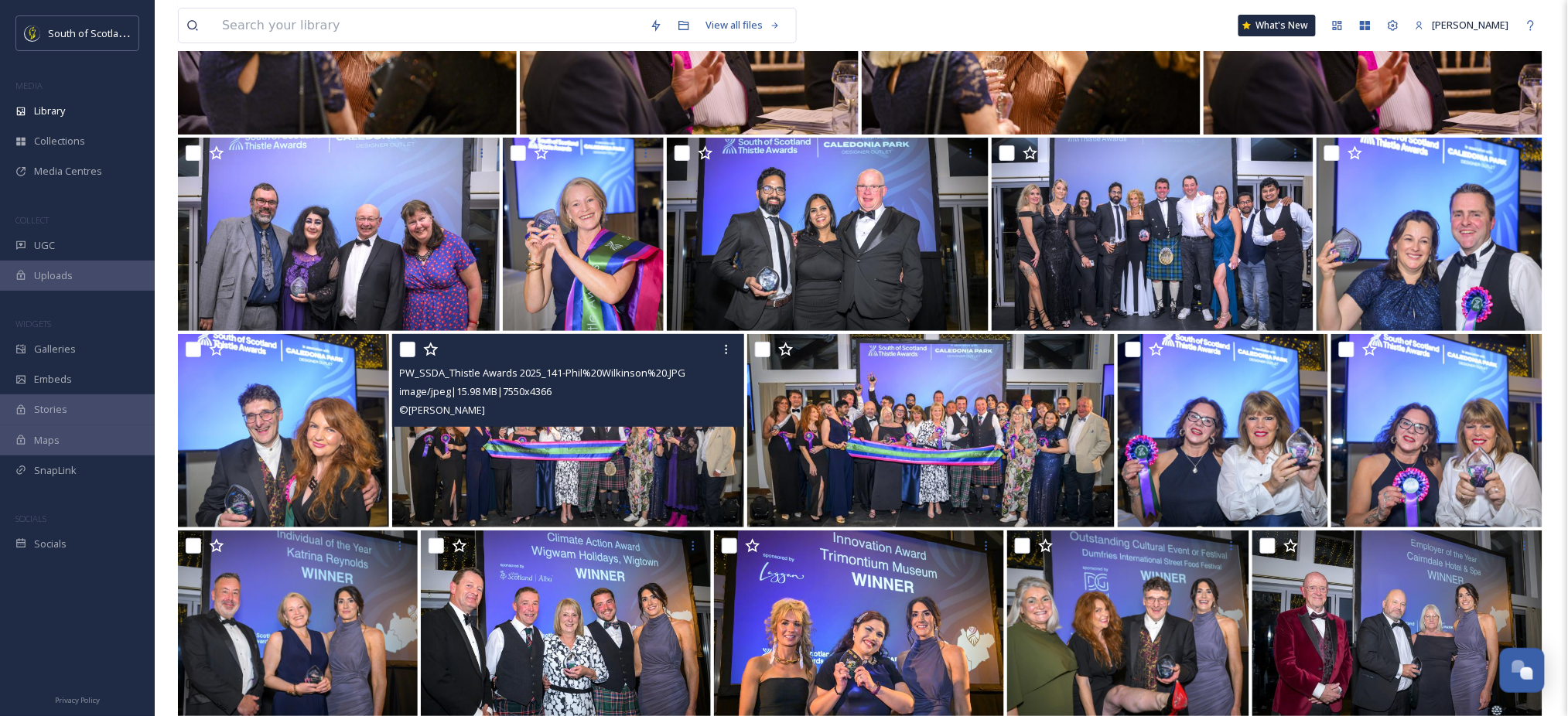
click at [534, 410] on div "© [PERSON_NAME]" at bounding box center [570, 410] width 341 height 18
click at [582, 461] on img at bounding box center [568, 430] width 352 height 193
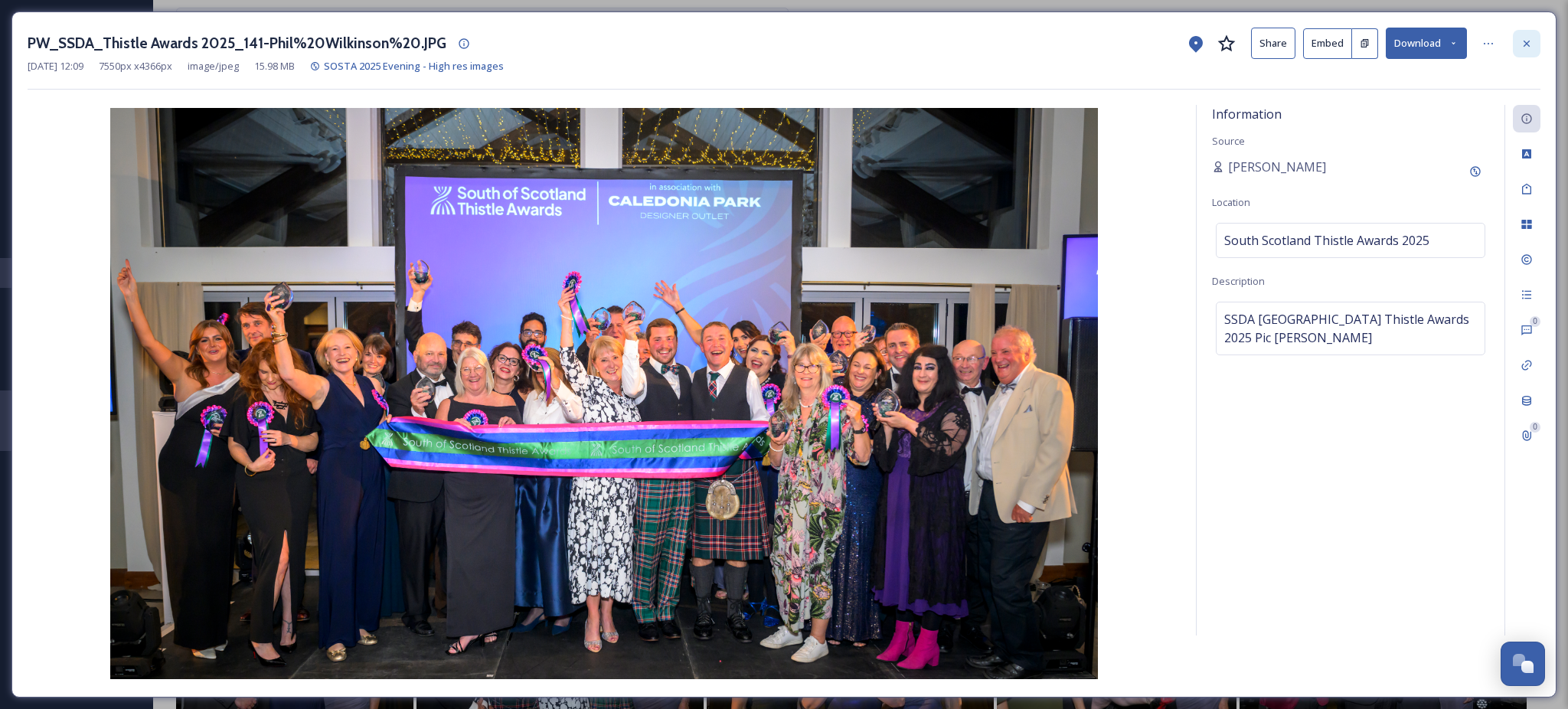
click at [1531, 41] on icon at bounding box center [1526, 43] width 12 height 12
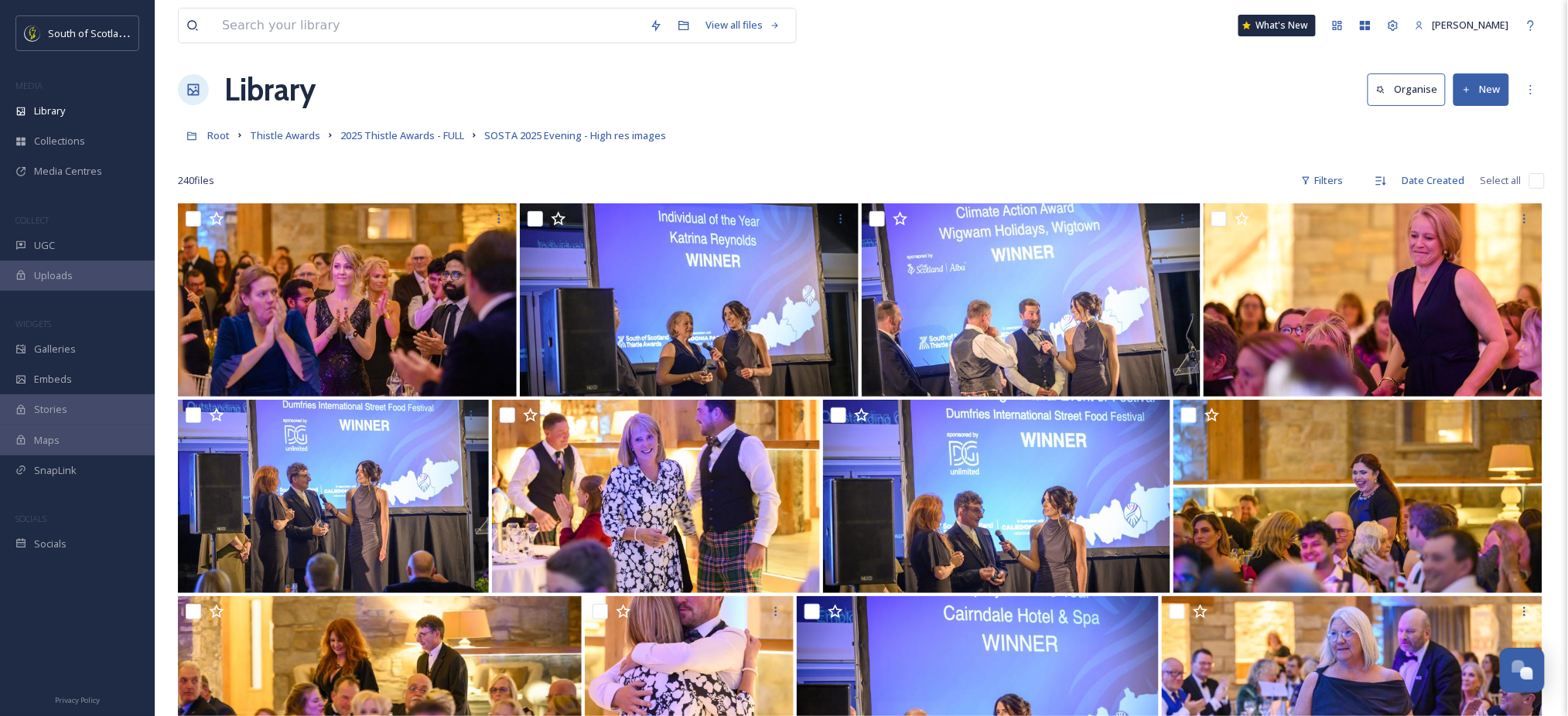
scroll to position [10, 0]
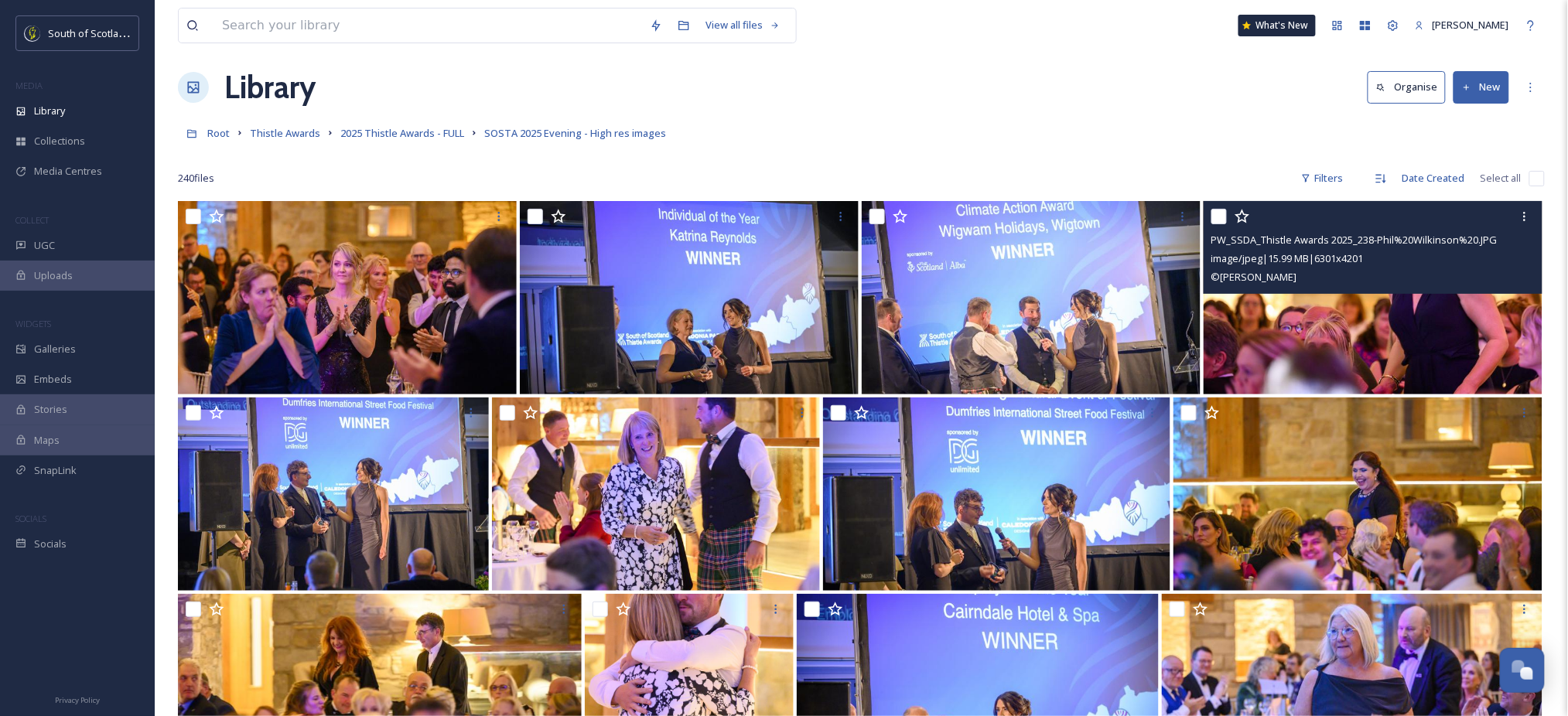
click at [1423, 307] on img at bounding box center [1373, 297] width 339 height 193
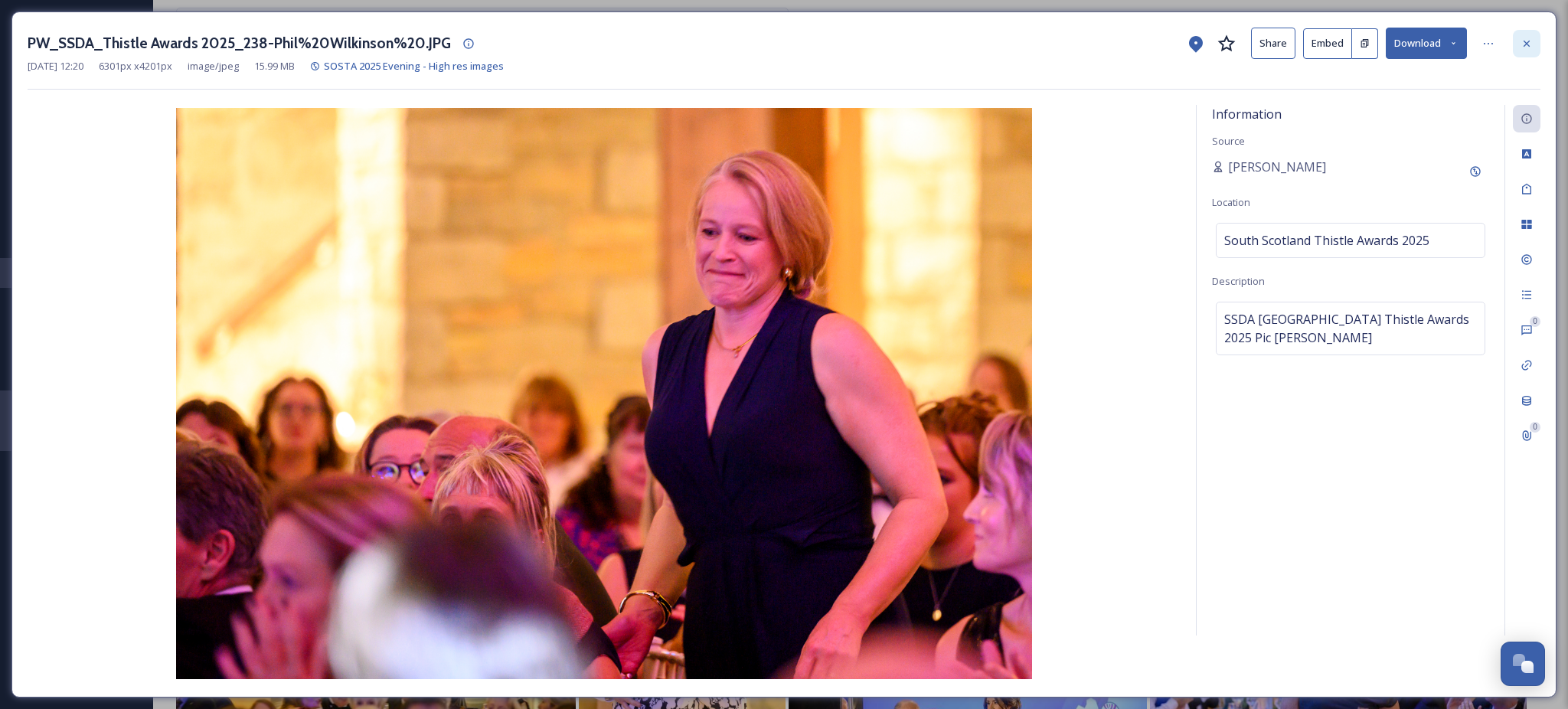
click at [1526, 43] on icon at bounding box center [1526, 42] width 6 height 6
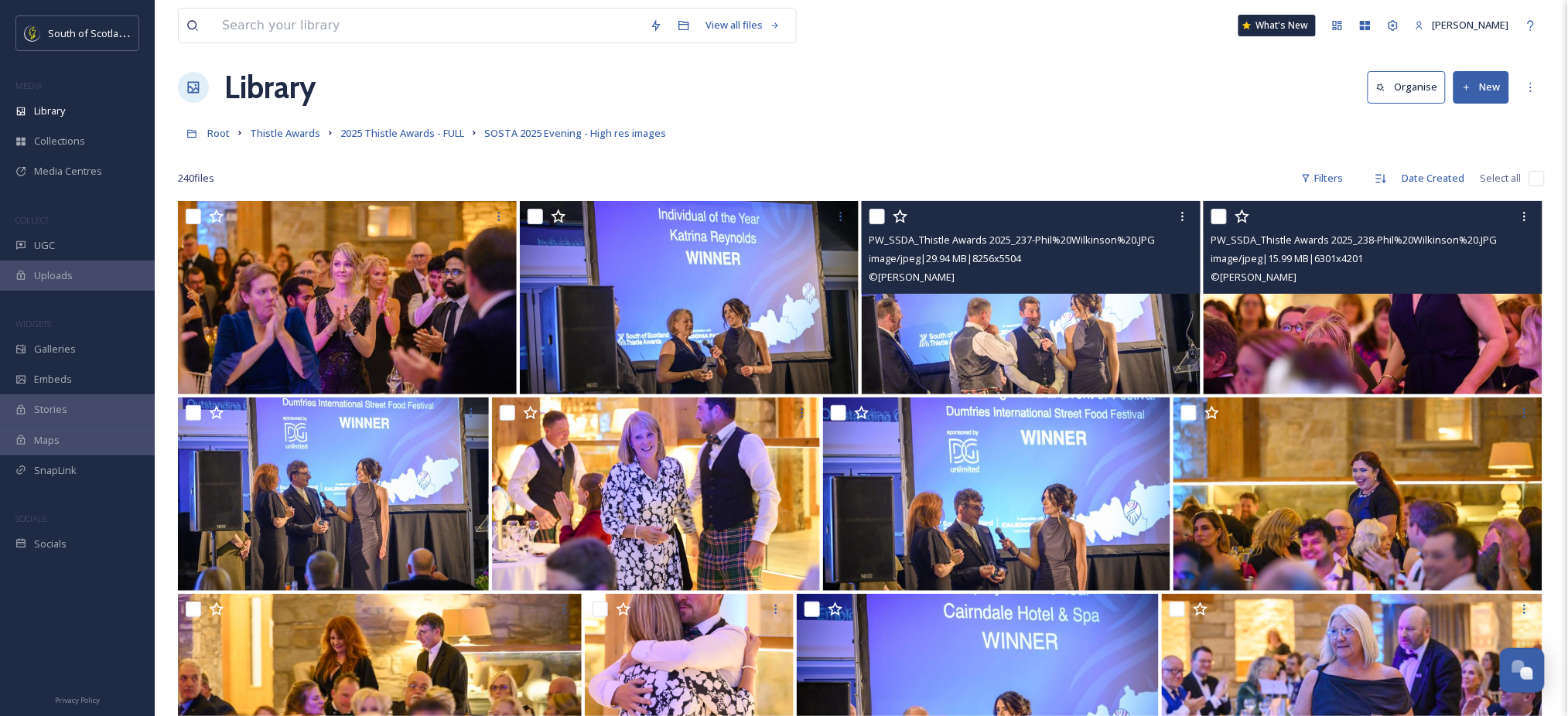
click at [973, 318] on img at bounding box center [1031, 297] width 339 height 193
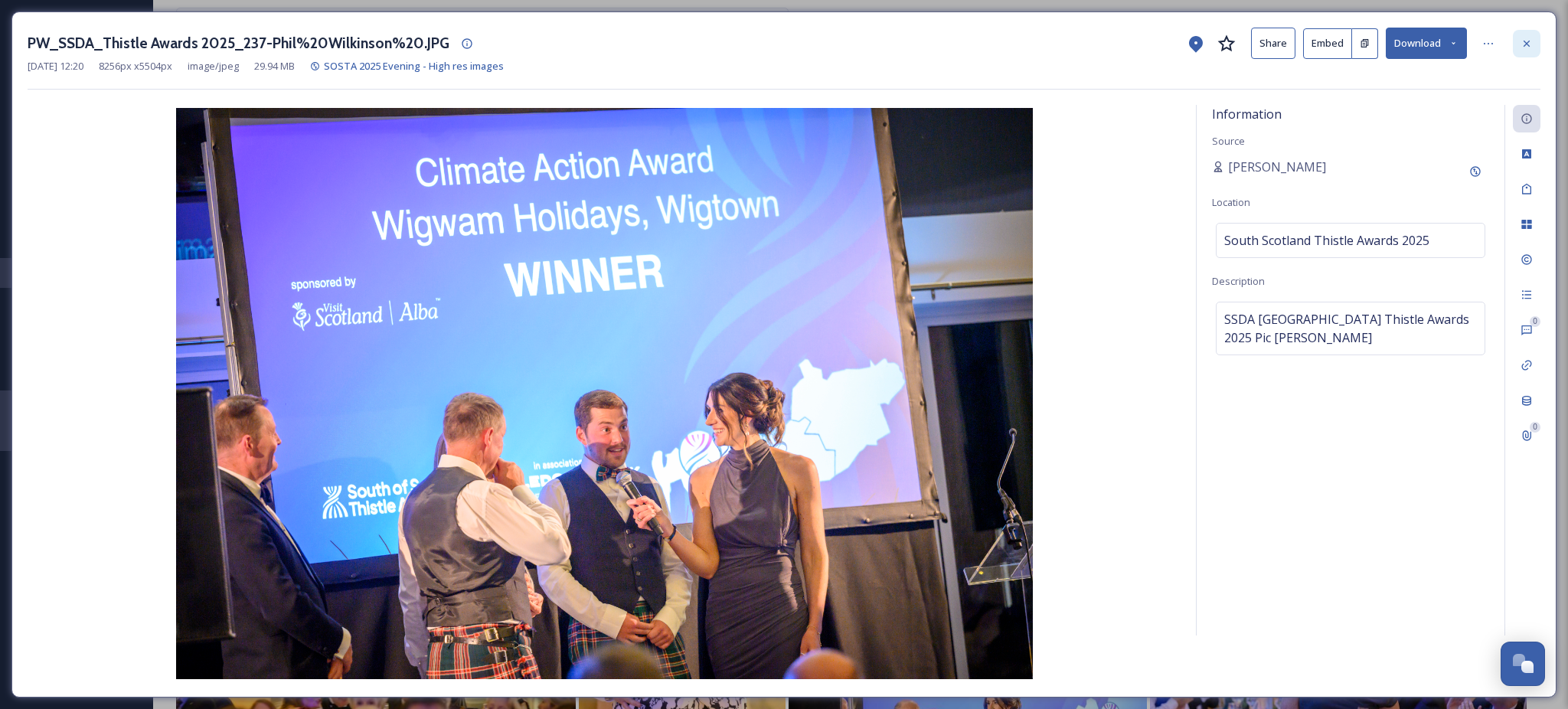
click at [1527, 42] on icon at bounding box center [1526, 42] width 6 height 6
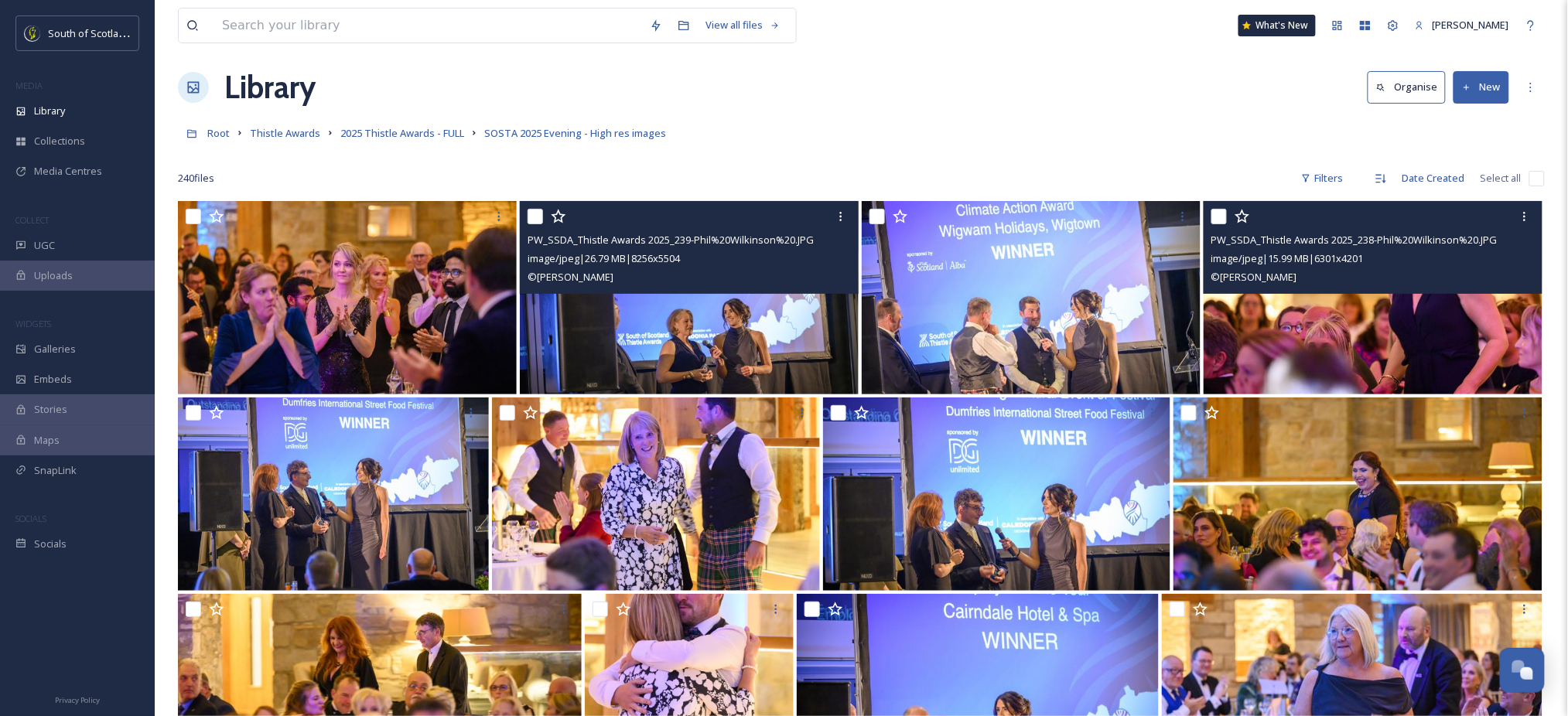
click at [686, 328] on img at bounding box center [689, 297] width 339 height 193
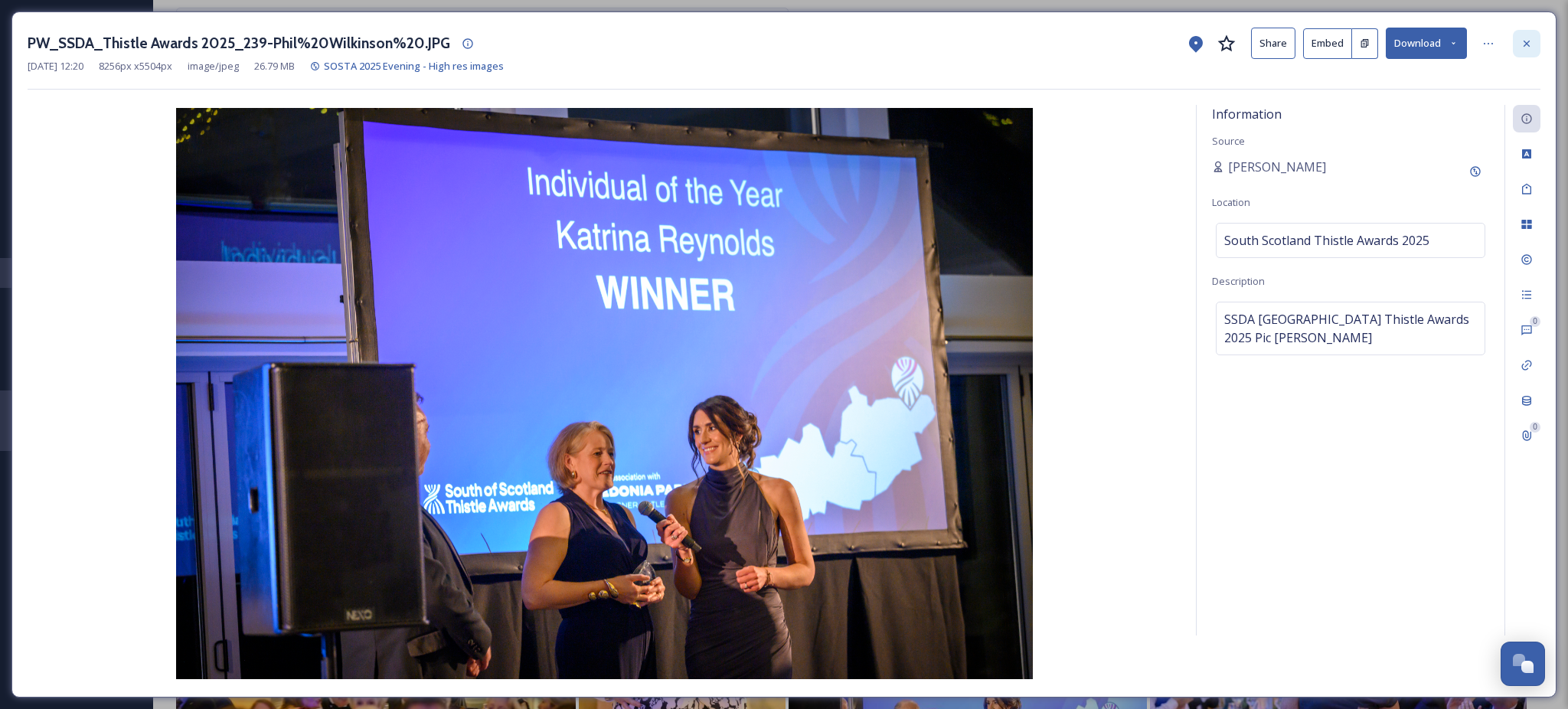
click at [1528, 41] on icon at bounding box center [1526, 42] width 6 height 6
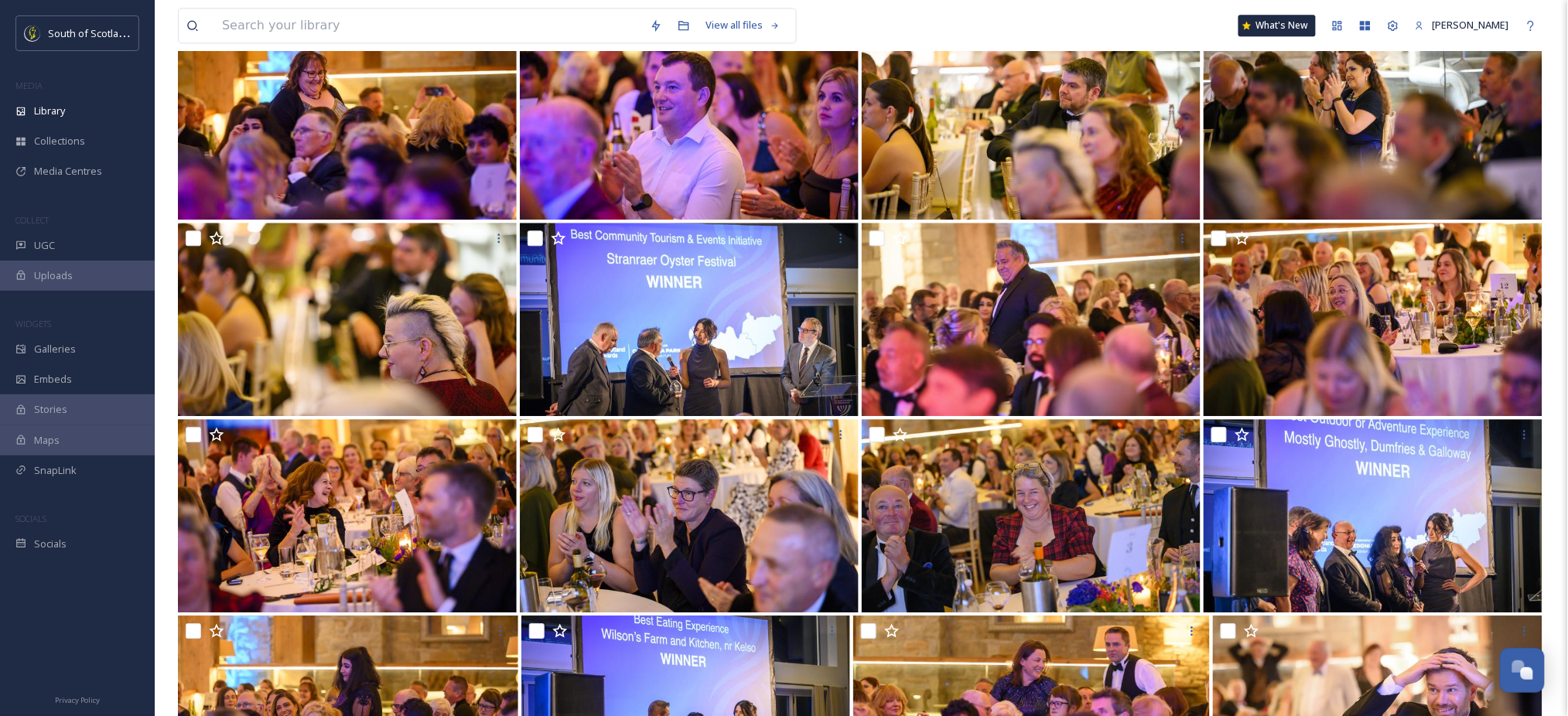
scroll to position [1365, 0]
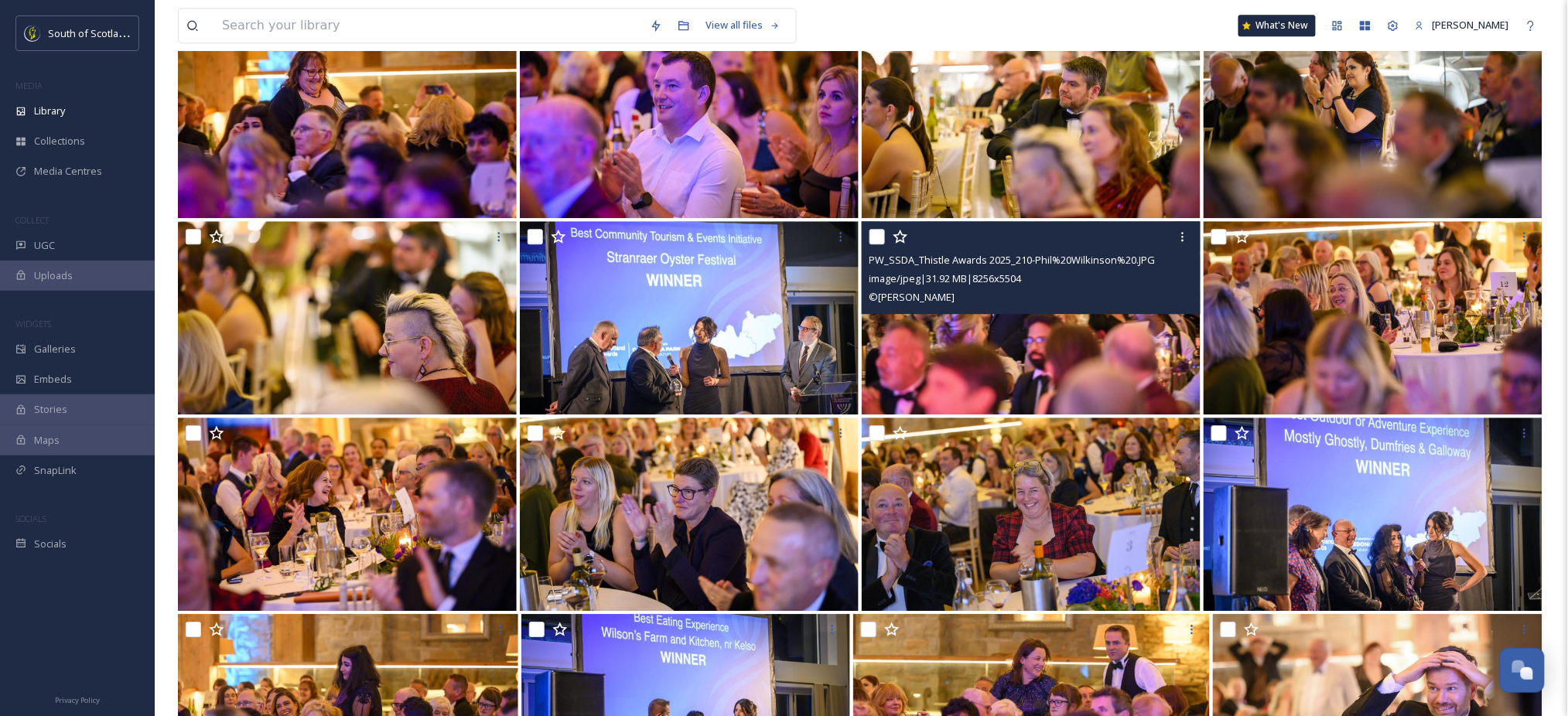
click at [984, 344] on img at bounding box center [1031, 318] width 339 height 193
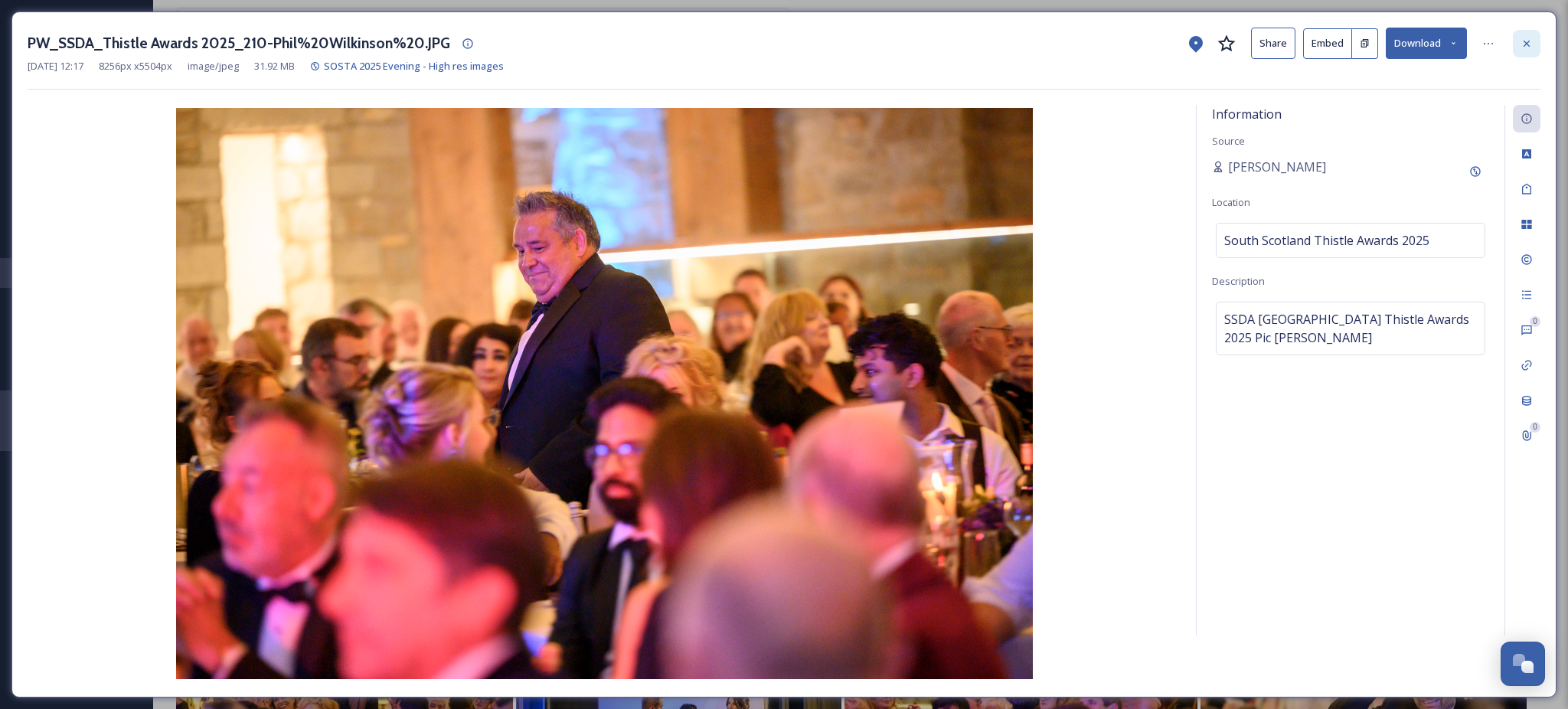
click at [1522, 47] on icon at bounding box center [1526, 43] width 12 height 12
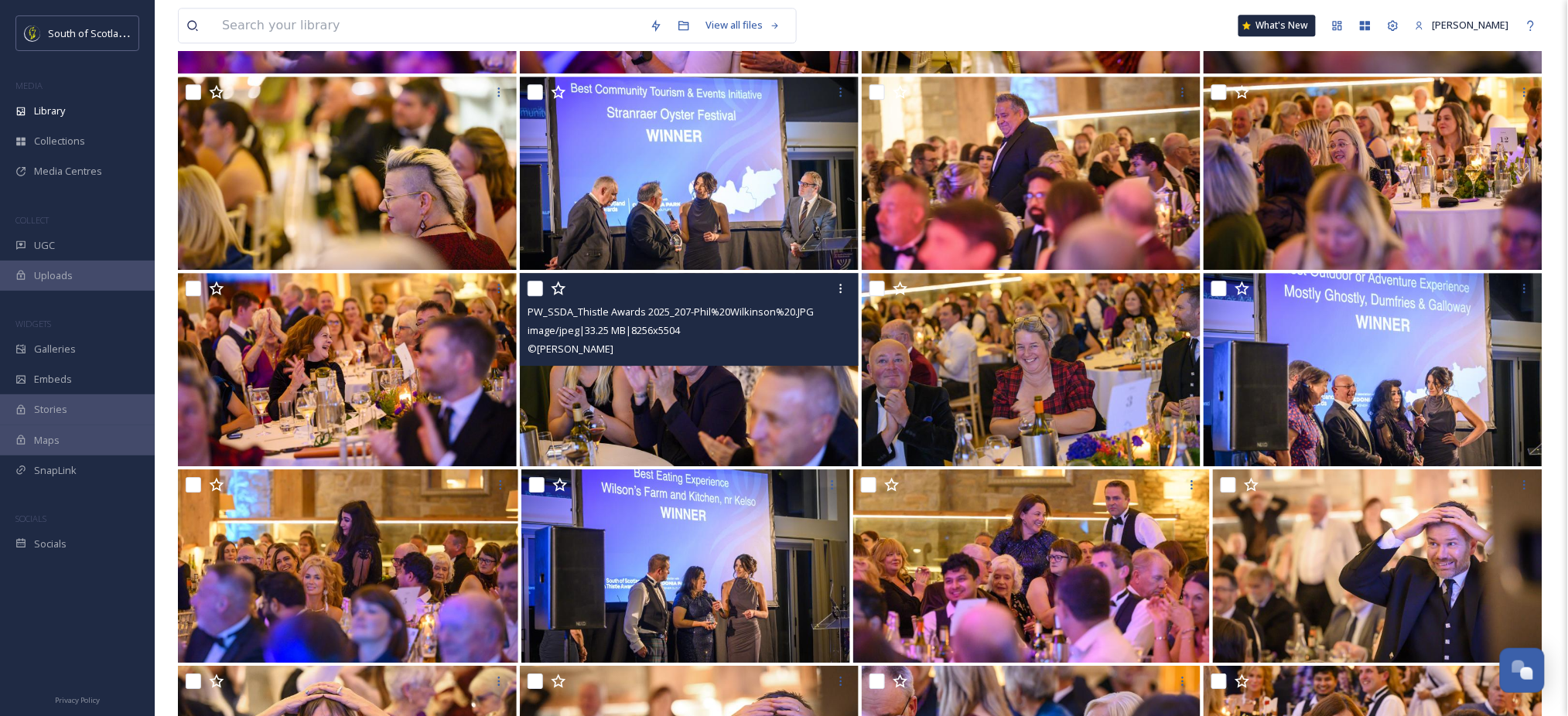
scroll to position [1510, 0]
